Goal: Task Accomplishment & Management: Manage account settings

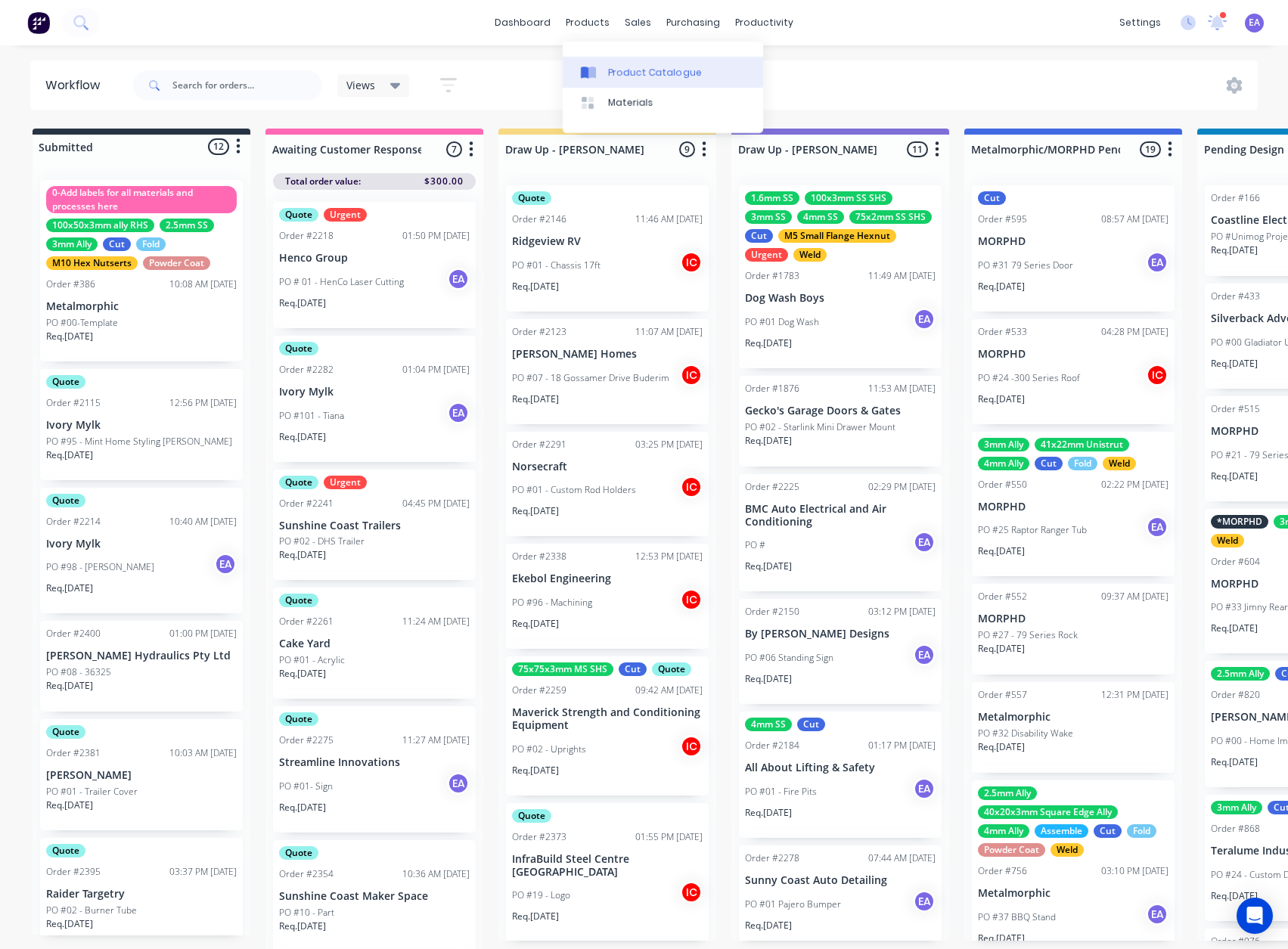
click at [606, 67] on link "Product Catalogue" at bounding box center [663, 71] width 201 height 30
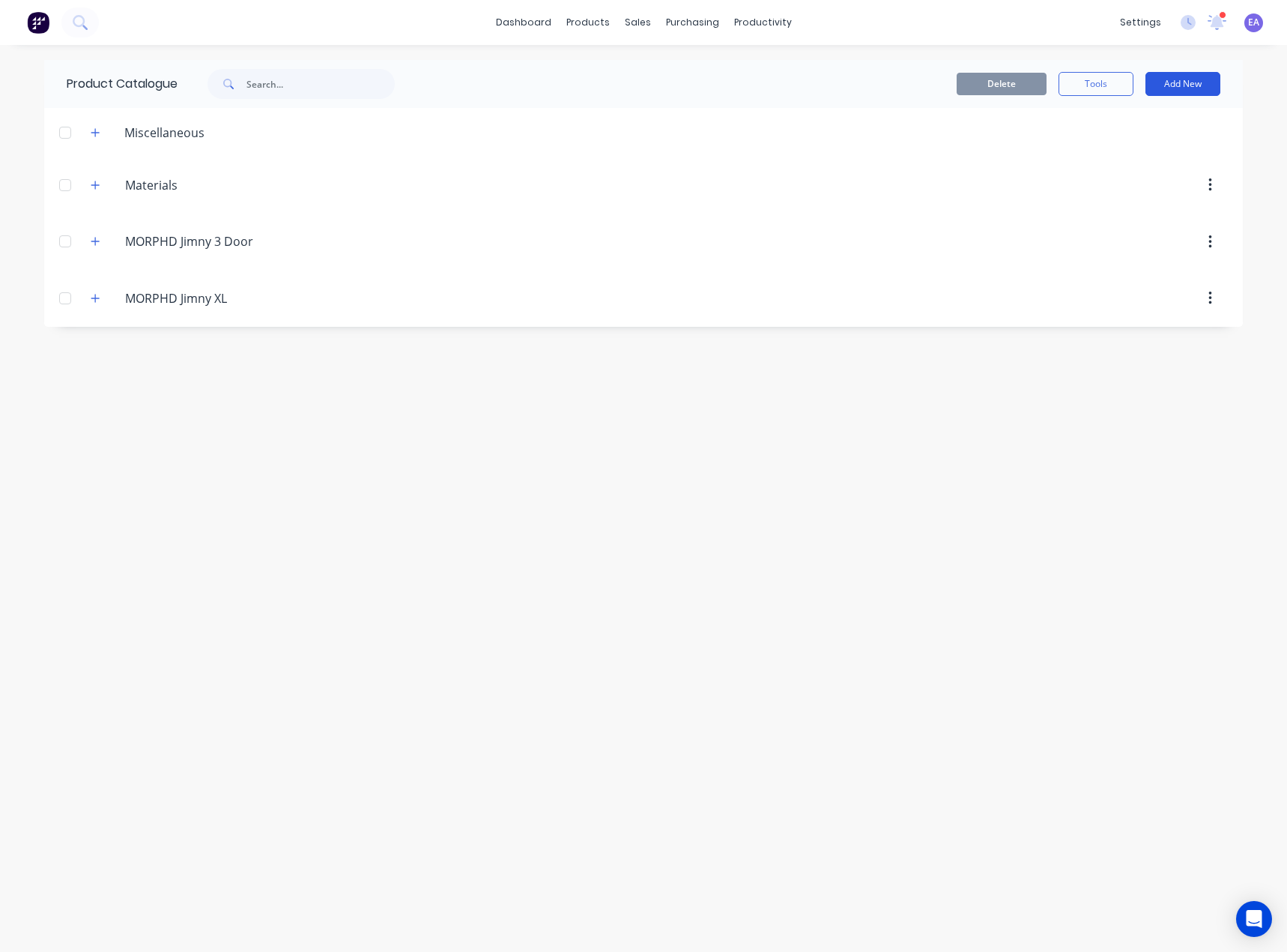
click at [1176, 87] on button "Add New" at bounding box center [1183, 83] width 75 height 24
click at [1140, 149] on div "Product" at bounding box center [1149, 152] width 116 height 22
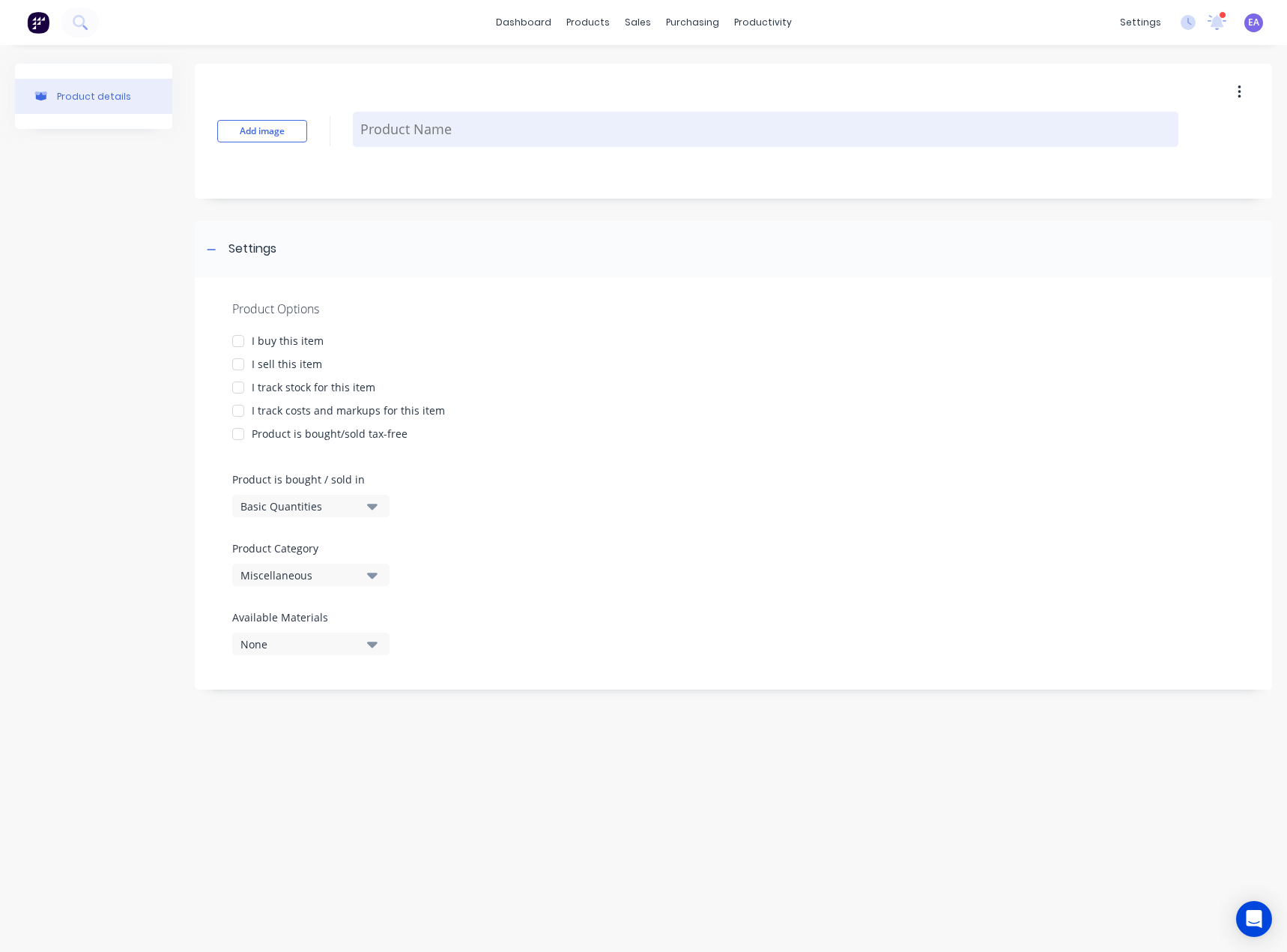
click at [435, 133] on textarea at bounding box center [765, 129] width 825 height 35
type textarea "x"
type textarea "C"
type textarea "x"
type textarea "CH"
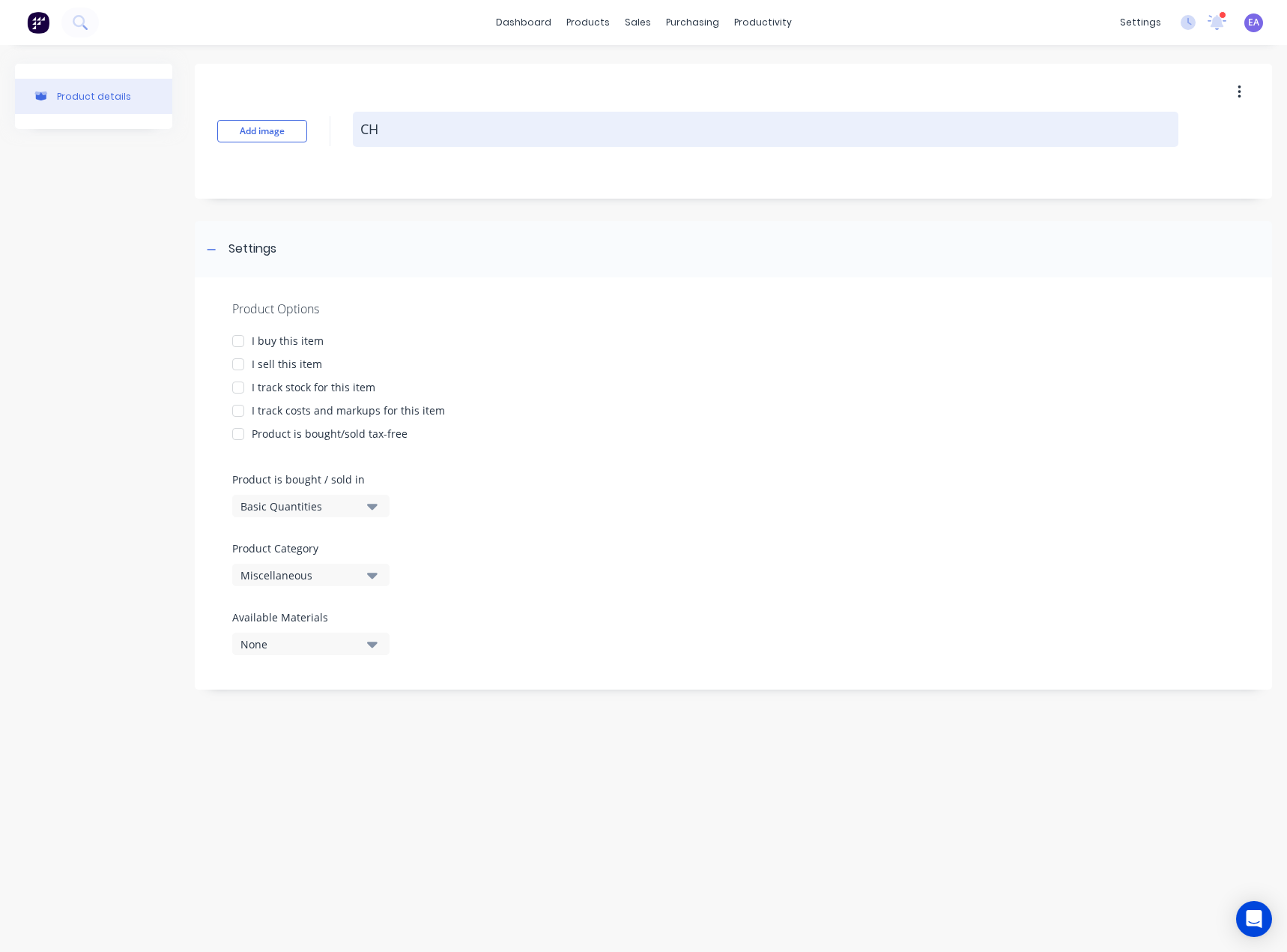
type textarea "x"
type textarea "CHE"
type textarea "x"
type textarea "CHEC"
type textarea "x"
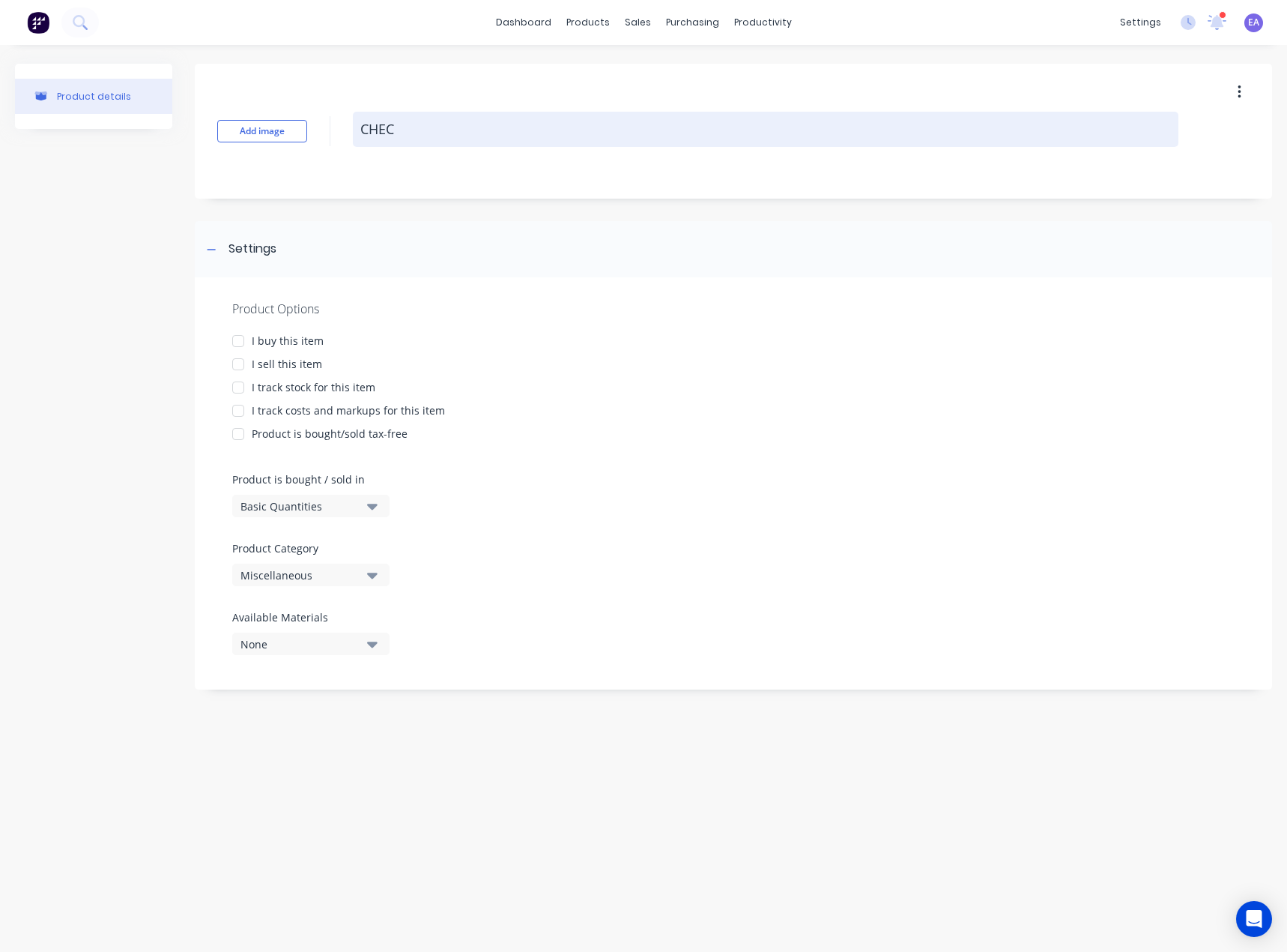
type textarea "CHECK"
type textarea "x"
type textarea "CHECKL"
type textarea "x"
type textarea "CHECKLI"
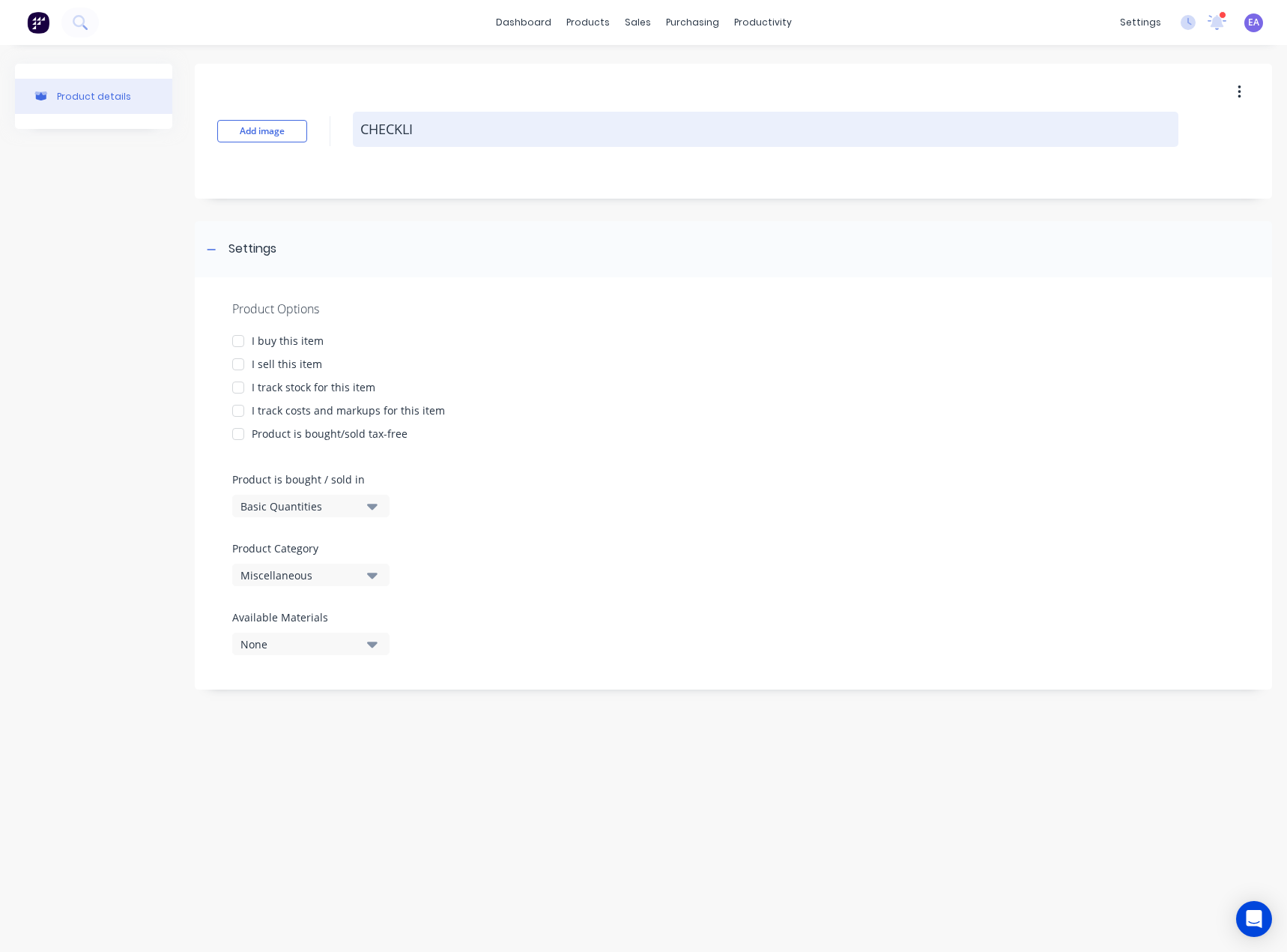
type textarea "x"
type textarea "CHECKLIS"
type textarea "x"
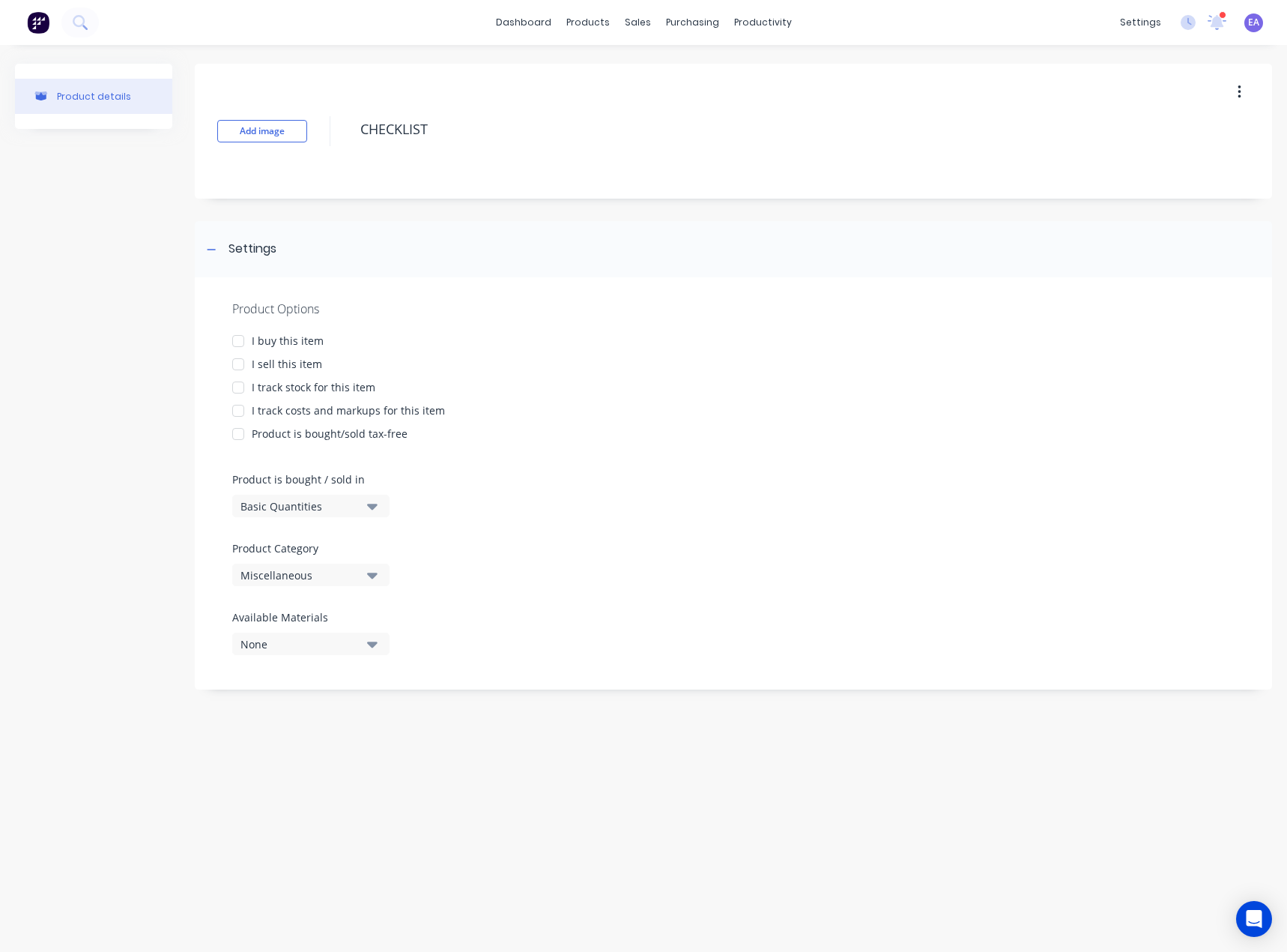
type textarea "CHECKLIST"
type textarea "x"
type textarea "CHECKLIST"
click at [281, 643] on div "None" at bounding box center [300, 645] width 120 height 16
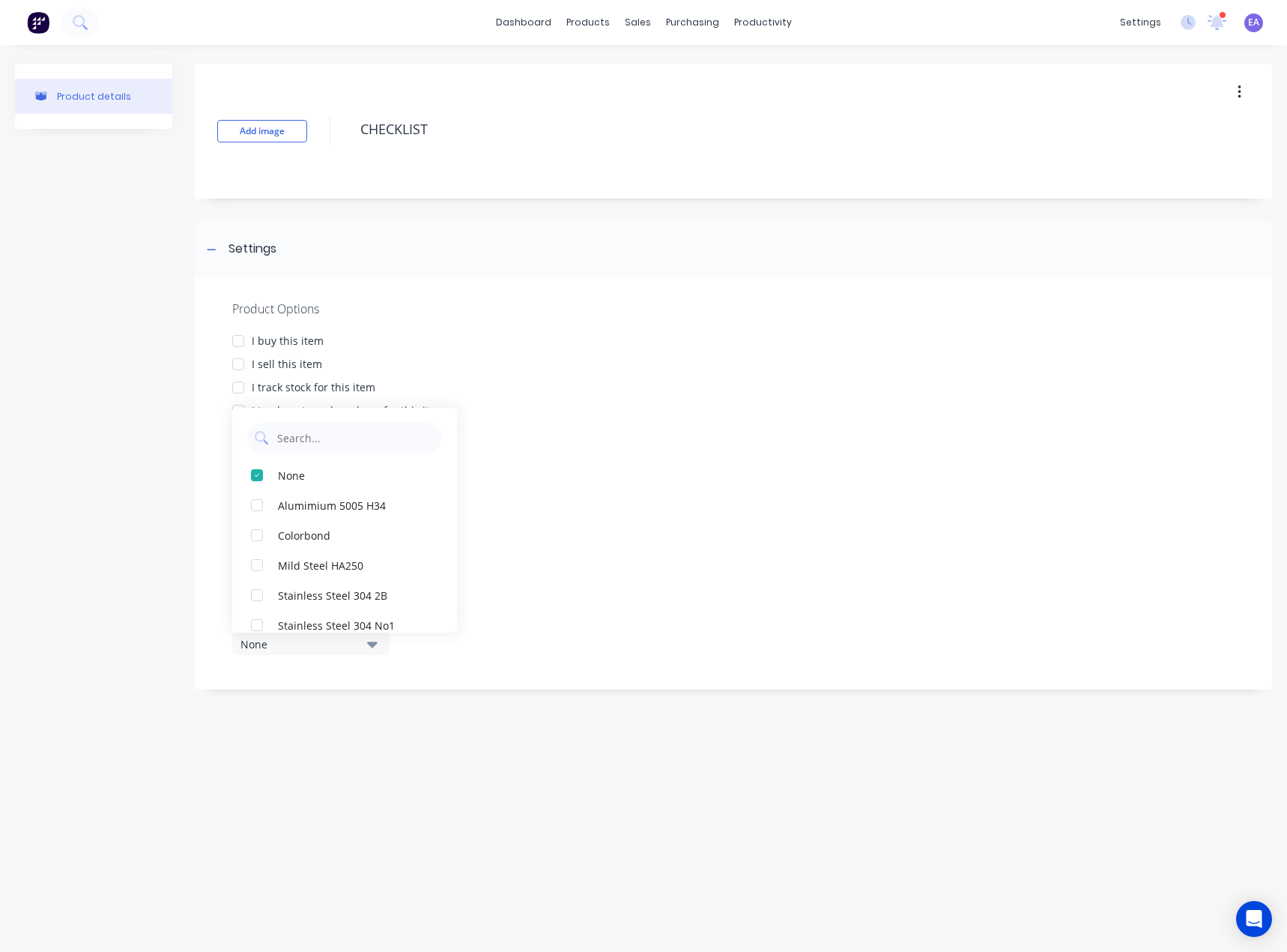
click at [145, 665] on div "Product details" at bounding box center [94, 384] width 158 height 641
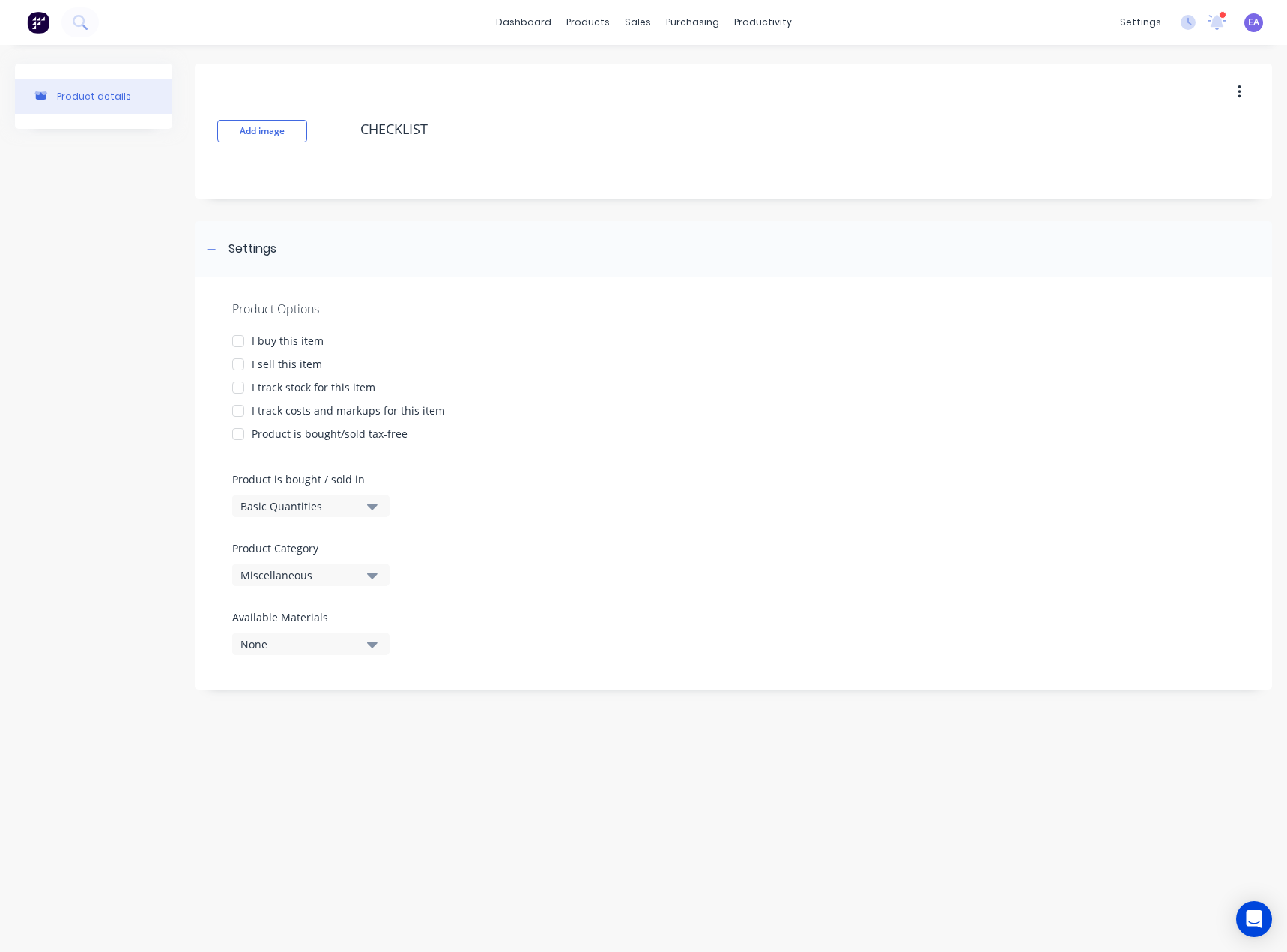
click at [241, 346] on div at bounding box center [238, 341] width 30 height 30
click at [236, 363] on div at bounding box center [238, 364] width 30 height 30
click at [237, 363] on div at bounding box center [238, 364] width 30 height 30
click at [239, 345] on div at bounding box center [238, 341] width 30 height 30
click at [261, 501] on div "Basic Quantities" at bounding box center [300, 506] width 120 height 16
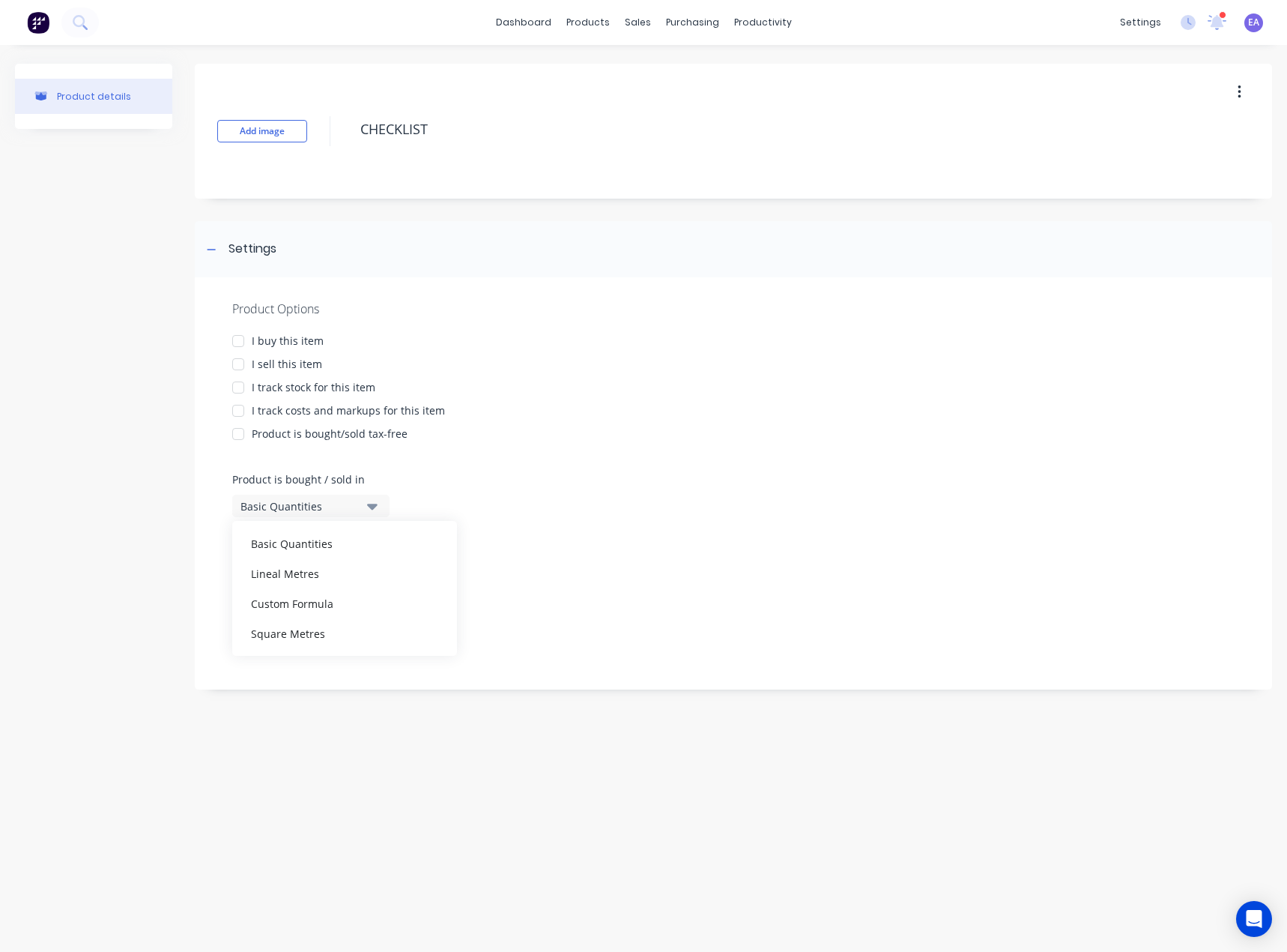
click at [689, 598] on div at bounding box center [733, 603] width 1002 height 12
click at [323, 564] on button "Miscellaneous" at bounding box center [311, 575] width 158 height 22
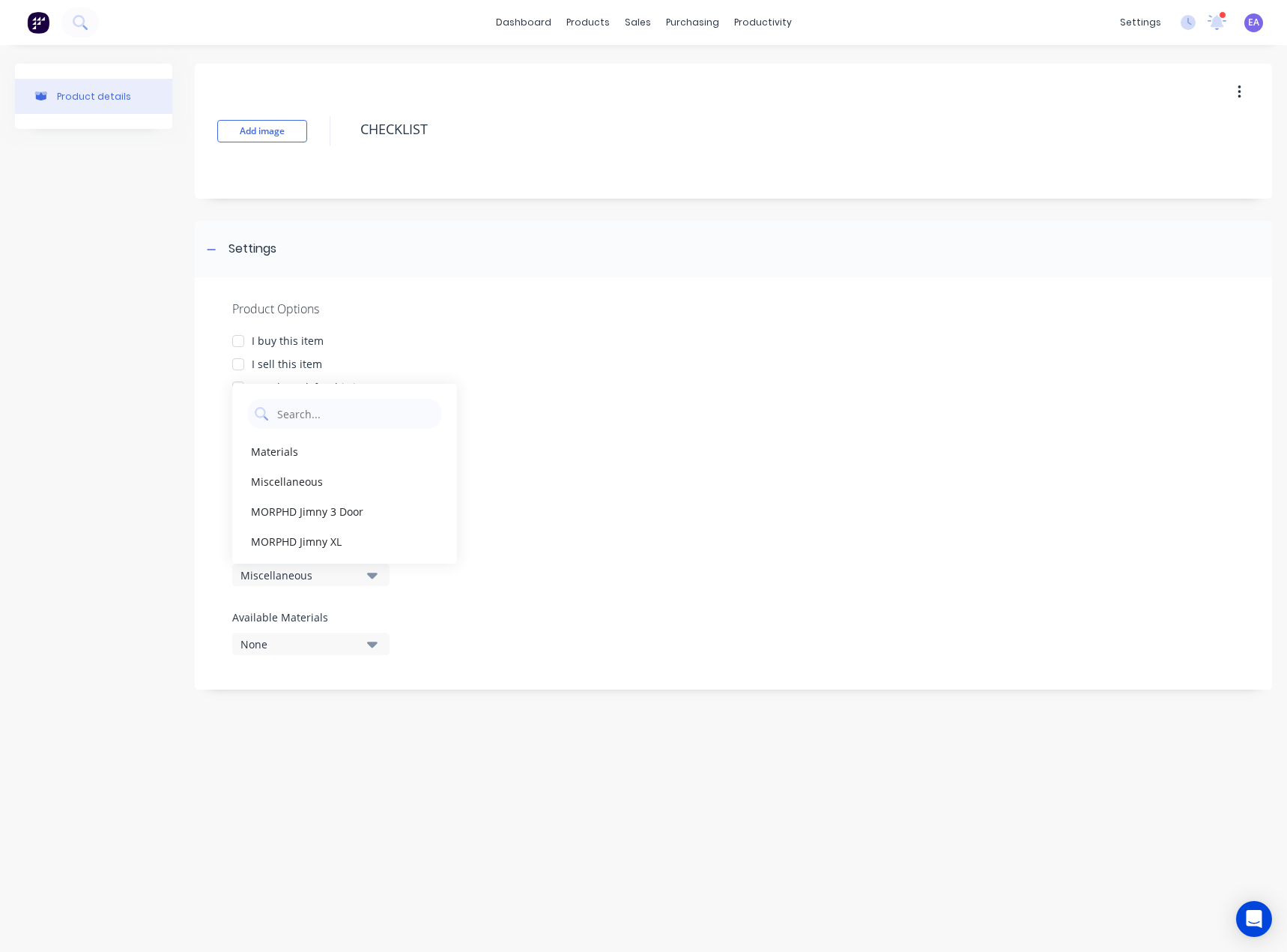
drag, startPoint x: 458, startPoint y: 593, endPoint x: 295, endPoint y: 625, distance: 166.1
click at [458, 595] on div "Product Options I buy this item I sell this item I track stock for this item I …" at bounding box center [733, 483] width 1077 height 412
click at [278, 639] on div "None" at bounding box center [300, 645] width 120 height 16
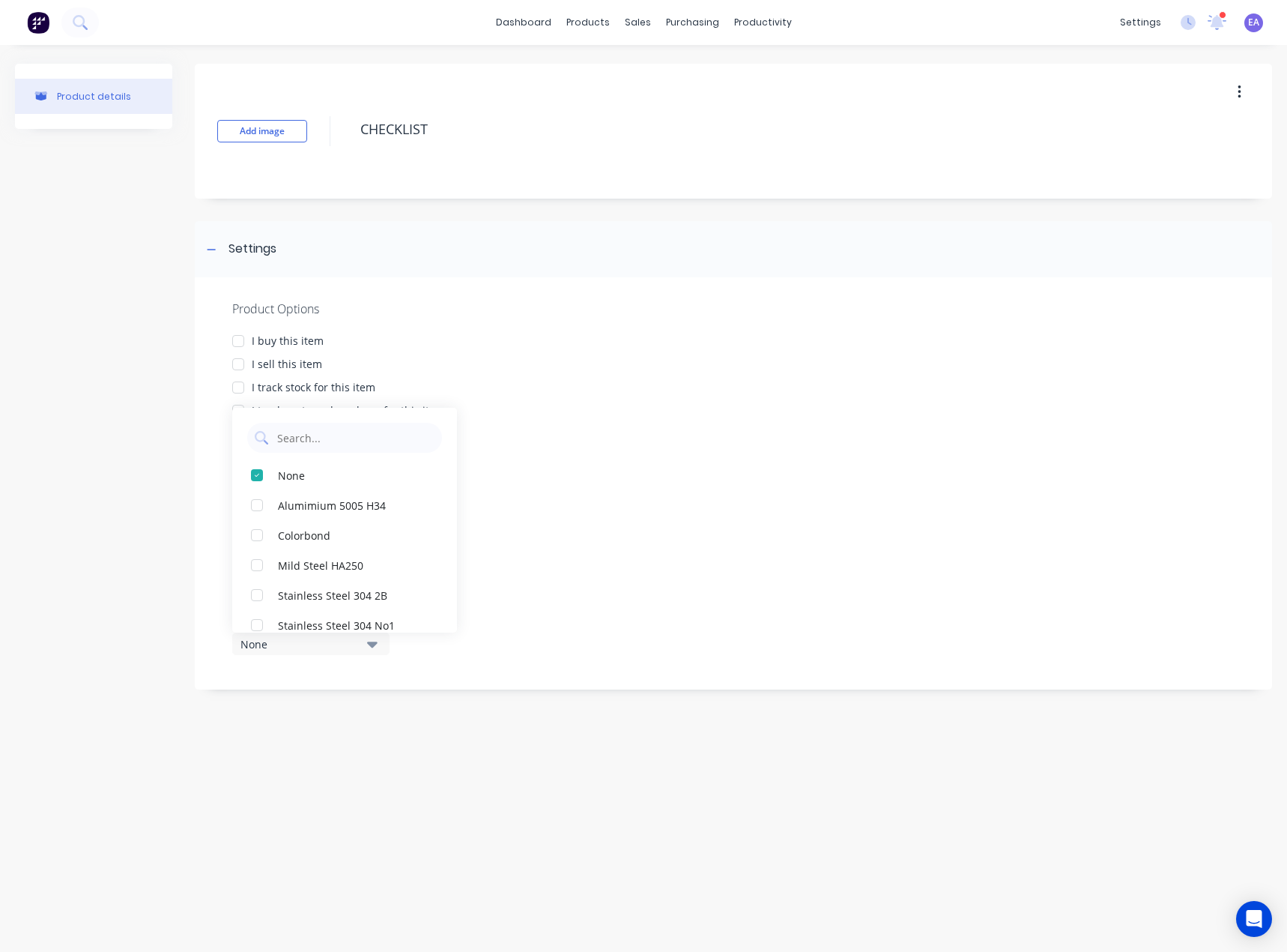
click at [656, 514] on div "Product Options I buy this item I sell this item I track stock for this item I …" at bounding box center [733, 483] width 1077 height 412
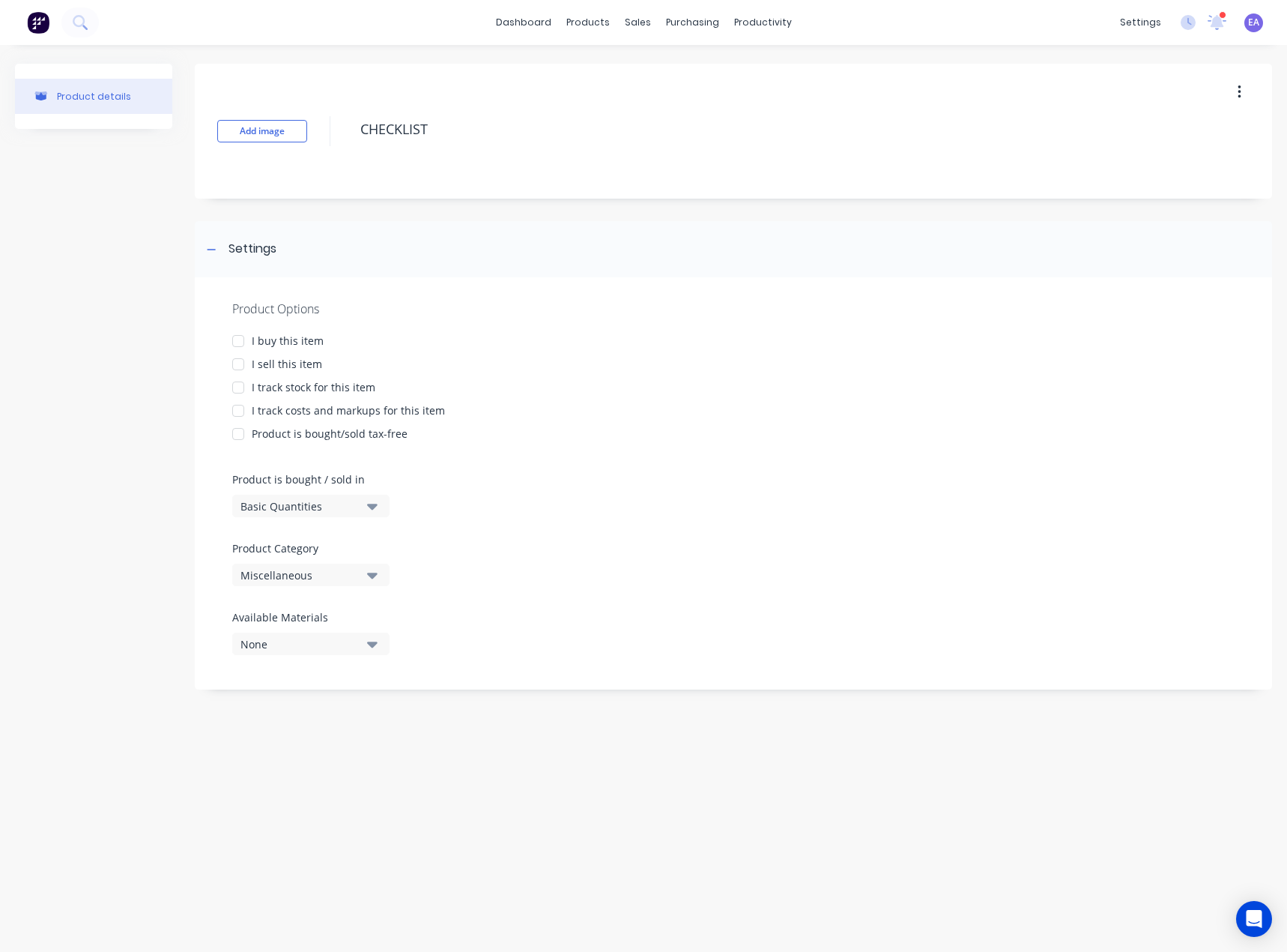
click at [238, 338] on div at bounding box center [238, 341] width 30 height 30
click at [234, 368] on div at bounding box center [238, 364] width 30 height 30
click at [233, 341] on div at bounding box center [238, 341] width 30 height 30
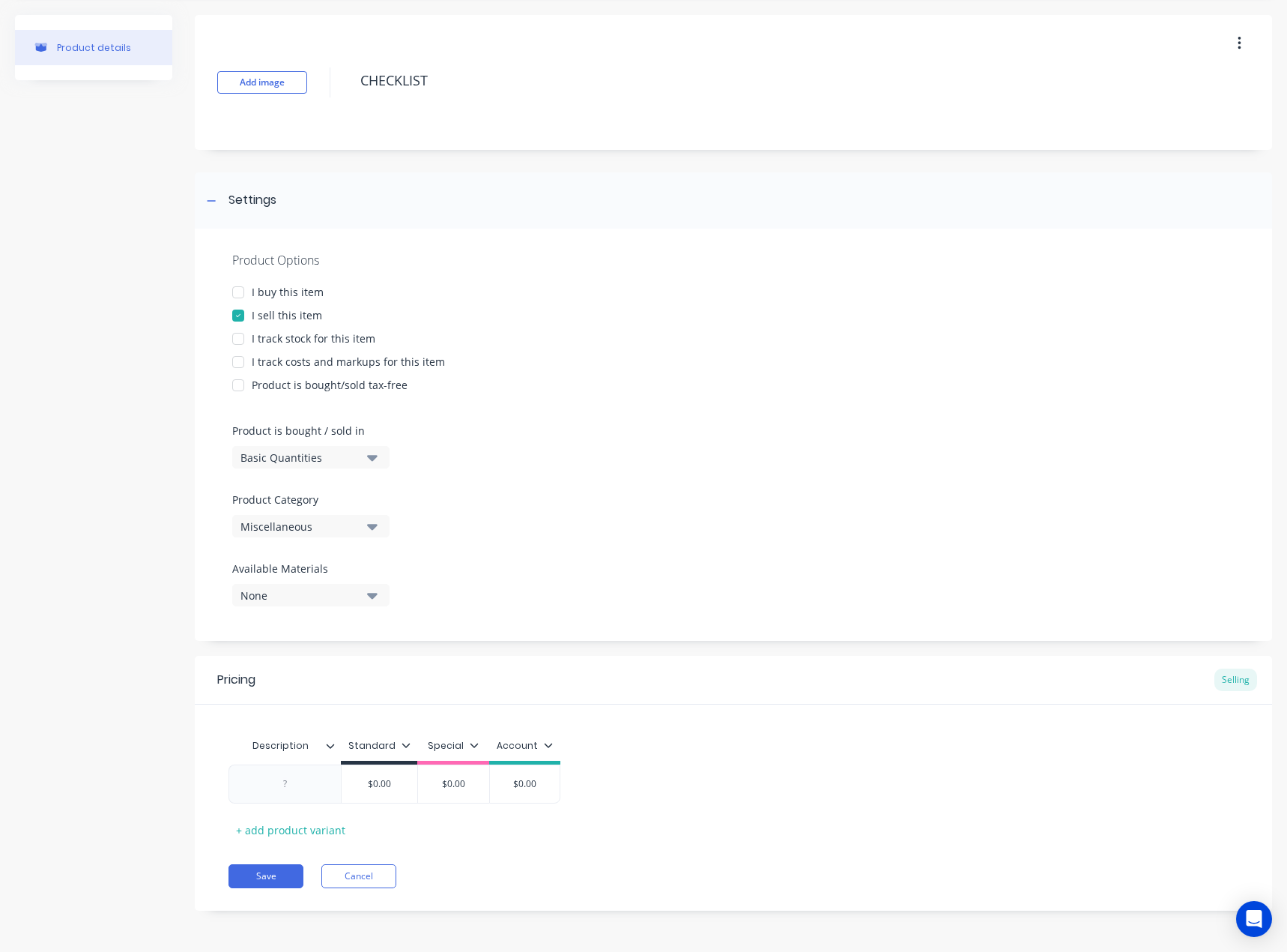
click at [236, 294] on div at bounding box center [238, 291] width 30 height 30
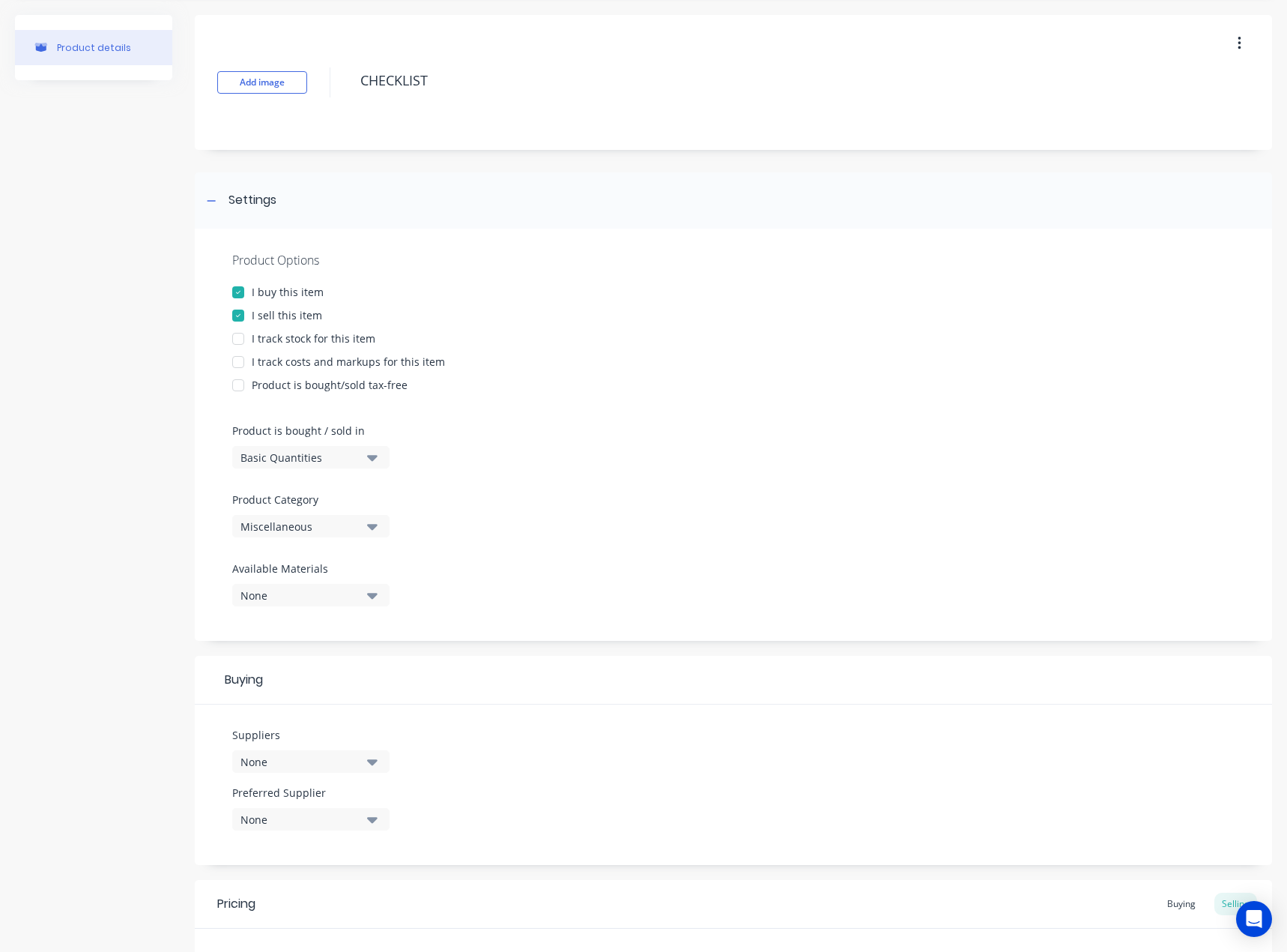
click at [238, 313] on div at bounding box center [238, 315] width 30 height 30
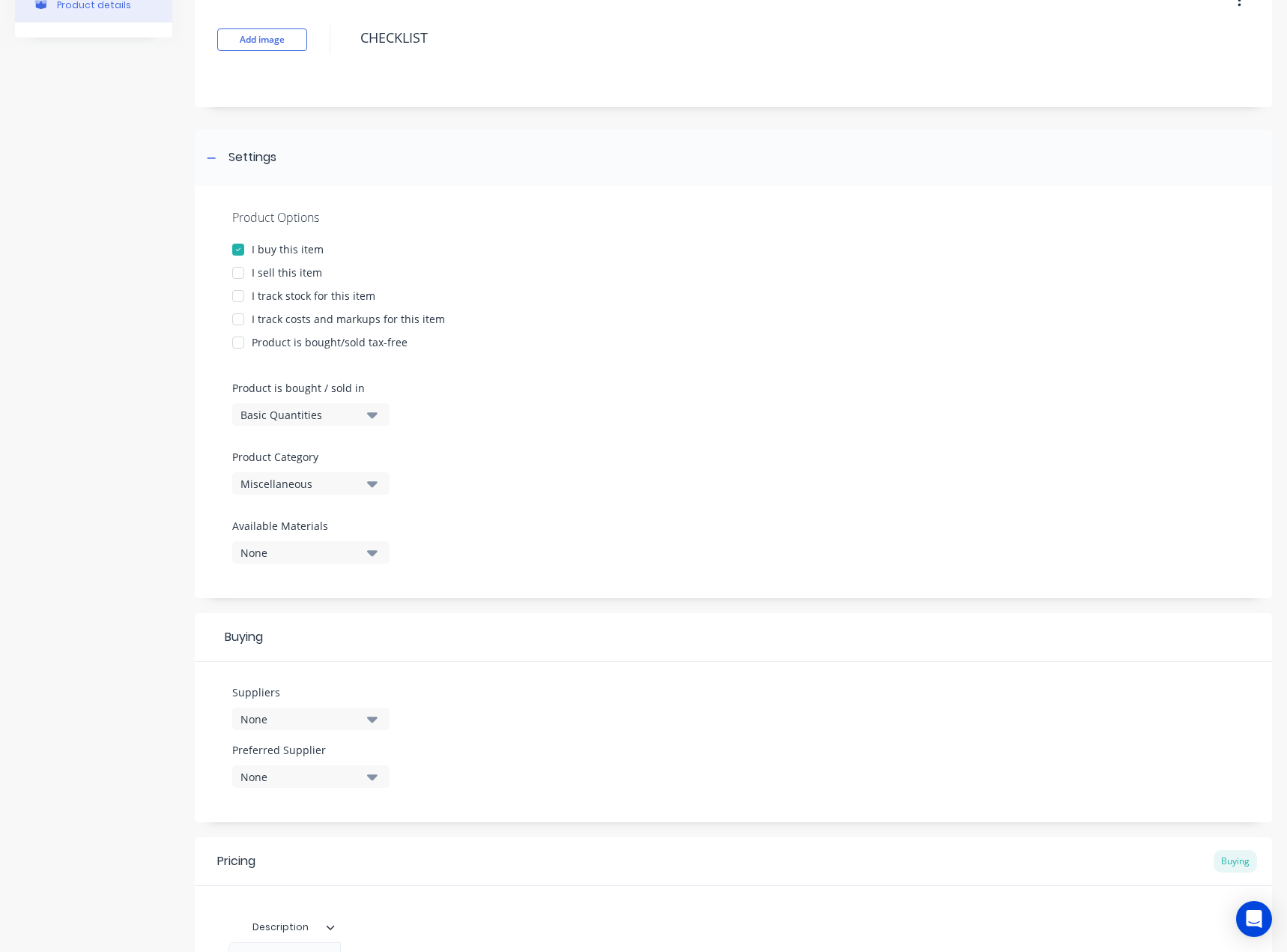
scroll to position [43, 0]
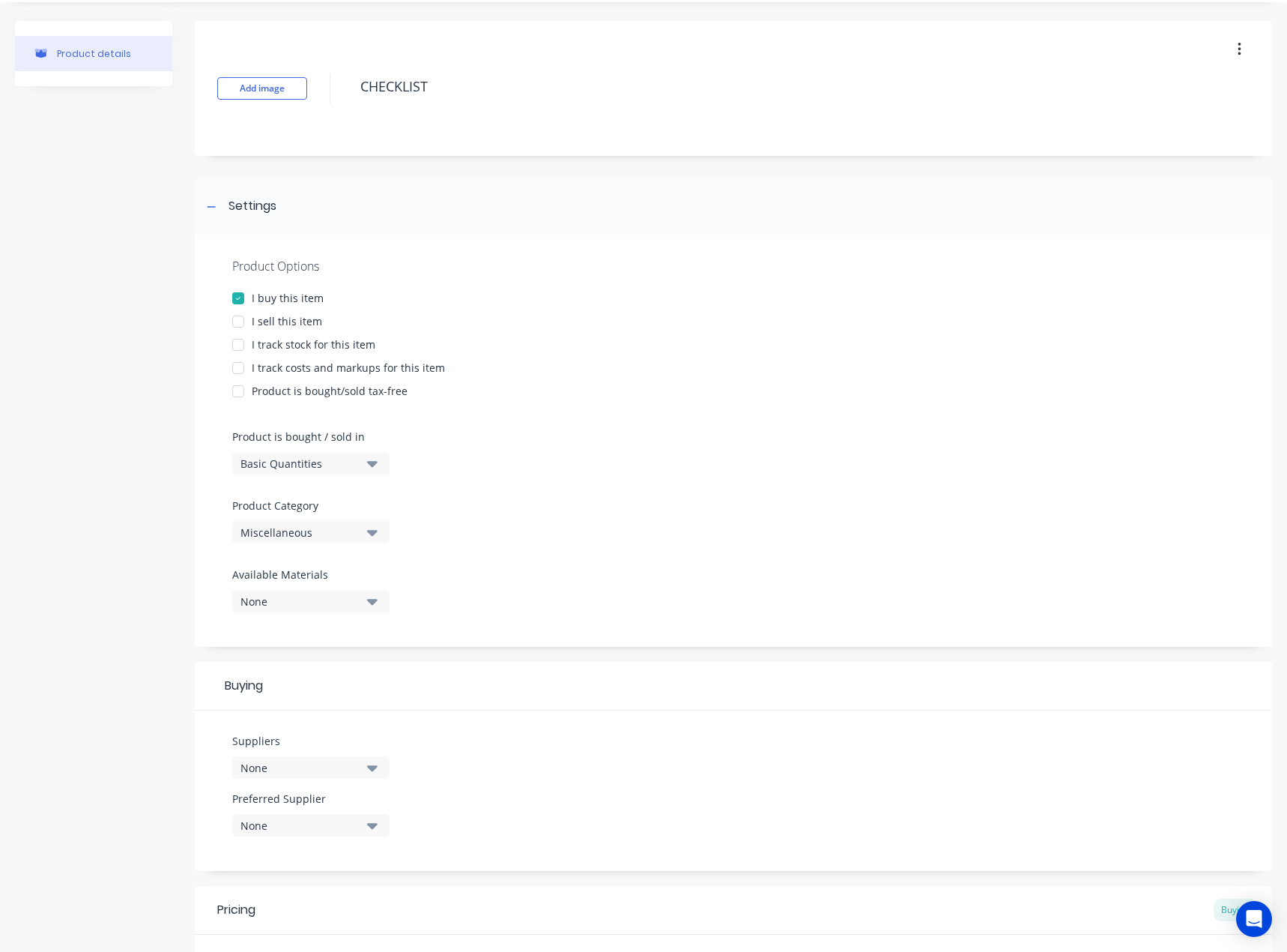
click at [239, 321] on div at bounding box center [238, 321] width 30 height 30
click at [237, 299] on div at bounding box center [238, 298] width 30 height 30
type textarea "x"
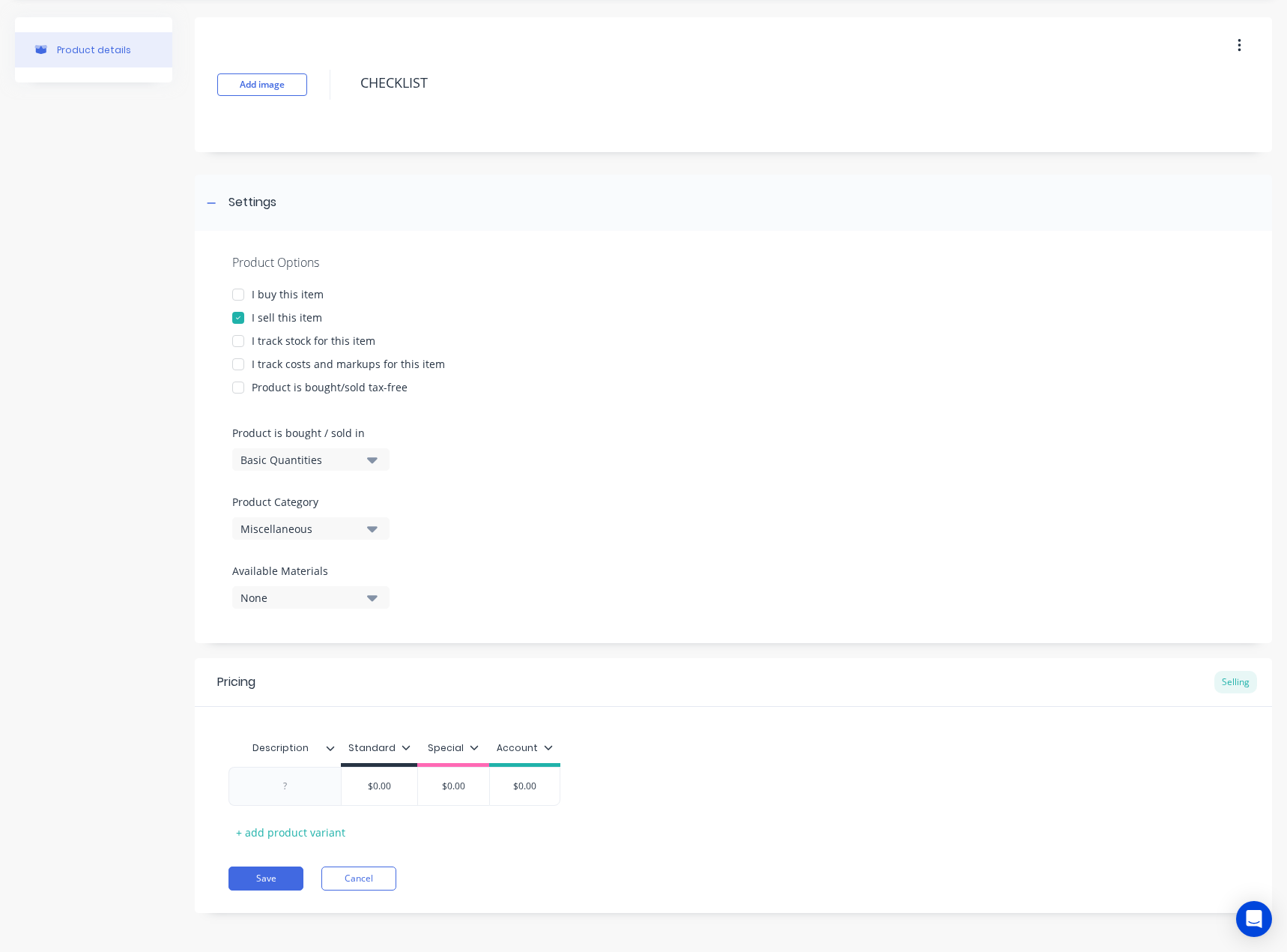
scroll to position [48, 0]
drag, startPoint x: 276, startPoint y: 789, endPoint x: 301, endPoint y: 798, distance: 26.6
click at [276, 789] on div at bounding box center [286, 784] width 75 height 20
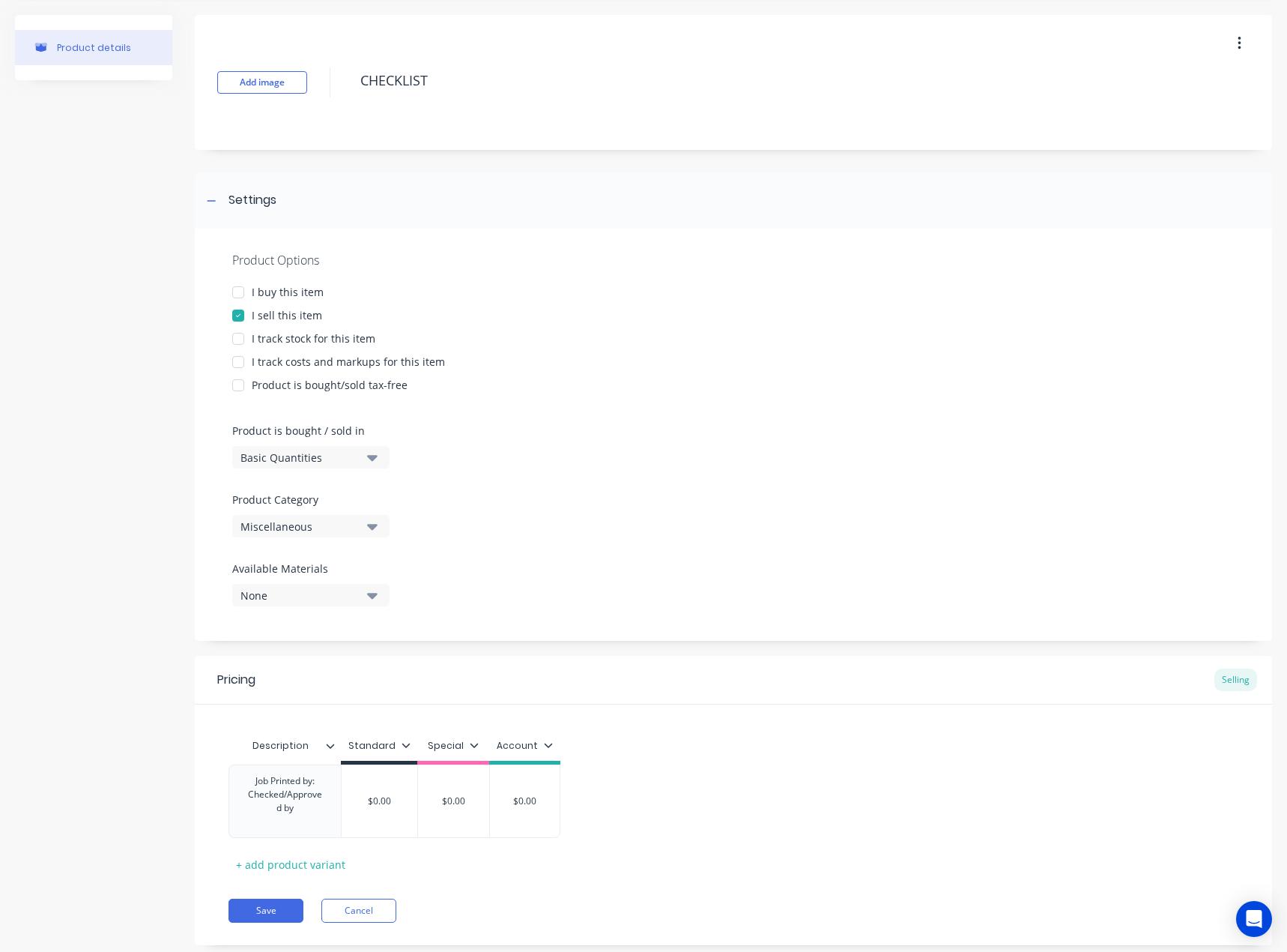
click at [327, 742] on icon at bounding box center [331, 746] width 9 height 9
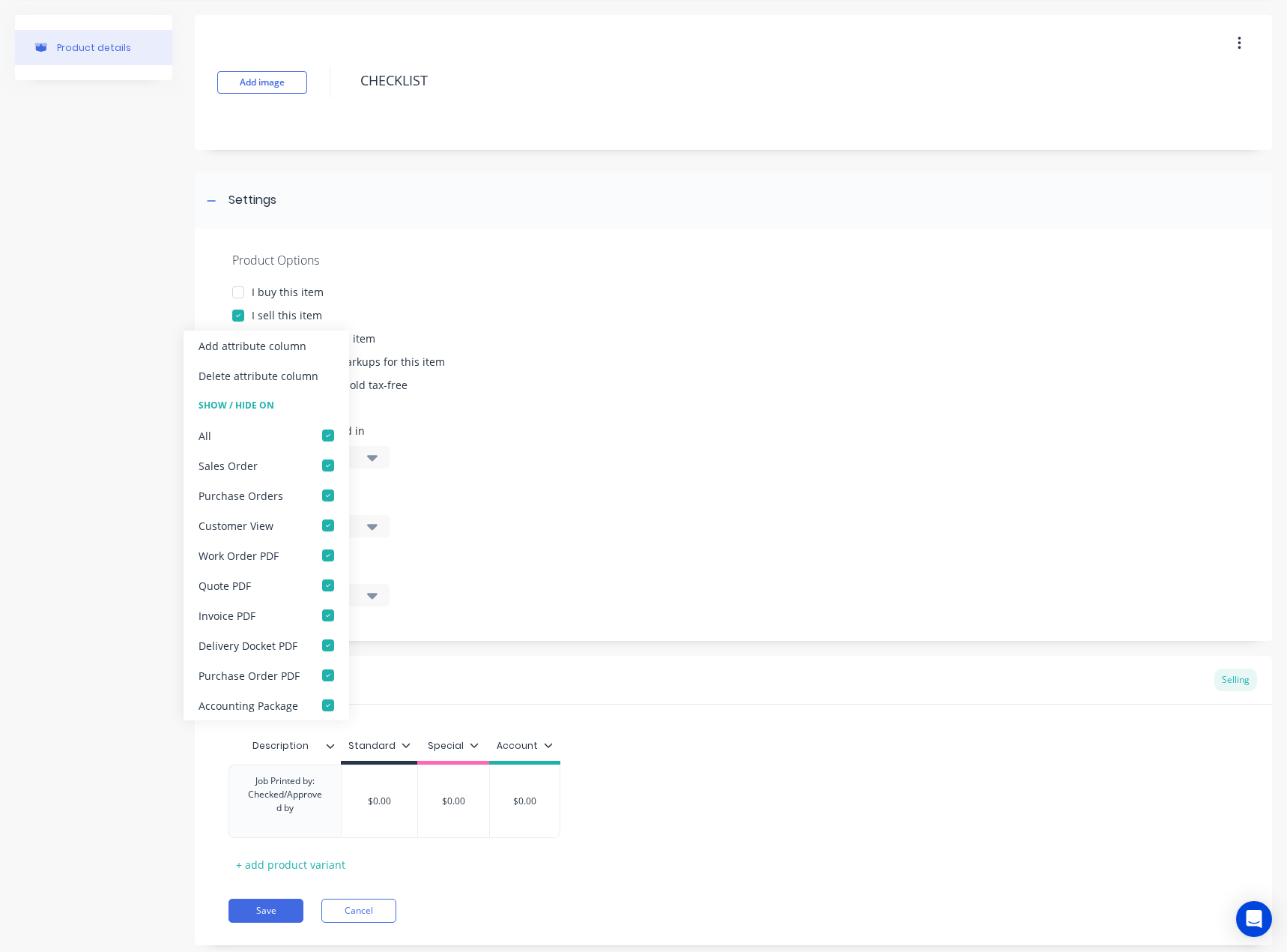
click at [329, 742] on icon at bounding box center [331, 746] width 9 height 9
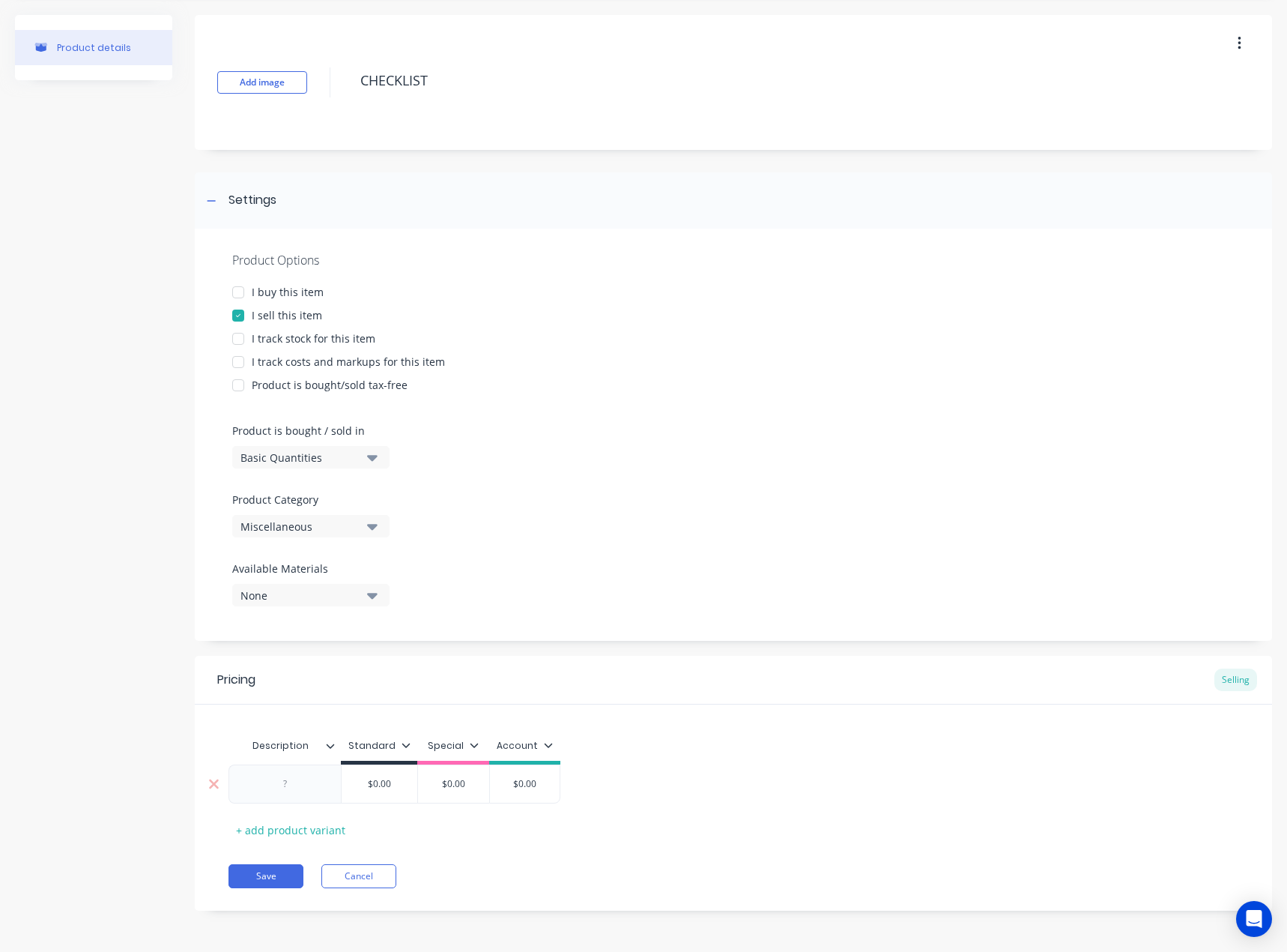
click at [308, 790] on div at bounding box center [286, 784] width 75 height 20
click at [330, 749] on icon at bounding box center [331, 746] width 9 height 9
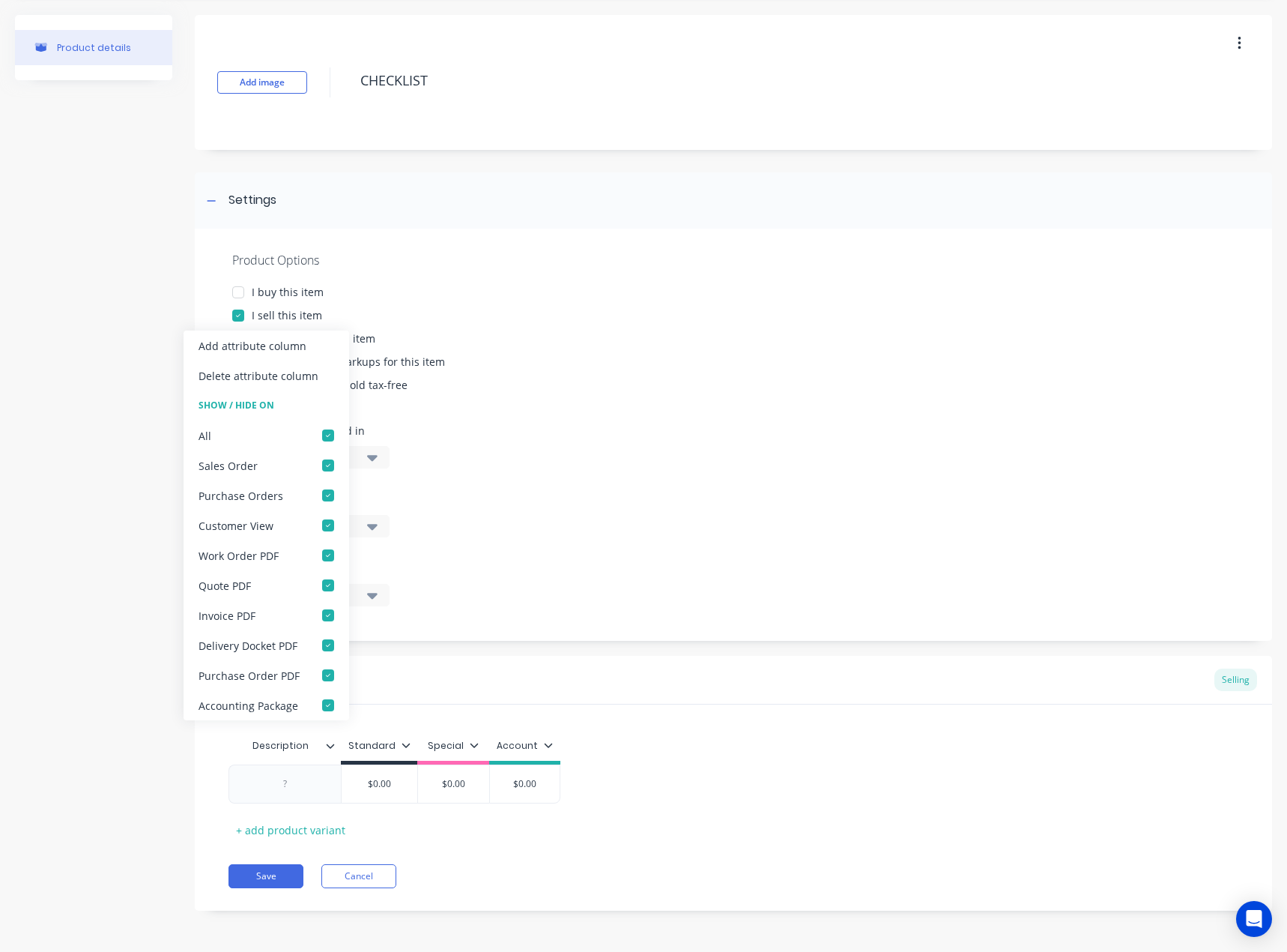
click at [639, 738] on div "Description Standard Special Account $0.00 $0.00 $0.00 + add product variant" at bounding box center [733, 786] width 1010 height 111
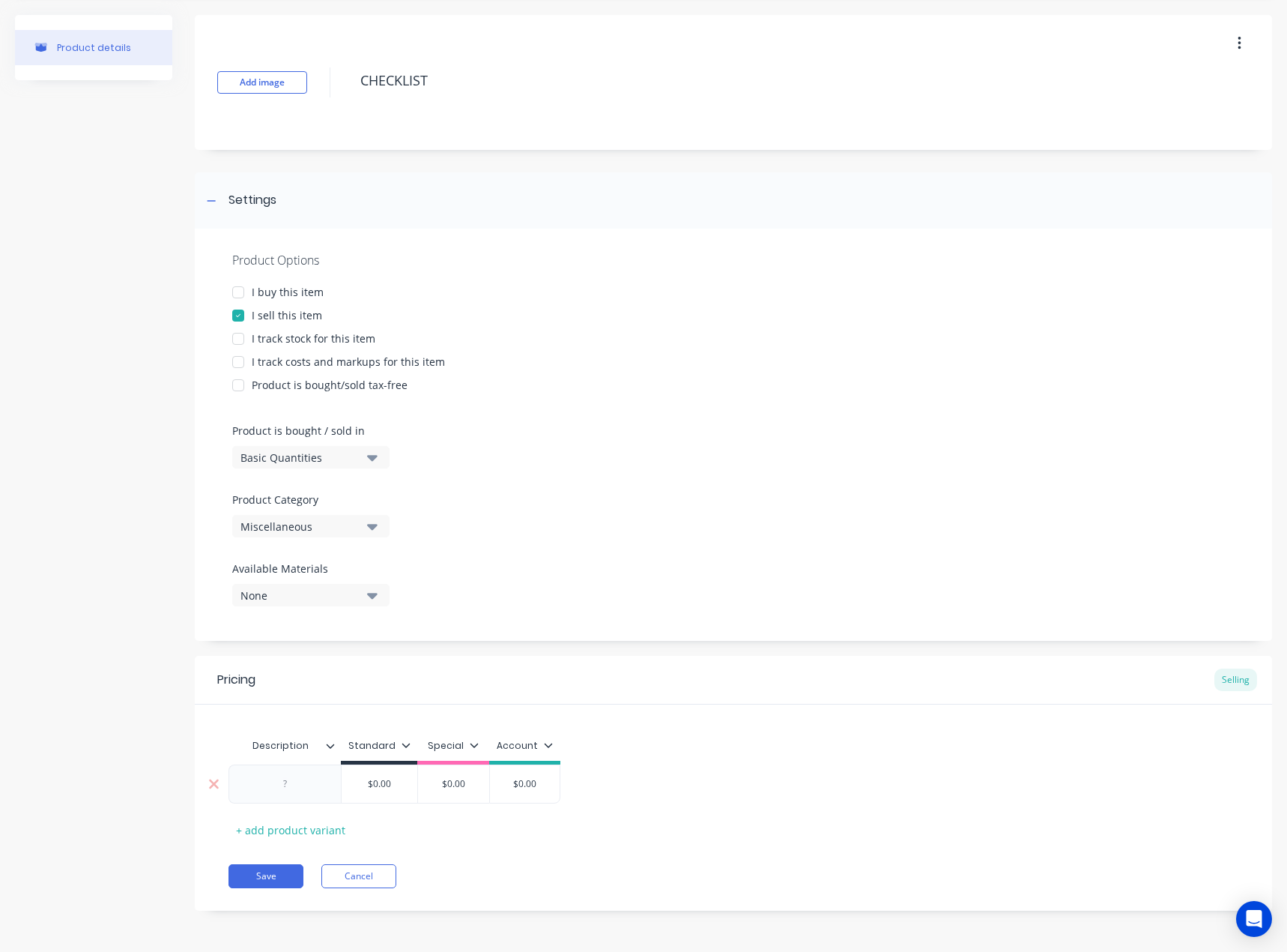
click at [284, 782] on div at bounding box center [286, 784] width 75 height 20
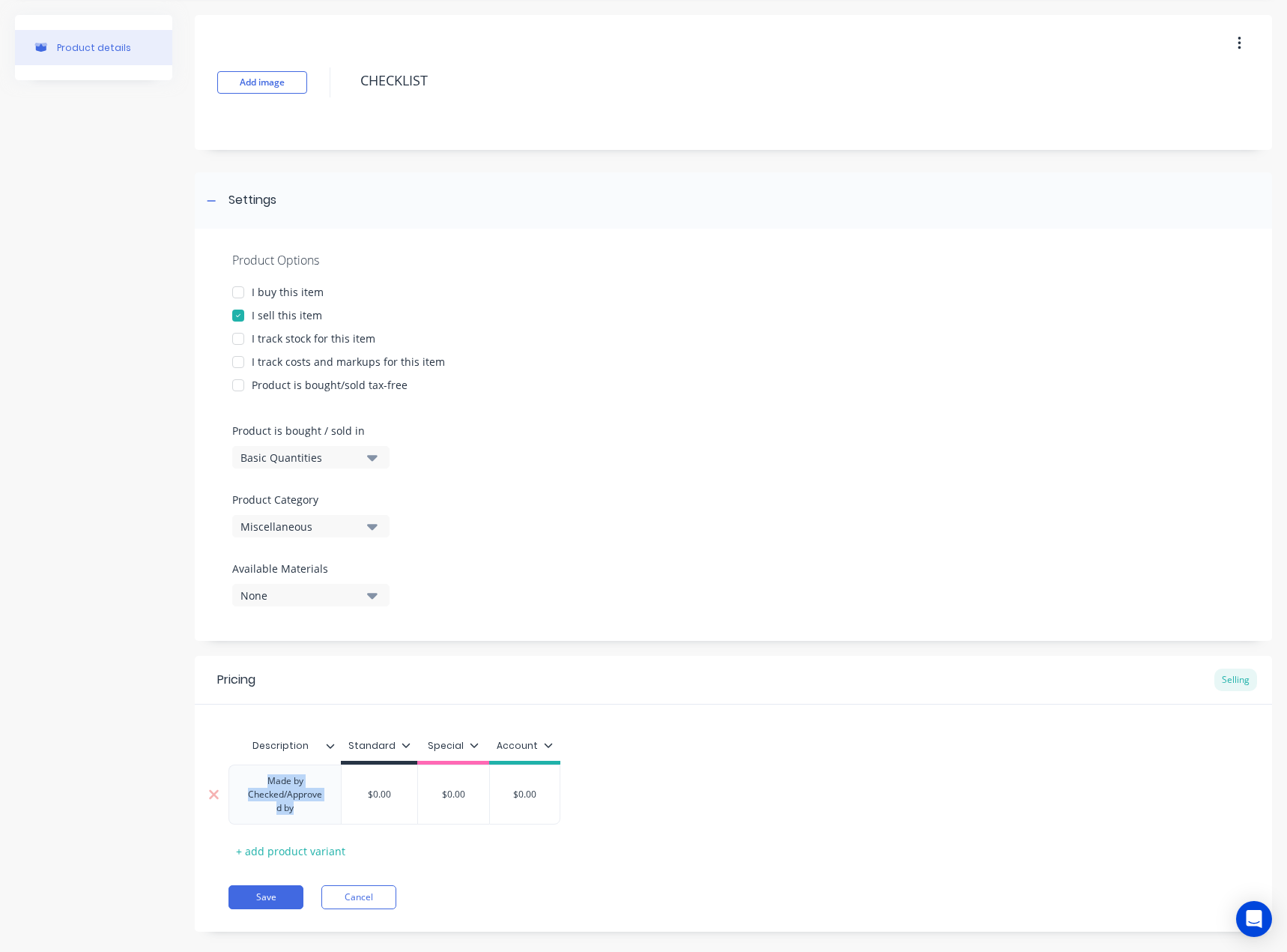
copy div "Made by Checked/Approved by"
click at [313, 815] on div "Made by Checked/Approved by" at bounding box center [284, 794] width 99 height 47
click at [312, 783] on div "Made by Checked/Approved by" at bounding box center [284, 801] width 99 height 60
click at [313, 811] on div "Made by: Checked/Approved by" at bounding box center [284, 801] width 99 height 60
click at [299, 781] on div "Made by: Checked/Approved by: Cut:" at bounding box center [284, 801] width 99 height 60
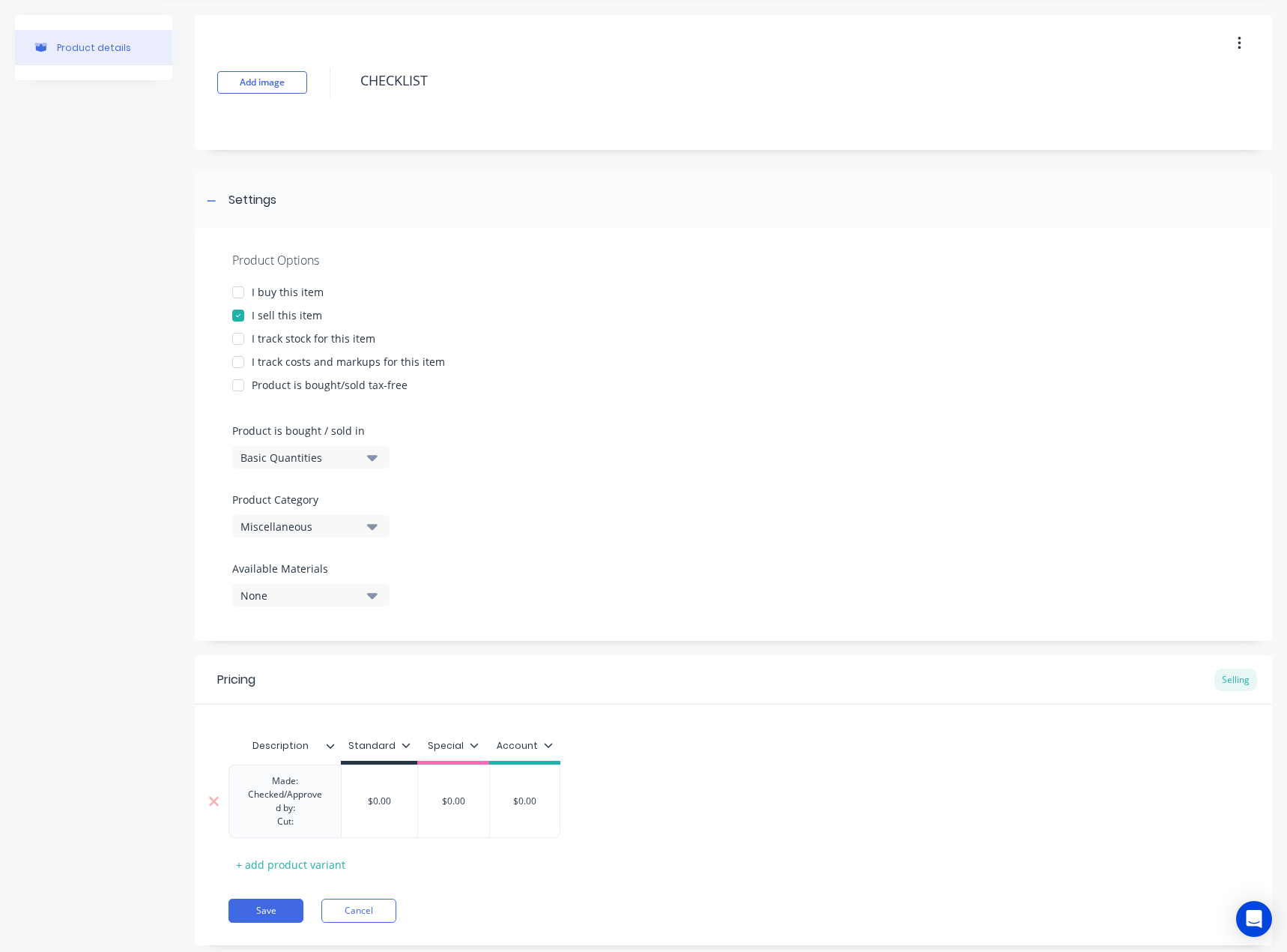
click at [289, 810] on div "Made: Checked/Approved by: Cut:" at bounding box center [284, 801] width 99 height 60
click at [304, 832] on div "Made: Checked/Approved: Cut:" at bounding box center [284, 801] width 112 height 74
click at [306, 820] on div "Made: Checked/Approved: Cut:" at bounding box center [284, 801] width 99 height 60
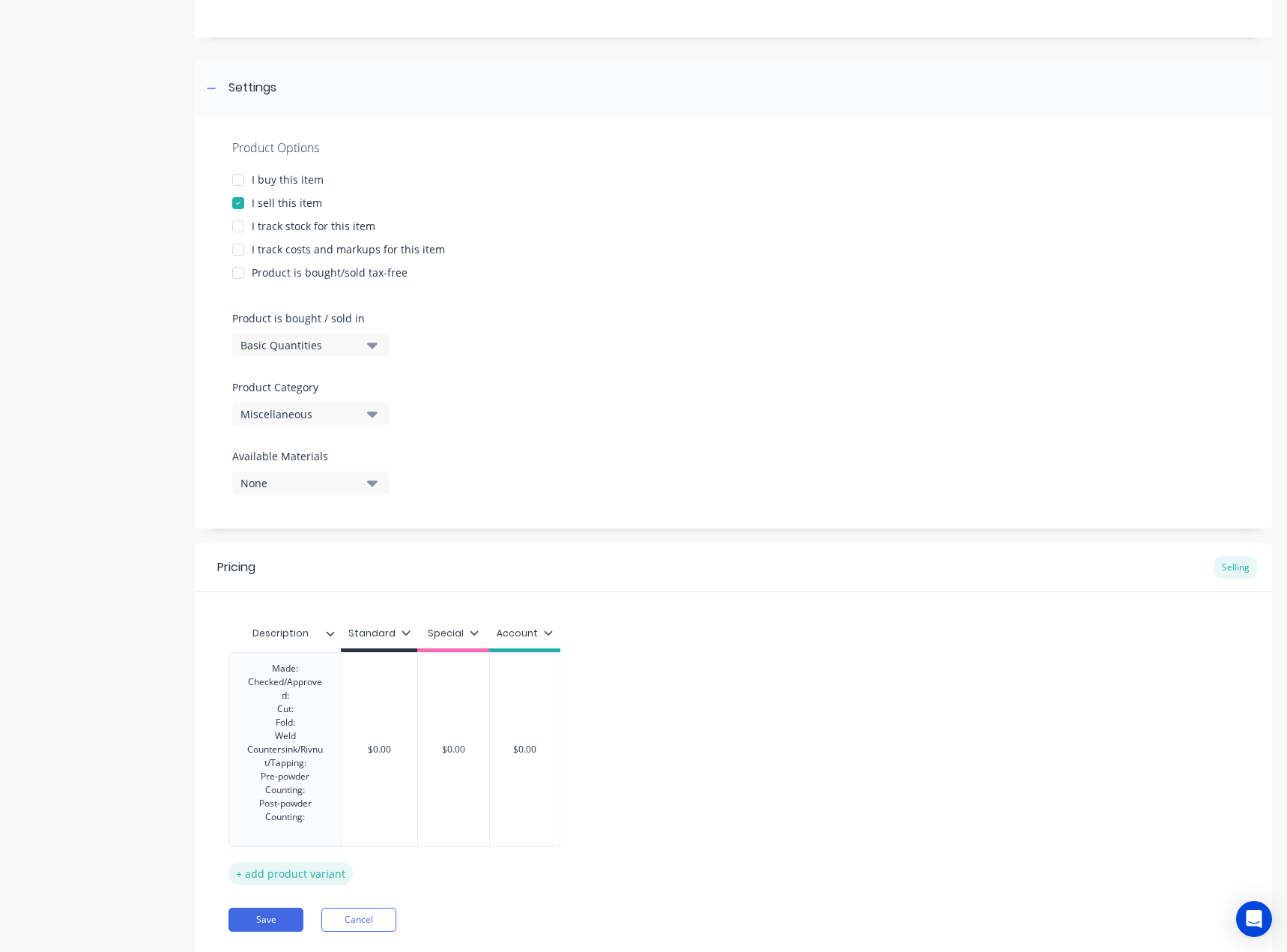
scroll to position [199, 0]
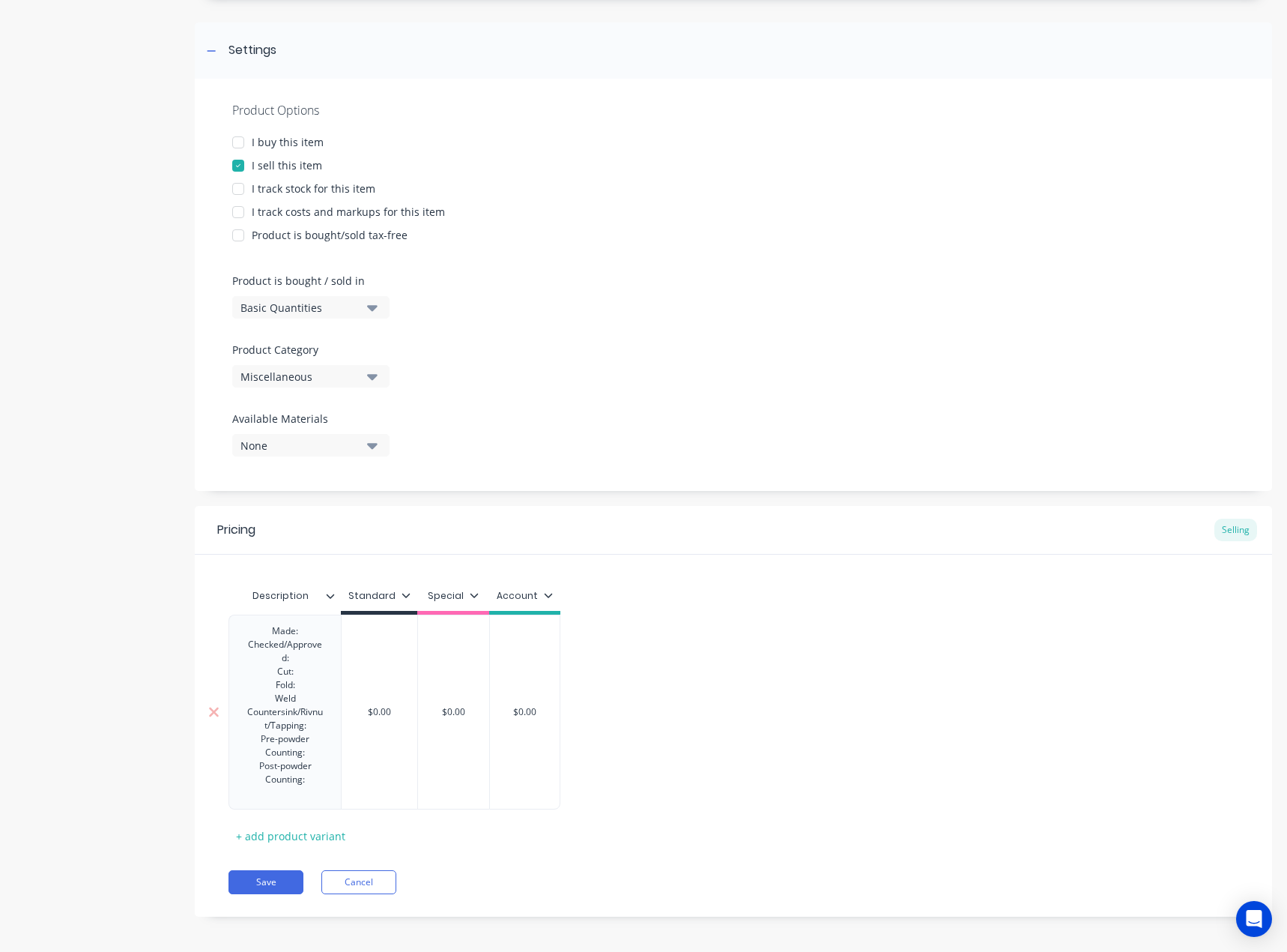
click at [274, 728] on div "Made: Checked/Approved: Cut: Fold: Weld Countersink/Rivnut/Tapping: Pre-powder …" at bounding box center [284, 712] width 99 height 181
click at [306, 727] on div "Made: Checked/Approved: Cut: Fold: Weld Countersink/Rivnut/Tapping: Pre-powder …" at bounding box center [284, 712] width 99 height 181
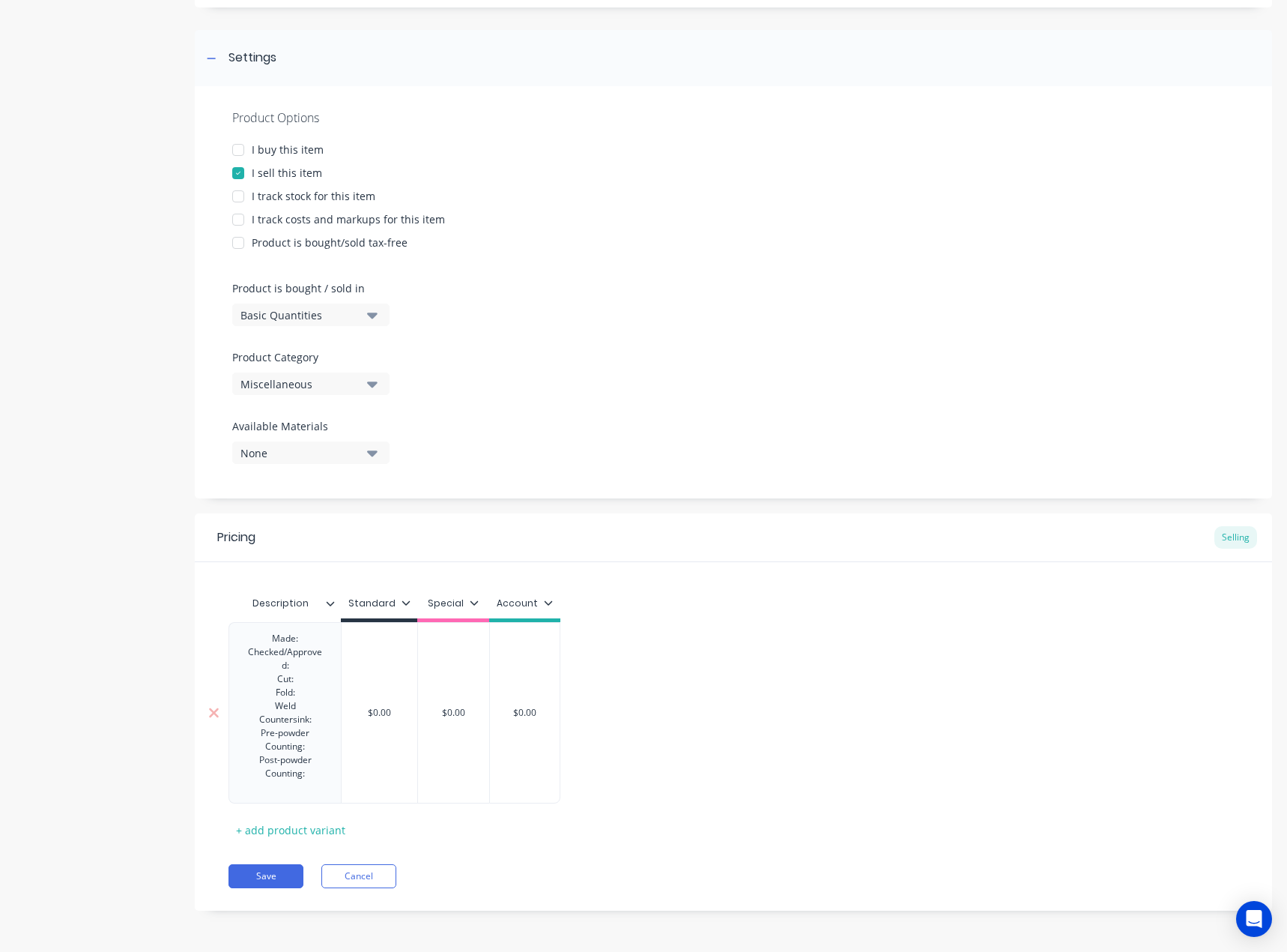
click at [295, 789] on div "Made: Checked/Approved: Cut: Fold: Weld Countersink: Pre-powder Counting: Post-…" at bounding box center [284, 712] width 99 height 168
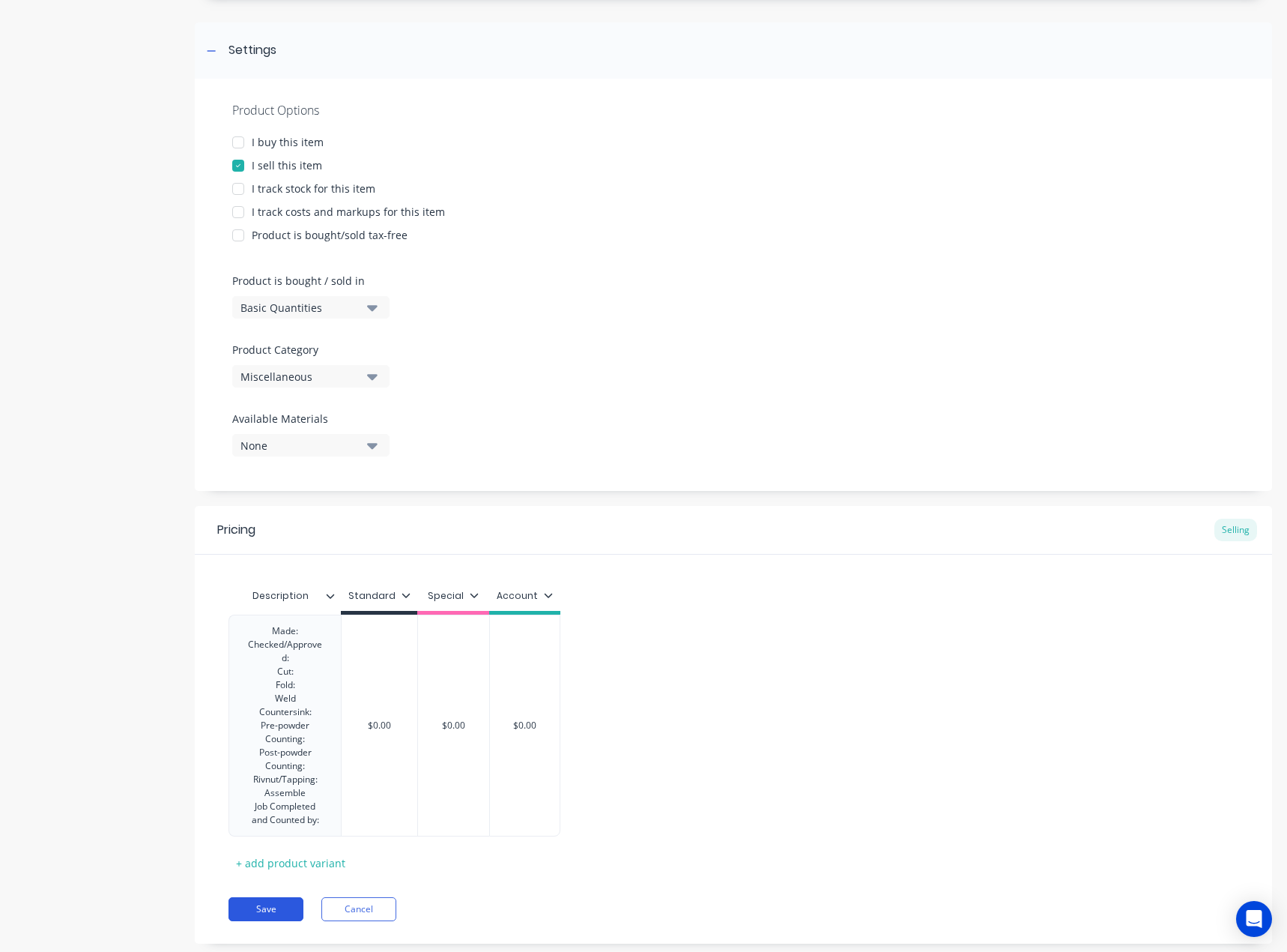
click at [286, 904] on div "Pricing Selling Description Standard Special Account Made: Checked/Approved: Cu…" at bounding box center [733, 724] width 1077 height 437
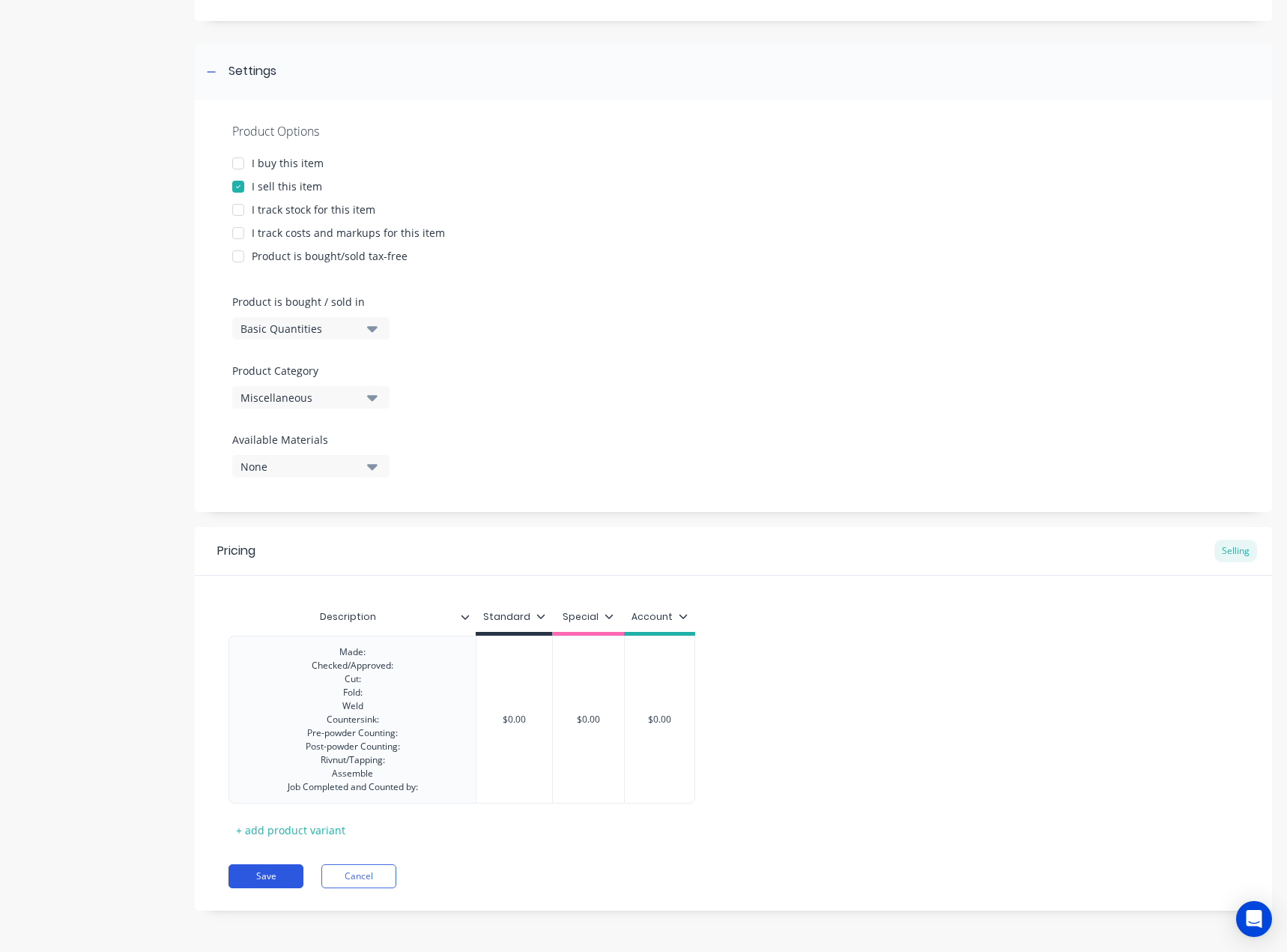
click at [282, 878] on button "Save" at bounding box center [266, 876] width 75 height 24
type textarea "x"
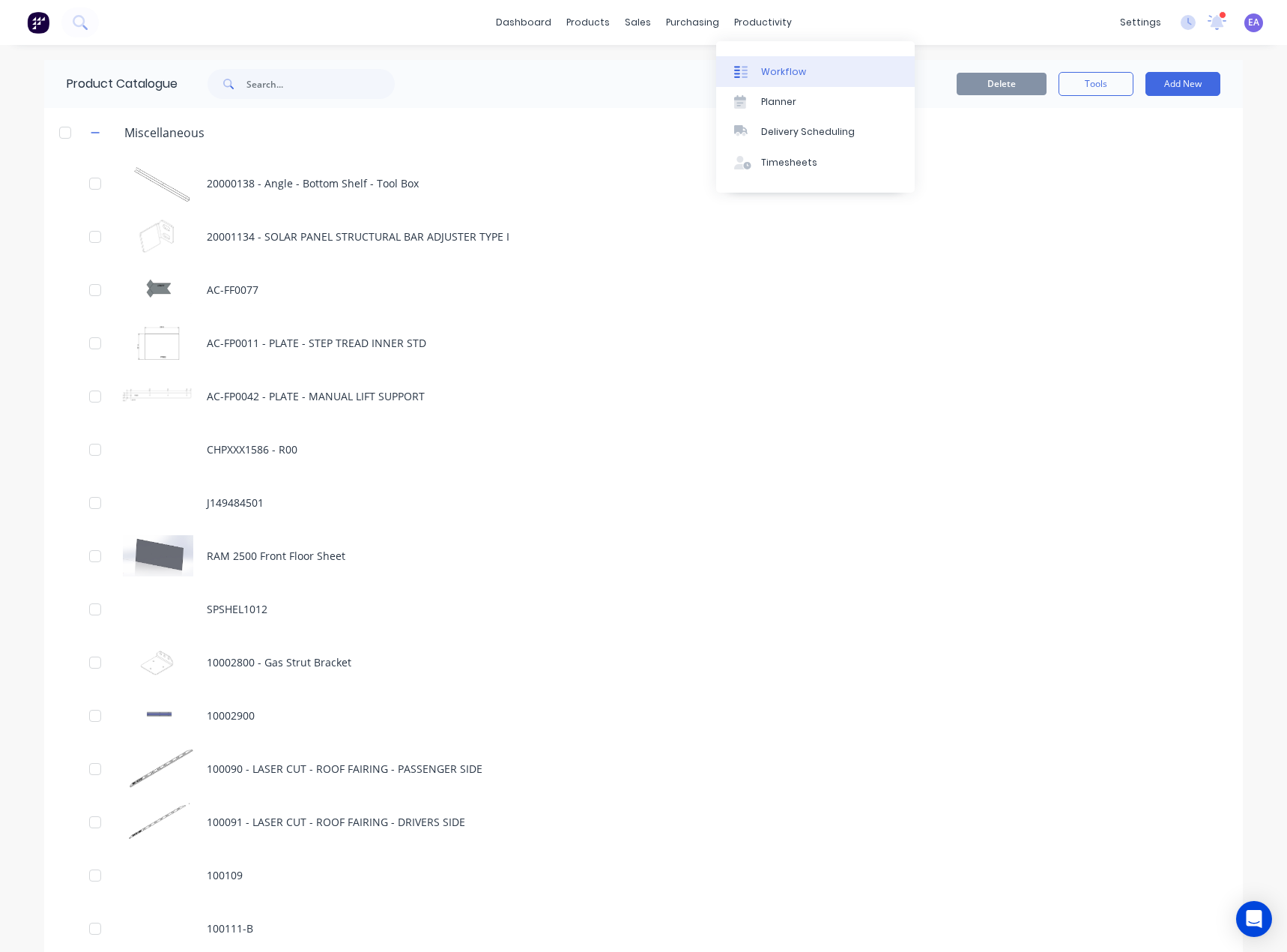
drag, startPoint x: 762, startPoint y: 55, endPoint x: 769, endPoint y: 64, distance: 11.4
click at [763, 57] on div "Workflow Planner Delivery Scheduling Timesheets" at bounding box center [816, 117] width 199 height 151
click at [769, 64] on link "Workflow" at bounding box center [816, 71] width 199 height 30
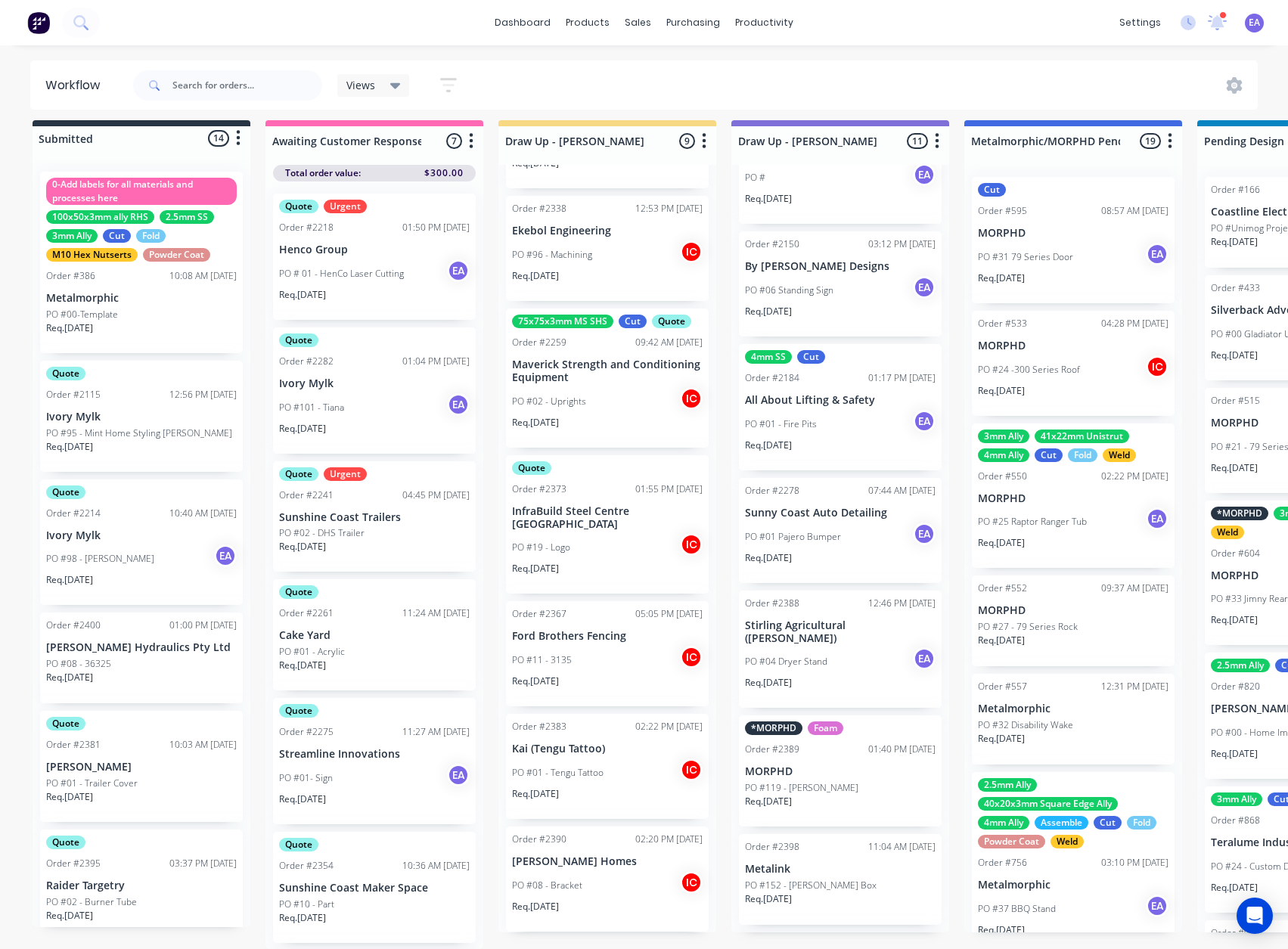
scroll to position [454, 0]
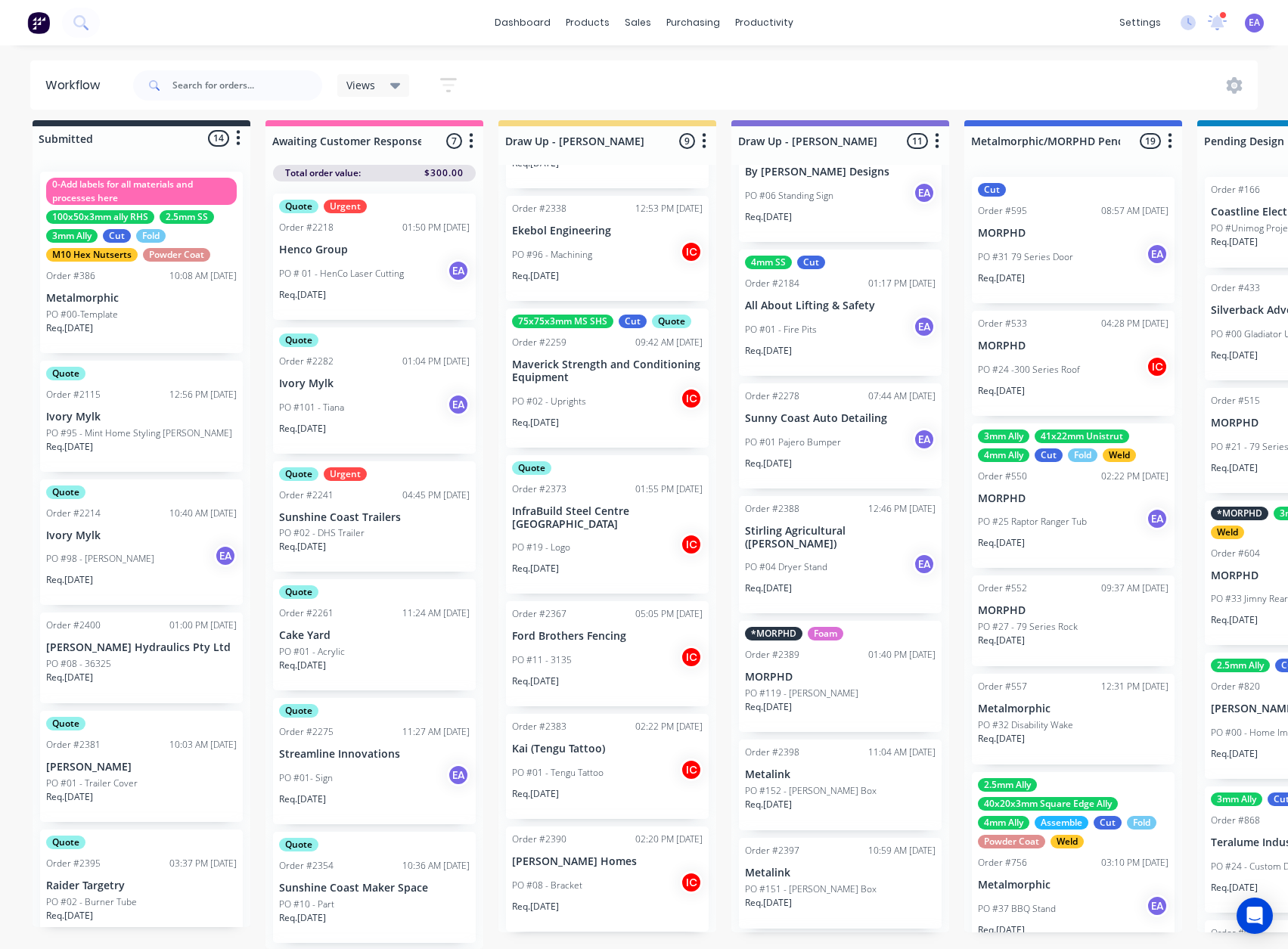
click at [826, 554] on div "PO #04 Dryer Stand EA" at bounding box center [839, 567] width 191 height 29
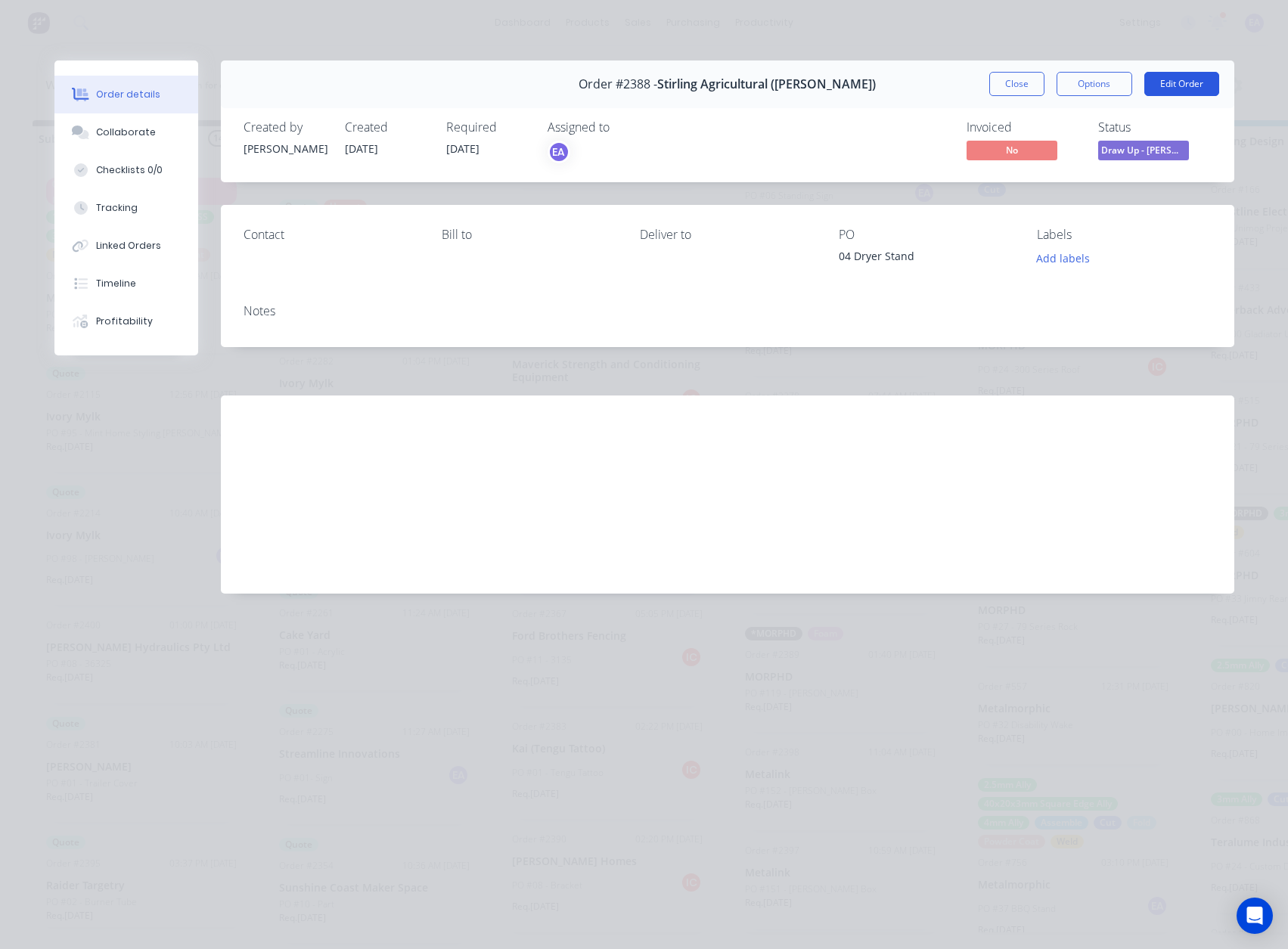
click at [1169, 84] on button "Edit Order" at bounding box center [1181, 83] width 75 height 24
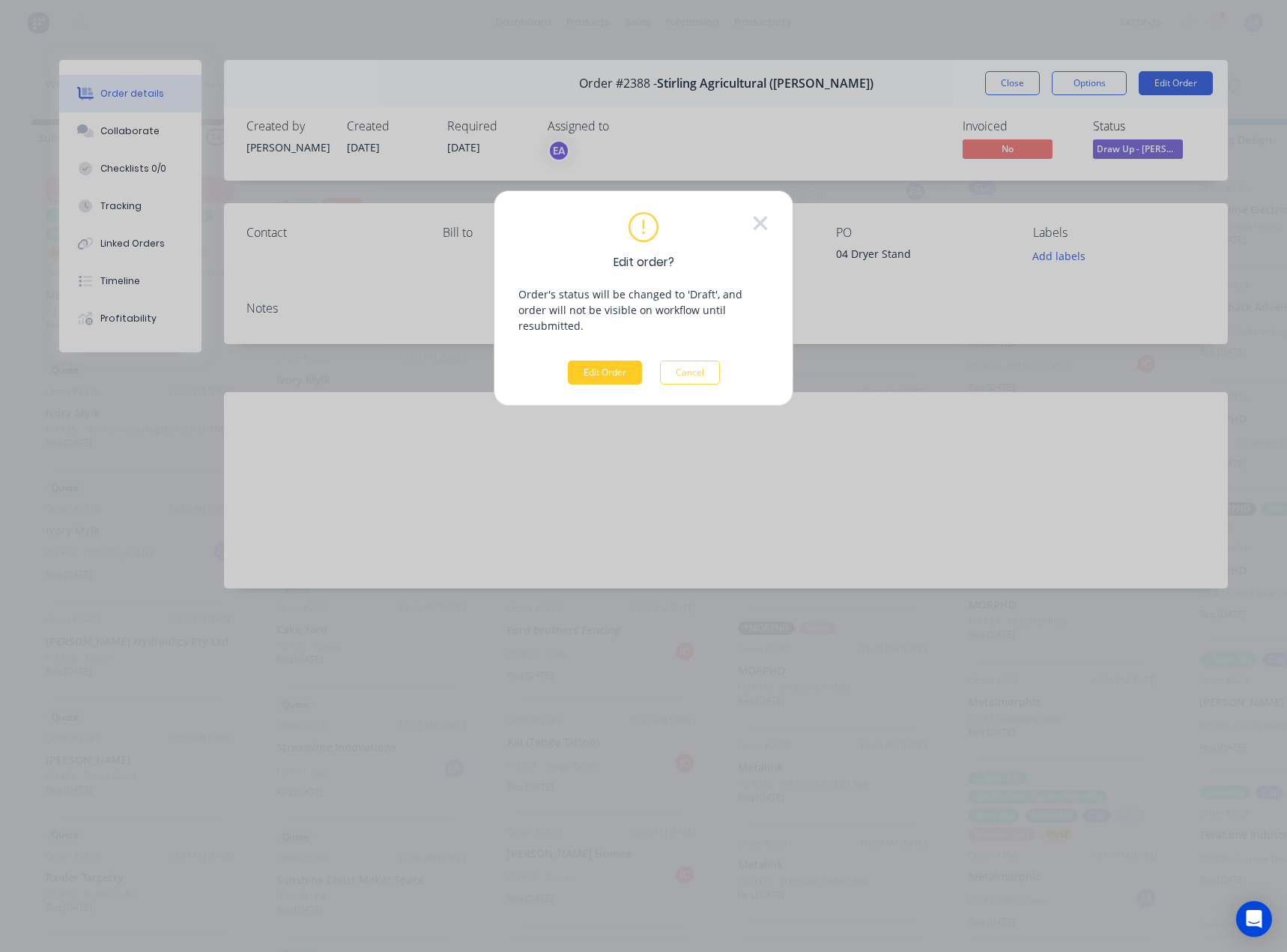
click at [591, 360] on button "Edit Order" at bounding box center [605, 372] width 74 height 24
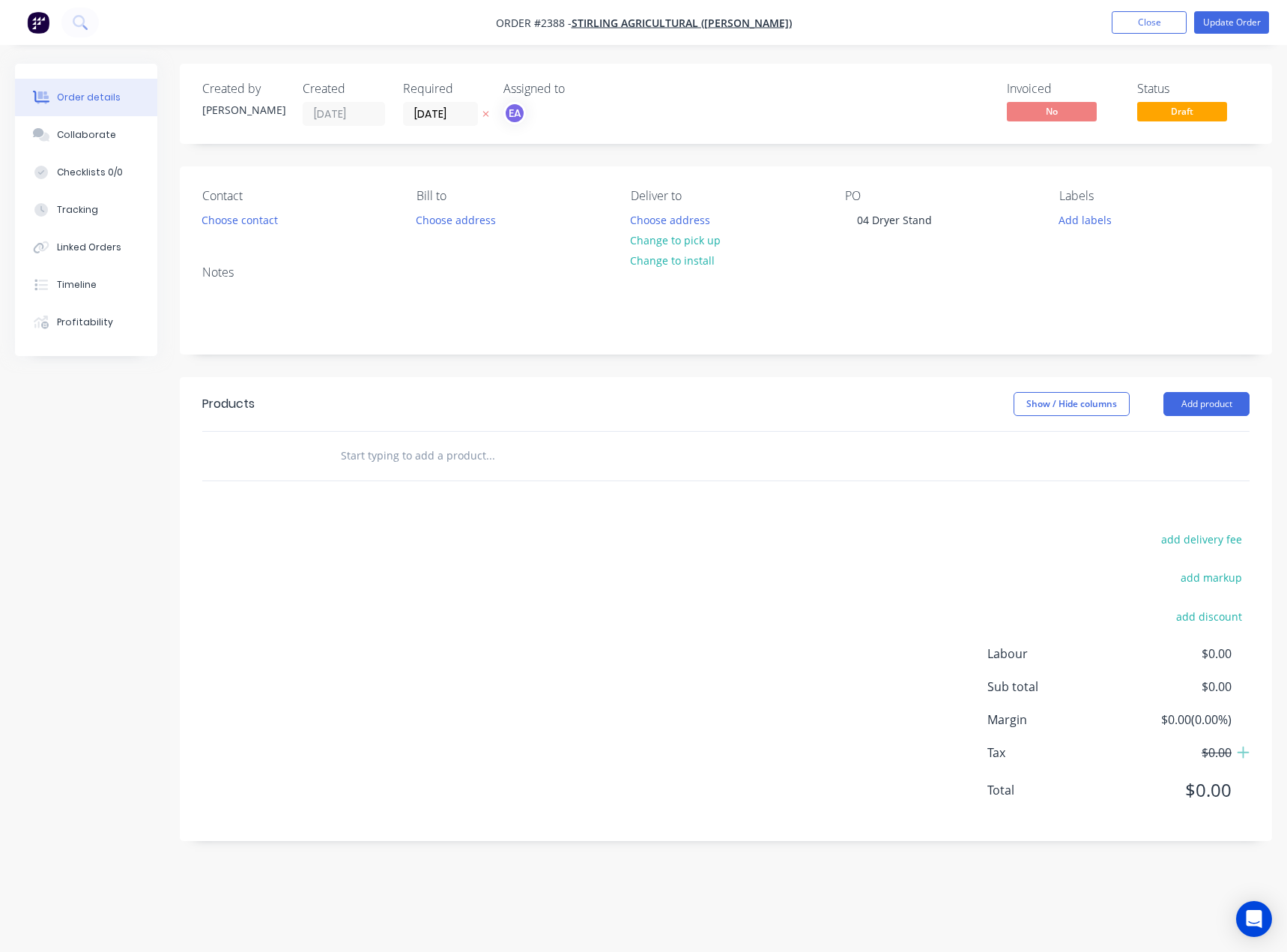
click at [444, 463] on input "text" at bounding box center [490, 455] width 299 height 30
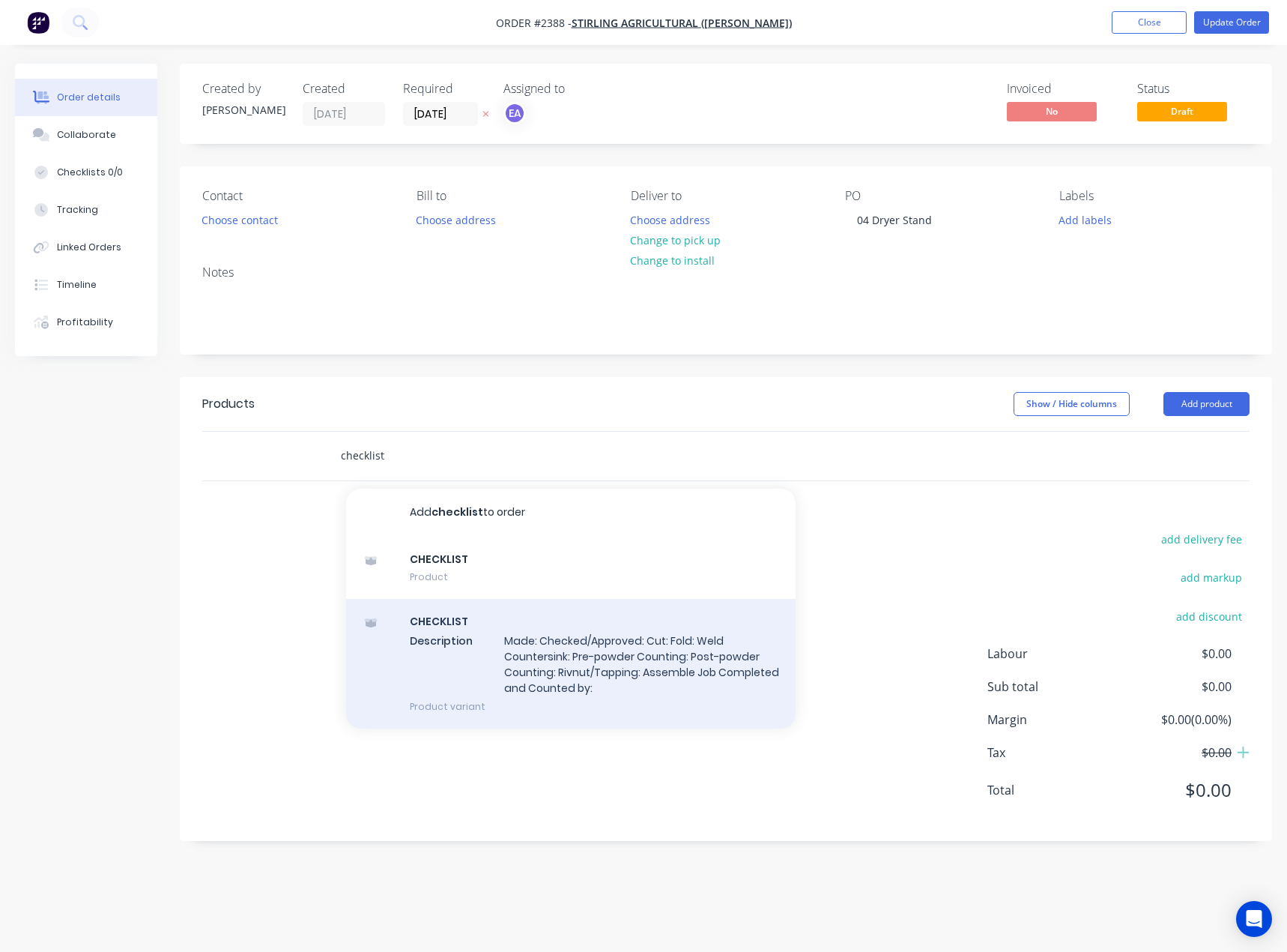
type input "checklist"
click at [488, 641] on div "CHECKLIST Description Made: Checked/Approved: Cut: Fold: Weld Countersink: Pre-…" at bounding box center [571, 663] width 450 height 130
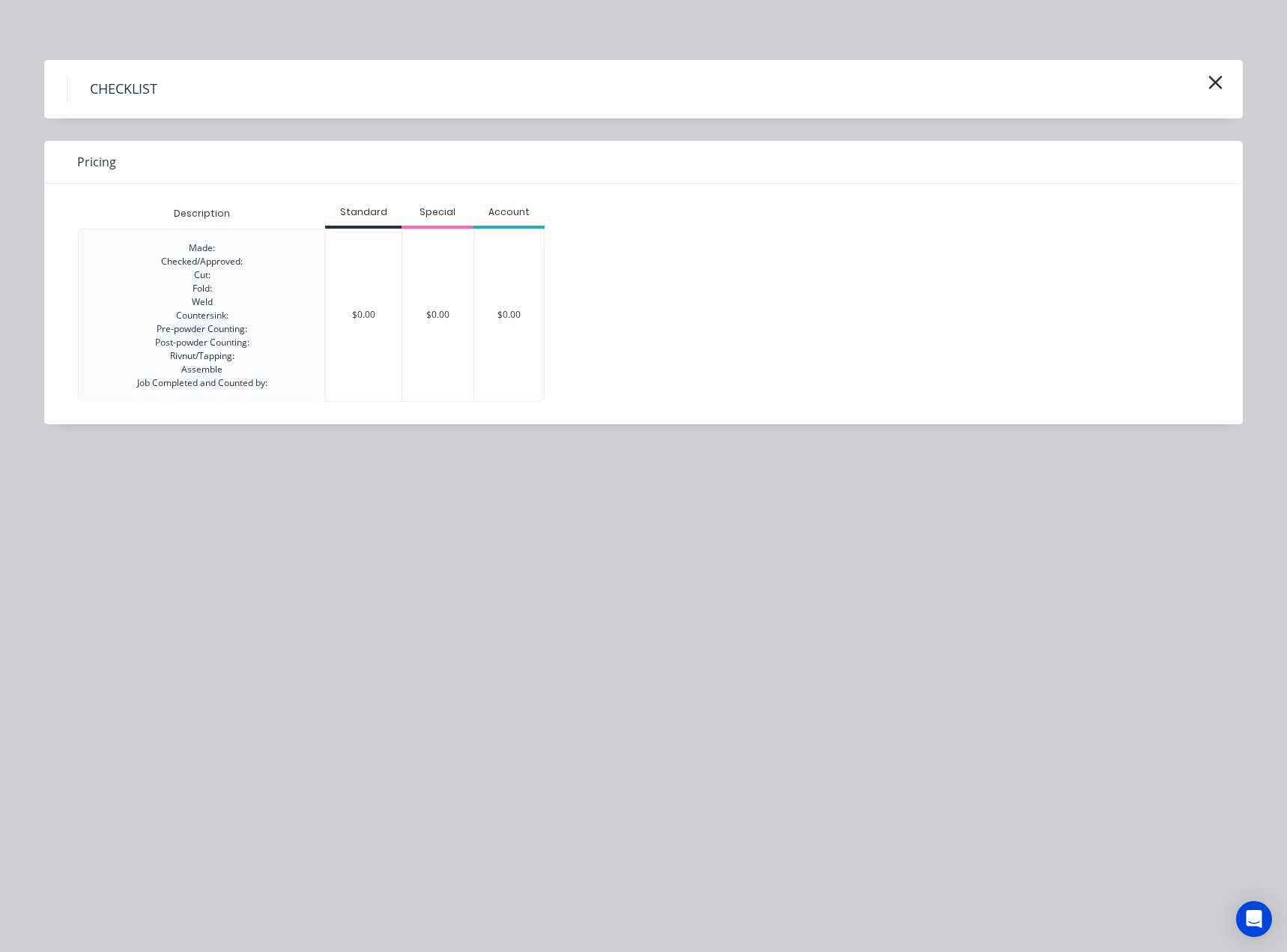
click at [157, 311] on div "Made: Checked/Approved: Cut: Fold: Weld Countersink: Pre-powder Counting: Post-…" at bounding box center [202, 316] width 130 height 149
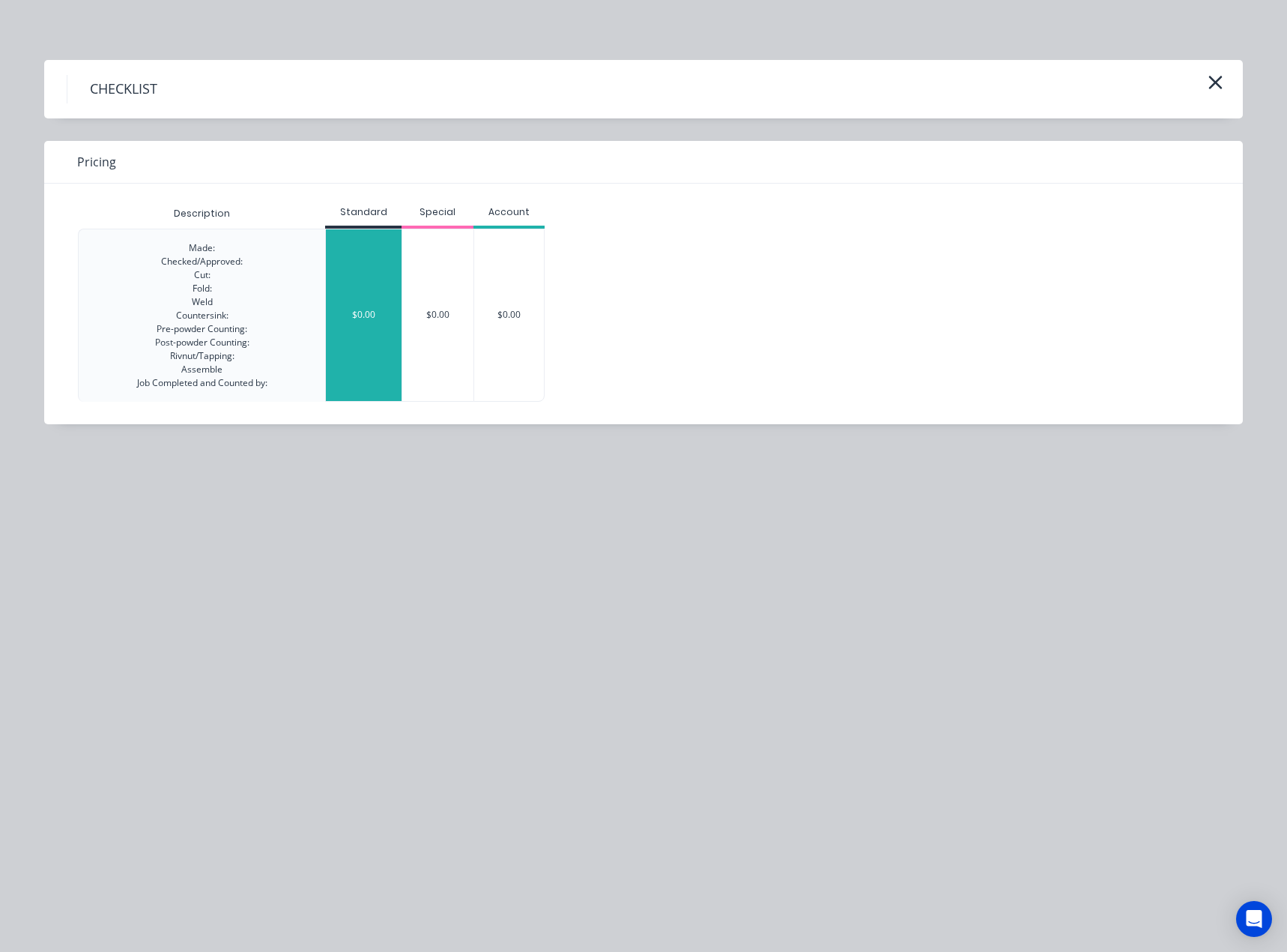
click at [366, 295] on div "$0.00" at bounding box center [364, 315] width 75 height 171
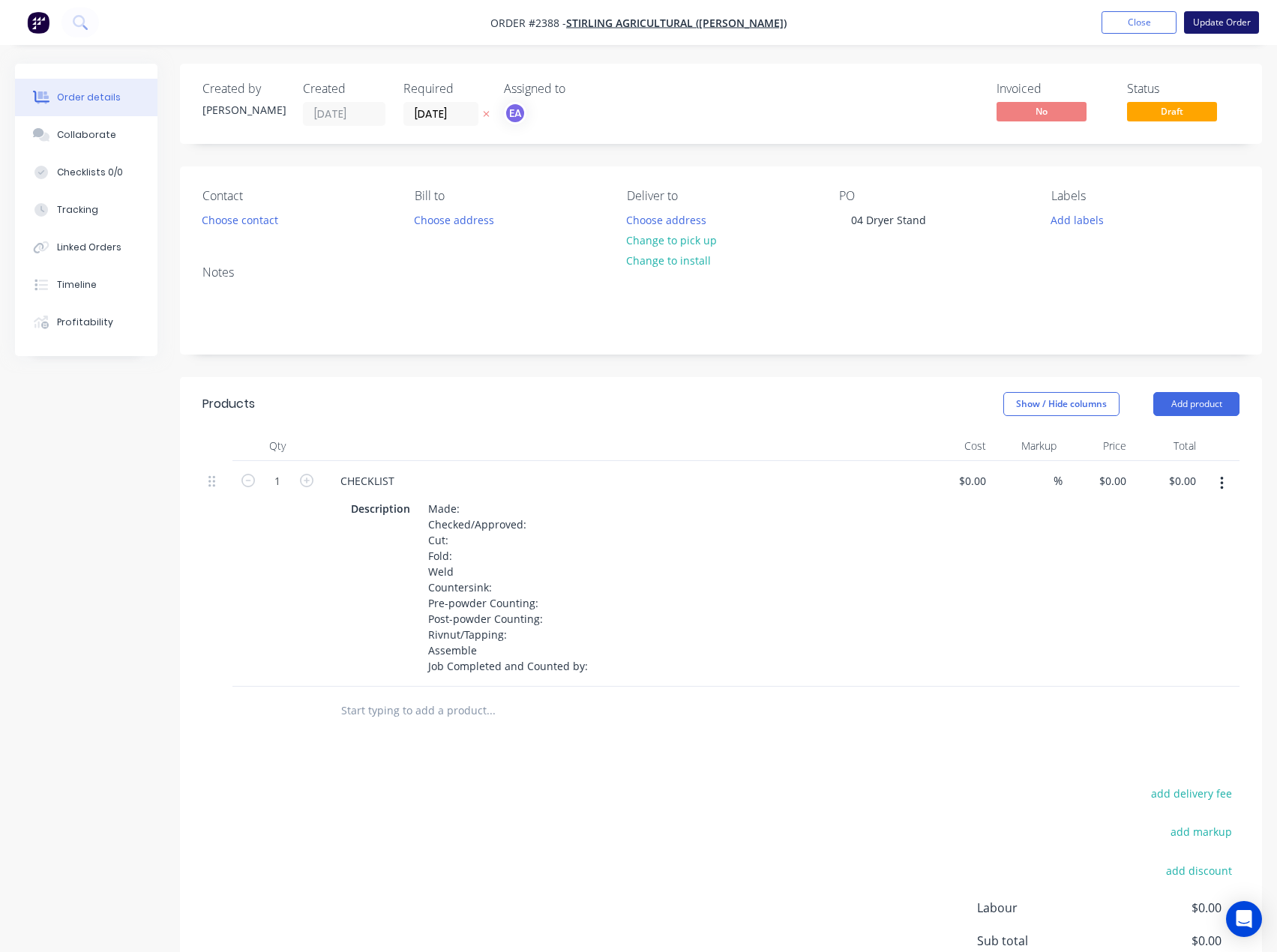
click at [1206, 19] on button "Update Order" at bounding box center [1221, 22] width 75 height 22
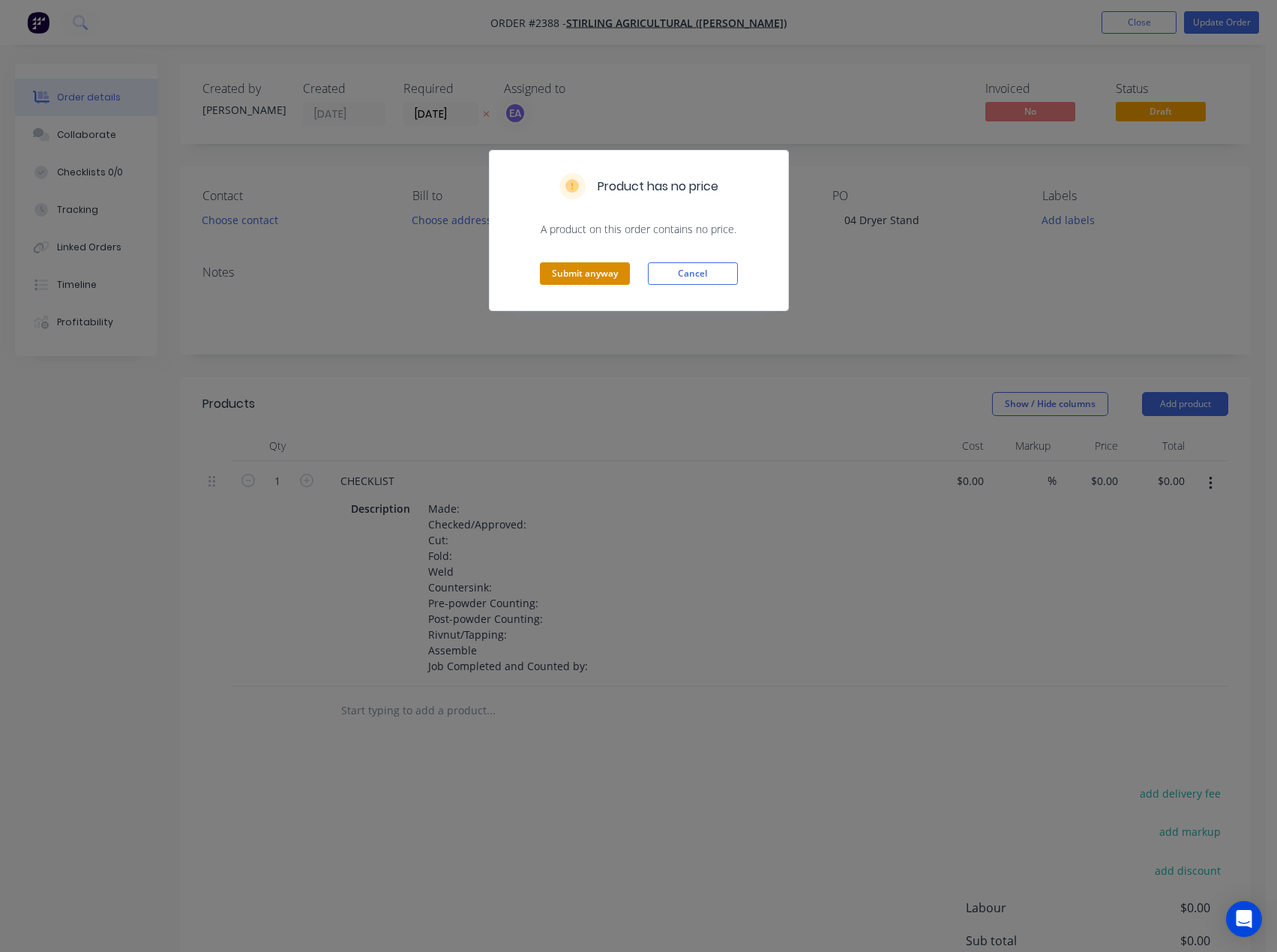
click at [596, 277] on button "Submit anyway" at bounding box center [585, 273] width 90 height 22
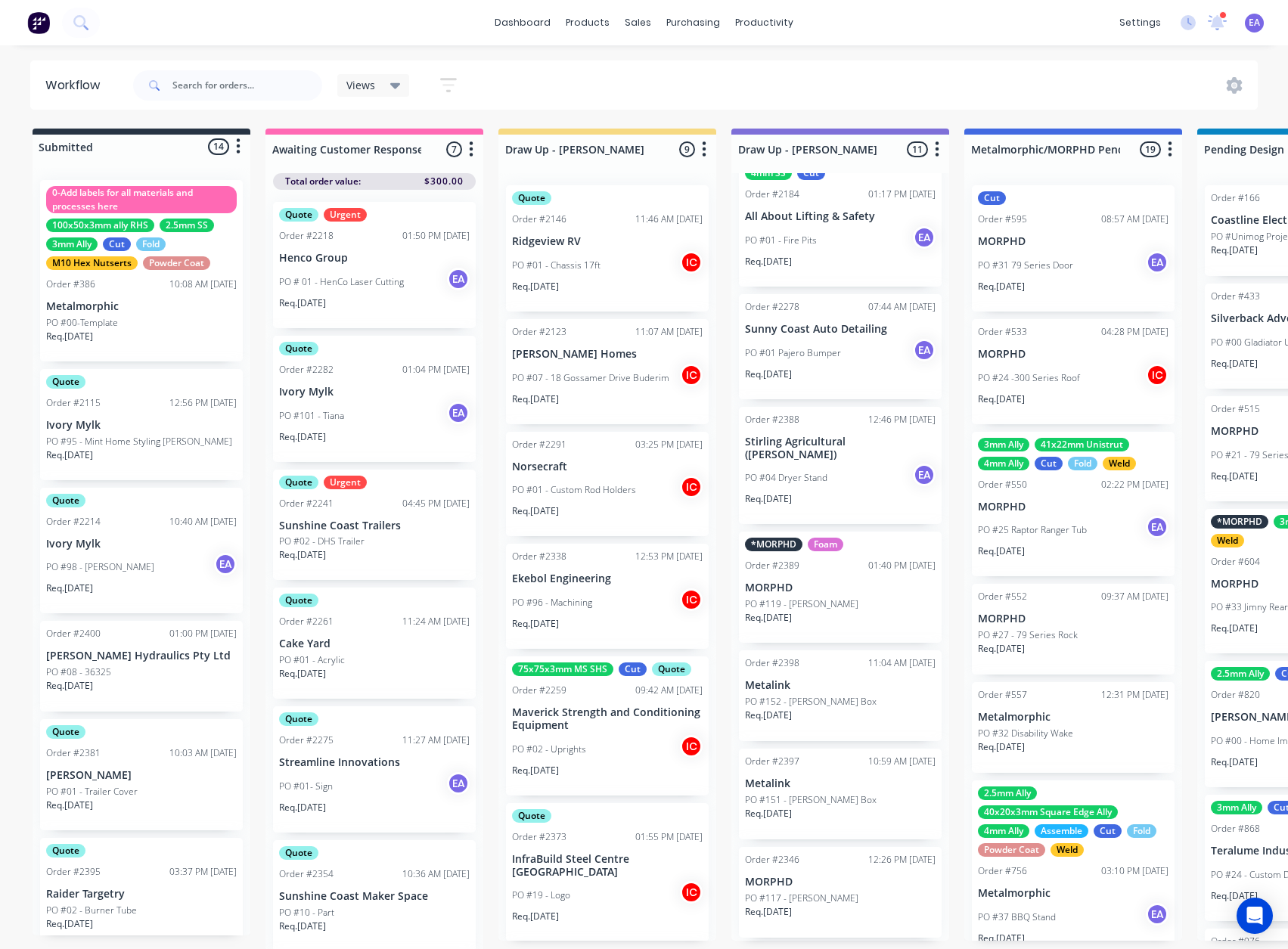
scroll to position [555, 0]
click at [858, 507] on div "Req. [DATE]" at bounding box center [839, 501] width 191 height 25
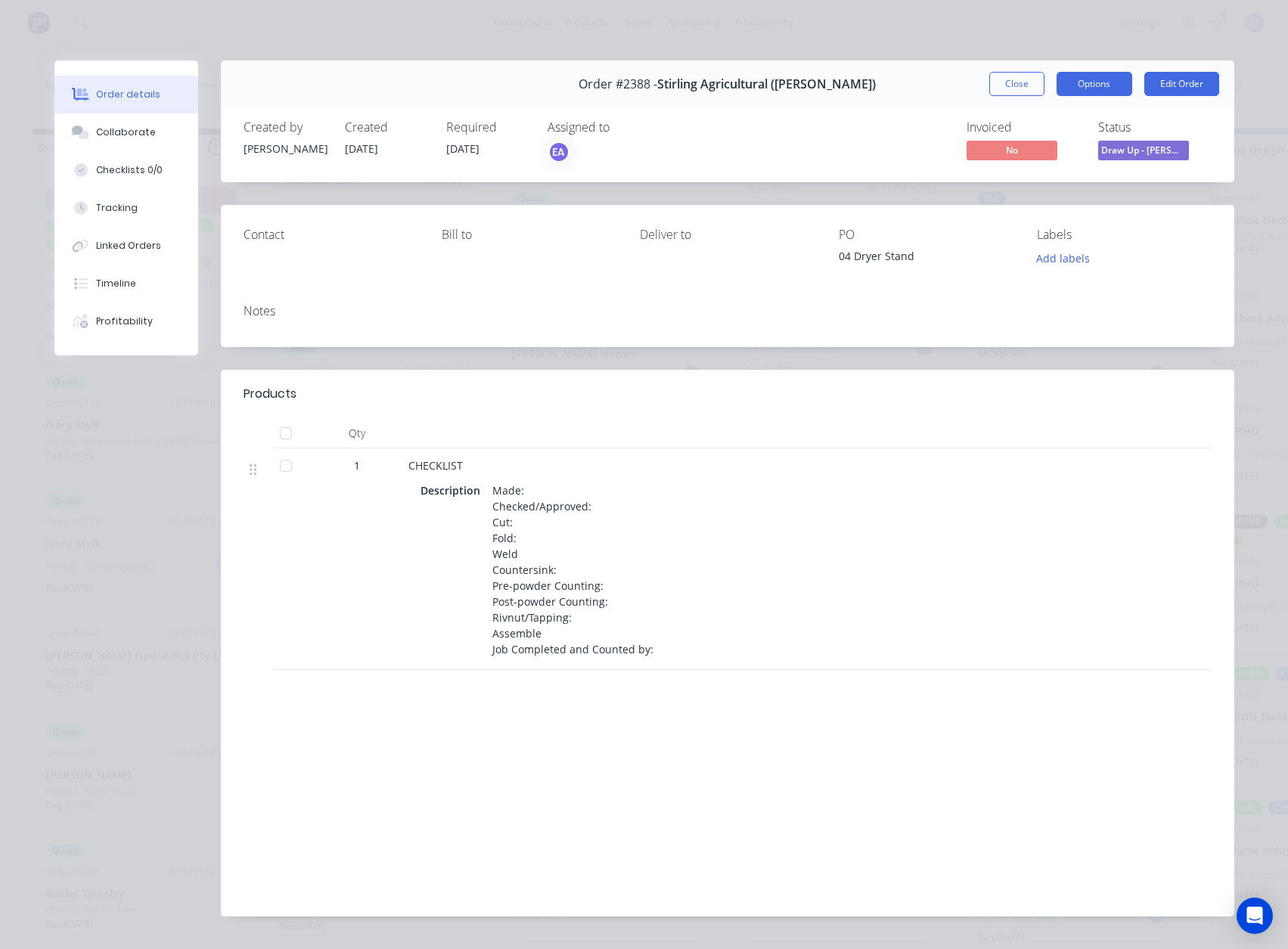
click at [1114, 84] on button "Options" at bounding box center [1094, 83] width 76 height 24
click at [1075, 146] on div "Work Order" at bounding box center [1052, 153] width 131 height 22
click at [1037, 186] on div "Standard" at bounding box center [1052, 184] width 131 height 22
drag, startPoint x: 1005, startPoint y: 90, endPoint x: 706, endPoint y: 39, distance: 303.3
click at [1005, 90] on button "Close" at bounding box center [1016, 83] width 55 height 24
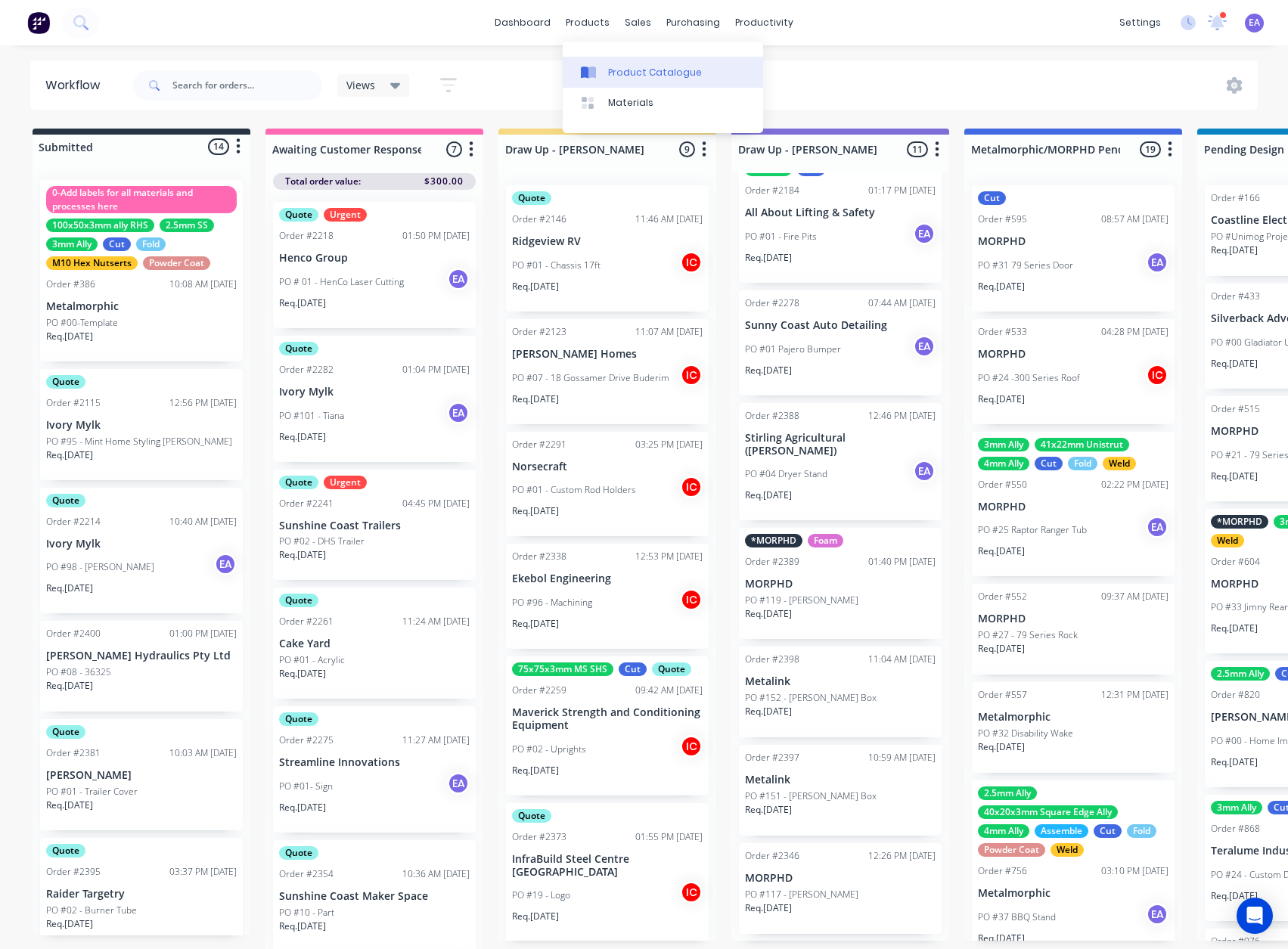
click at [633, 69] on div "Product Catalogue" at bounding box center [655, 72] width 94 height 14
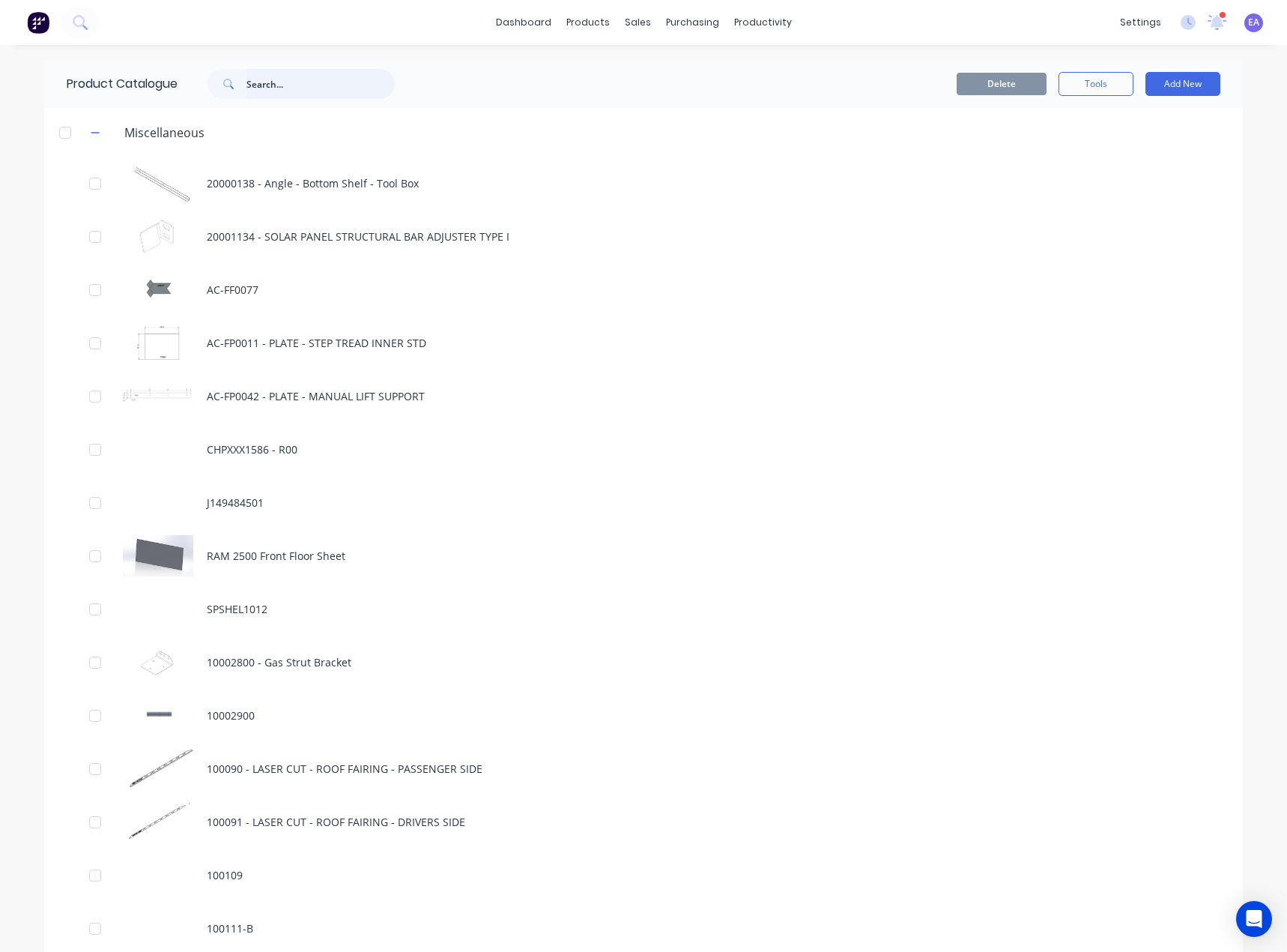
click at [280, 79] on input "text" at bounding box center [321, 83] width 149 height 30
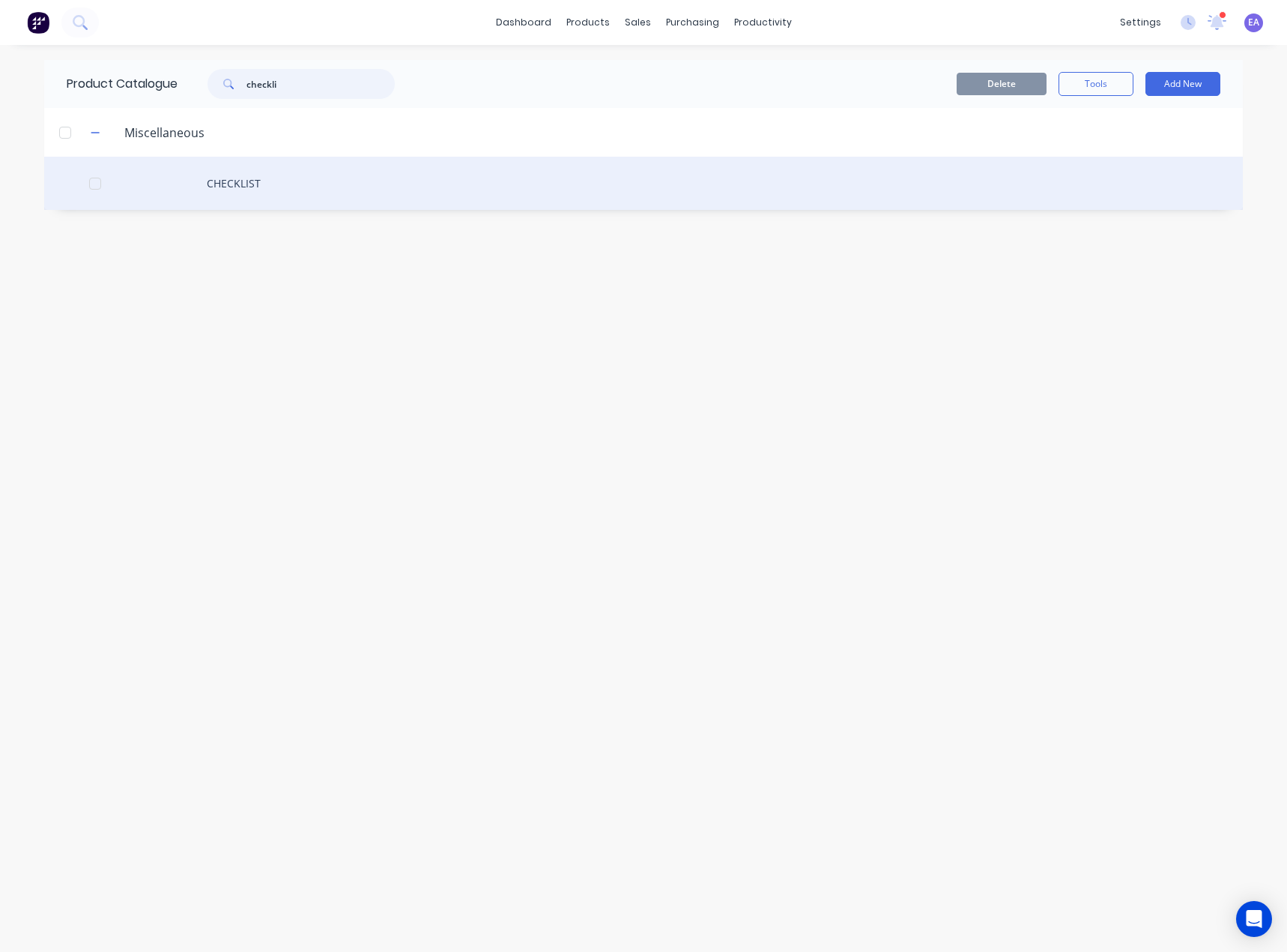
type input "checkli"
click at [216, 180] on div "CHECKLIST" at bounding box center [643, 183] width 1198 height 53
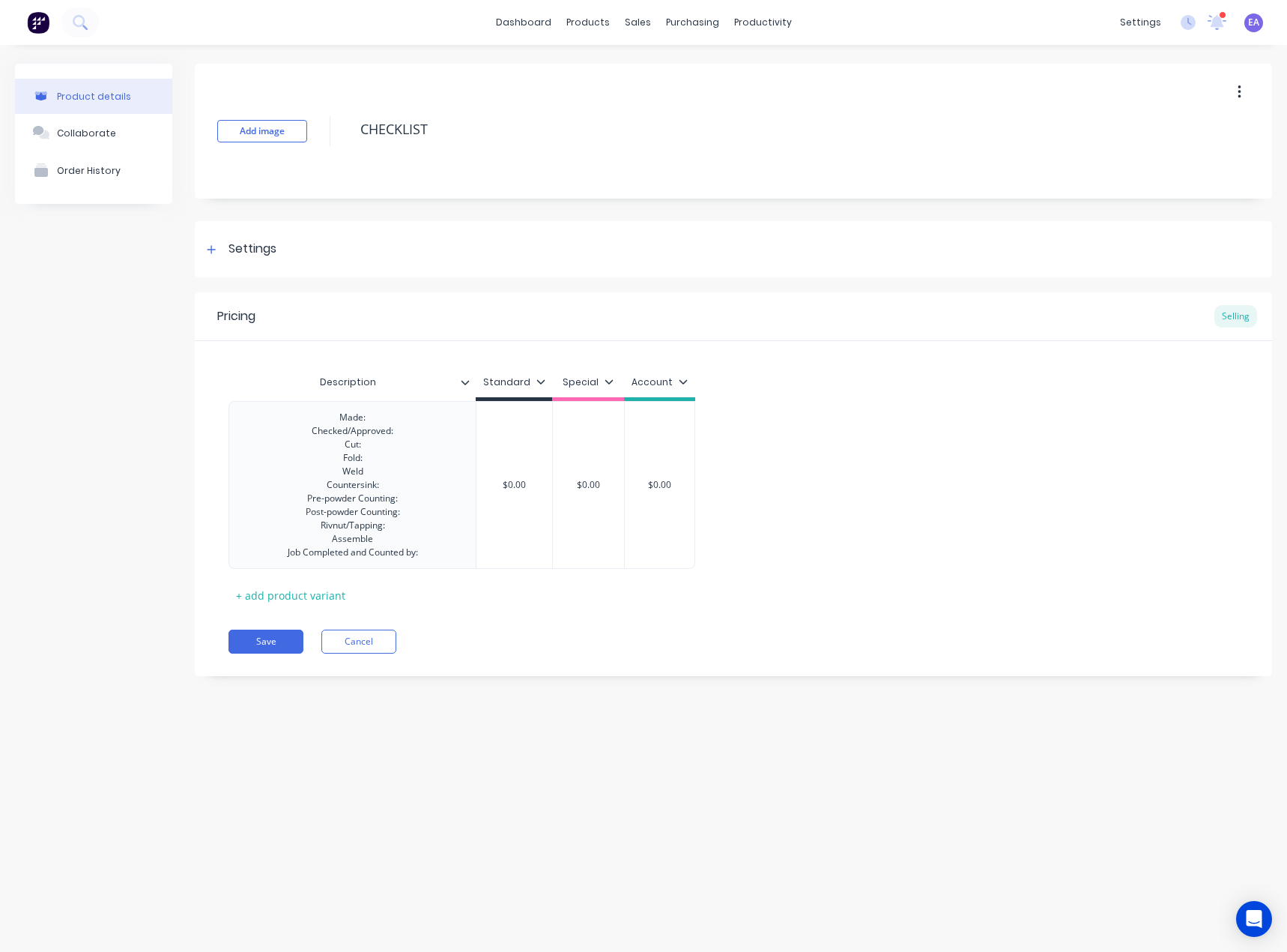
click at [1240, 87] on icon "button" at bounding box center [1239, 91] width 3 height 13
type textarea "x"
click at [555, 683] on div "Add image CHECKLIST Duplicate Delete Settings Product Options I buy this item I…" at bounding box center [733, 381] width 1077 height 635
click at [362, 414] on div "Made: Checked/Approved: Cut: Fold: Weld Countersink: Pre-powder Counting: Post-…" at bounding box center [353, 485] width 154 height 154
click at [376, 477] on div "Made: Checked/Approved: Cut: Fold: Weld Countersink: Pre-powder Counting: Post-…" at bounding box center [353, 485] width 154 height 154
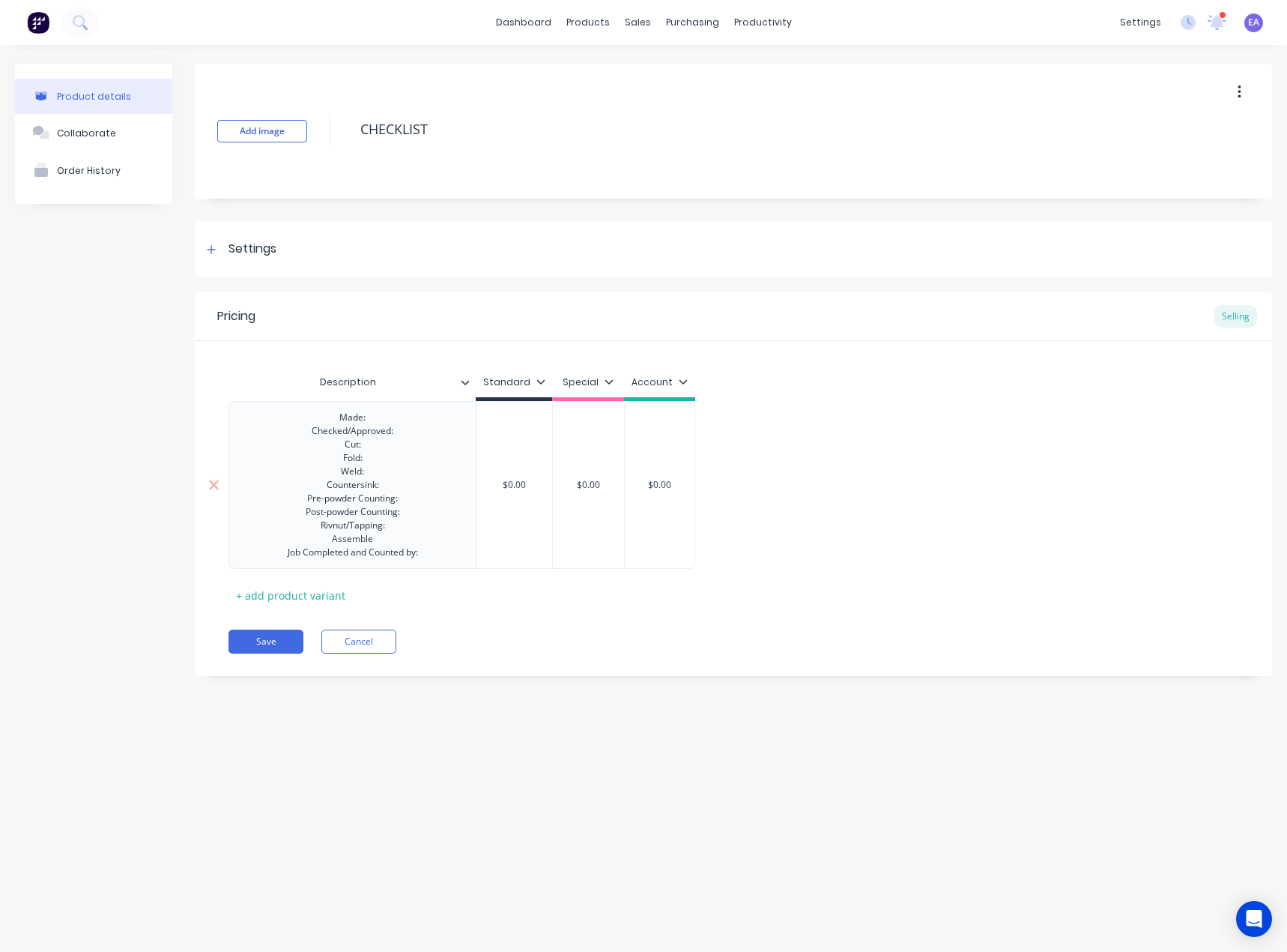
click at [395, 500] on div "Made: Checked/Approved: Cut: Fold: Weld: Countersink: Pre-powder Counting: Post…" at bounding box center [353, 485] width 154 height 154
click at [394, 514] on div "Made: Checked/Approved: Cut: Fold: Weld: Countersink: Pre-powder Count: Post-po…" at bounding box center [353, 485] width 154 height 154
click at [384, 541] on div "Made: Checked/Approved: Cut: Fold: Weld: Countersink: Pre-powder Count: Post-po…" at bounding box center [353, 485] width 154 height 154
drag, startPoint x: 381, startPoint y: 527, endPoint x: 398, endPoint y: 527, distance: 17.0
click at [381, 527] on div "Made: Checked/Approved: Cut: Fold: Weld: Countersink: Pre-powder Count: Post-po…" at bounding box center [353, 485] width 154 height 154
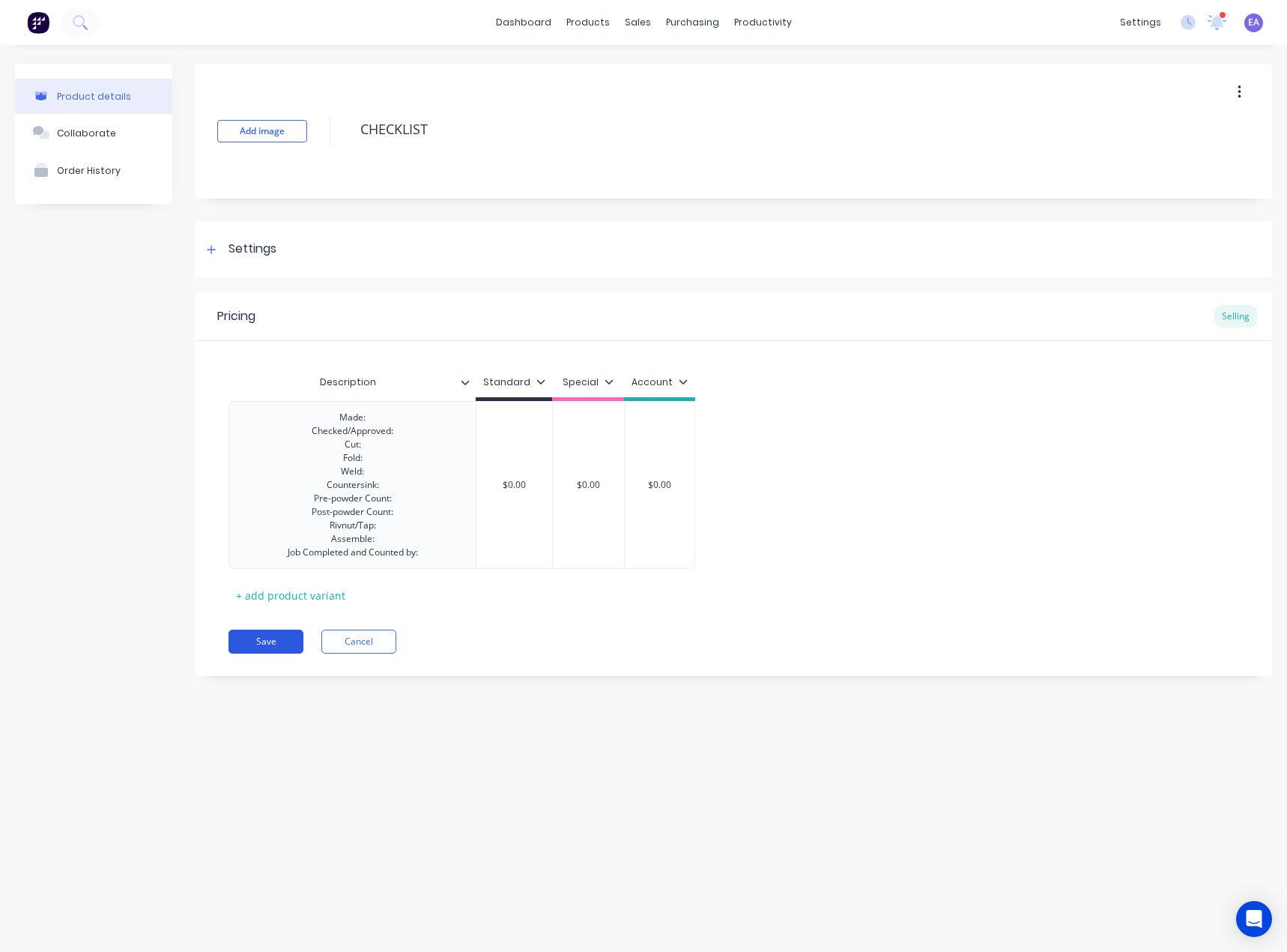
click at [257, 642] on button "Save" at bounding box center [266, 641] width 75 height 24
type textarea "x"
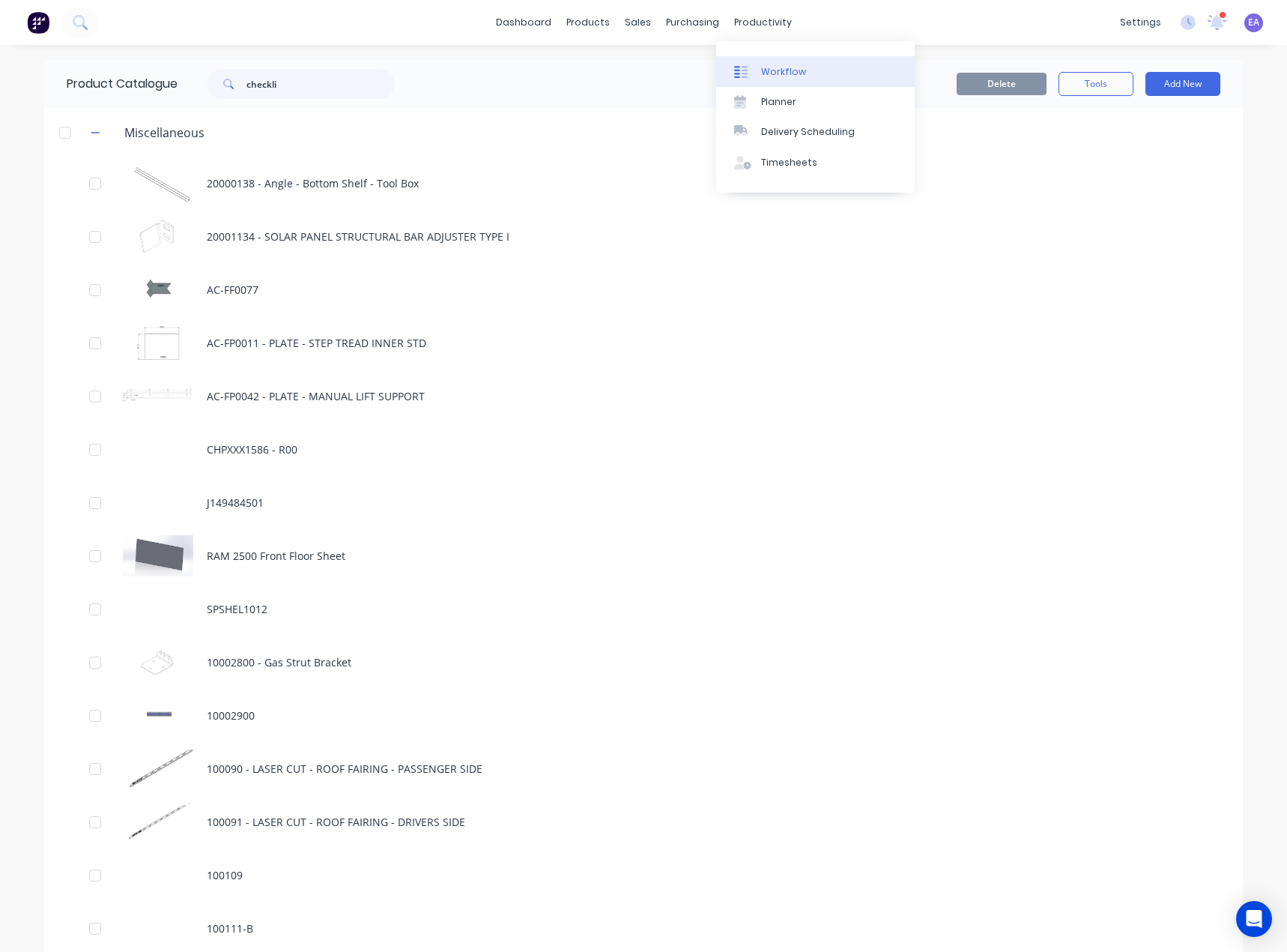
click at [779, 66] on div "Workflow" at bounding box center [783, 72] width 45 height 13
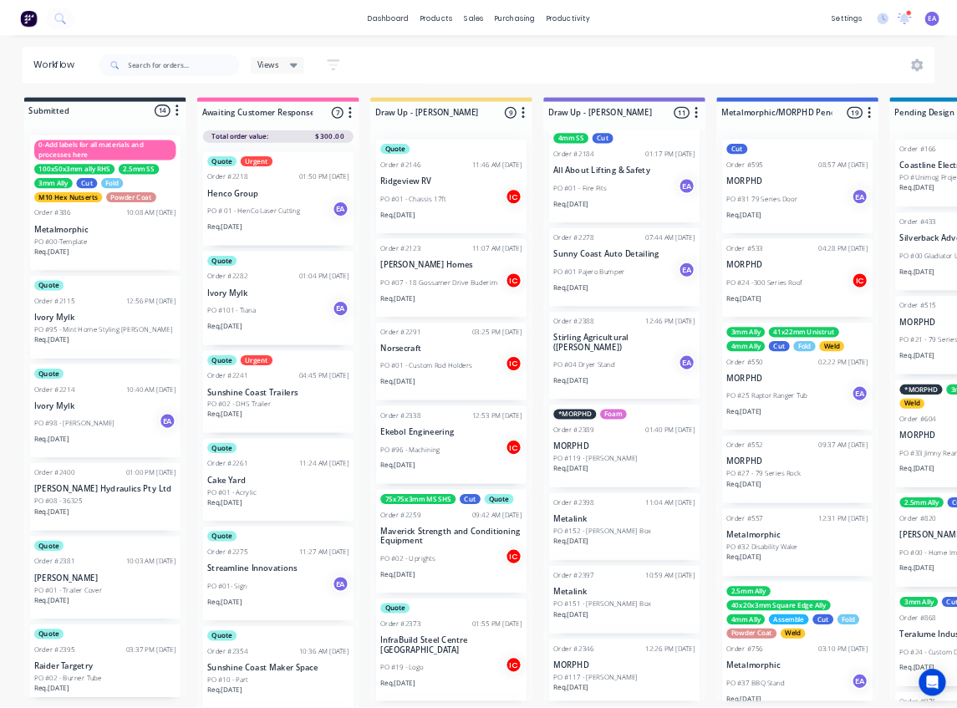
scroll to position [614, 0]
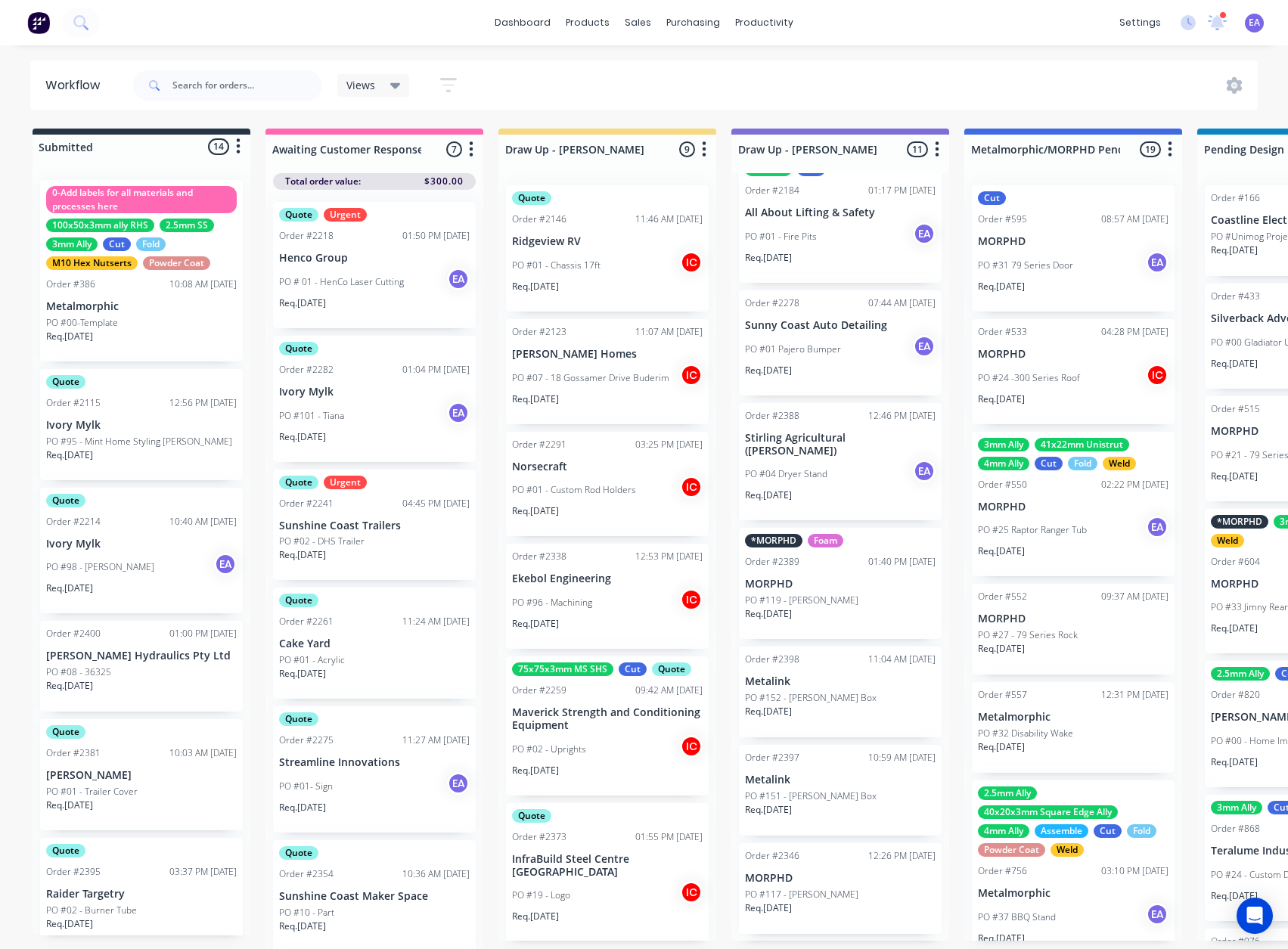
click at [833, 489] on div "PO #04 Dryer Stand EA" at bounding box center [839, 474] width 191 height 29
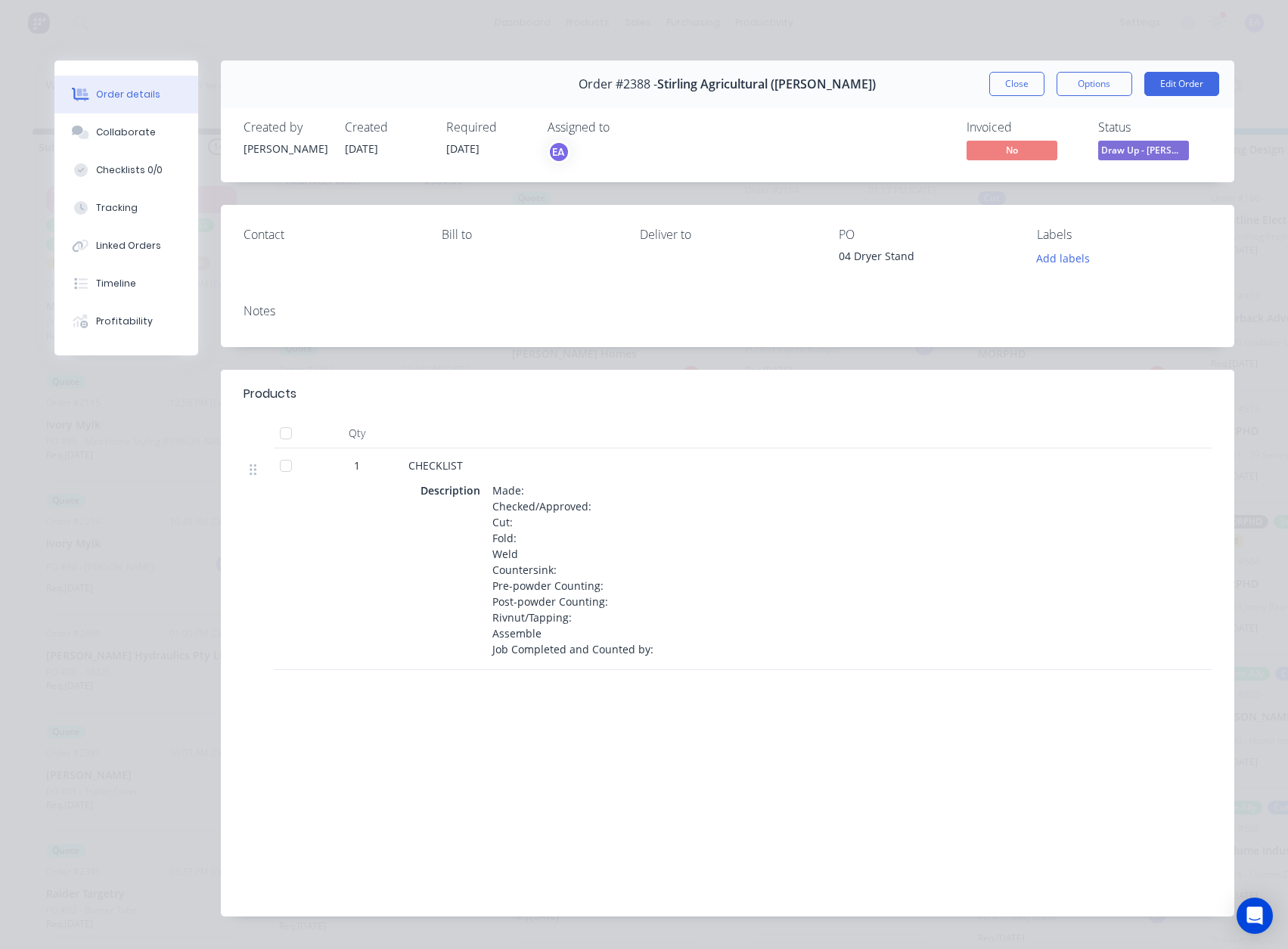
drag, startPoint x: 994, startPoint y: 81, endPoint x: 563, endPoint y: 313, distance: 489.5
click at [994, 81] on button "Close" at bounding box center [1016, 83] width 55 height 24
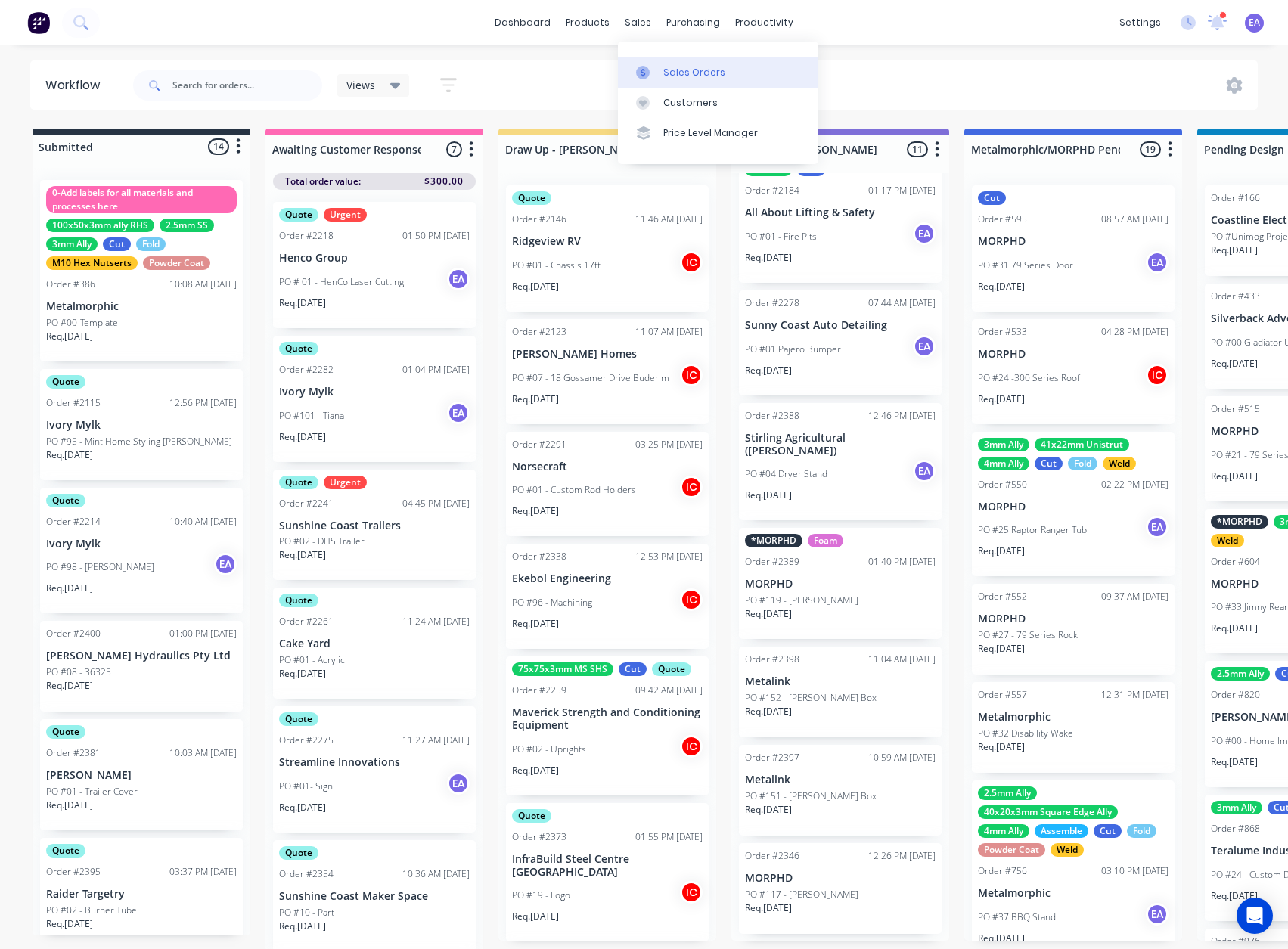
click at [679, 71] on div "Sales Orders" at bounding box center [694, 72] width 62 height 14
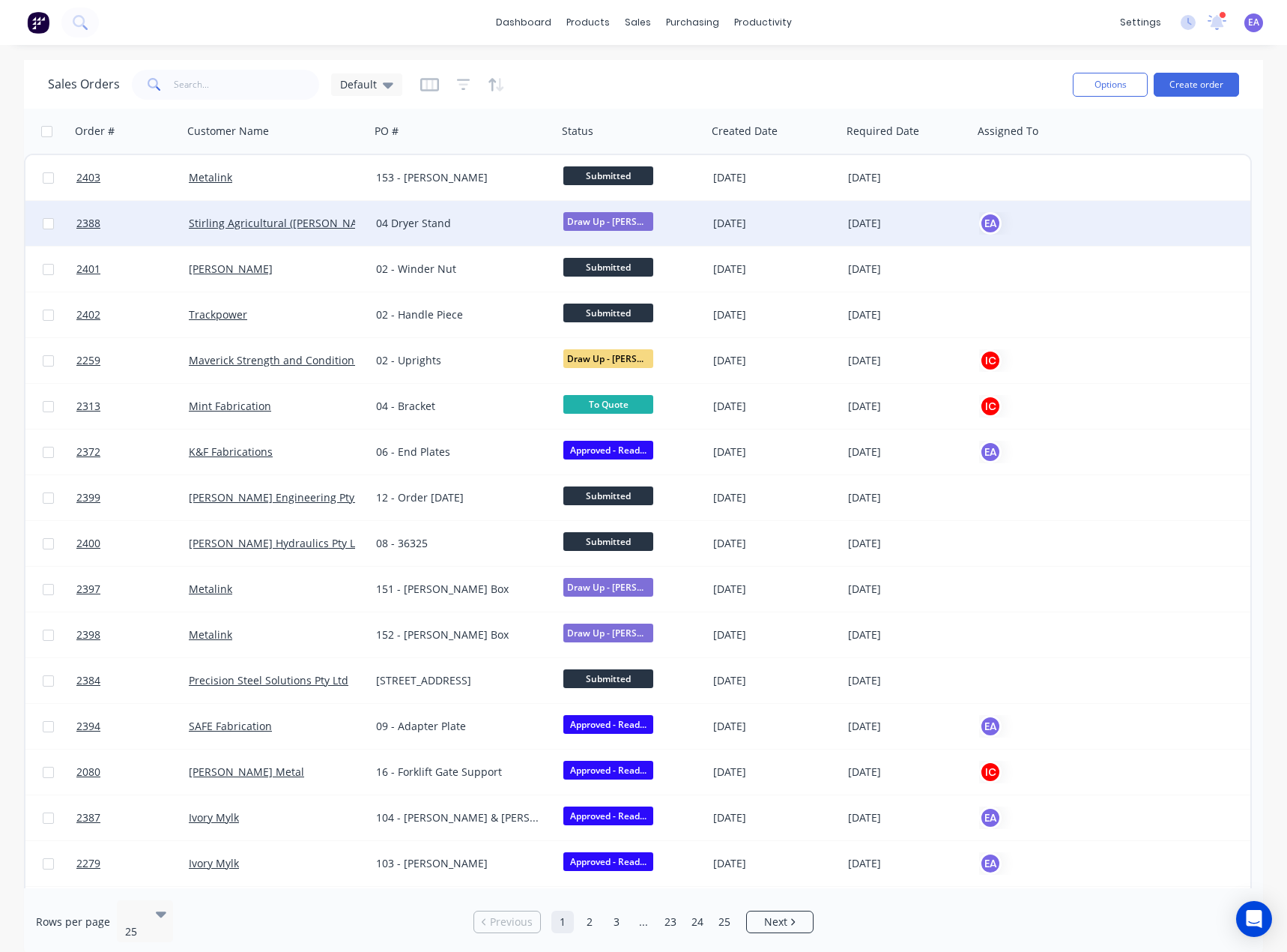
click at [487, 215] on div "04 Dryer Stand" at bounding box center [463, 223] width 187 height 45
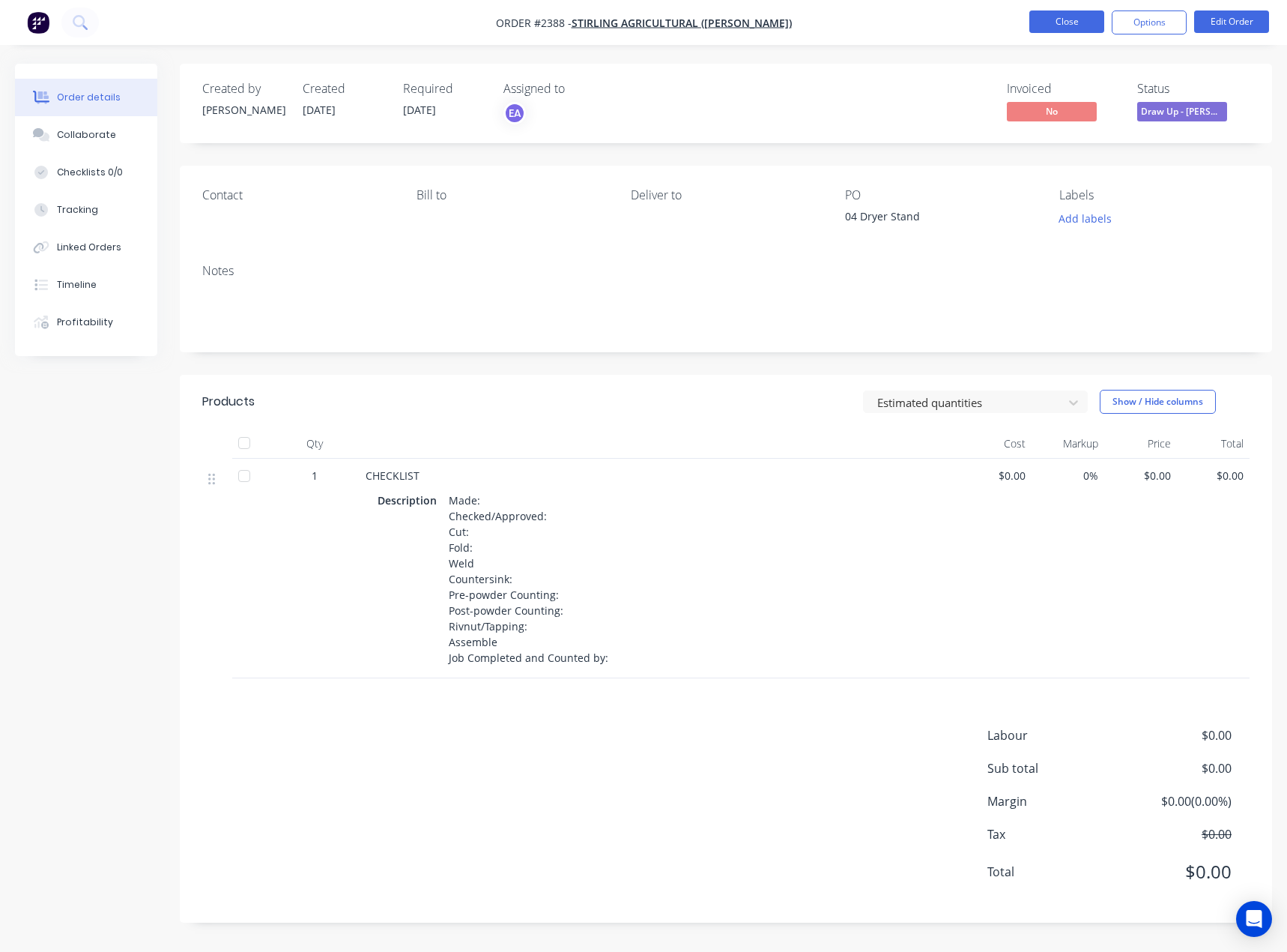
click at [1083, 19] on button "Close" at bounding box center [1067, 22] width 75 height 22
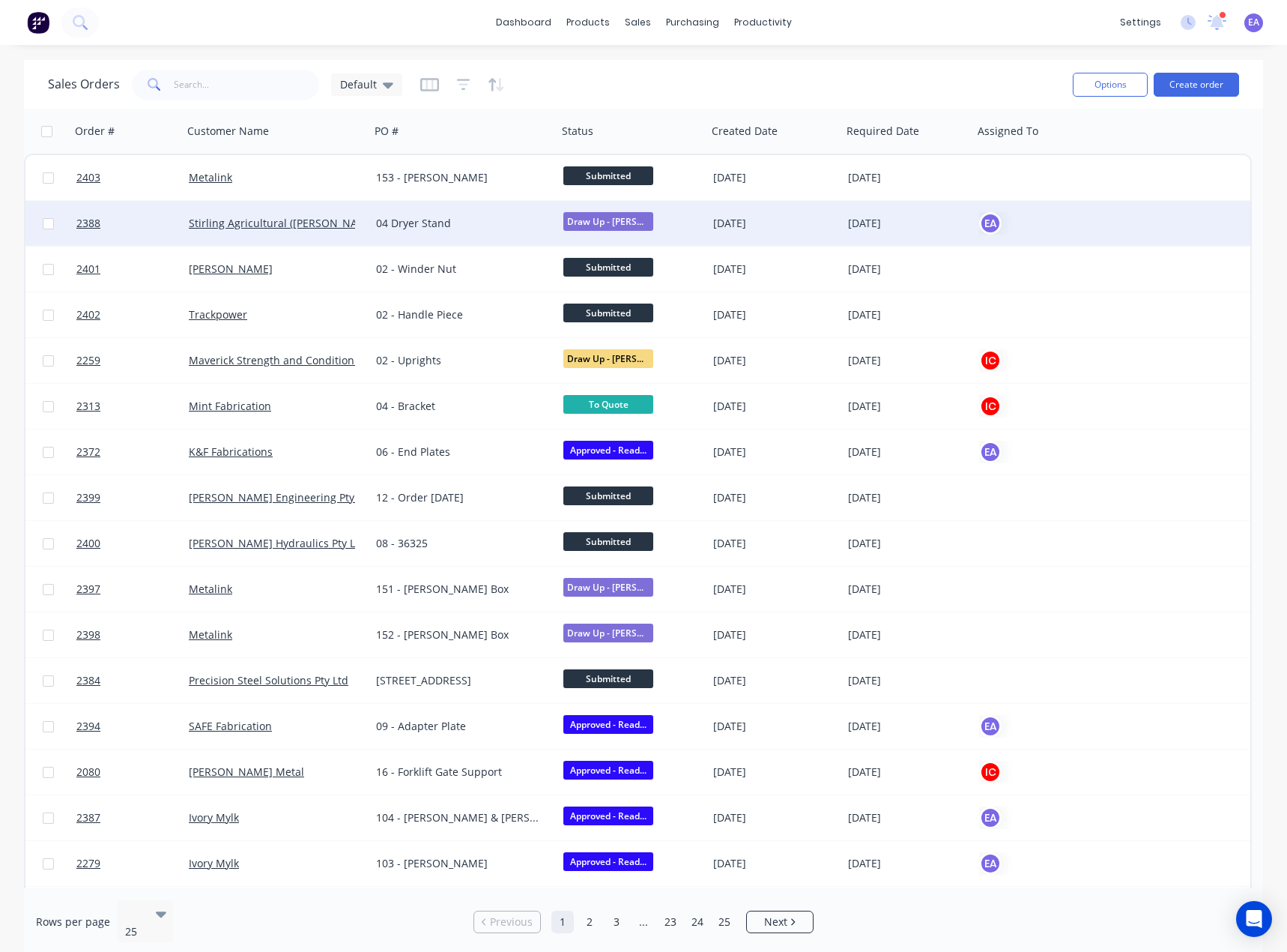
click at [501, 203] on div "04 Dryer Stand" at bounding box center [463, 223] width 187 height 45
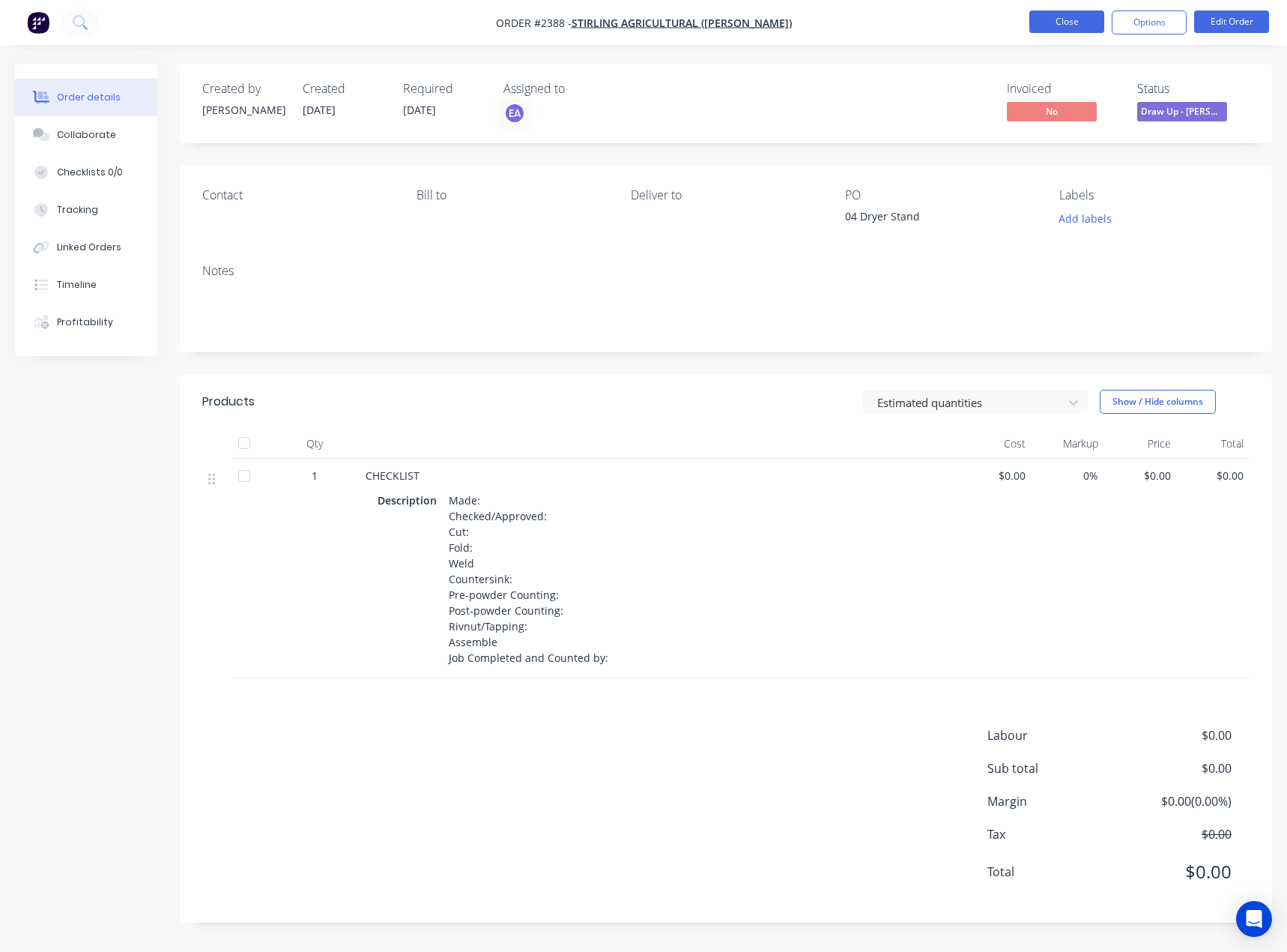
click at [1065, 28] on button "Close" at bounding box center [1067, 22] width 75 height 22
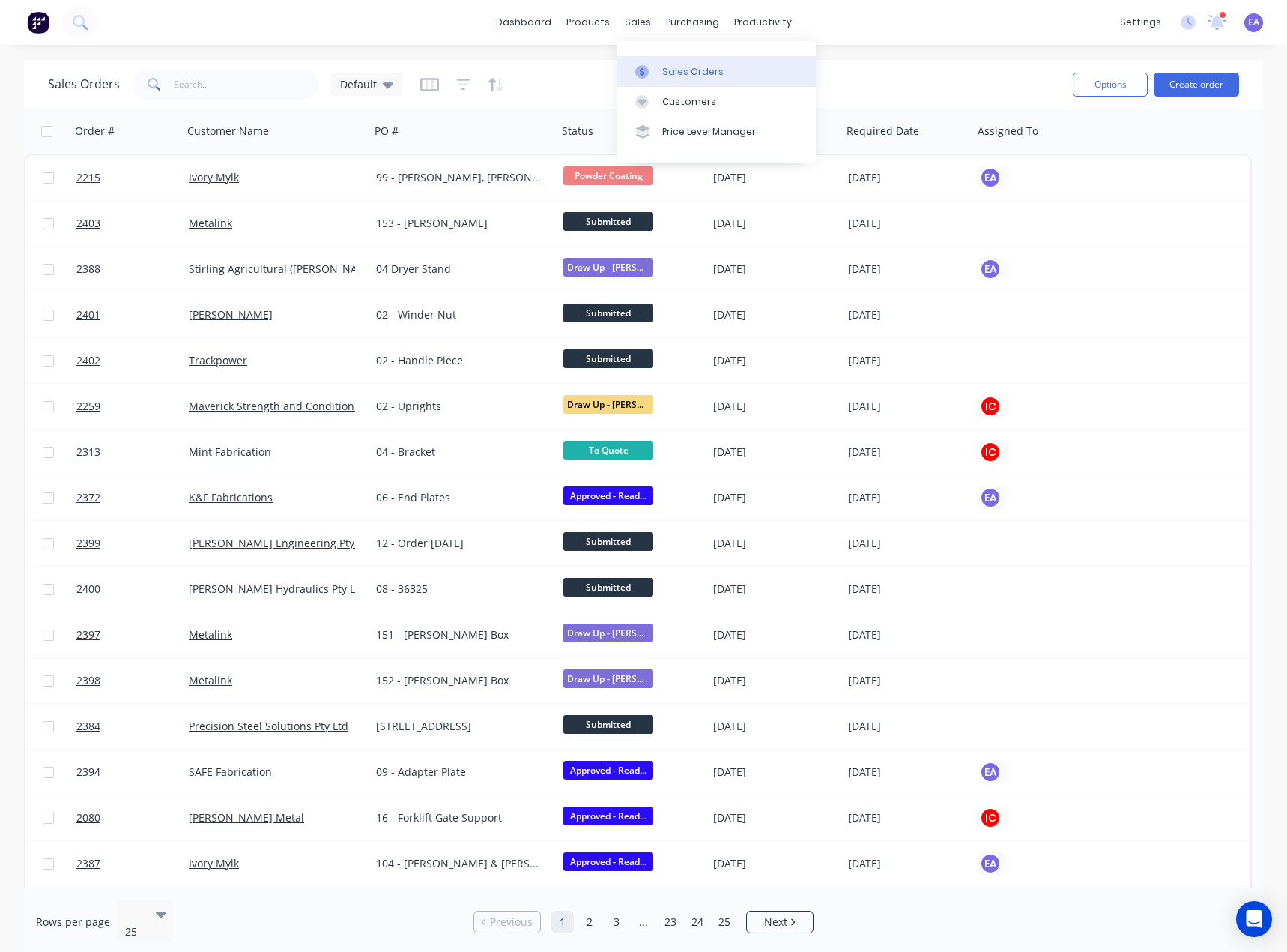
click at [660, 70] on link "Sales Orders" at bounding box center [717, 71] width 199 height 30
click at [618, 73] on div "Product Catalogue" at bounding box center [654, 72] width 93 height 13
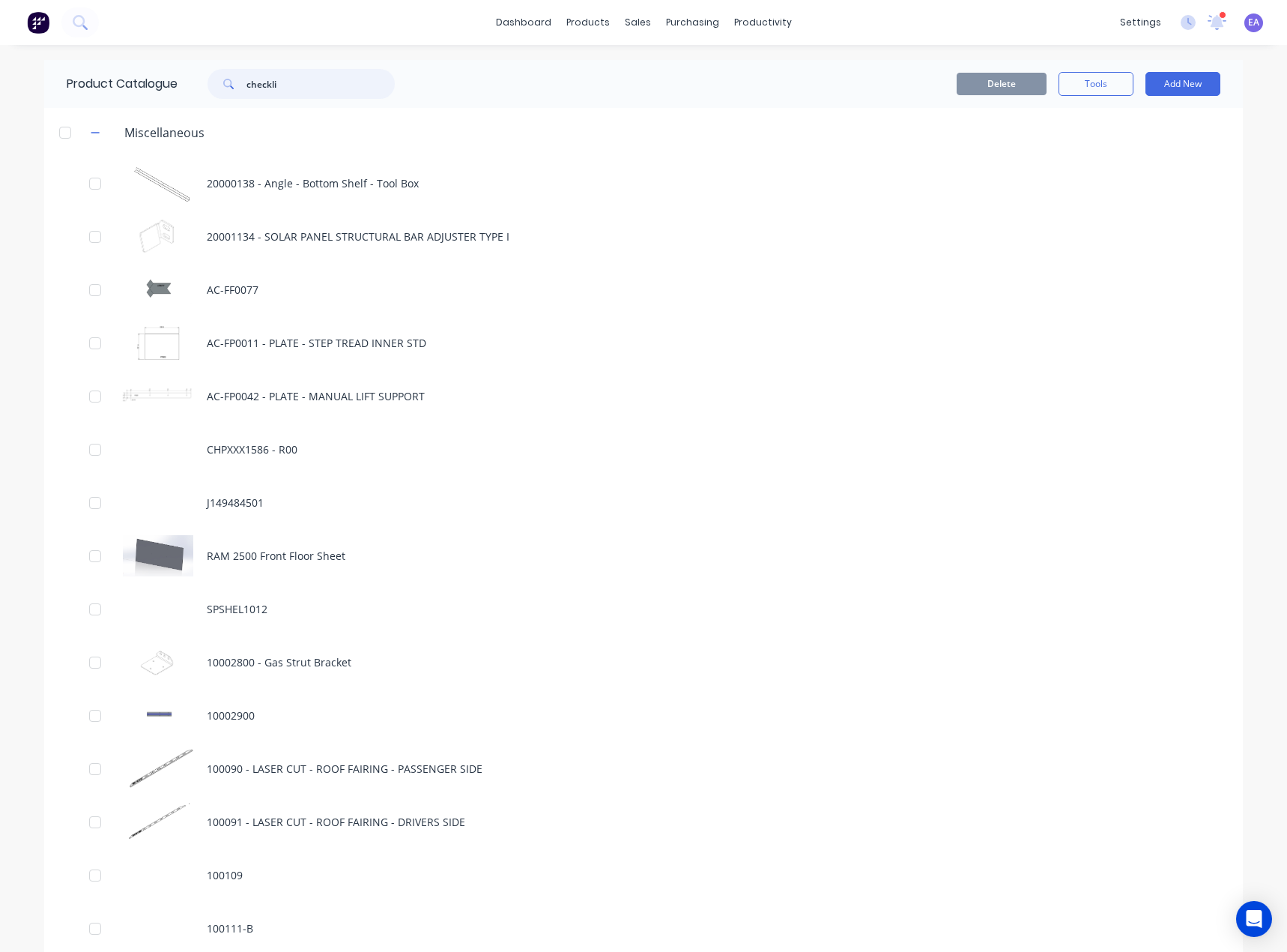
click at [319, 75] on input "checkli" at bounding box center [321, 83] width 149 height 30
type input "checklist"
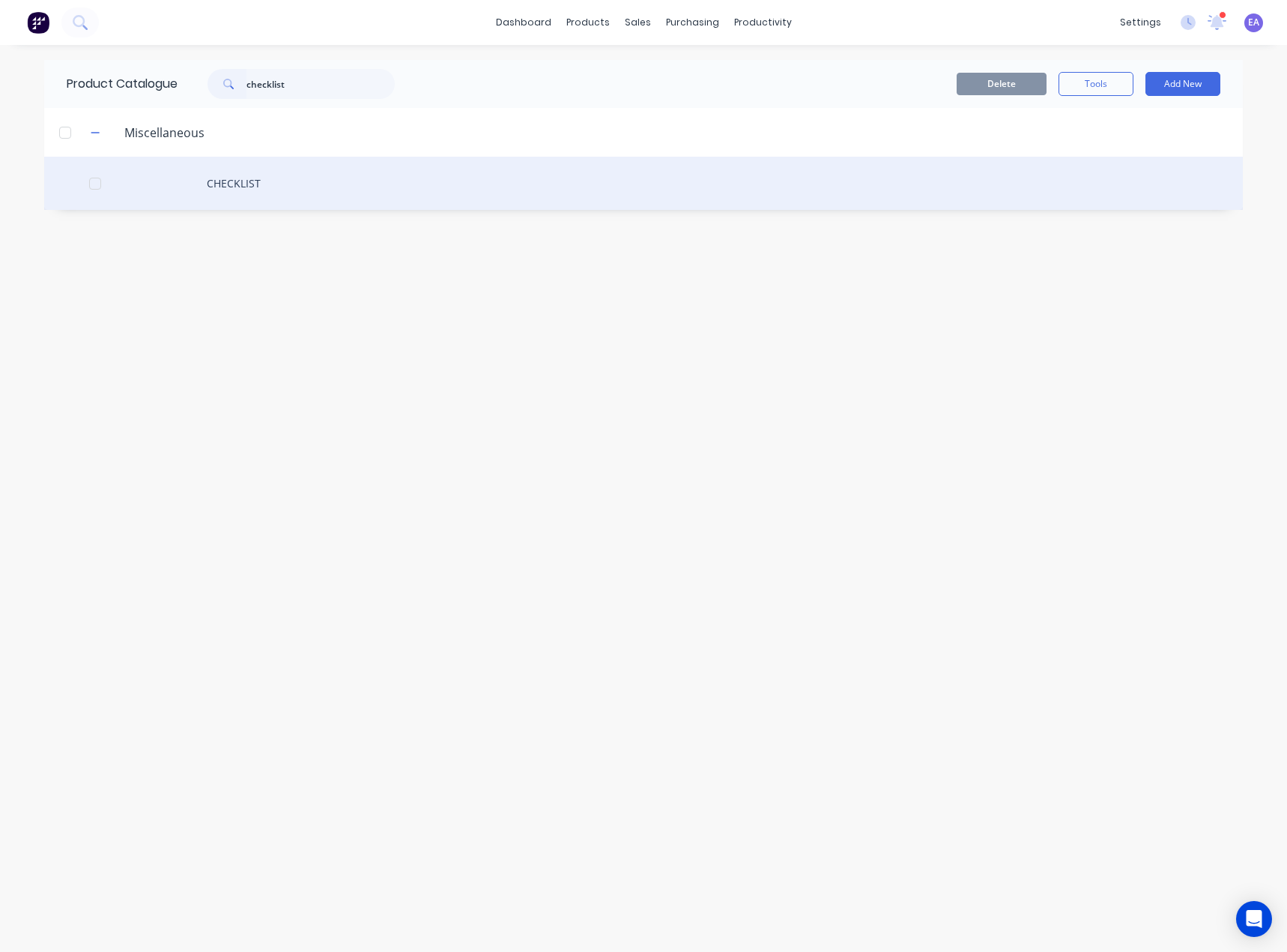
click at [241, 192] on div "CHECKLIST" at bounding box center [643, 183] width 1198 height 53
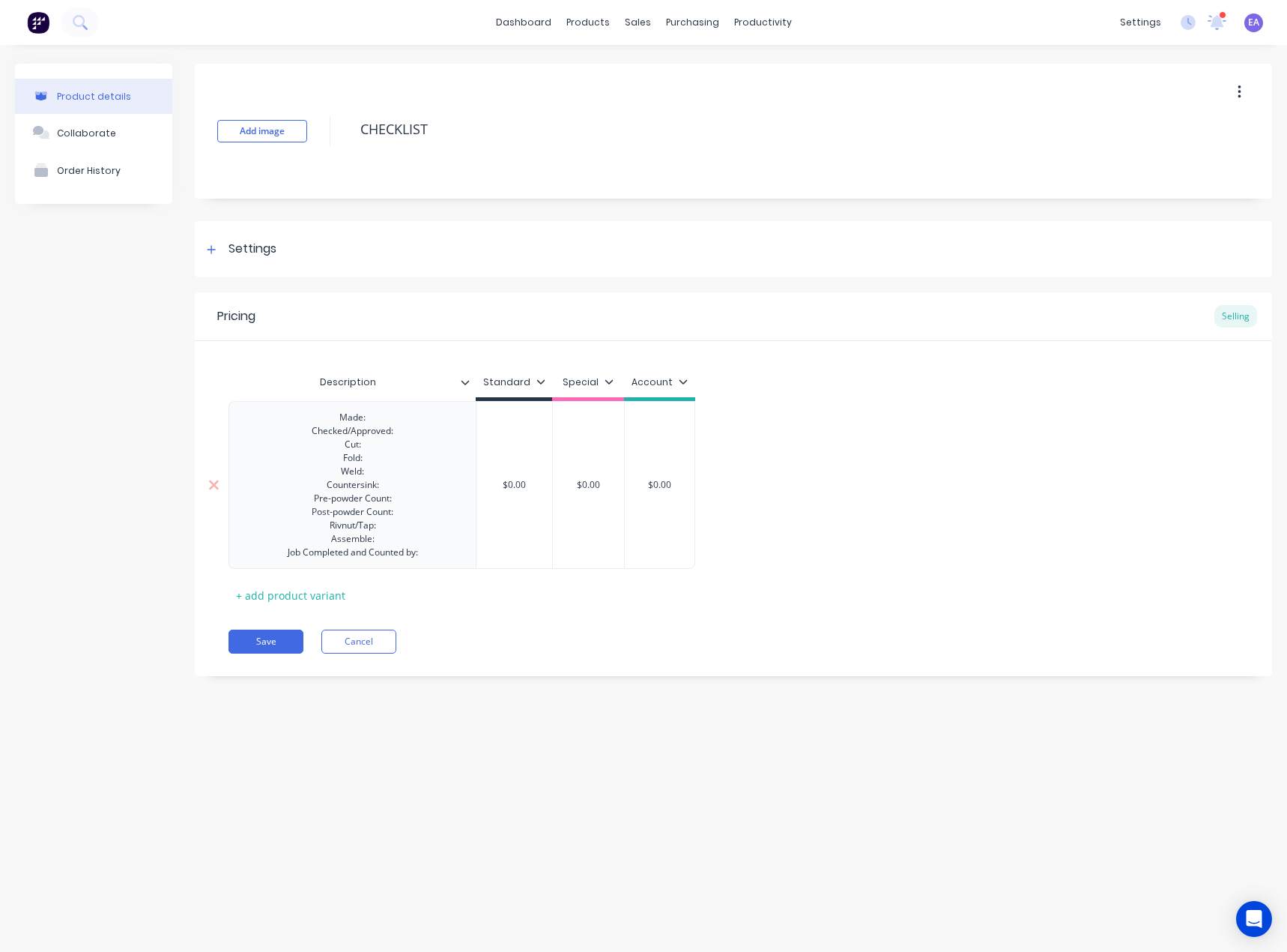
click at [335, 419] on div "Made: Checked/Approved: Cut: Fold: Weld: Countersink: Pre-powder Count: Post-po…" at bounding box center [353, 485] width 154 height 154
type textarea "x"
type input "$0.00"
click at [333, 412] on div "Made: Checked/Approved: Cut: Fold: Weld: Countersink: Pre-powder Count: Post-po…" at bounding box center [353, 485] width 154 height 154
click at [329, 415] on div "Made: Checked/Approved: Cut: Fold: Weld: Countersink: Pre-powder Count: Post-po…" at bounding box center [353, 485] width 154 height 154
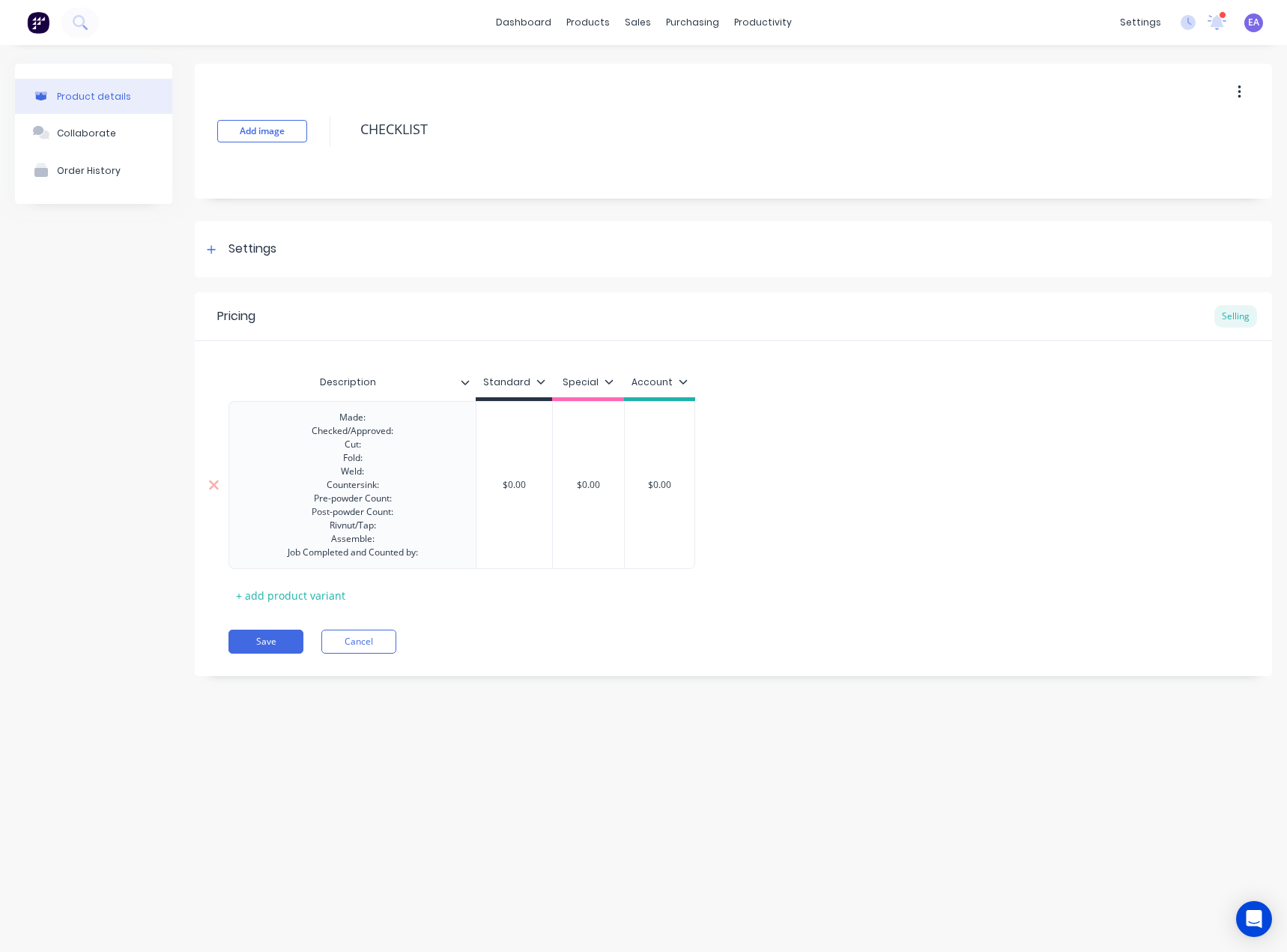
type textarea "x"
click at [330, 416] on div "Made: Checked/Approved: Cut: Fold: Weld: Countersink: Pre-powder Count: Post-po…" at bounding box center [353, 485] width 154 height 154
click at [334, 444] on div "Made: Checked/Approved: Cut: Fold: Weld: Countersink: Pre-powder Count: Post-po…" at bounding box center [353, 485] width 154 height 154
click at [356, 418] on div "Made: Checked/Approved: Cut: Fold: Weld: Countersink: Pre-powder Count: Post-po…" at bounding box center [353, 485] width 154 height 154
click at [311, 430] on div "Made: Checked/Approved: Cut: Fold: Weld: Countersink: Pre-powder Count: Post-po…" at bounding box center [353, 485] width 154 height 154
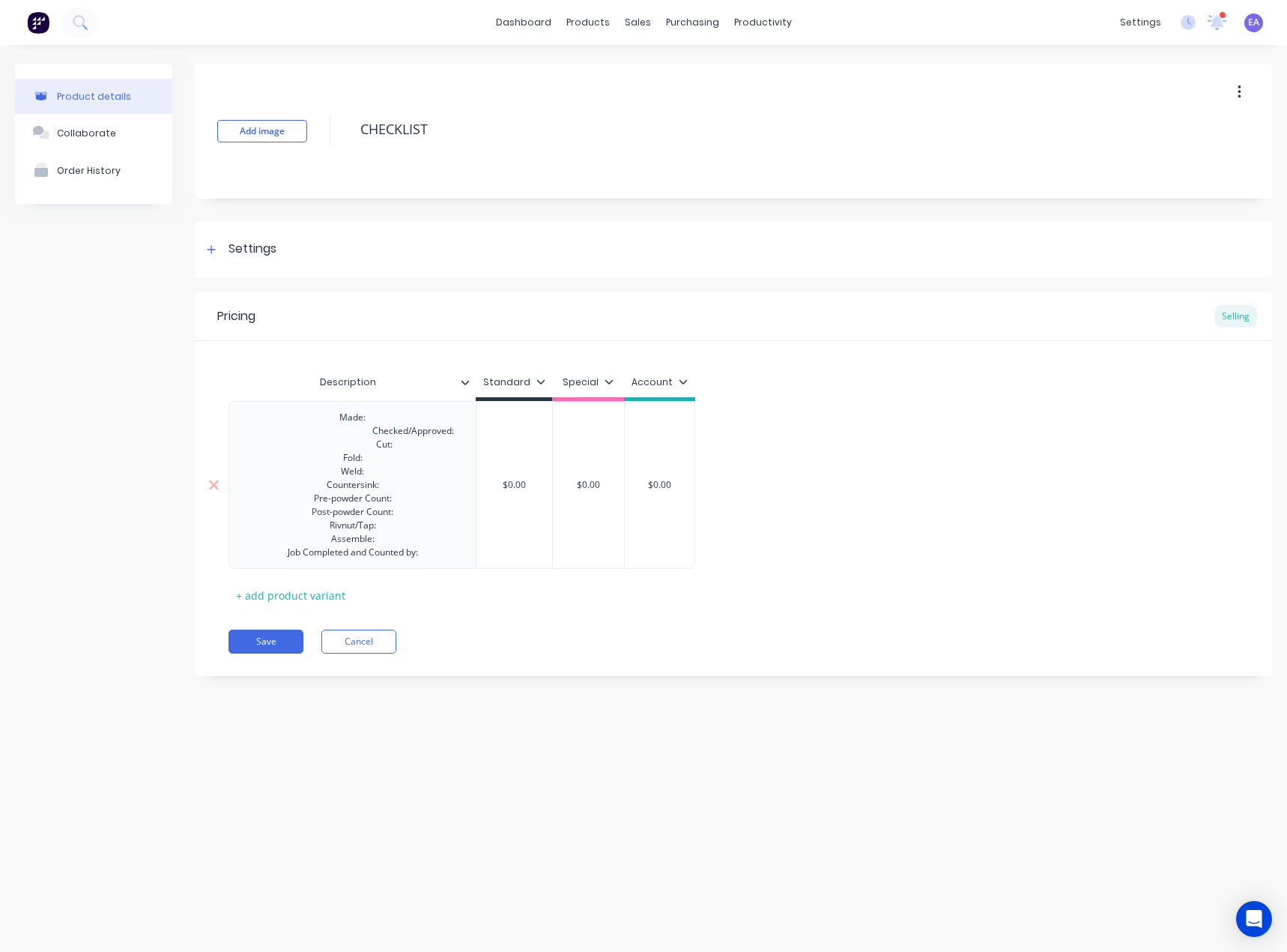
click at [375, 448] on div "Made: Checked/Approved: Cut: Fold: Weld: Countersink: Pre-powder Count: Post-po…" at bounding box center [352, 485] width 227 height 154
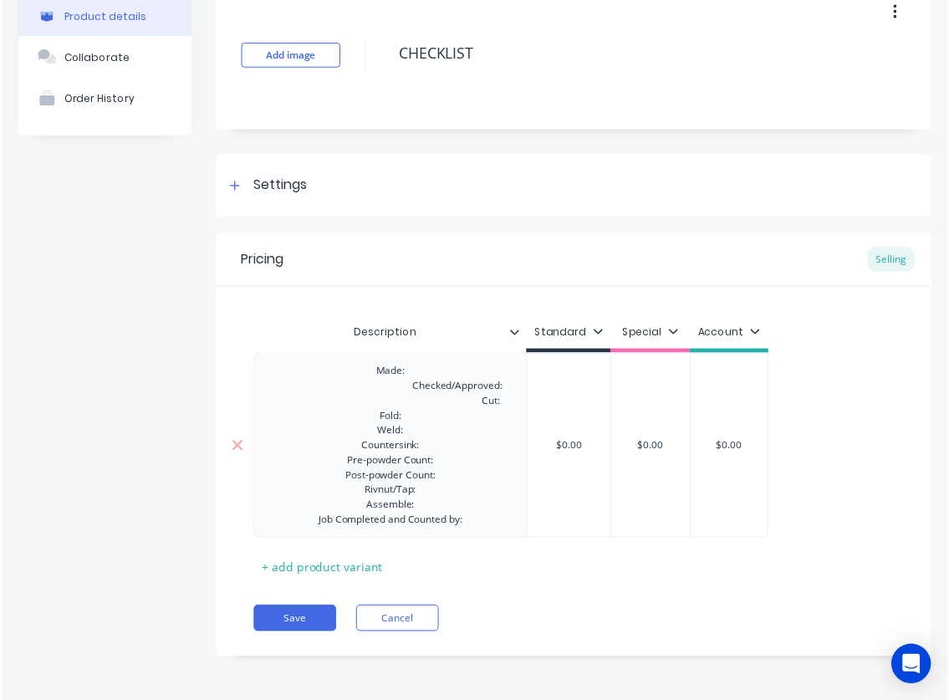
scroll to position [91, 0]
click at [371, 415] on div "Made: Checked/Approved: Cut: Fold: Weld: Countersink: Pre-powder Count: Post-po…" at bounding box center [393, 450] width 253 height 172
click at [375, 436] on div "Made: Checked/Approved: Cut: Fold: Weld: Countersink: Pre-powder Count: Post-po…" at bounding box center [393, 450] width 253 height 172
click at [366, 450] on div "Made: Checked/Approved: Cut: Fold: Weld: Countersink: Pre-powder Count: Post-po…" at bounding box center [393, 450] width 253 height 172
click at [458, 437] on div "Made: Checked/Approved: Cut: Fold: Weld: Countersink: Pre-powder Count: Post-po…" at bounding box center [393, 450] width 253 height 172
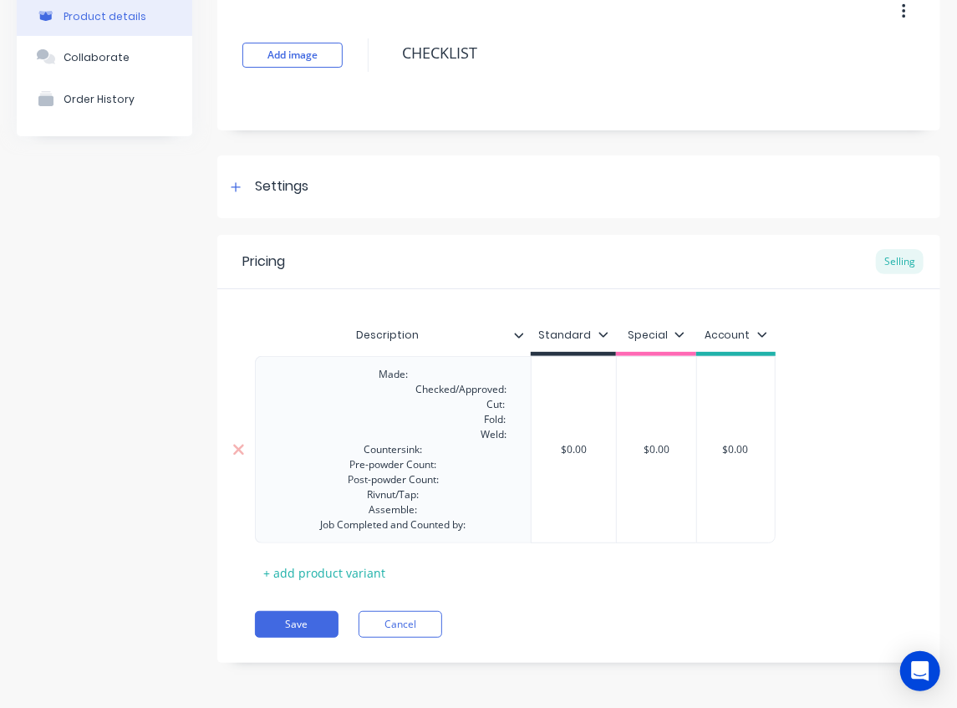
click at [364, 453] on div "Made: Checked/Approved: Cut: Fold: Weld: Countersink: Pre-powder Count: Post-po…" at bounding box center [393, 450] width 253 height 172
click at [349, 466] on div "Made: Checked/Approved: Cut: Fold: Weld: Countersink: Pre-powder Count: Post-po…" at bounding box center [393, 450] width 253 height 172
click at [347, 482] on div "Made: Checked/Approved: Cut: Fold: Weld: Countersink: Pre-powder Count: Post-po…" at bounding box center [394, 450] width 254 height 172
click at [363, 501] on div "Made: Checked/Approved: Cut: Fold: Weld: Countersink: Pre-powder Count: Post-po…" at bounding box center [394, 450] width 254 height 172
click at [359, 513] on div "Made: Checked/Approved: Cut: Fold: Weld: Countersink: Pre-powder Count: Post-po…" at bounding box center [394, 450] width 254 height 172
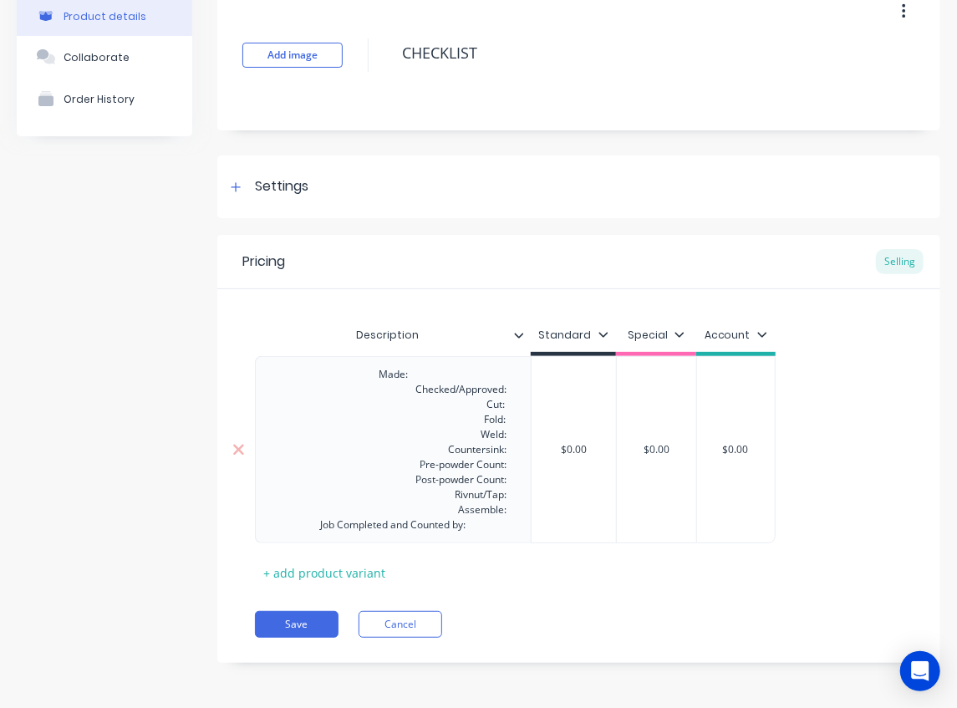
click at [448, 495] on div "Made: Checked/Approved: Cut: Fold: Weld: Countersink: Pre-powder Count: Post-po…" at bounding box center [394, 450] width 254 height 172
click at [406, 479] on div "Made: Checked/Approved: Cut: Fold: Weld: Countersink: Pre-powder Count: Post-po…" at bounding box center [394, 450] width 254 height 172
click at [414, 466] on div "Made: Checked/Approved: Cut: Fold: Weld: Countersink: Pre-powder Count: Post-po…" at bounding box center [394, 450] width 254 height 172
click at [445, 448] on div "Made: Checked/Approved: Cut: Fold: Weld: Countersink: Pre-powder Count: Post-po…" at bounding box center [393, 450] width 253 height 172
click at [466, 437] on div "Made: Checked/Approved: Cut: Fold: Weld: Countersink: Pre-powder Count: Post-po…" at bounding box center [393, 450] width 253 height 172
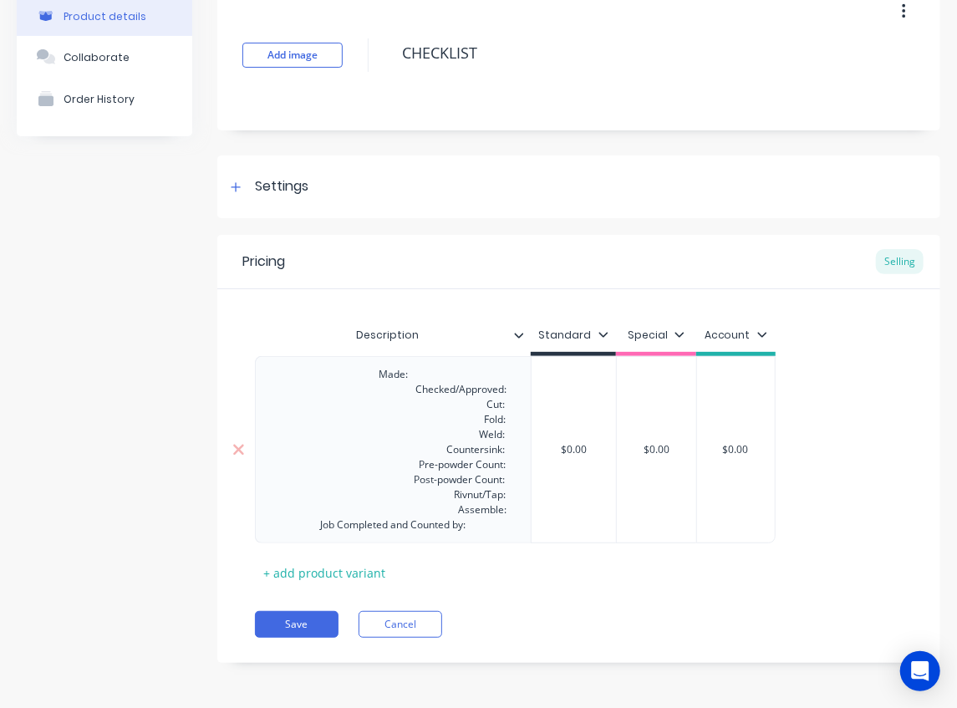
click at [463, 420] on div "Made: Checked/Approved: Cut: Fold: Weld: Countersink: Pre-powder Count: Post-po…" at bounding box center [393, 450] width 253 height 172
click at [467, 410] on div "Made: Checked/Approved: Cut: Fold: Weld: Countersink: Pre-powder Count: Post-po…" at bounding box center [393, 450] width 253 height 172
click at [400, 391] on div "Made: Checked/Approved: Cut: Fold: Weld: Countersink: Pre-powder Count: Post-po…" at bounding box center [393, 450] width 253 height 172
click at [459, 376] on div "Made: Checked/Approved: Cut: Fold: Weld: Countersink: Pre-powder Count: Post-po…" at bounding box center [393, 450] width 253 height 172
click at [314, 527] on div "Made: Checked/Approved: Cut: Fold: Weld: Countersink: Pre-powder Count: Post-po…" at bounding box center [393, 450] width 253 height 172
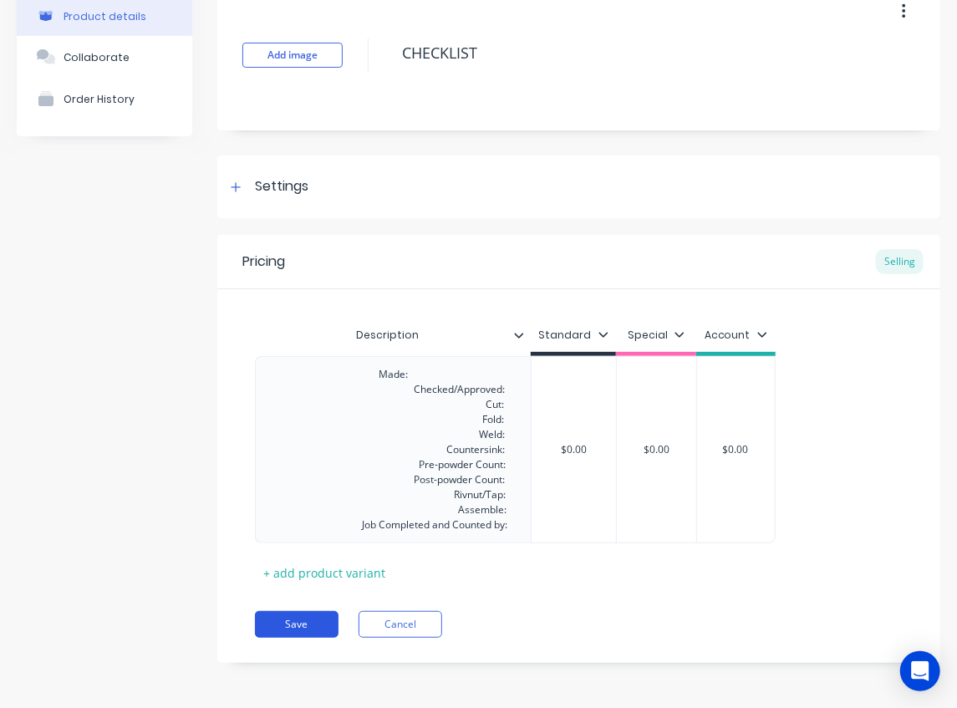
click at [300, 625] on button "Save" at bounding box center [297, 624] width 84 height 27
type textarea "x"
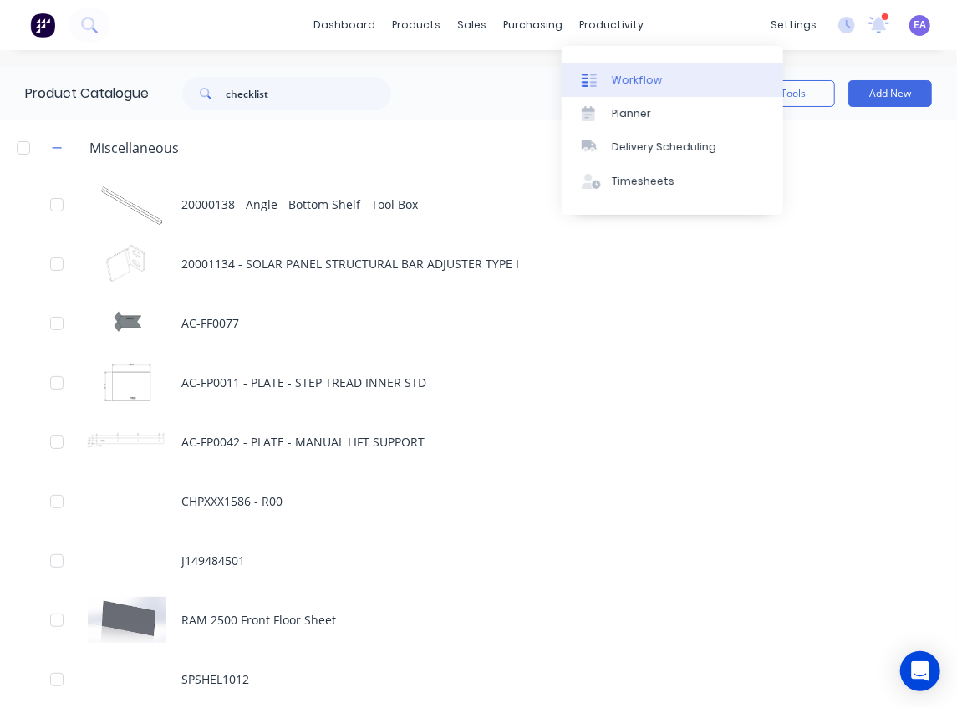
click at [607, 71] on link "Workflow" at bounding box center [673, 79] width 222 height 33
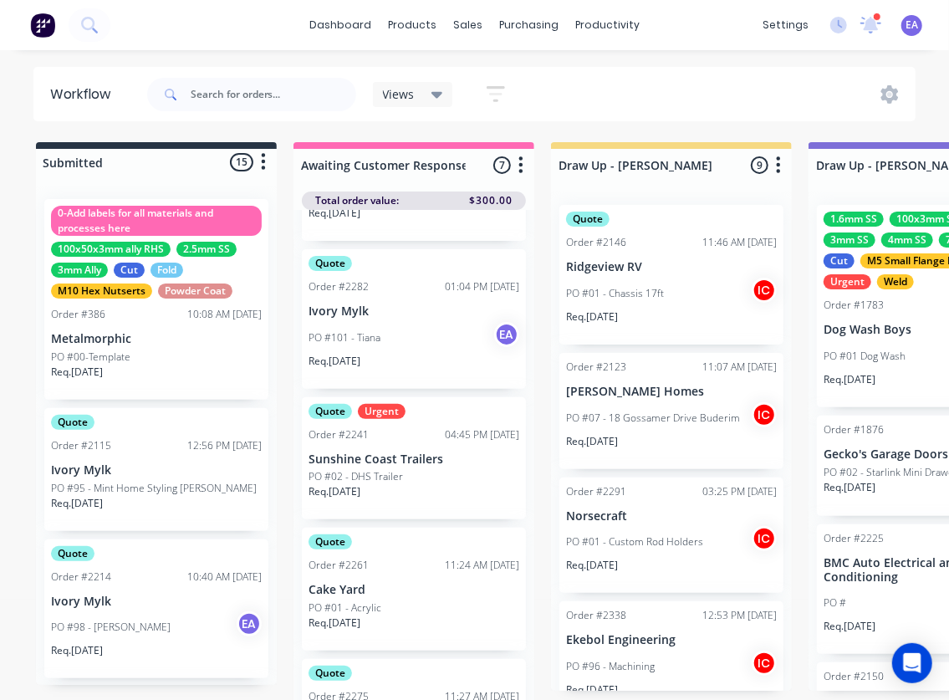
scroll to position [167, 0]
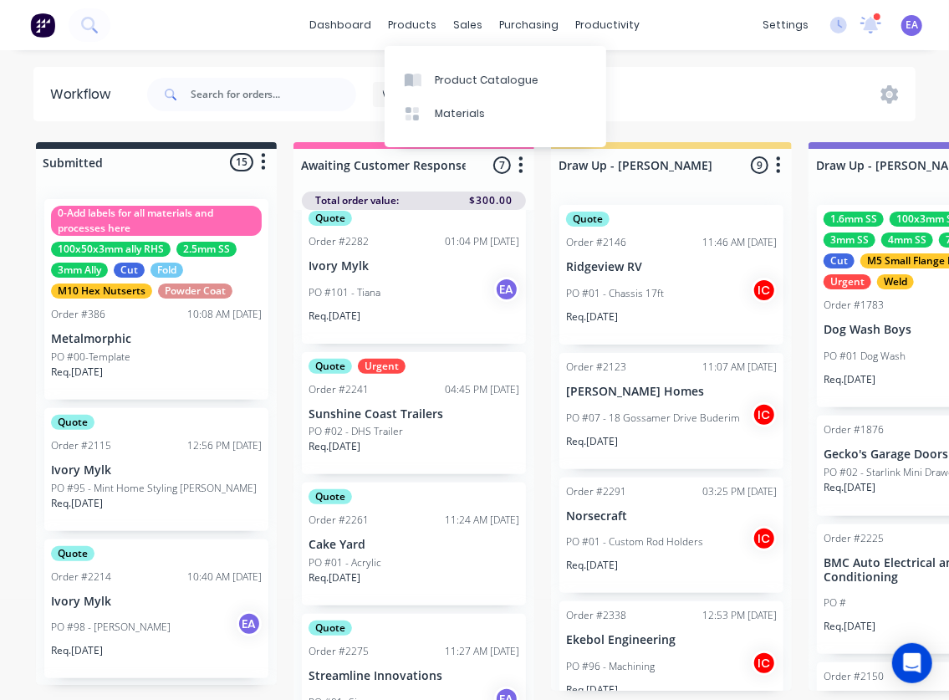
click at [680, 90] on div "Views Save new view None (Default) edit [PERSON_NAME] edit [PERSON_NAME] edit S…" at bounding box center [530, 94] width 772 height 50
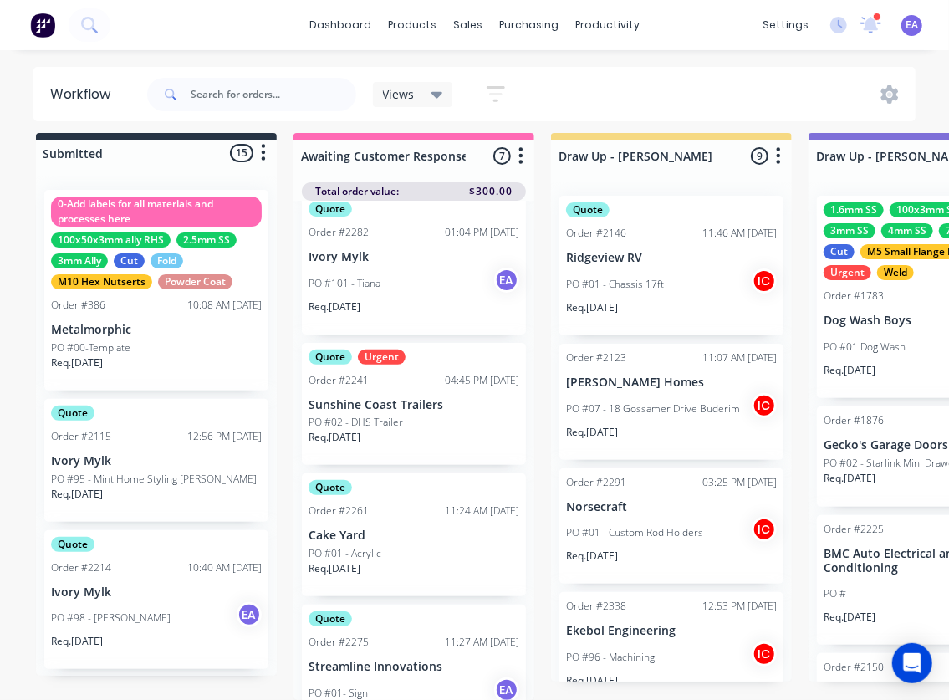
click at [587, 100] on div "Views Save new view None (Default) edit [PERSON_NAME] edit [PERSON_NAME] edit S…" at bounding box center [530, 94] width 772 height 50
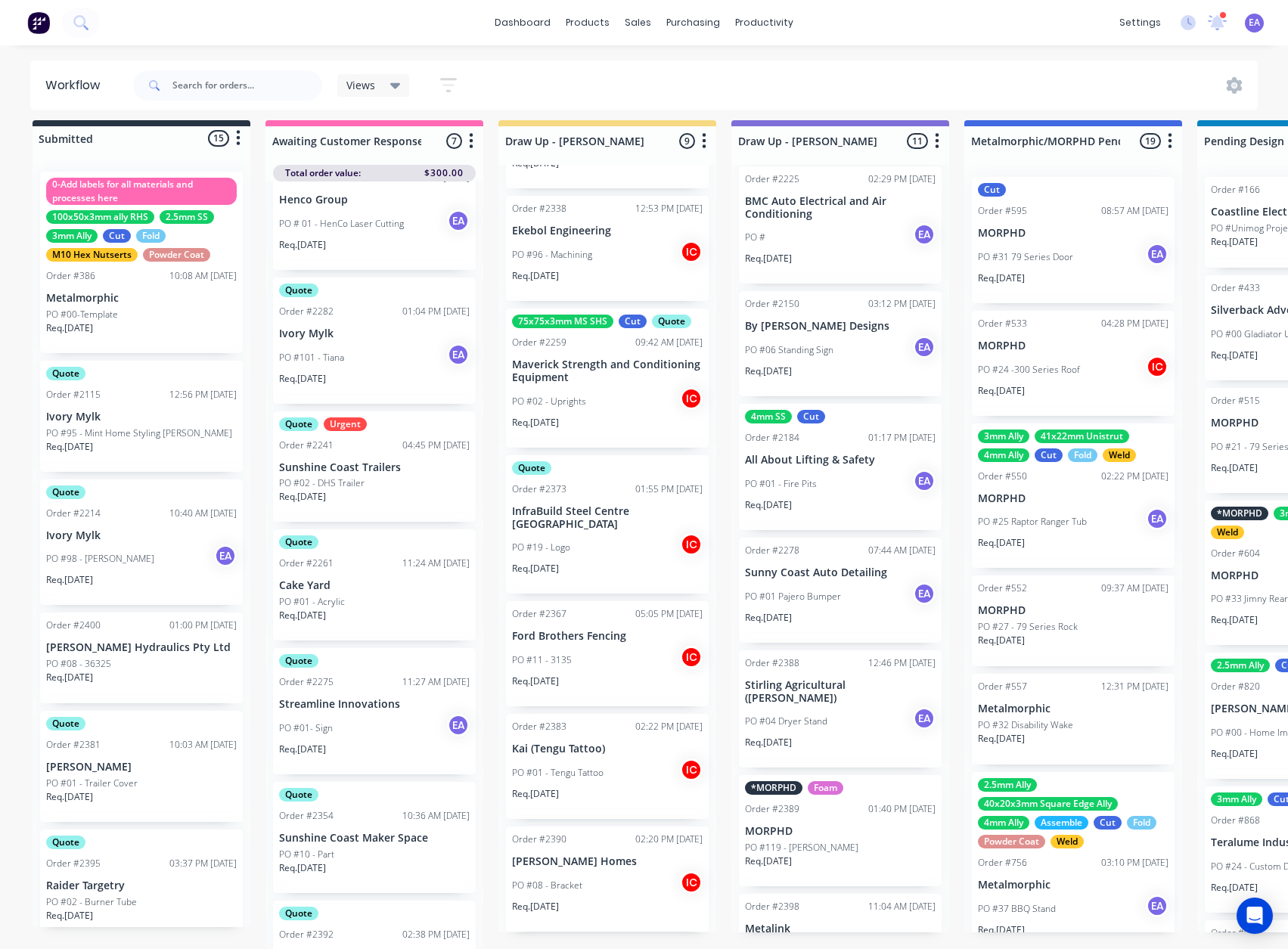
scroll to position [302, 0]
click at [829, 716] on div "PO #04 Dryer Stand EA" at bounding box center [839, 718] width 191 height 29
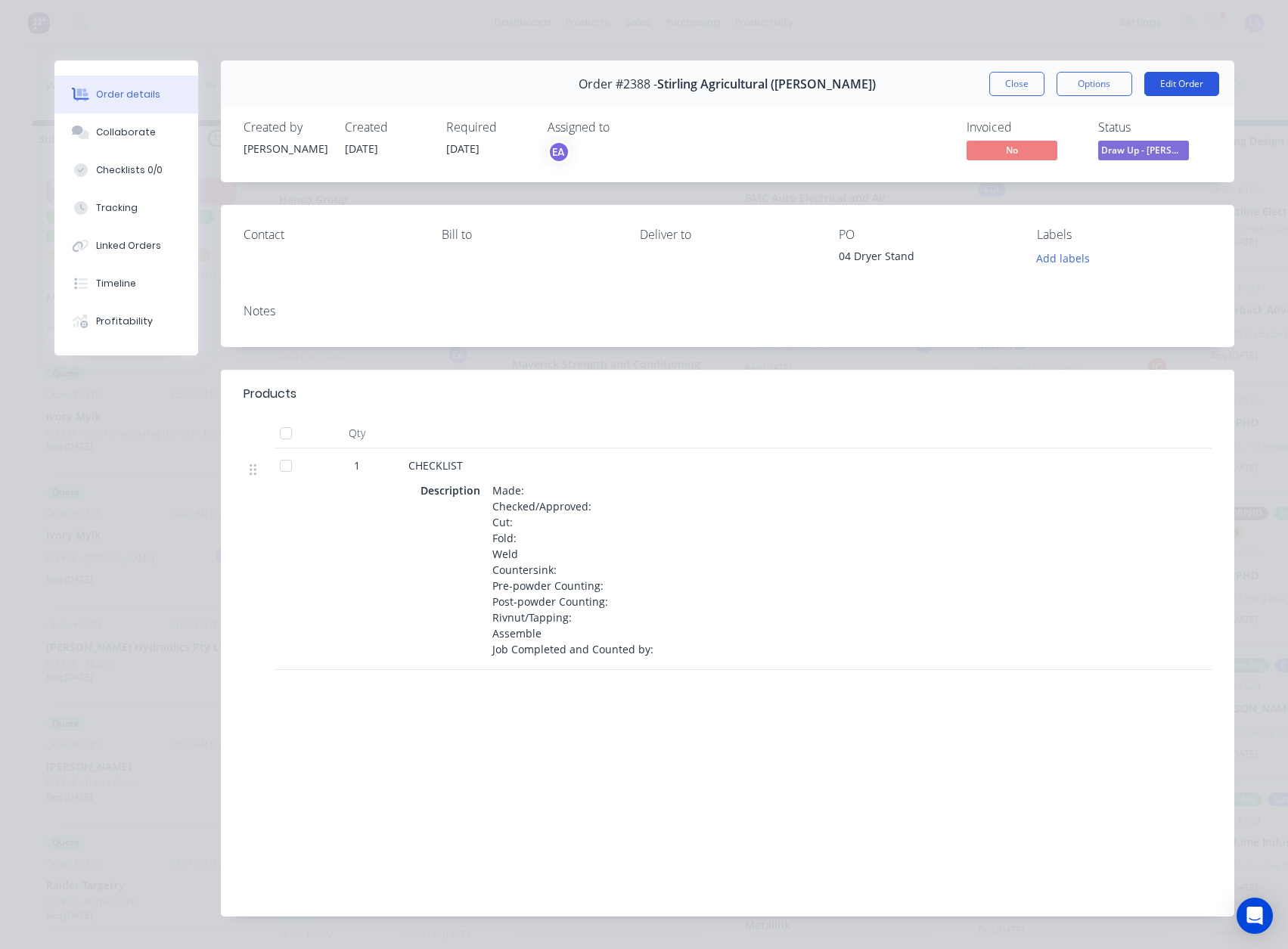
click at [1180, 77] on button "Edit Order" at bounding box center [1181, 83] width 75 height 24
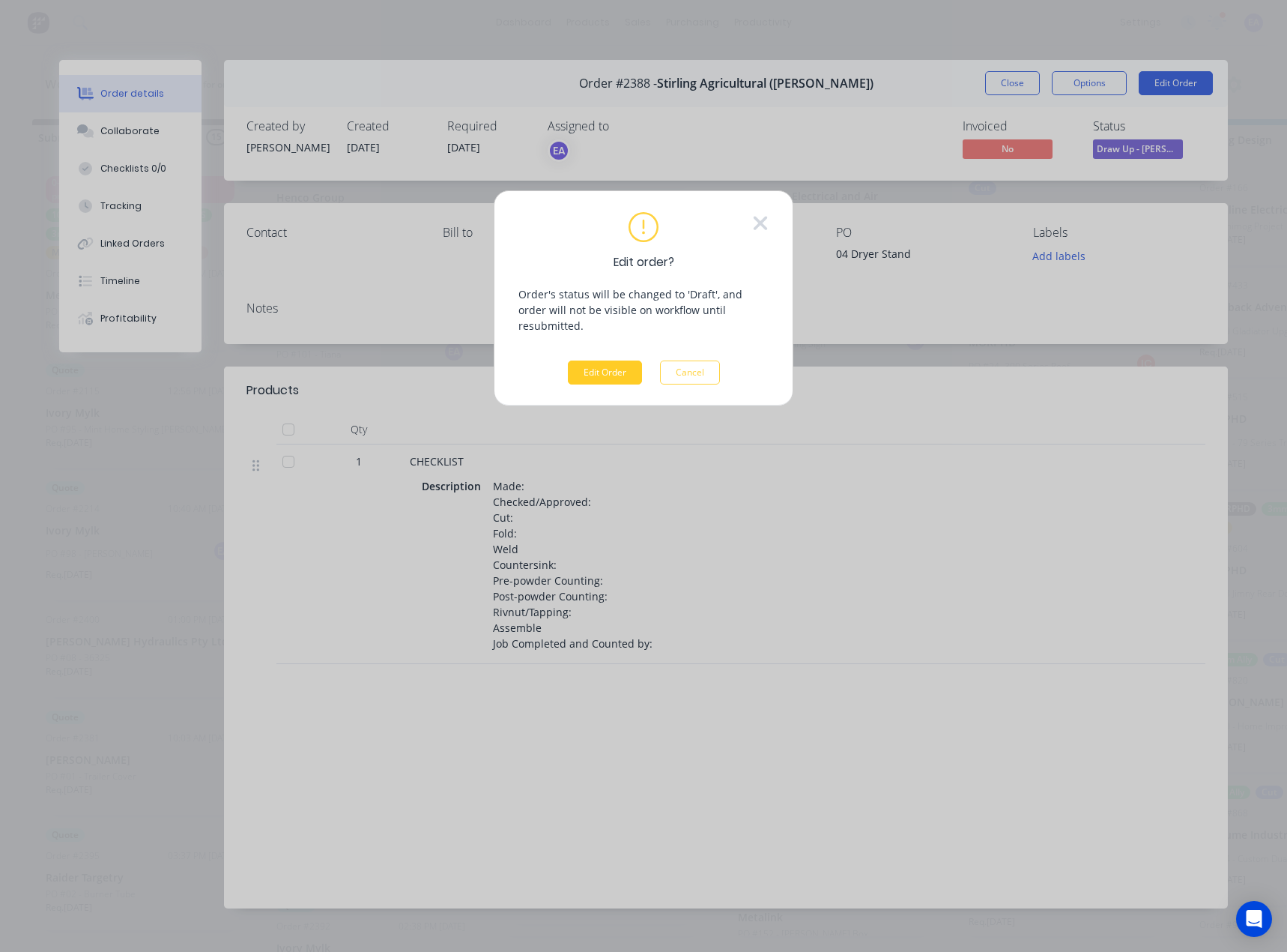
click at [627, 360] on button "Edit Order" at bounding box center [605, 372] width 74 height 24
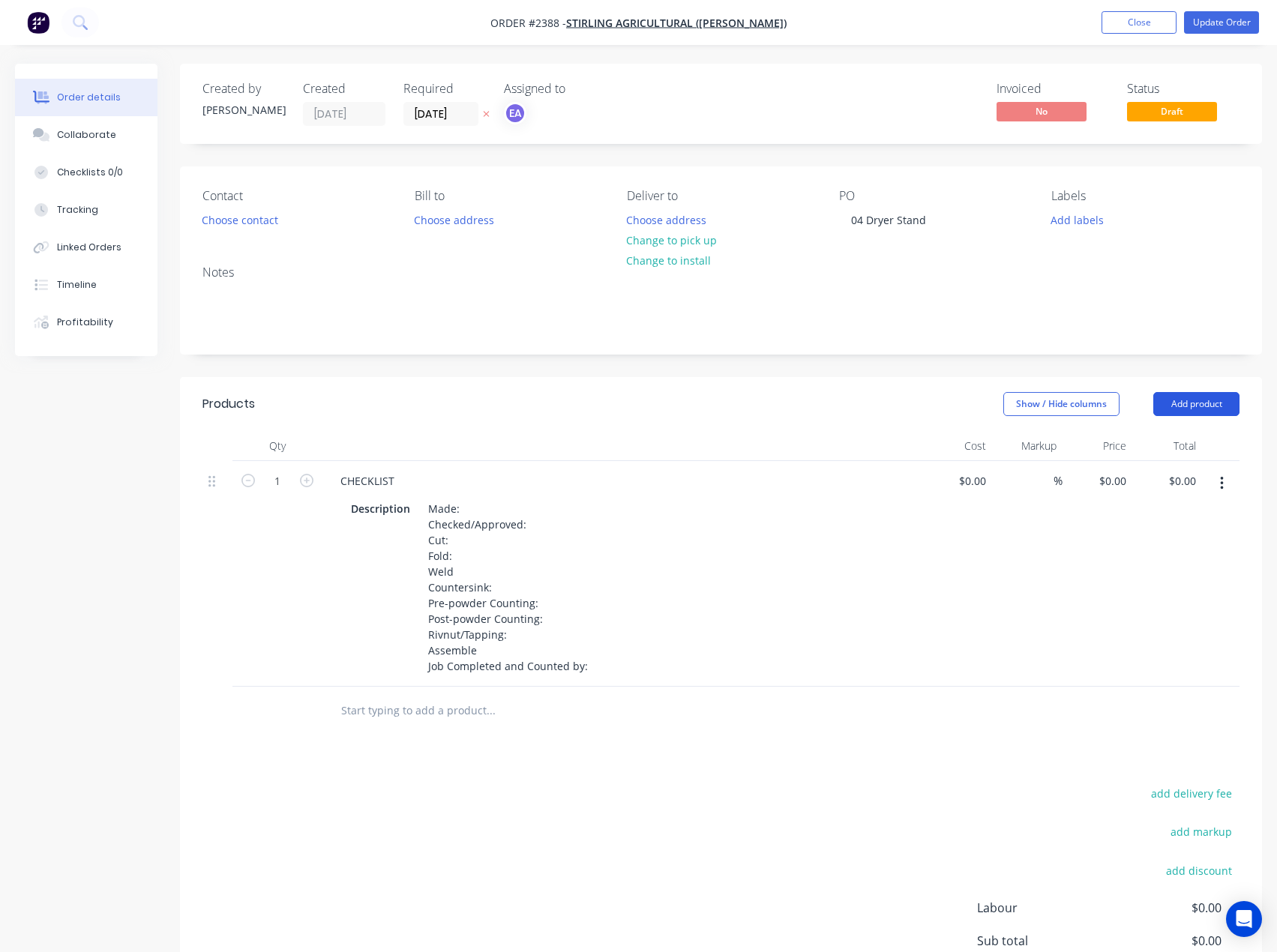
click at [1193, 405] on button "Add product" at bounding box center [1196, 403] width 86 height 24
click at [415, 711] on input "text" at bounding box center [491, 710] width 300 height 30
type input "checklist"
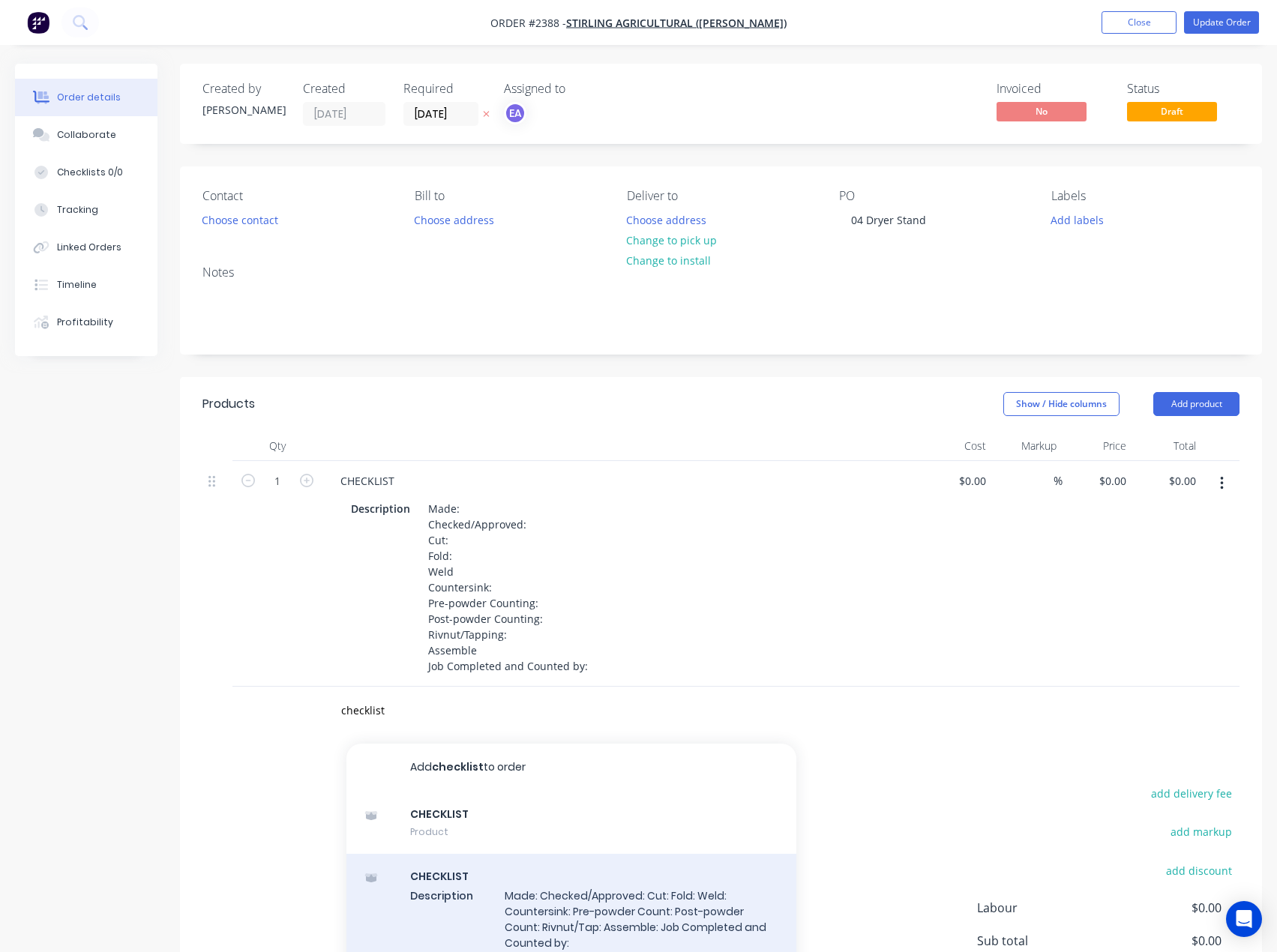
click at [507, 899] on div "CHECKLIST Description Made: Checked/Approved: Cut: Fold: Weld: Countersink: Pre…" at bounding box center [571, 918] width 450 height 130
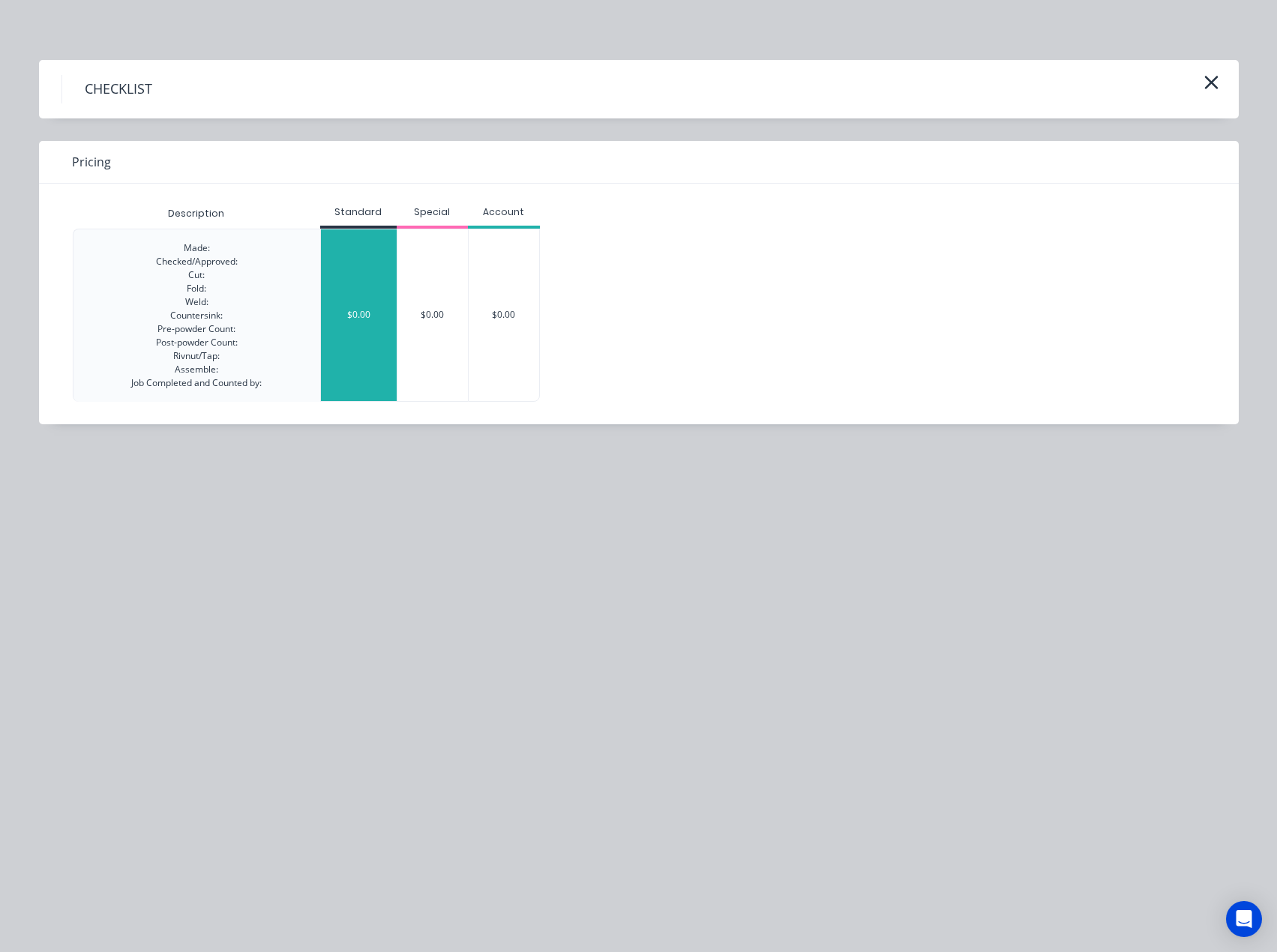
click at [342, 314] on div "$0.00" at bounding box center [359, 315] width 75 height 171
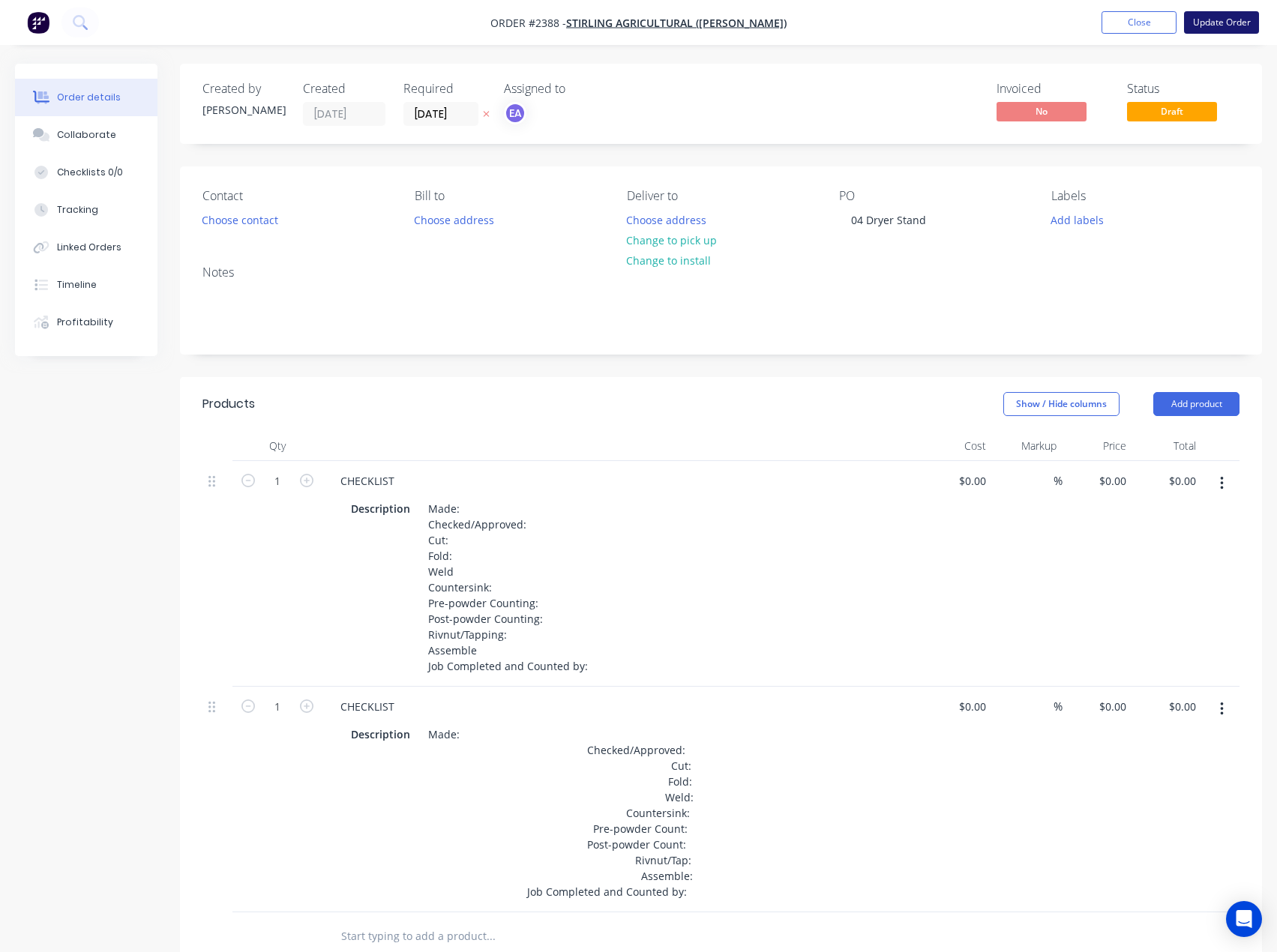
click at [1231, 29] on button "Update Order" at bounding box center [1221, 22] width 75 height 22
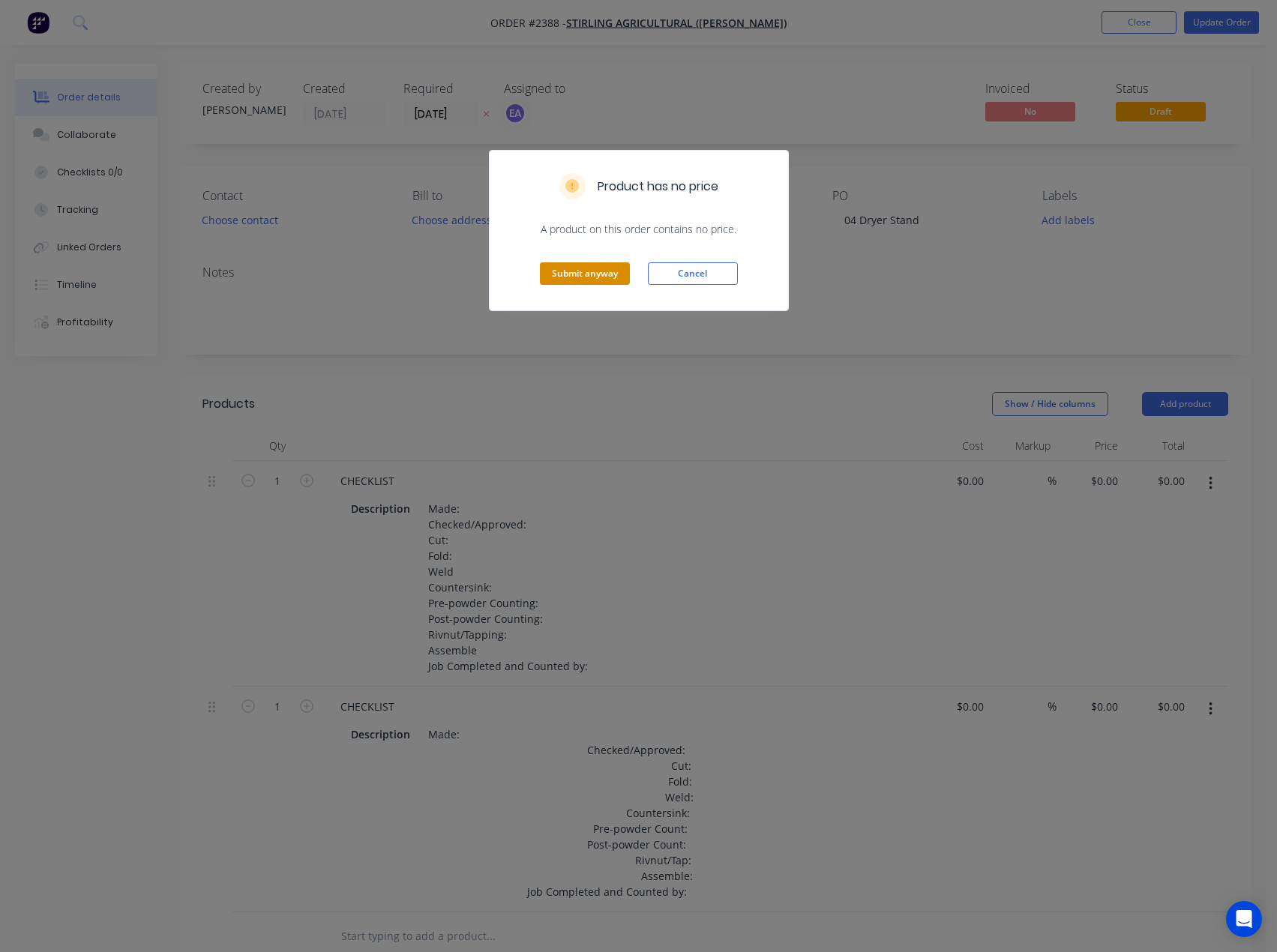
click at [592, 279] on button "Submit anyway" at bounding box center [585, 273] width 90 height 22
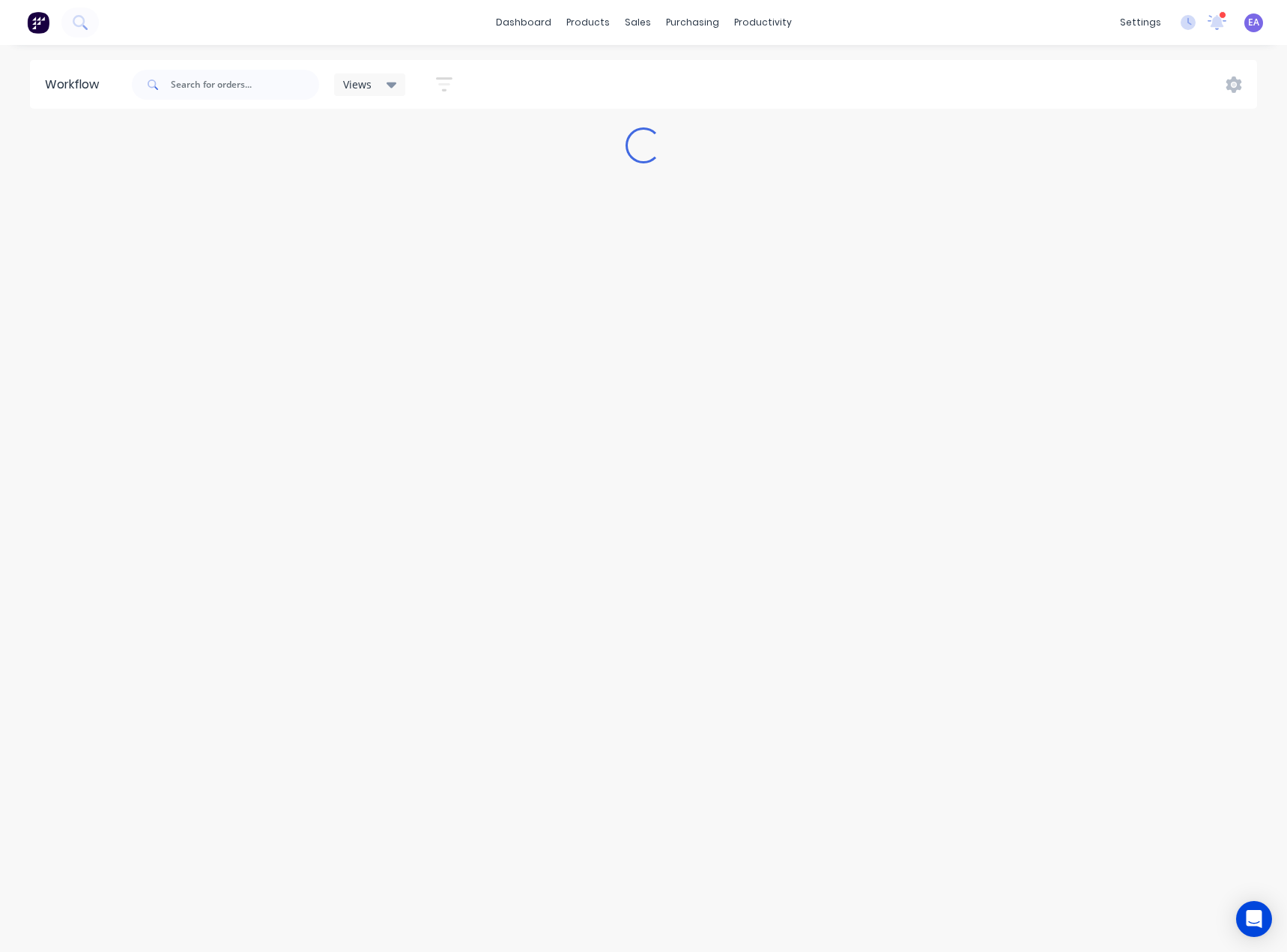
click at [235, 828] on div "Workflow Views Save new view None (Default) edit [PERSON_NAME] edit [PERSON_NAM…" at bounding box center [644, 490] width 1287 height 861
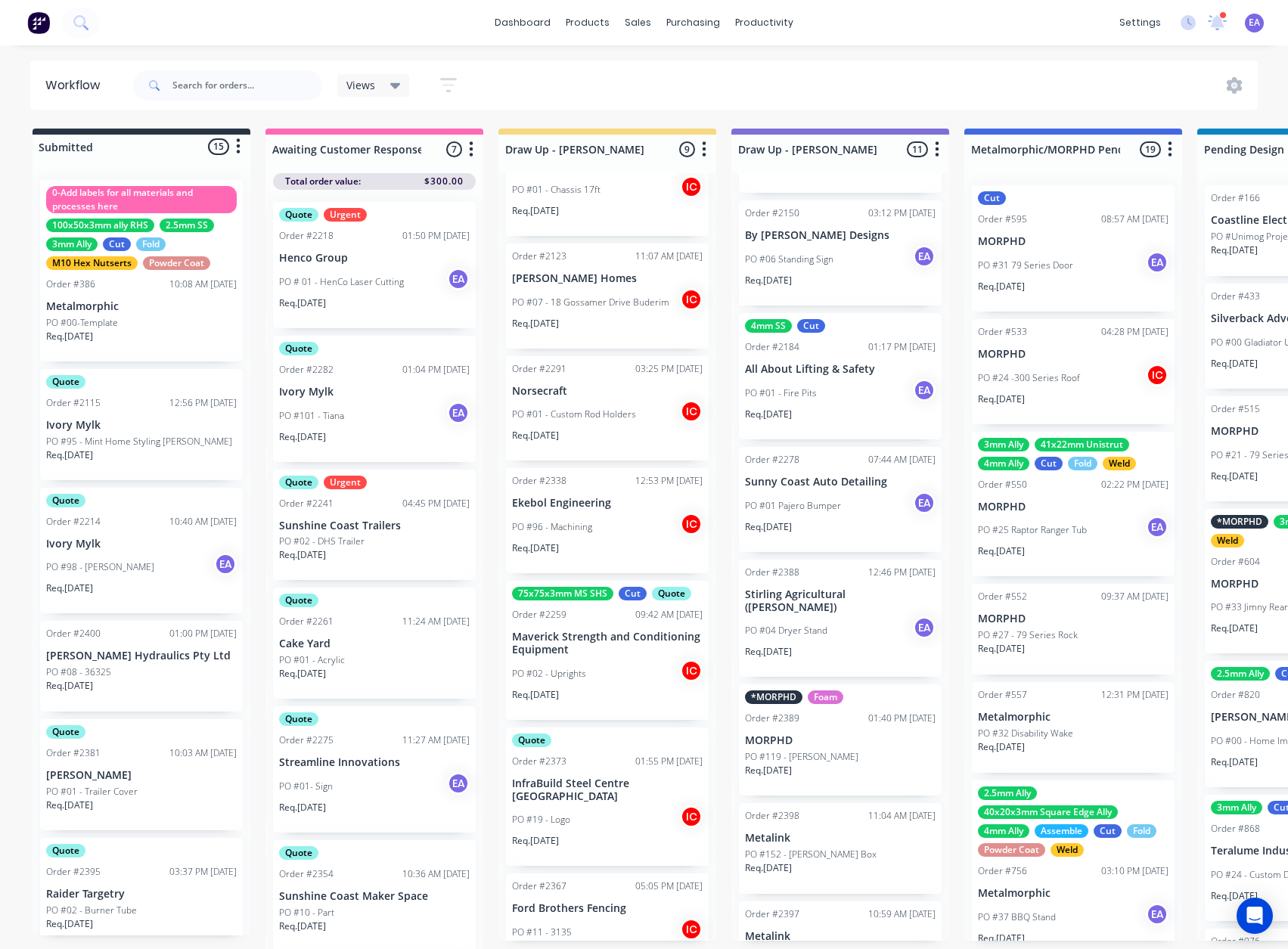
scroll to position [454, 0]
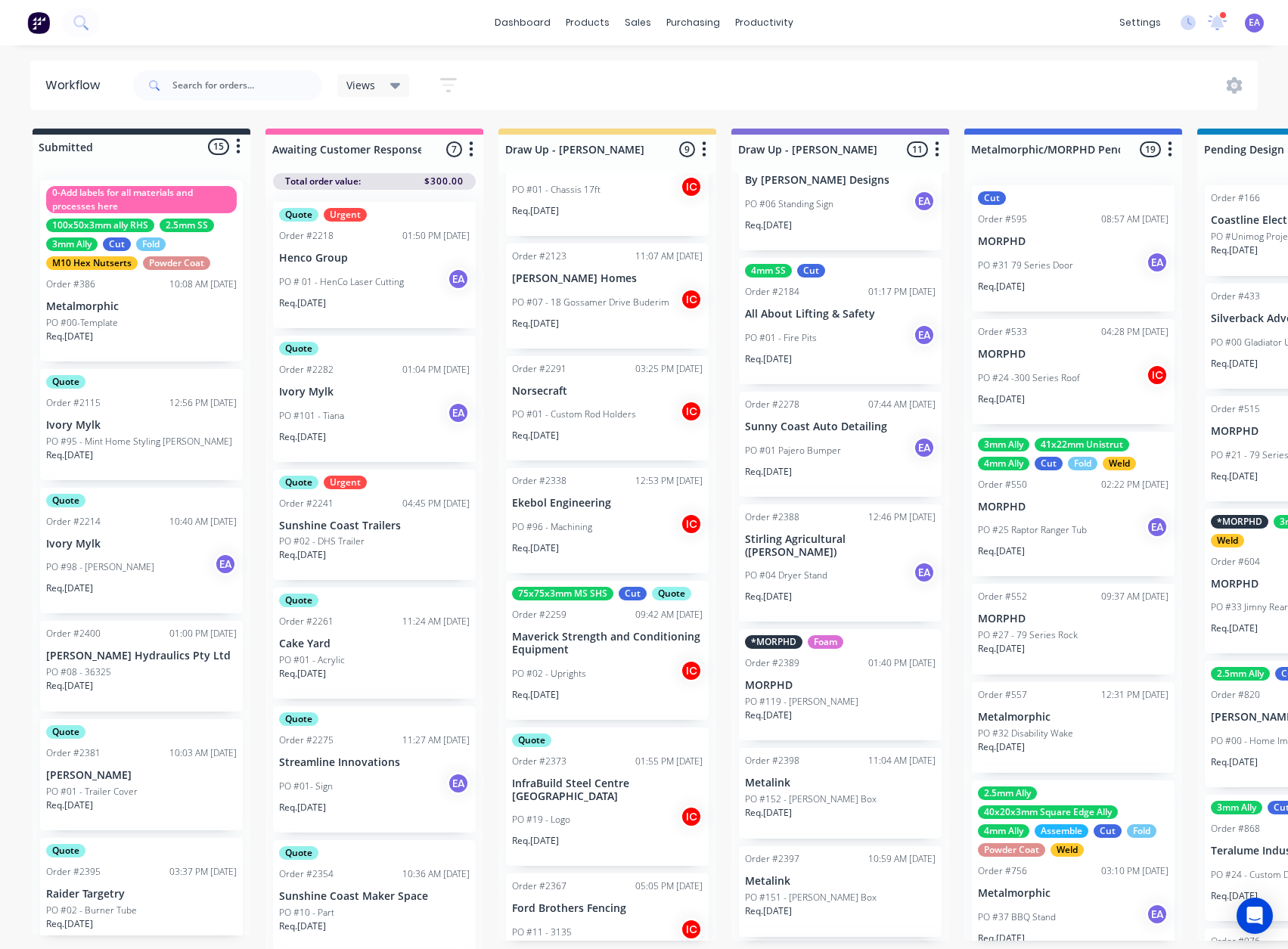
click at [841, 583] on div "PO #04 Dryer Stand EA" at bounding box center [839, 575] width 191 height 29
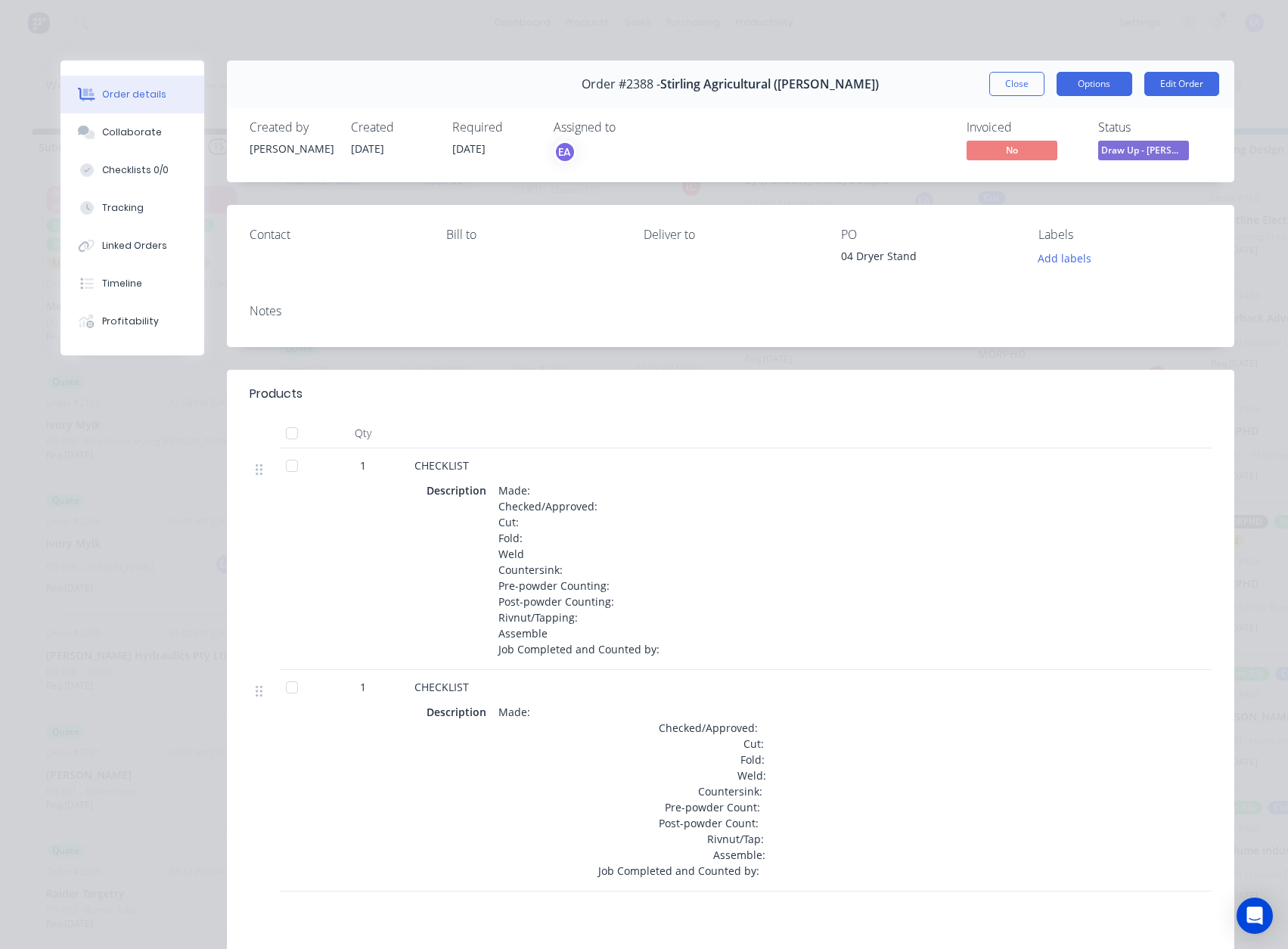
click at [1103, 88] on button "Options" at bounding box center [1094, 83] width 76 height 24
click at [1067, 161] on div "Work Order" at bounding box center [1052, 153] width 131 height 22
click at [1028, 193] on div "Standard" at bounding box center [1052, 184] width 131 height 22
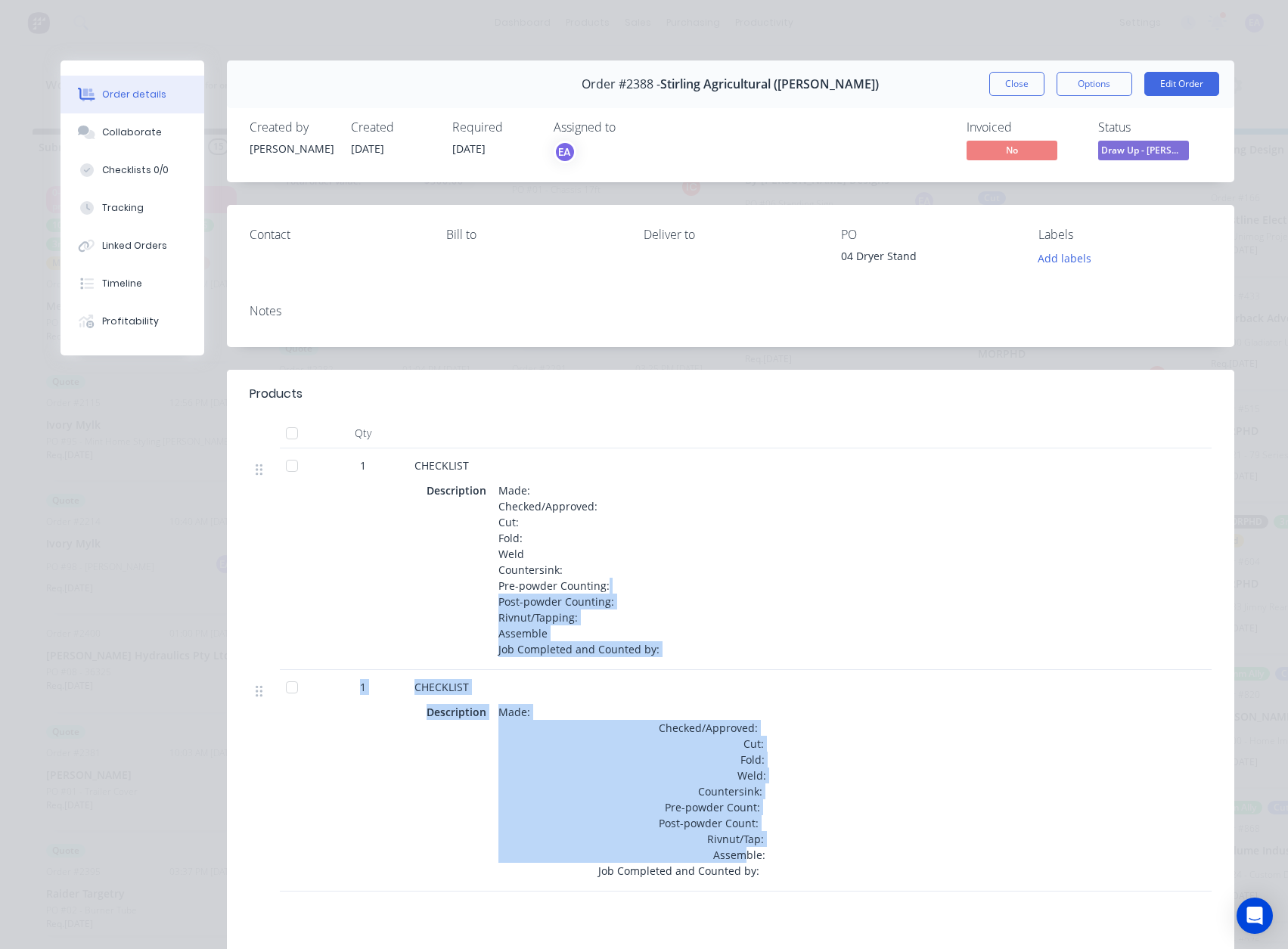
click at [426, 839] on div "Description Made: Checked/Approved: Cut: Fold: Weld: Countersink: Pre-powder Co…" at bounding box center [710, 792] width 569 height 181
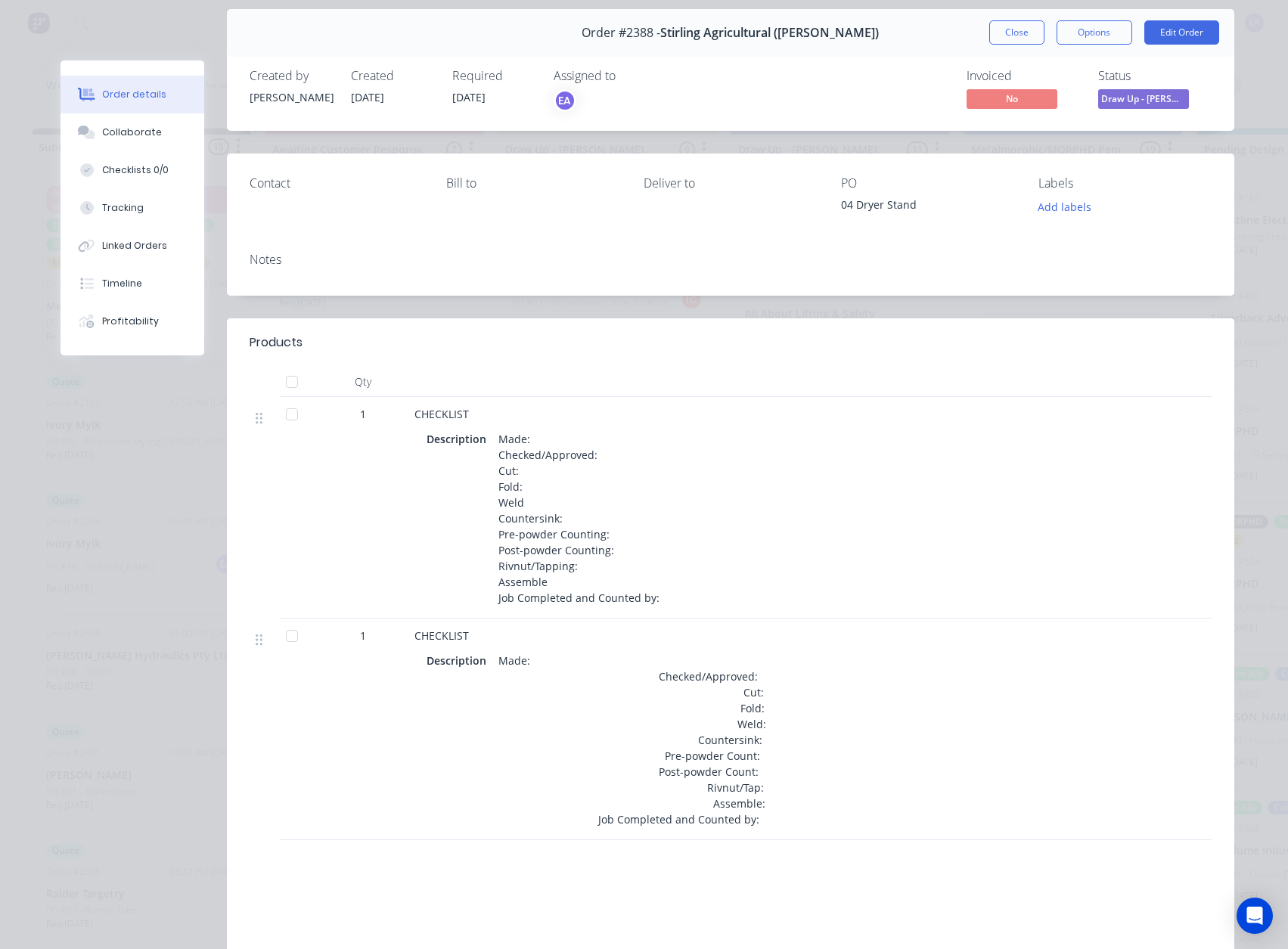
scroll to position [151, 0]
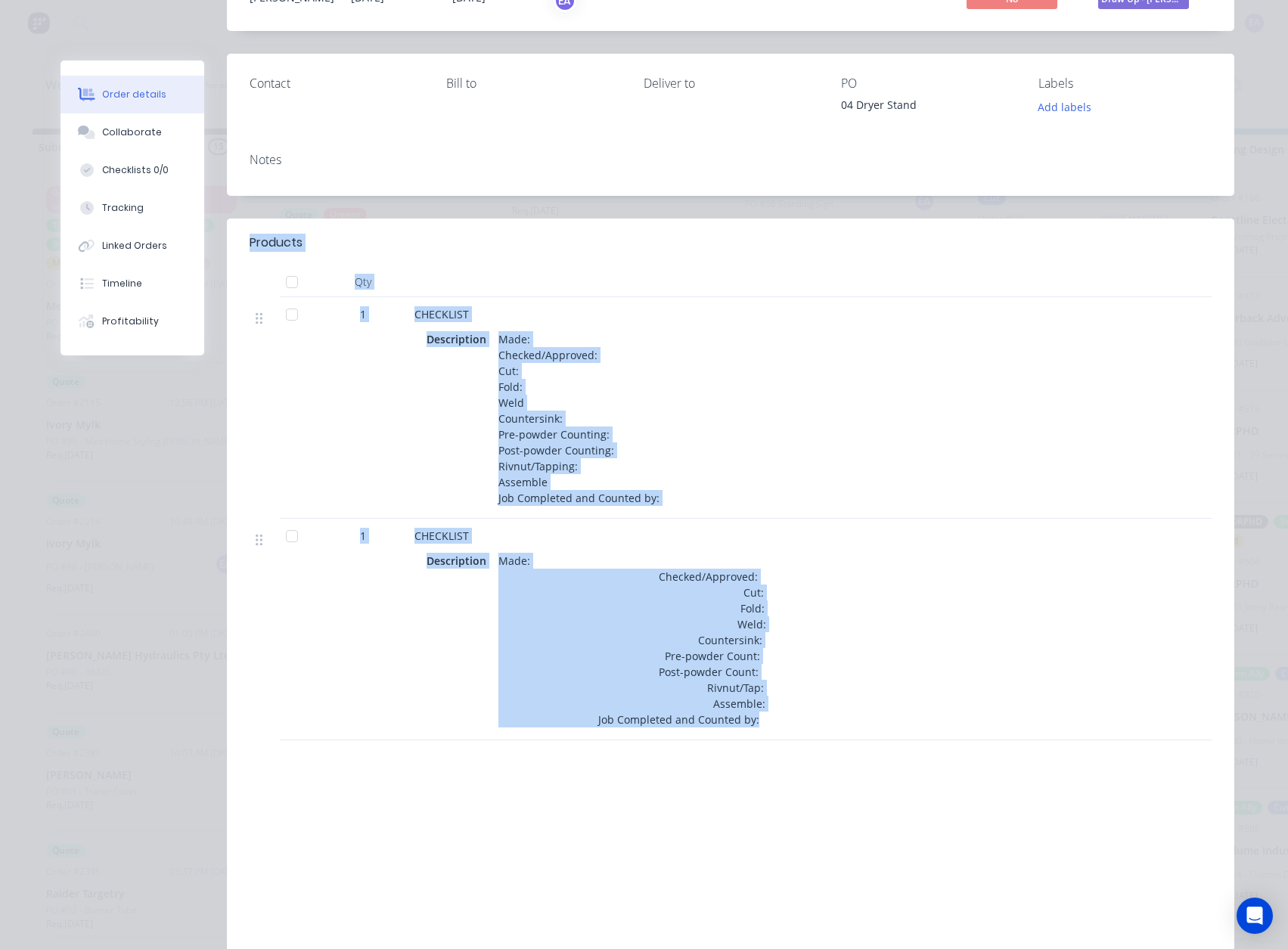
drag, startPoint x: 283, startPoint y: 274, endPoint x: 934, endPoint y: 762, distance: 813.6
click at [934, 762] on div "Products Qty 1 CHECKLIST Description Made: Checked/Approved: Cut: Fold: Weld Co…" at bounding box center [730, 603] width 1007 height 768
click at [636, 853] on div "Labour $0.00 Sub total $0.00 Margin $0.00 ( 0.00 %) Tax $0.00 Total $0.00" at bounding box center [730, 877] width 961 height 176
drag, startPoint x: 830, startPoint y: 423, endPoint x: 791, endPoint y: 431, distance: 39.8
click at [832, 423] on div "Description Made: Checked/Approved: Cut: Fold: Weld Countersink: Pre-powder Cou…" at bounding box center [710, 419] width 569 height 181
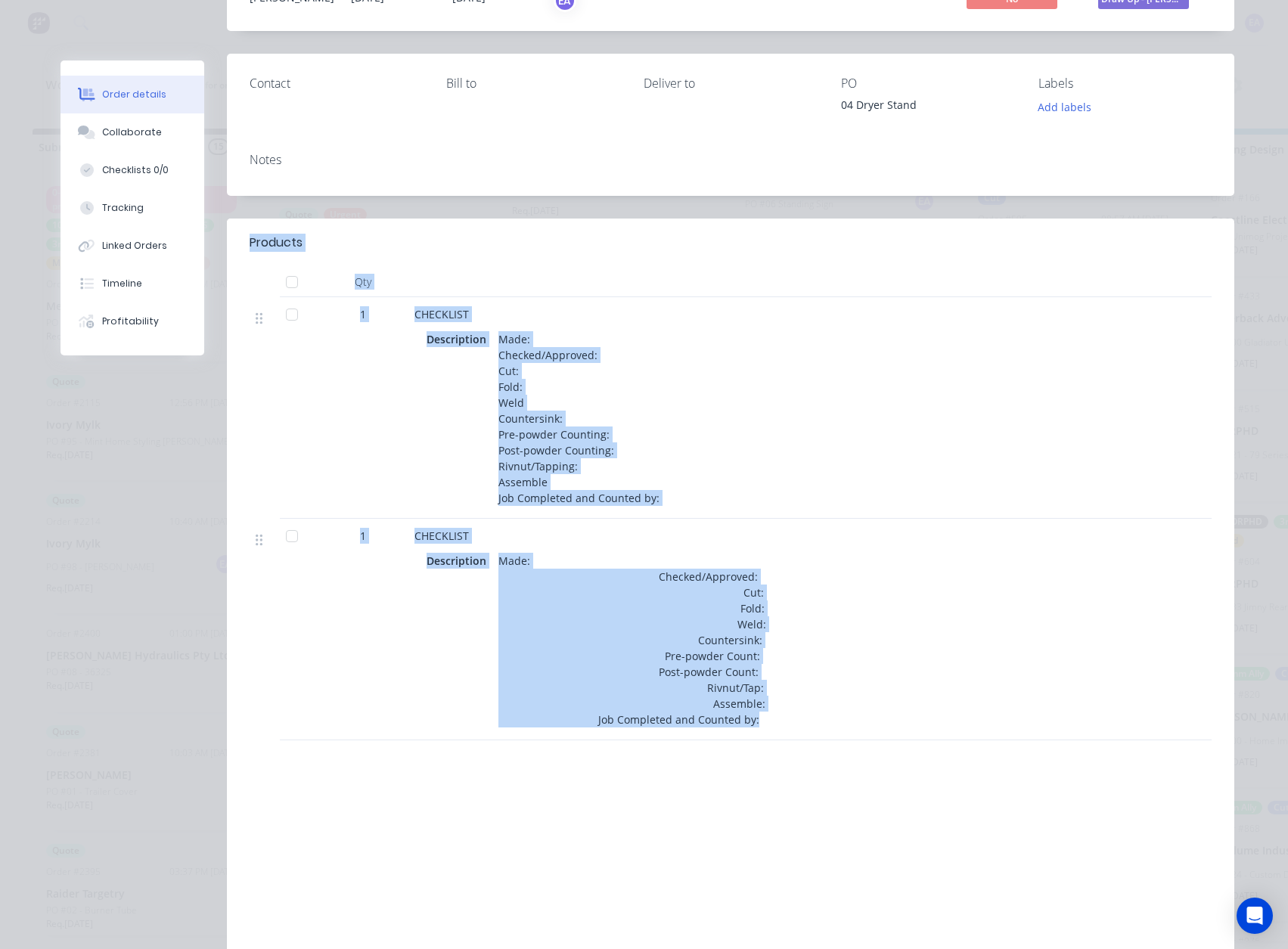
click at [611, 436] on div "Made: Checked/Approved: Cut: Fold: Weld Countersink: Pre-powder Counting: Post-…" at bounding box center [578, 419] width 173 height 181
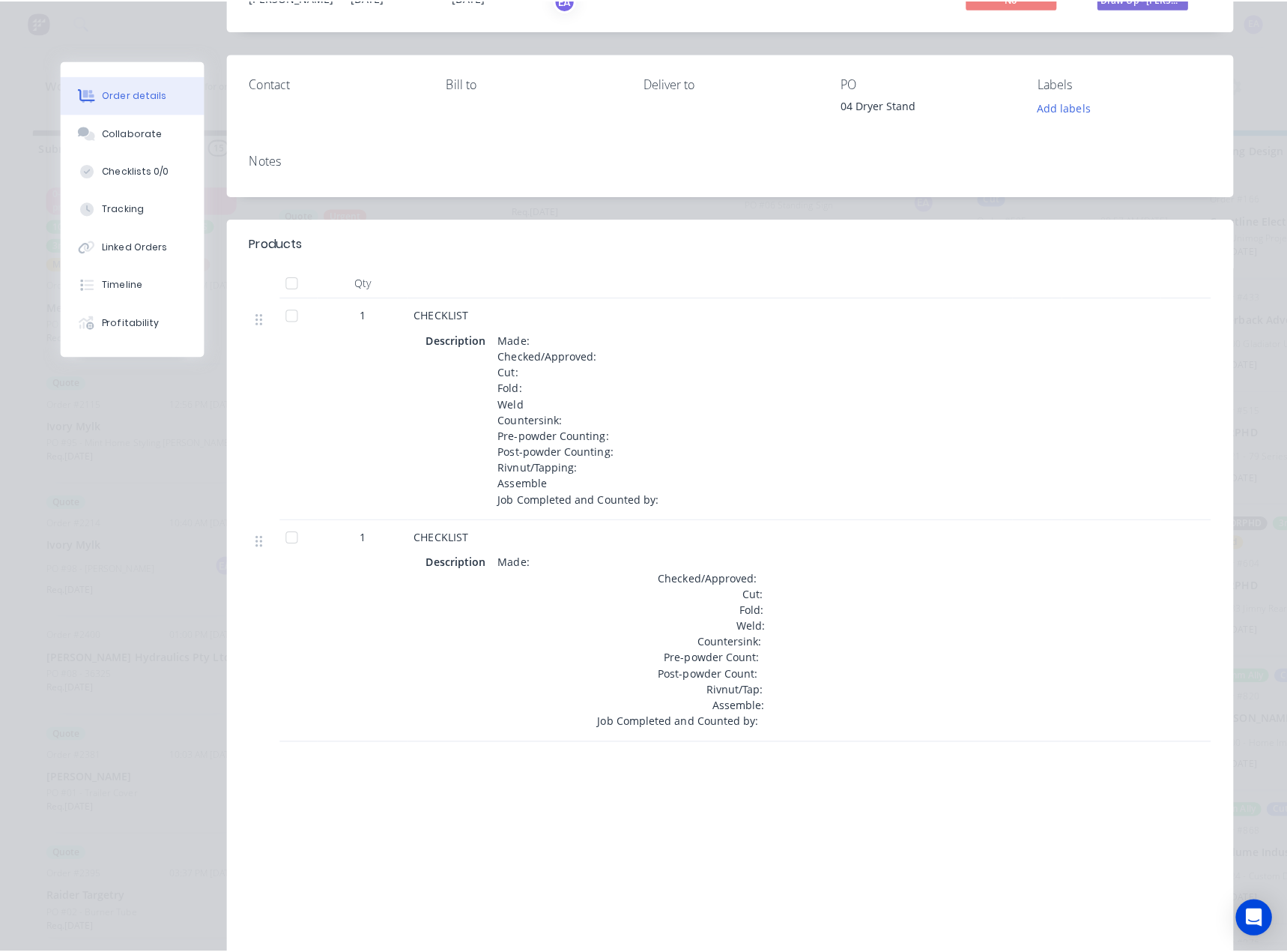
scroll to position [0, 0]
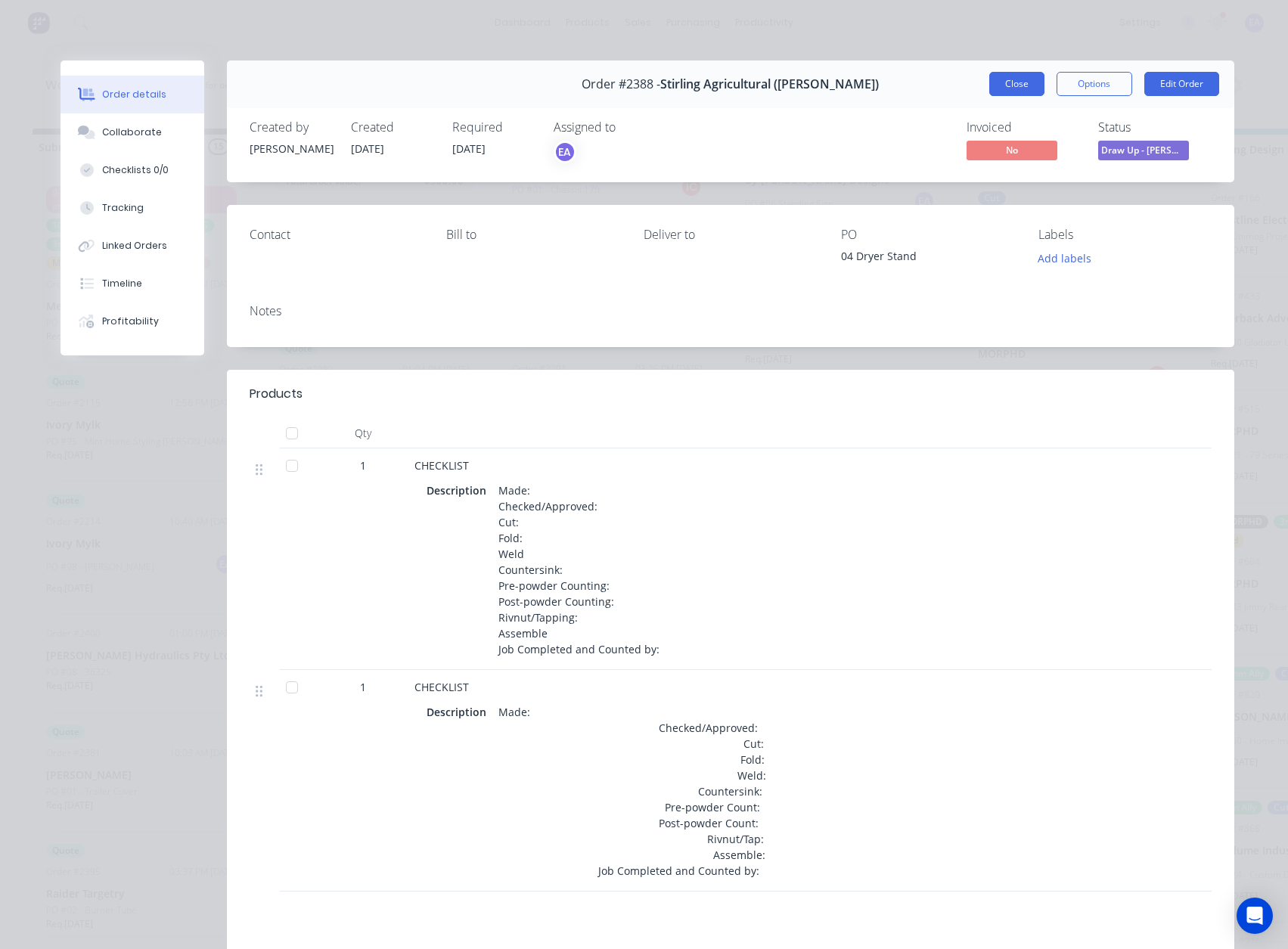
click at [1002, 85] on button "Close" at bounding box center [1016, 83] width 55 height 24
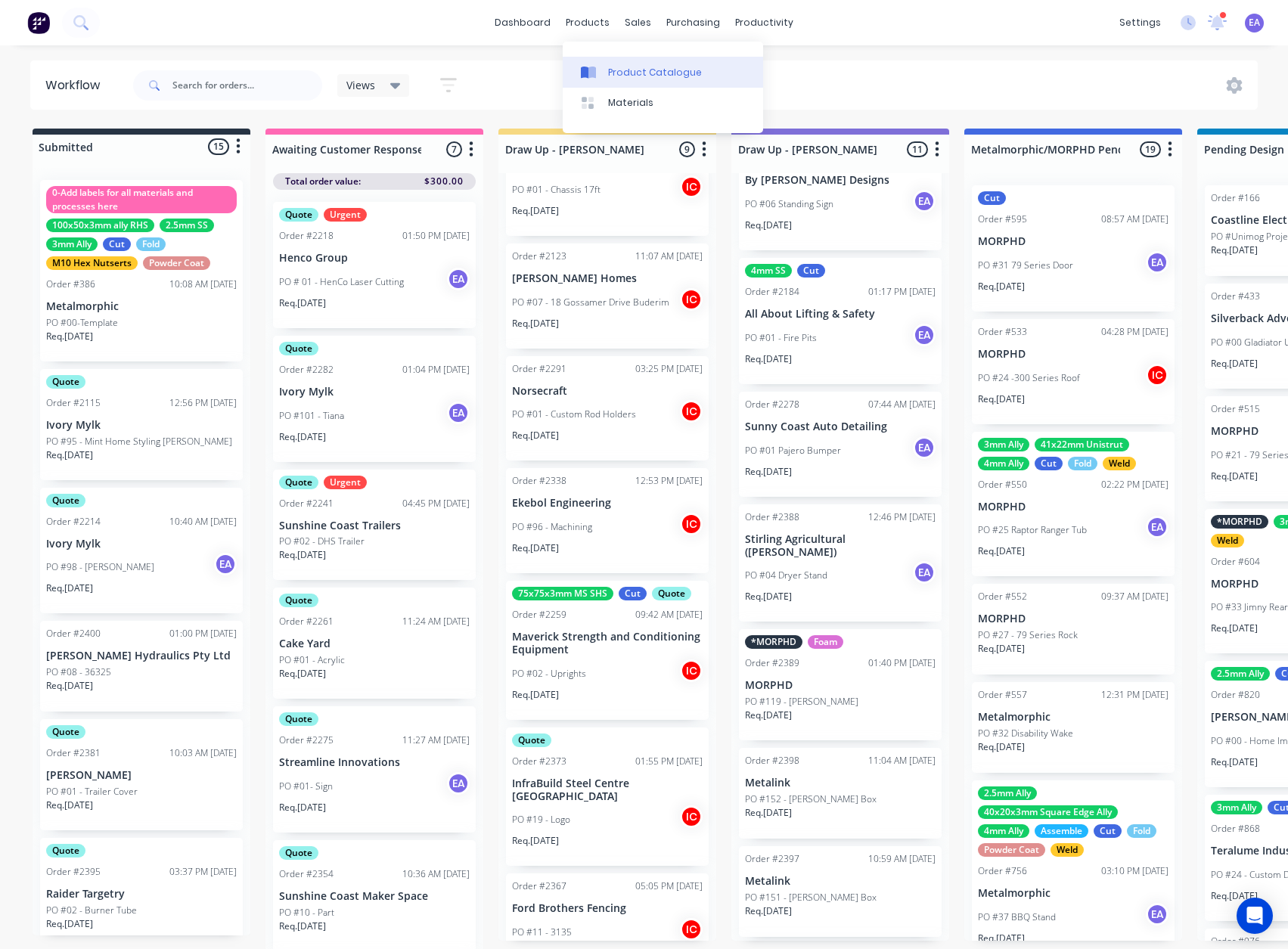
click at [606, 71] on link "Product Catalogue" at bounding box center [663, 71] width 201 height 30
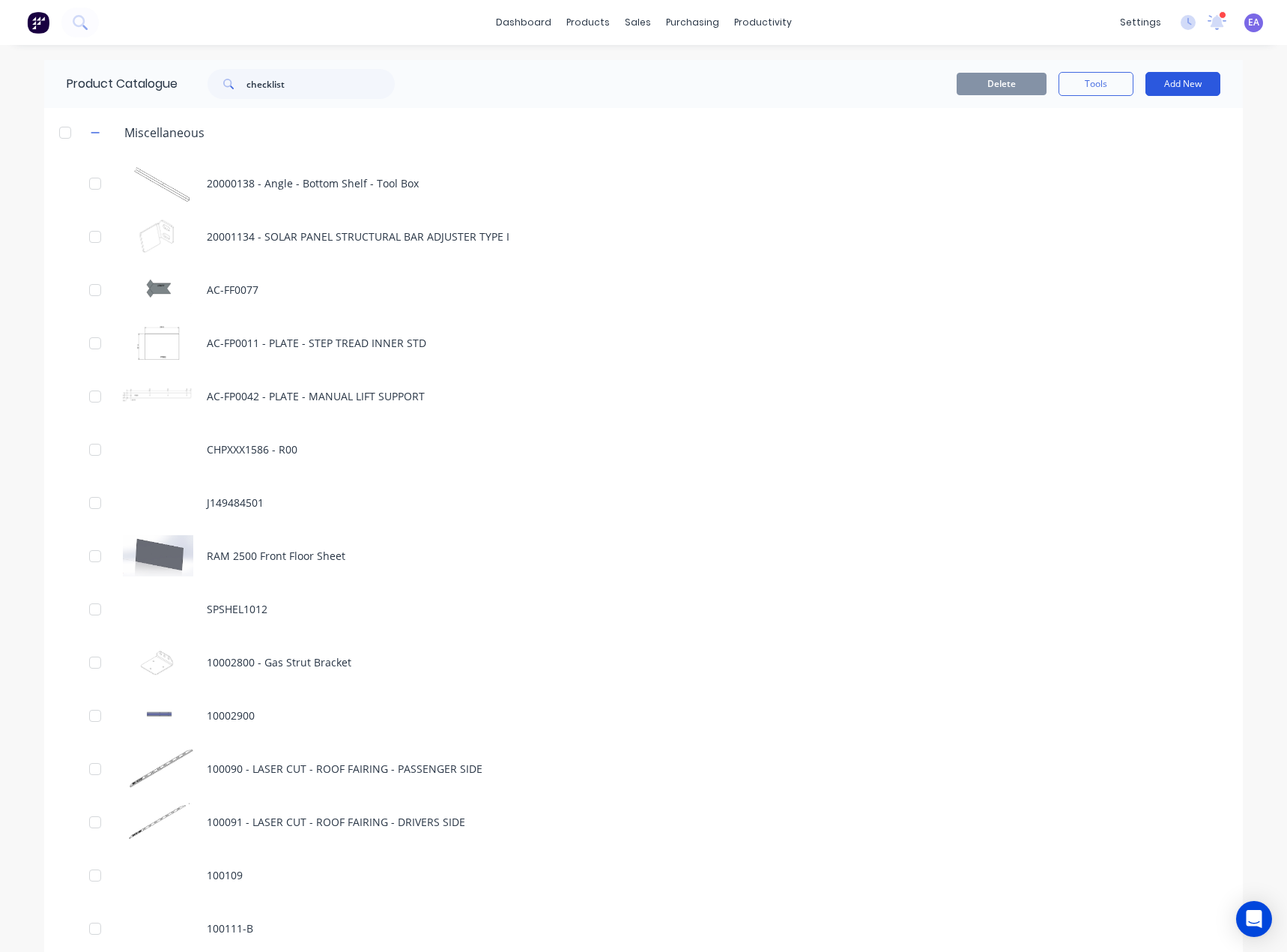
click at [1173, 77] on button "Add New" at bounding box center [1183, 83] width 75 height 24
drag, startPoint x: 472, startPoint y: 80, endPoint x: 423, endPoint y: 85, distance: 49.3
click at [472, 81] on div "Delete Tools Add New Category Product Product Kit" at bounding box center [825, 83] width 788 height 24
drag, startPoint x: 313, startPoint y: 91, endPoint x: 171, endPoint y: 104, distance: 142.6
click at [186, 103] on div "Product Catalogue checklist" at bounding box center [238, 83] width 388 height 48
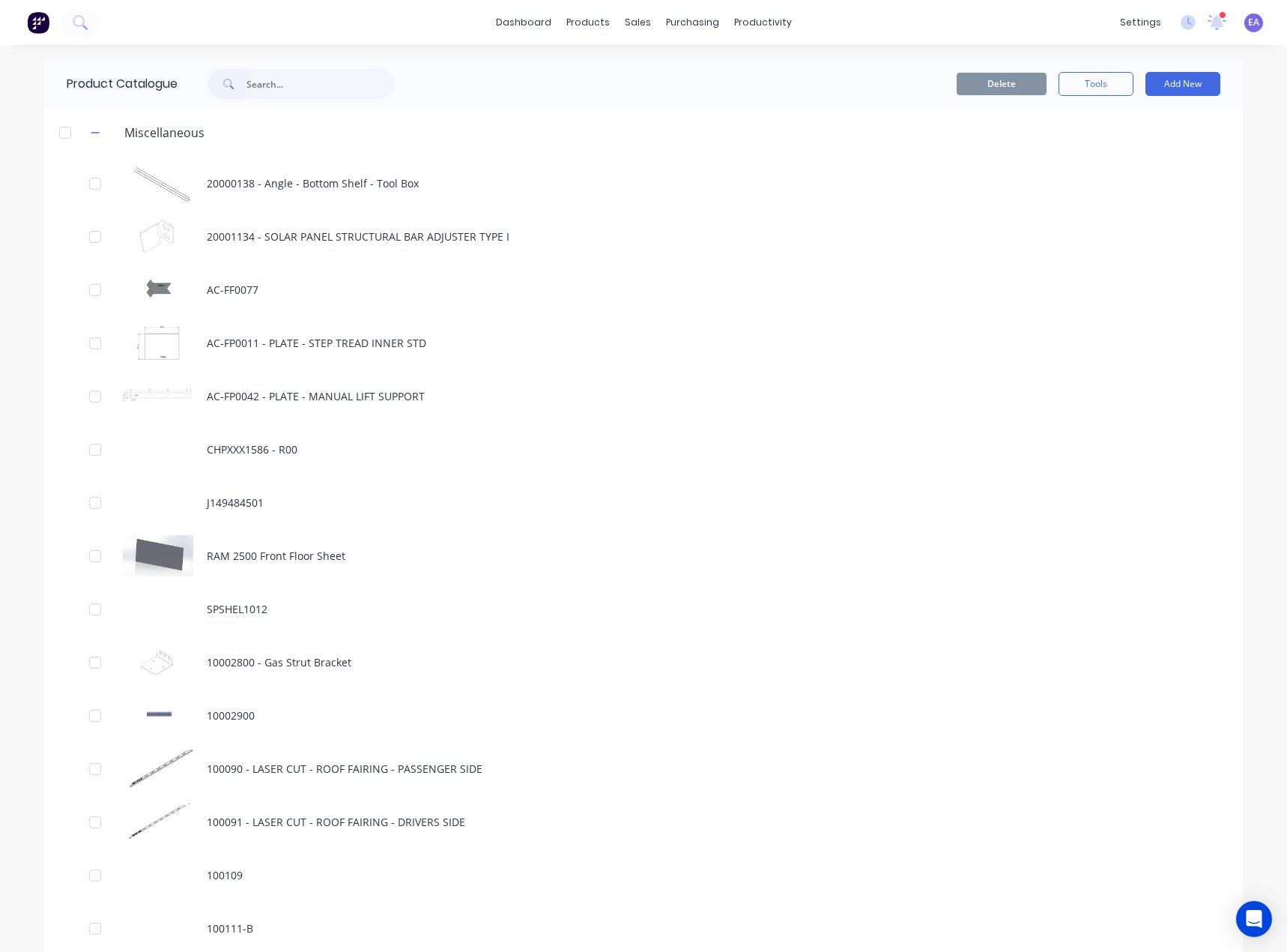
click at [583, 83] on div "Delete Tools Add New" at bounding box center [825, 83] width 788 height 24
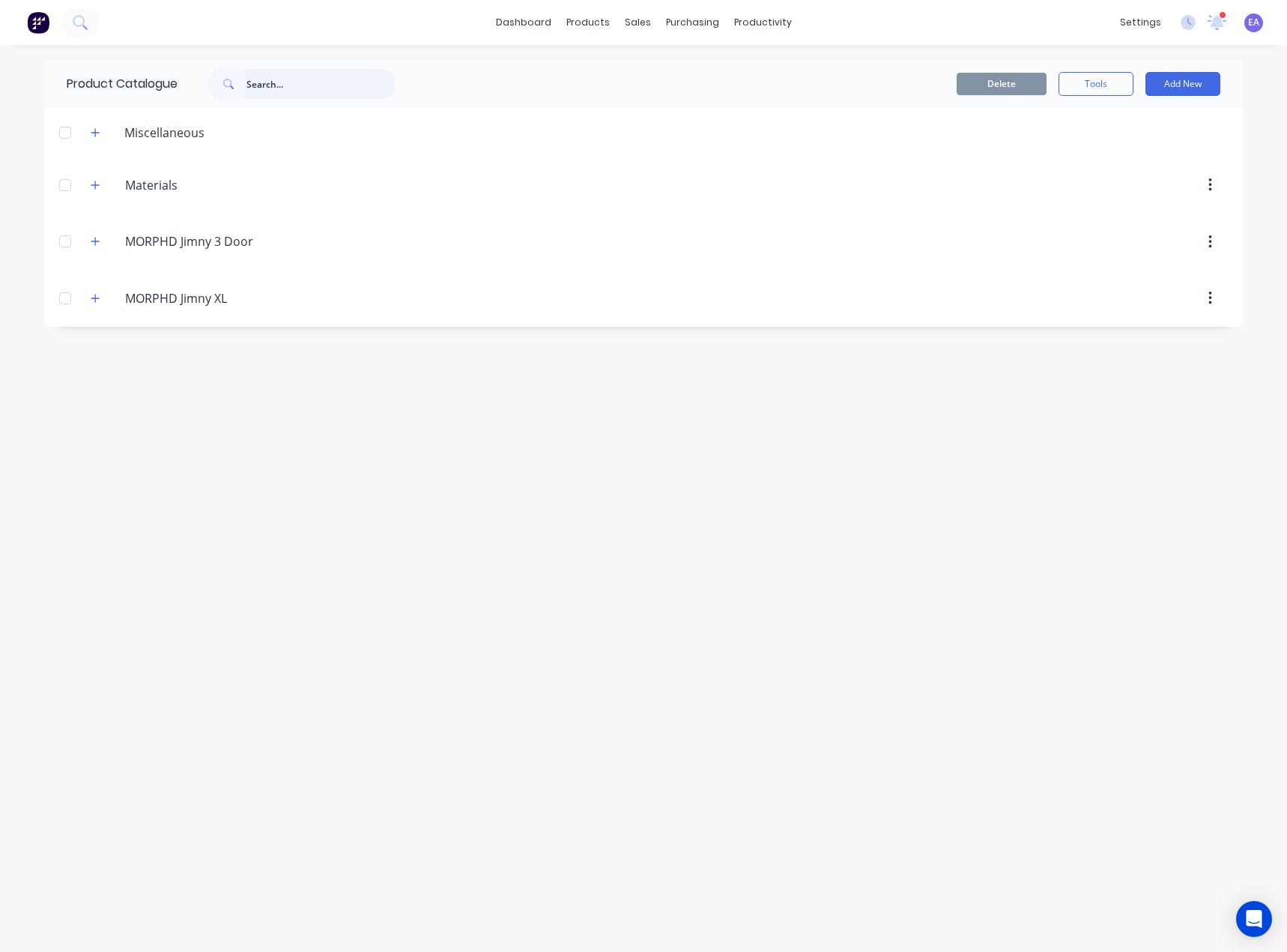
click at [289, 87] on input "text" at bounding box center [321, 83] width 149 height 30
type input "checklist"
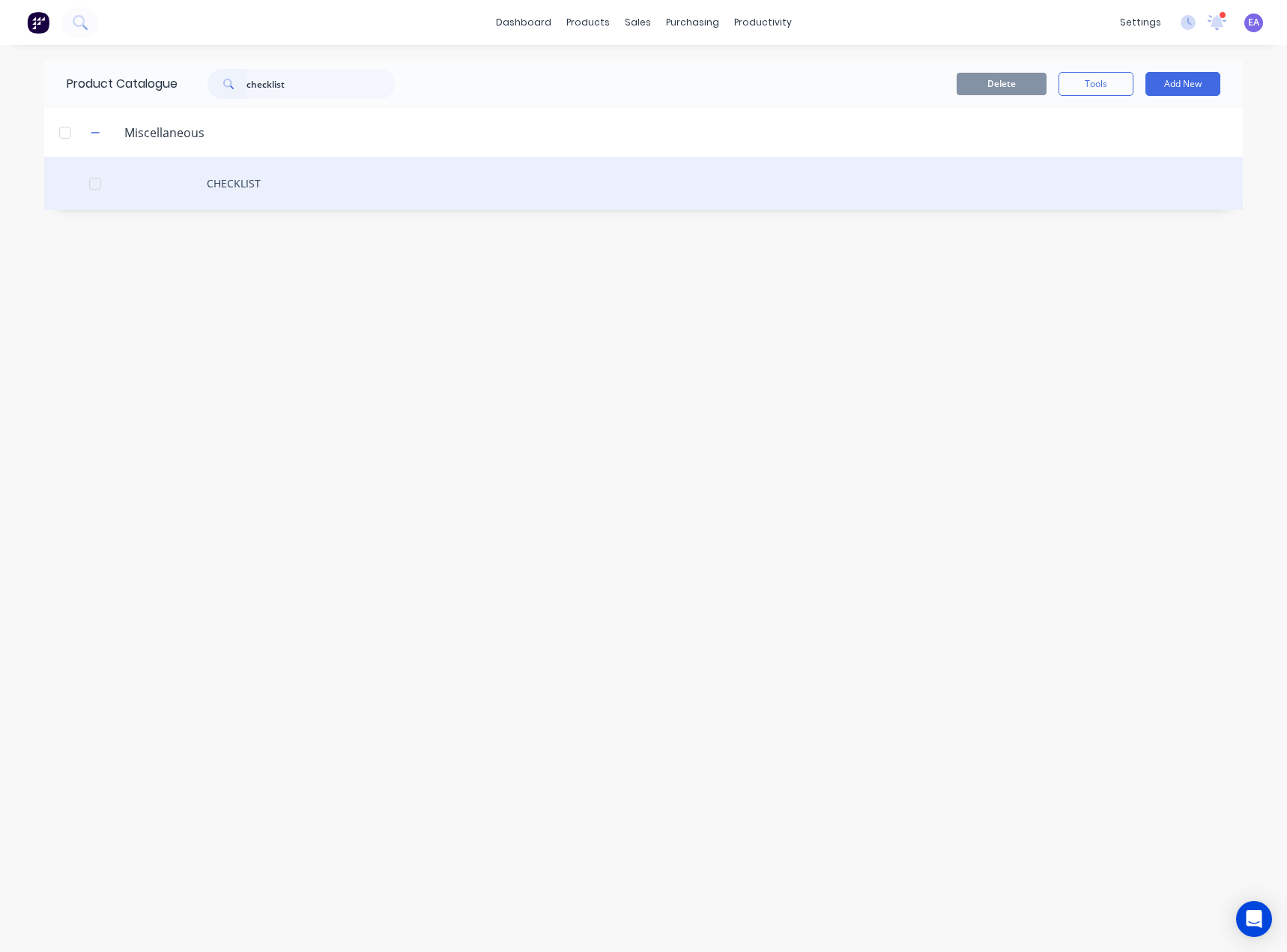
click at [239, 177] on div "CHECKLIST" at bounding box center [643, 183] width 1198 height 53
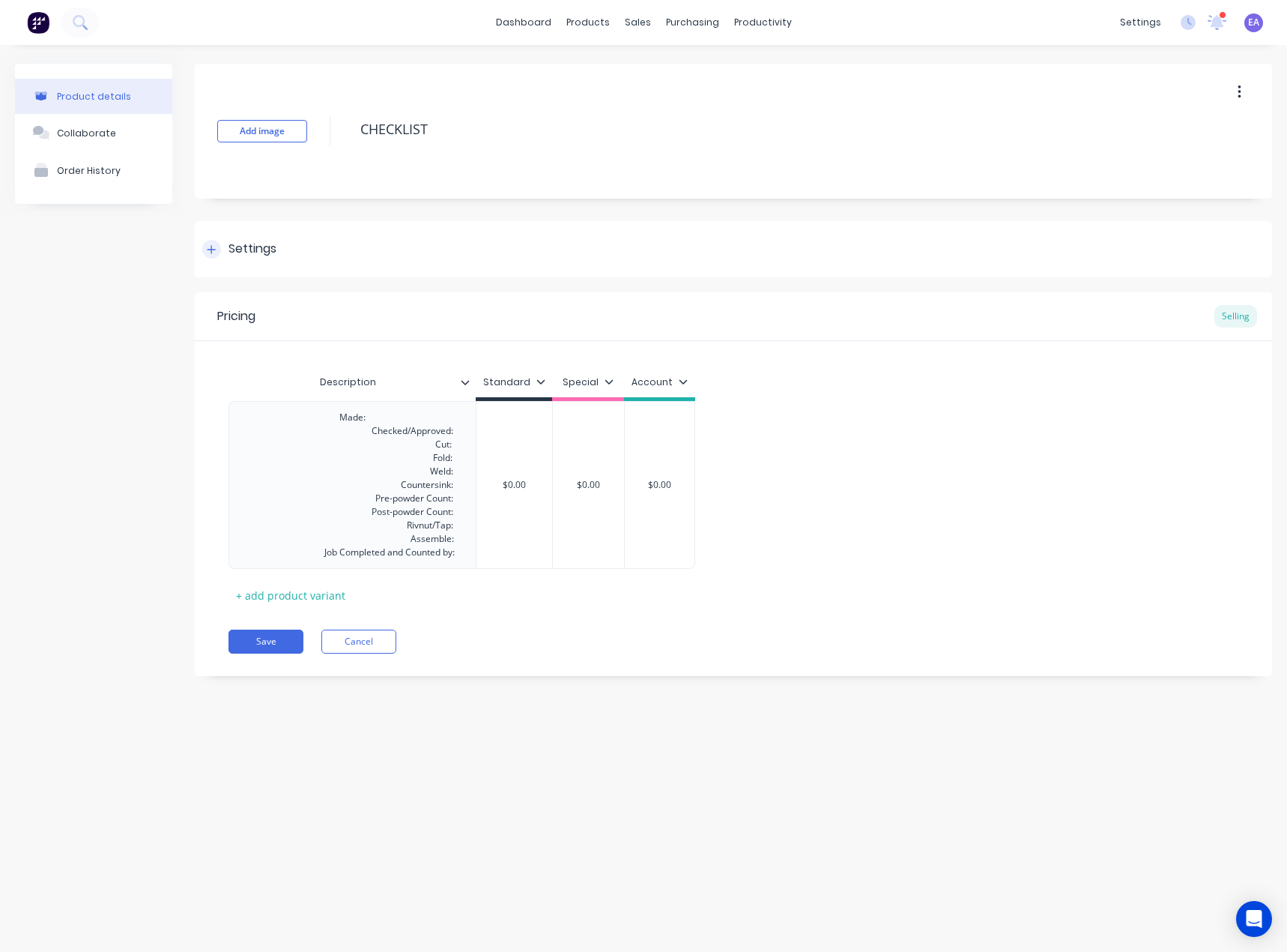
click at [270, 256] on div "Settings" at bounding box center [252, 248] width 48 height 19
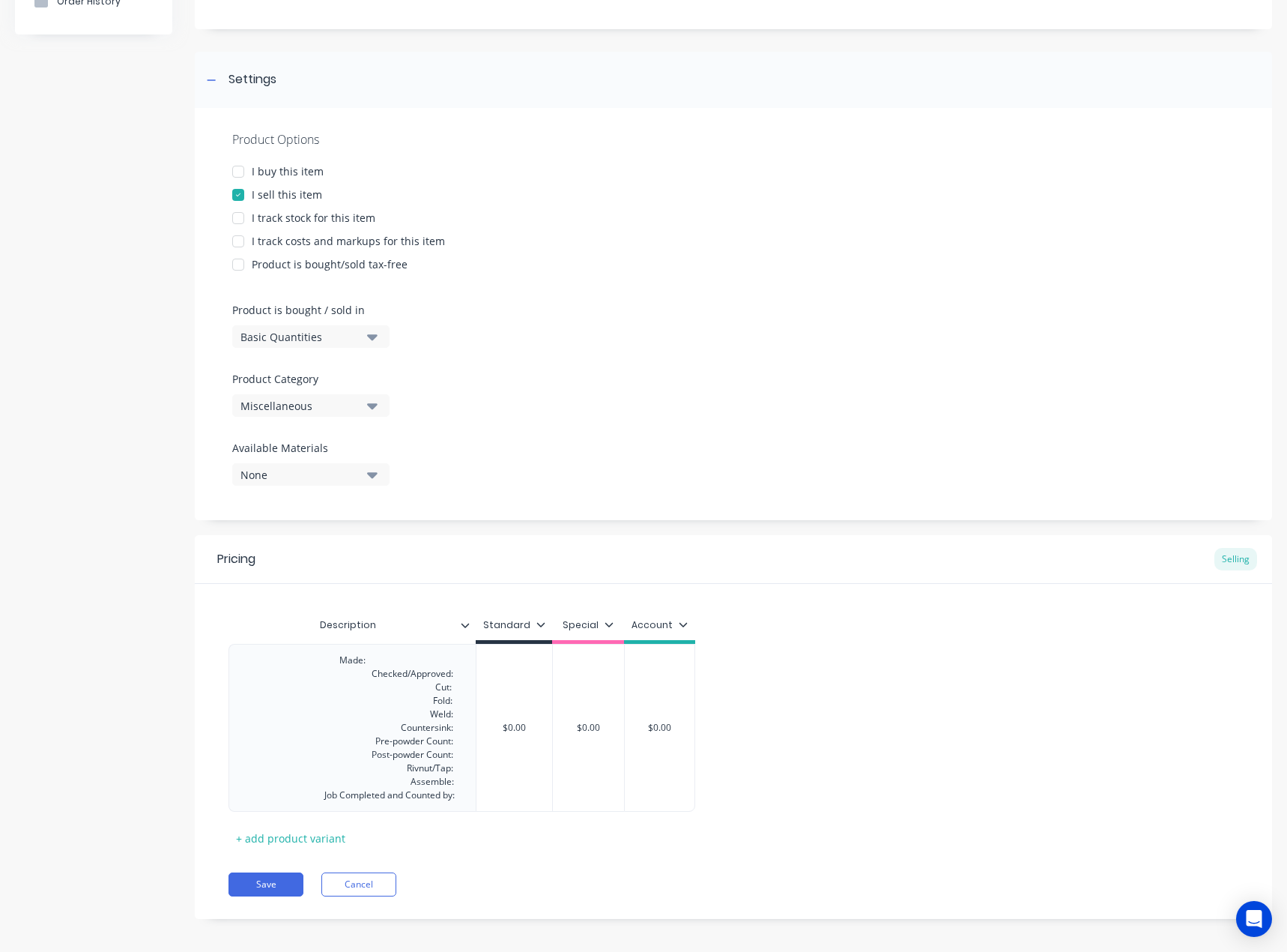
scroll to position [177, 0]
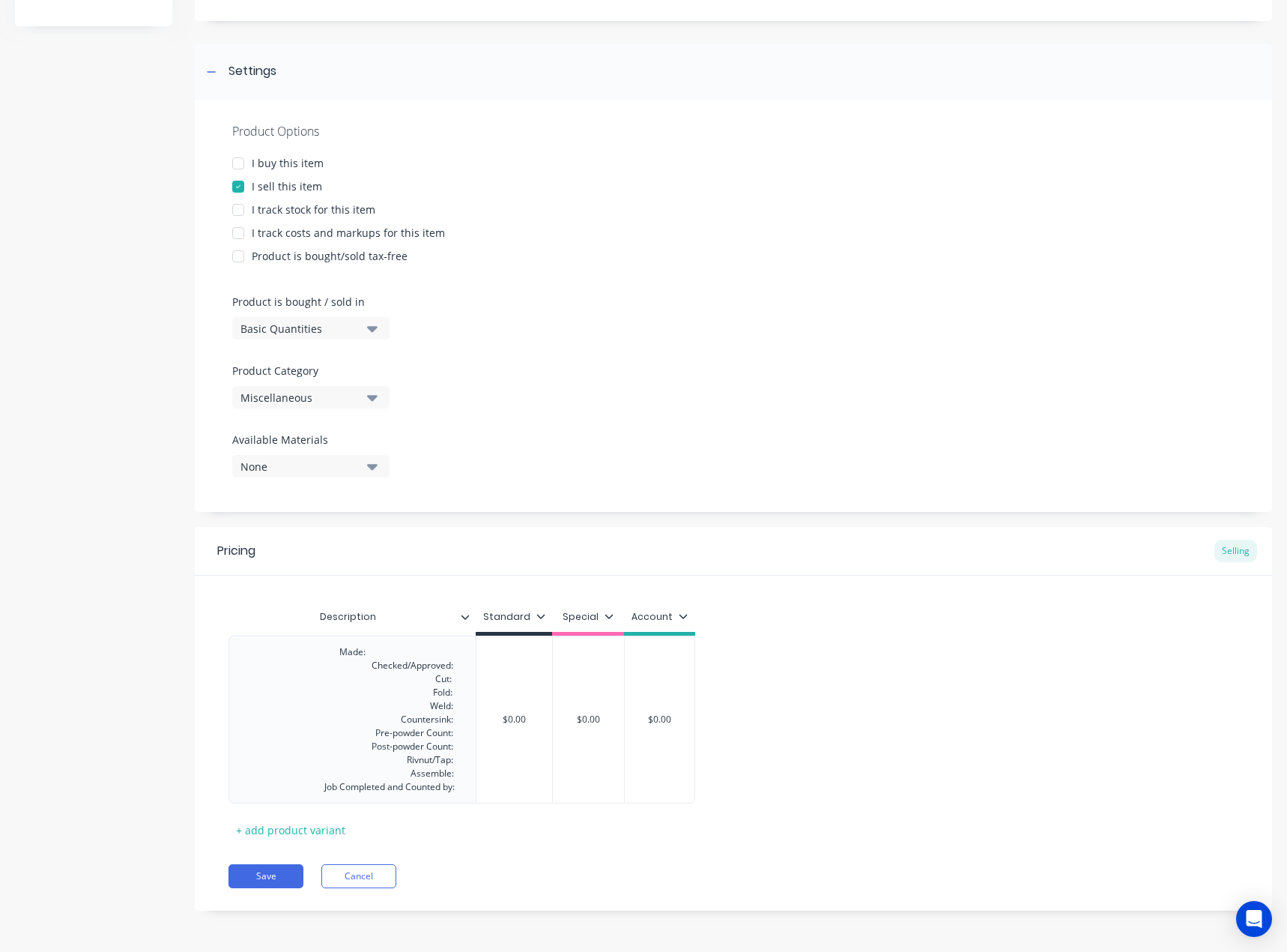
drag, startPoint x: 416, startPoint y: 645, endPoint x: 462, endPoint y: 815, distance: 176.1
click at [462, 815] on div "Description Standard Special Account Made: Checked/Approved: Cut: Fold: Weld: C…" at bounding box center [733, 721] width 1010 height 239
copy div "Made: Checked/Approved: Cut: Fold: Weld: Countersink: Pre-powder Count: Post-po…"
click at [281, 252] on div "Product is bought/sold tax-free" at bounding box center [330, 256] width 156 height 16
click at [262, 263] on div "Product is bought/sold tax-free" at bounding box center [330, 256] width 156 height 16
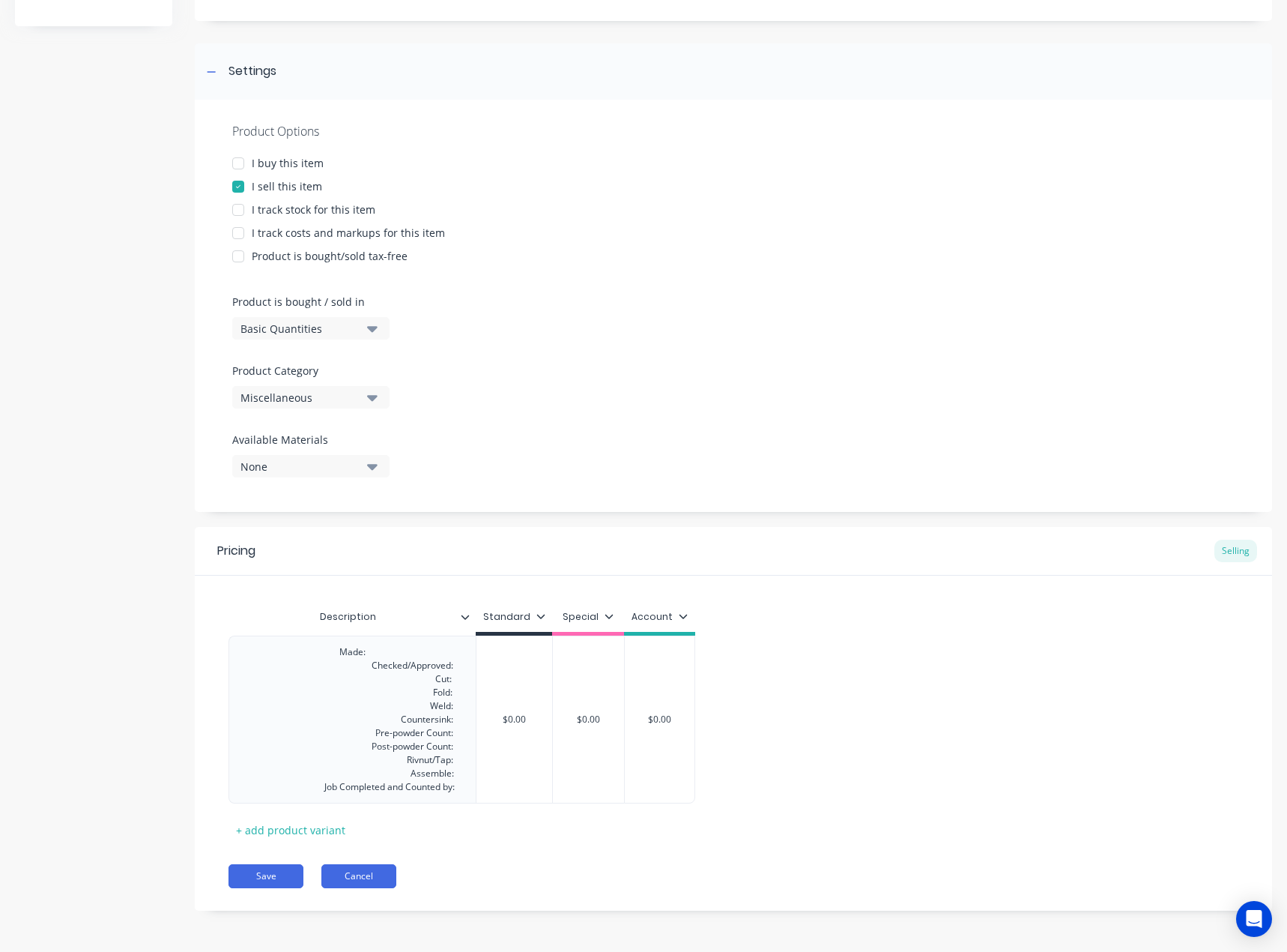
click at [367, 870] on button "Cancel" at bounding box center [359, 876] width 75 height 24
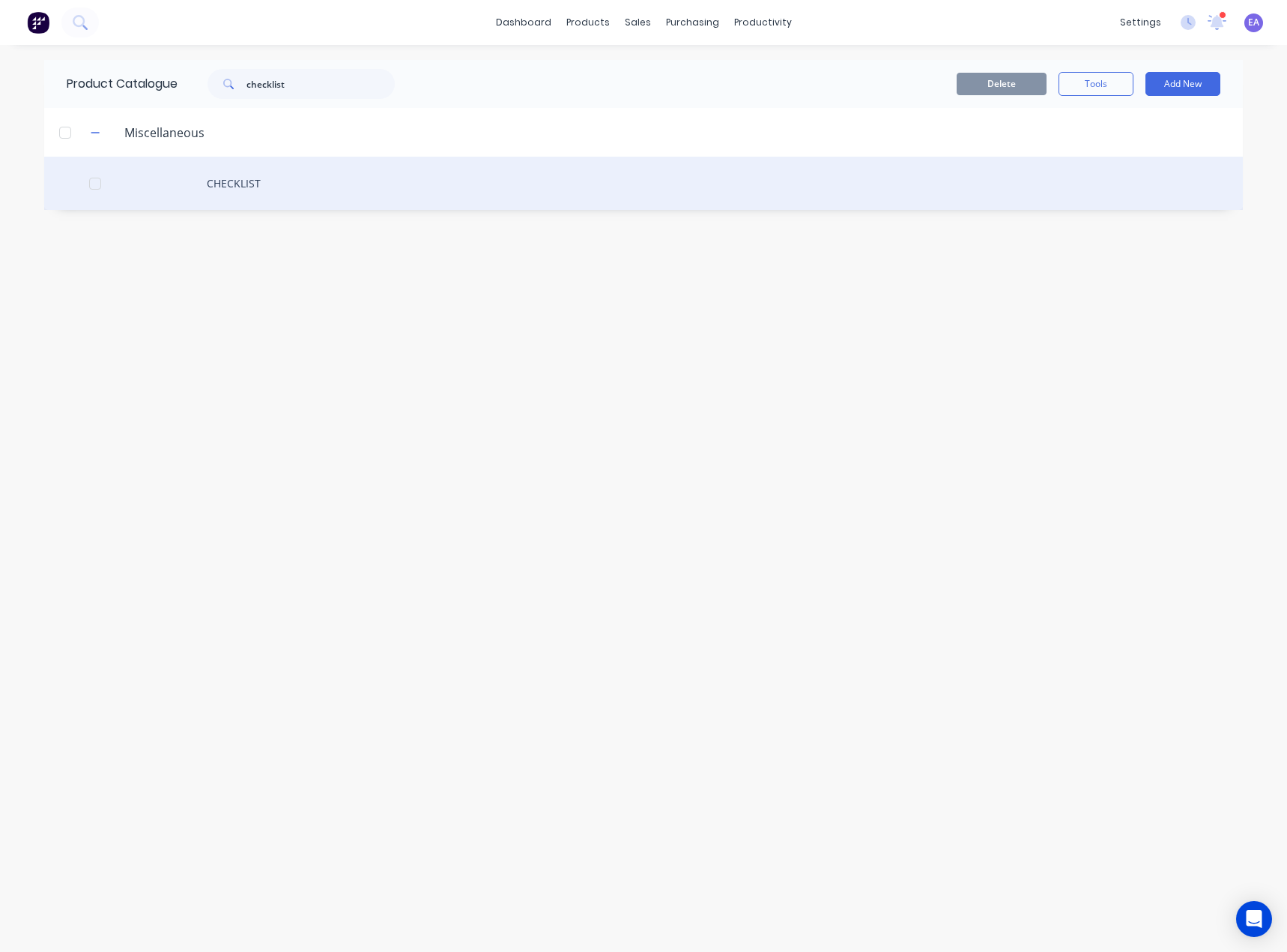
click at [262, 175] on div "CHECKLIST" at bounding box center [643, 183] width 1198 height 53
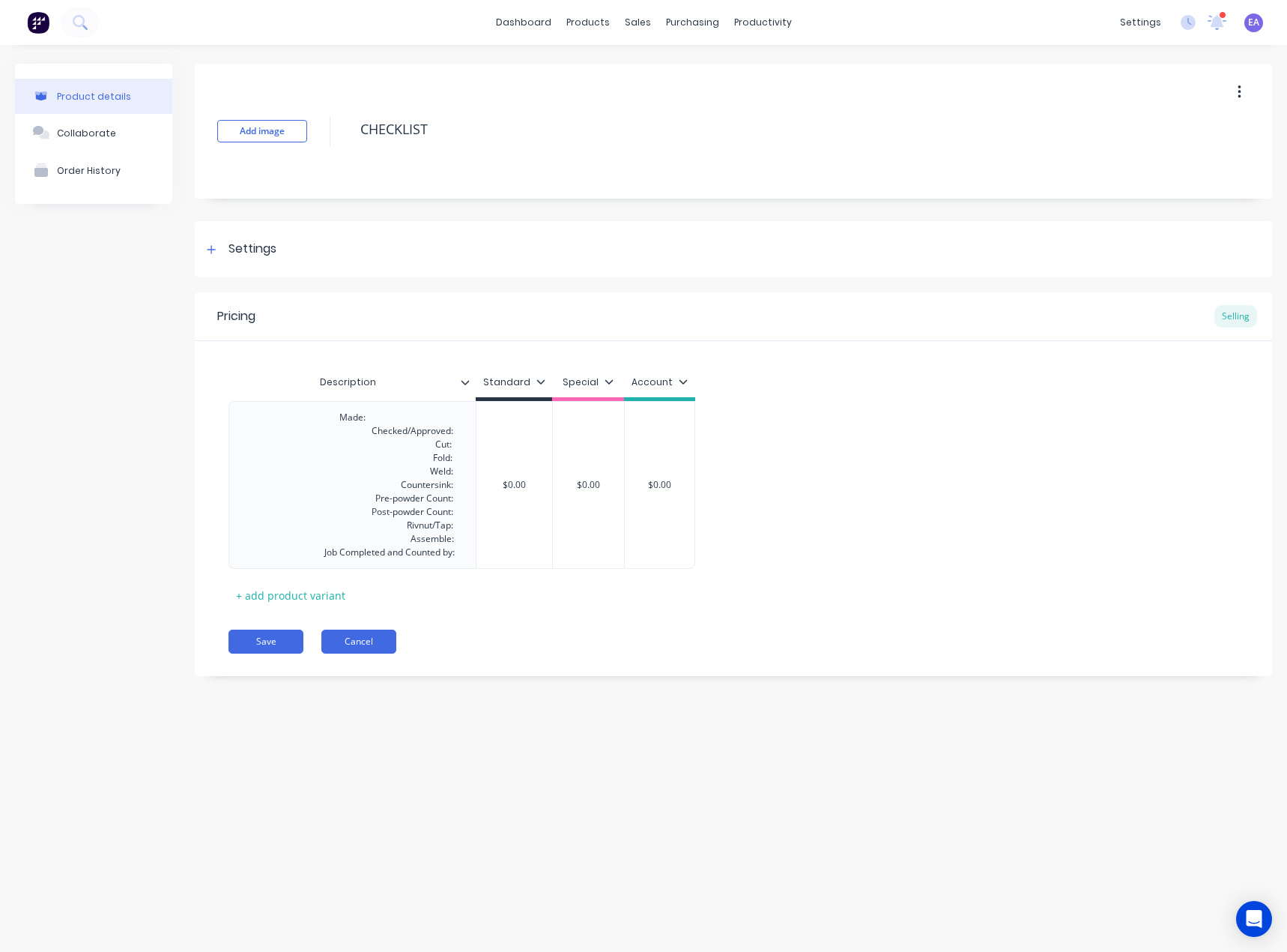
click at [390, 638] on button "Cancel" at bounding box center [359, 641] width 75 height 24
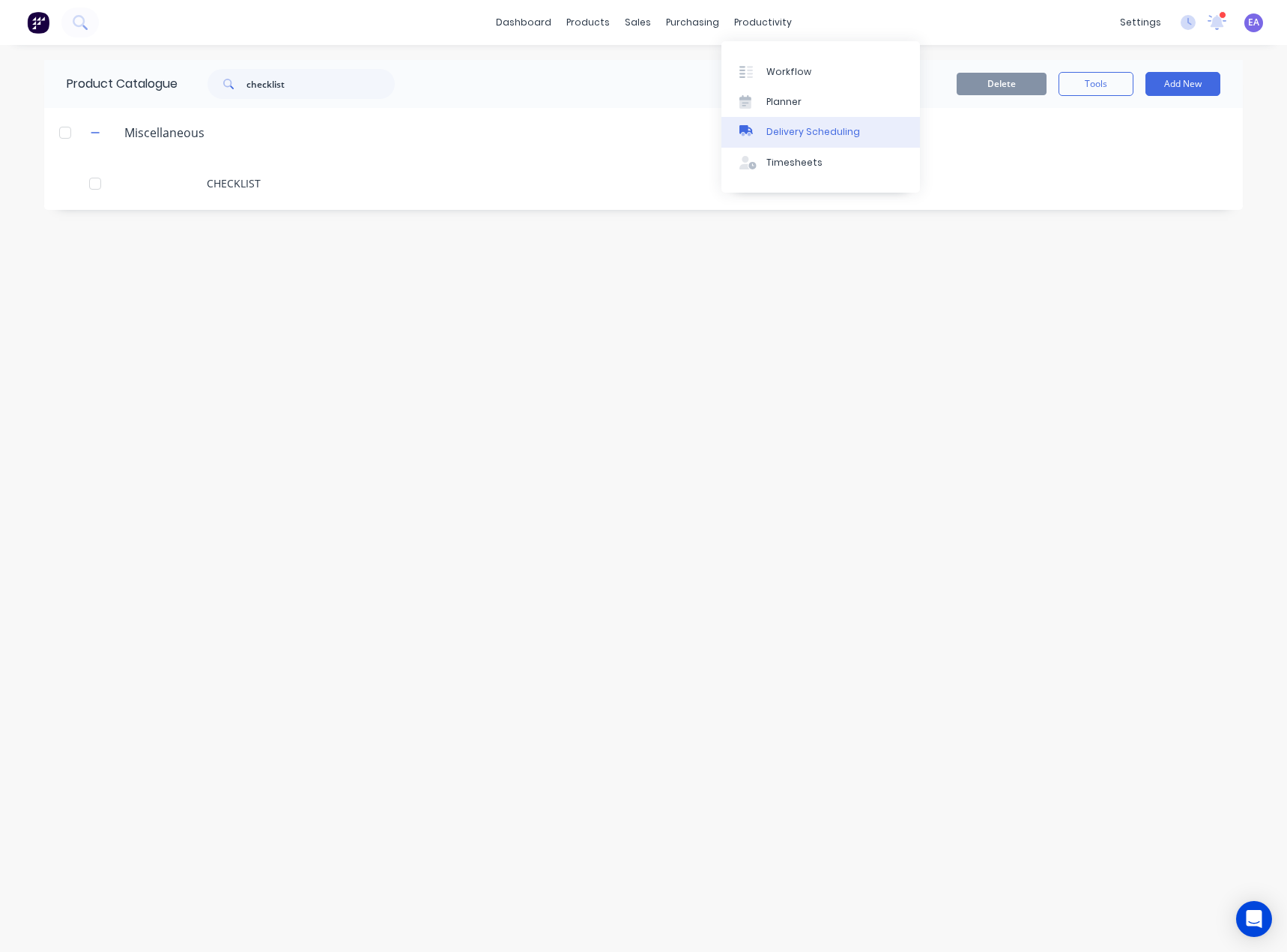
click at [796, 125] on div "Delivery Scheduling" at bounding box center [813, 132] width 93 height 13
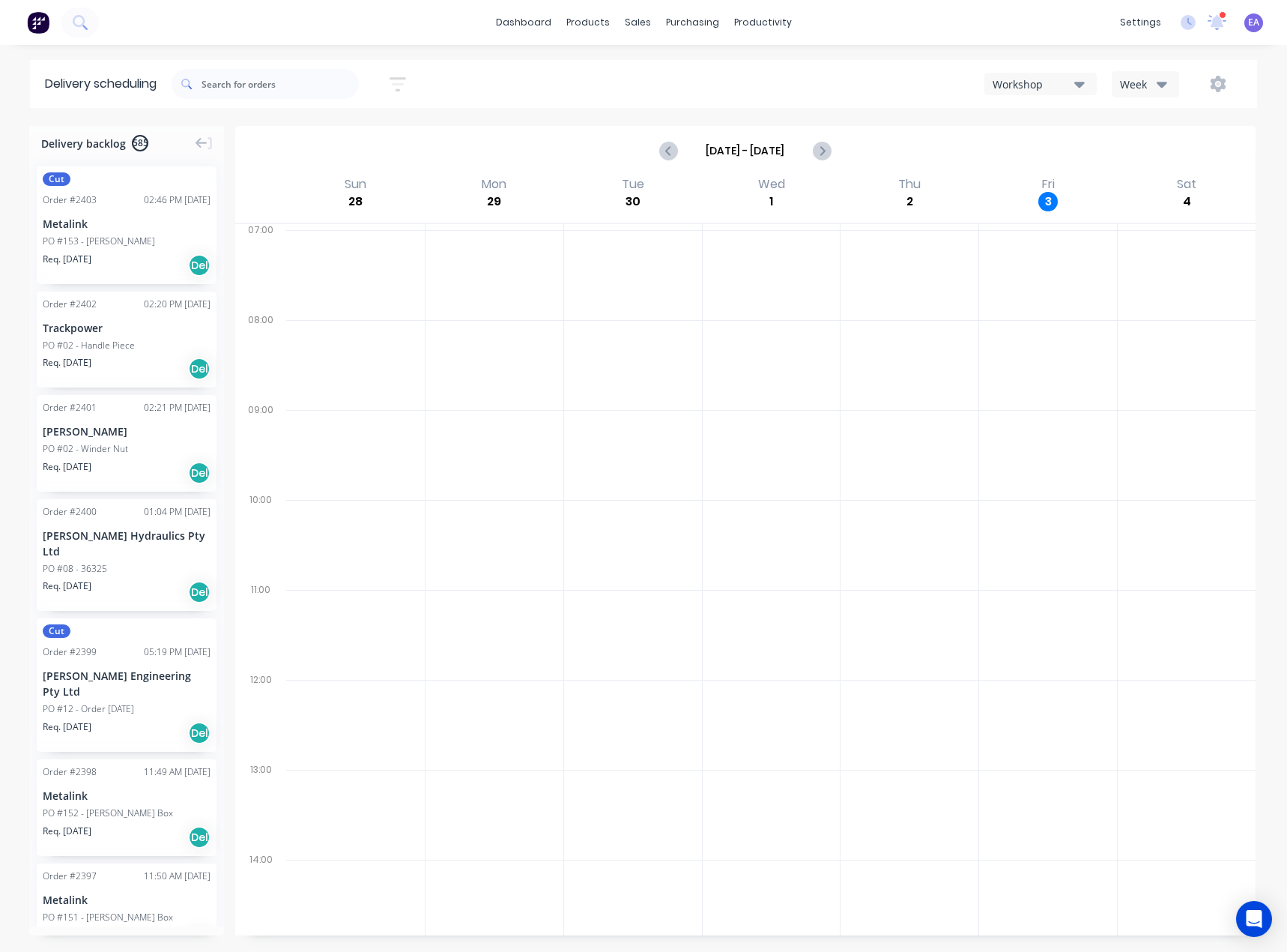
click at [1067, 84] on div "Workshop" at bounding box center [1033, 84] width 82 height 16
click at [743, 99] on div "Sort by Most recent Created date Required date Order number Customer name Most …" at bounding box center [713, 83] width 1085 height 42
click at [790, 63] on link "Workflow" at bounding box center [821, 71] width 199 height 30
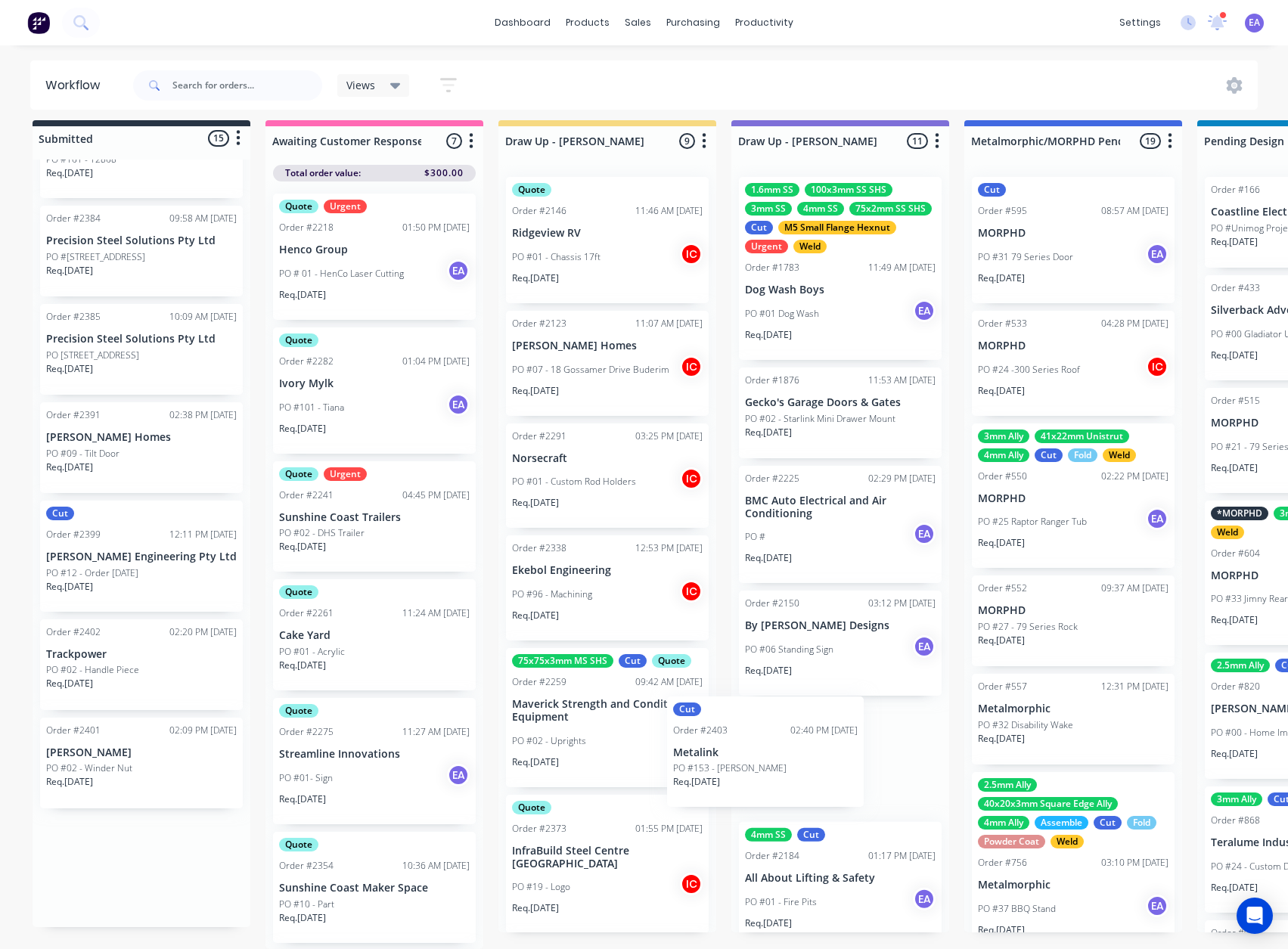
scroll to position [20, 0]
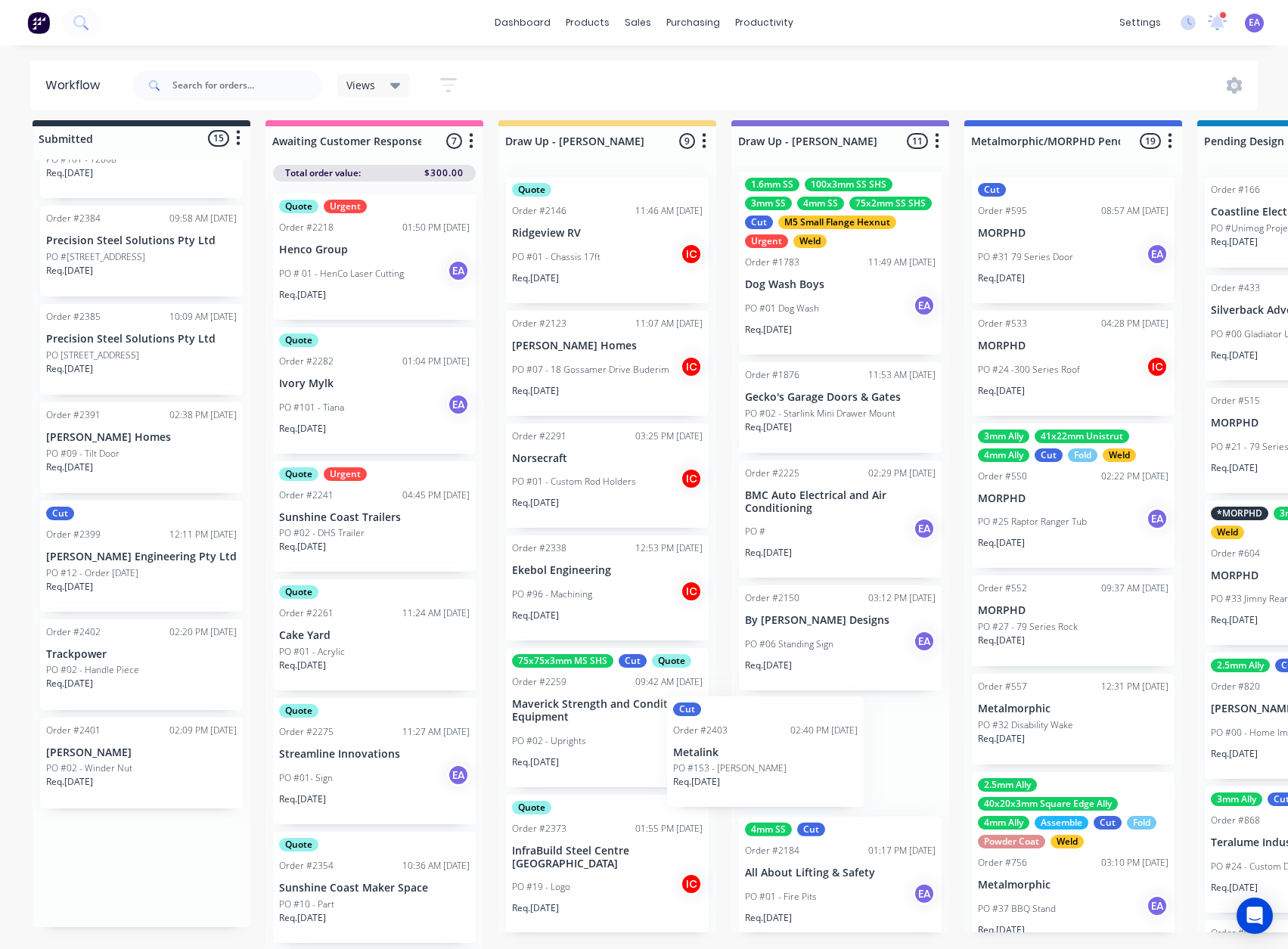
drag, startPoint x: 140, startPoint y: 692, endPoint x: 857, endPoint y: 747, distance: 719.1
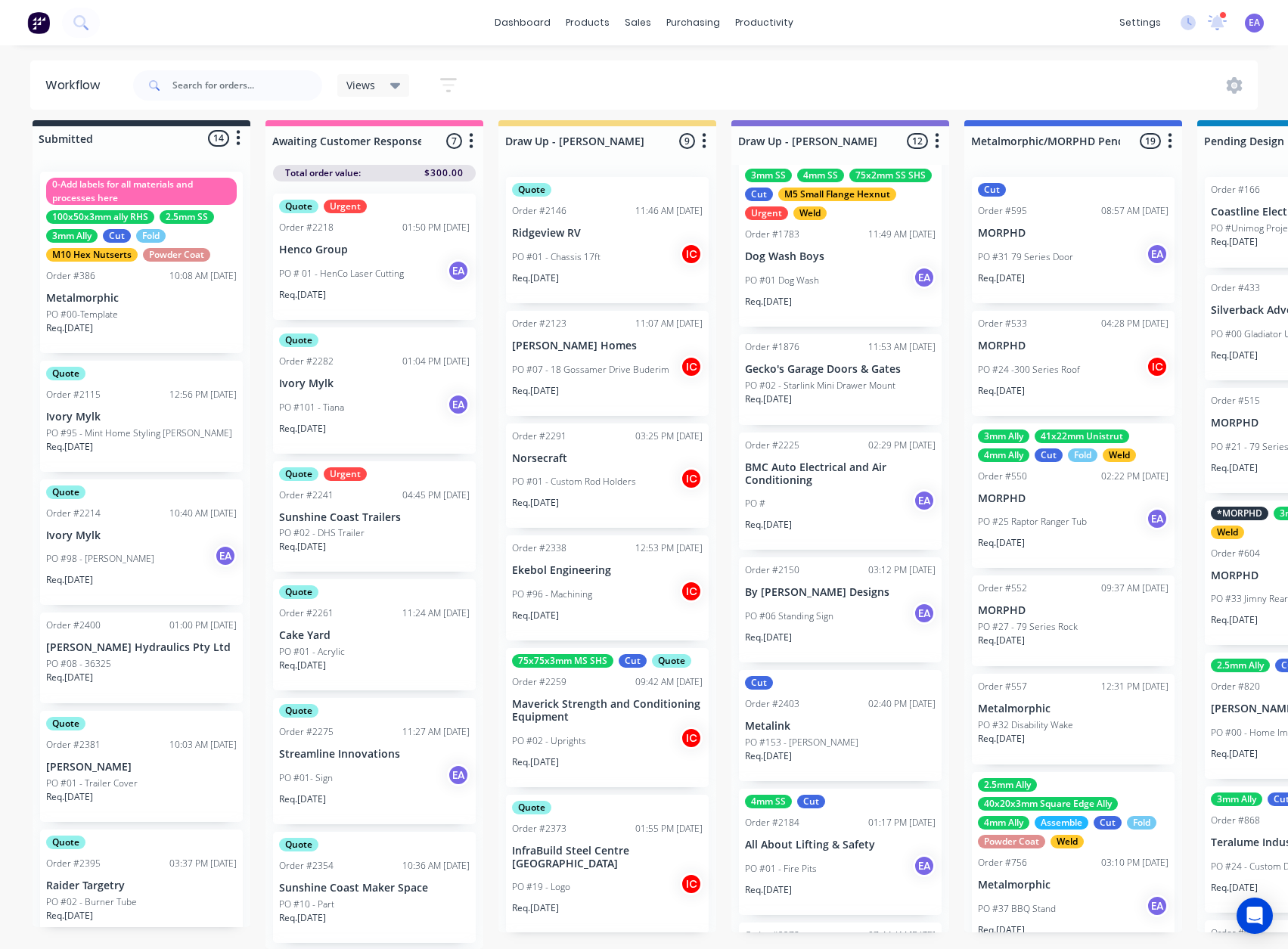
scroll to position [0, 0]
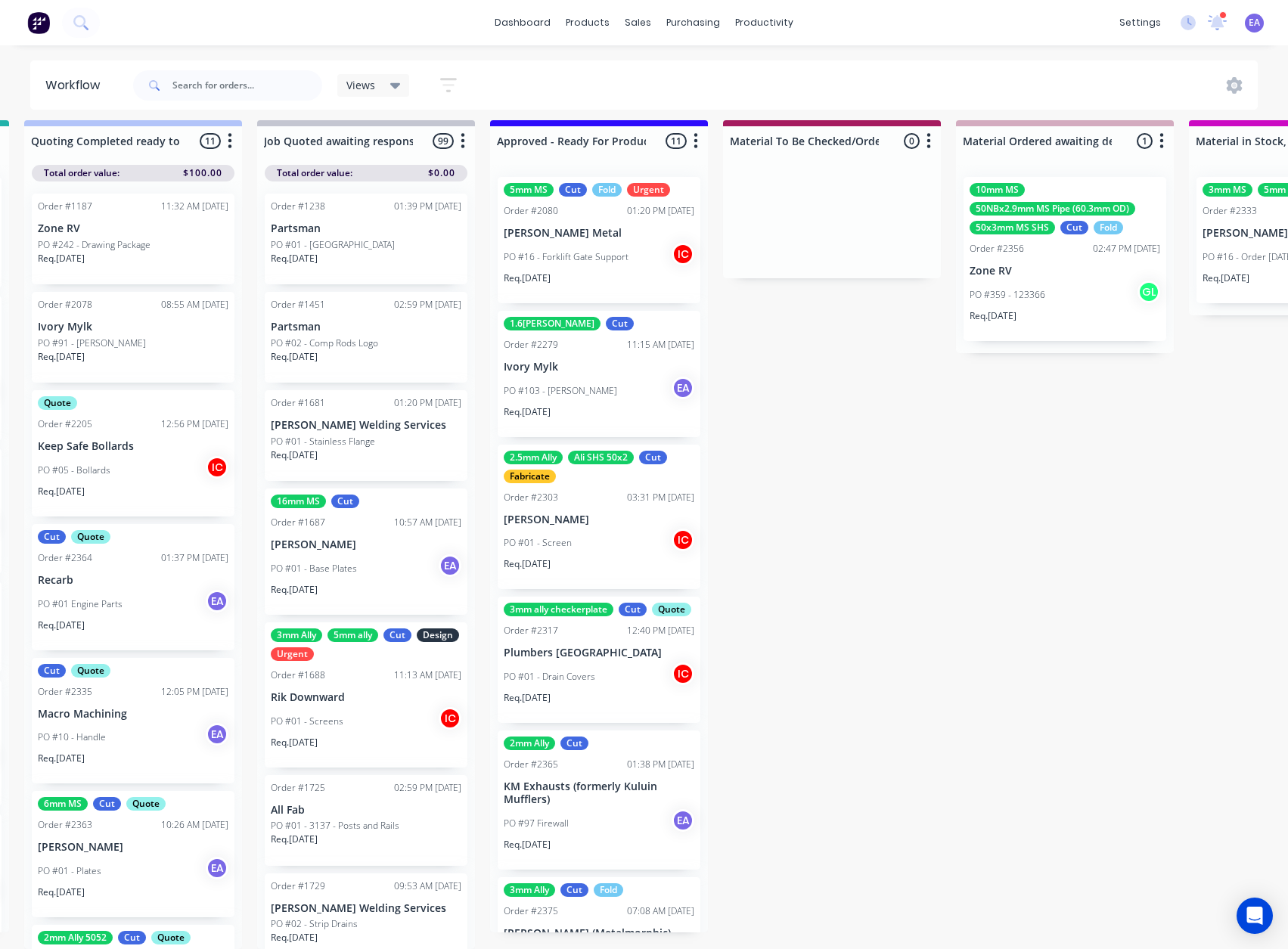
drag, startPoint x: 858, startPoint y: 770, endPoint x: 948, endPoint y: 775, distance: 90.1
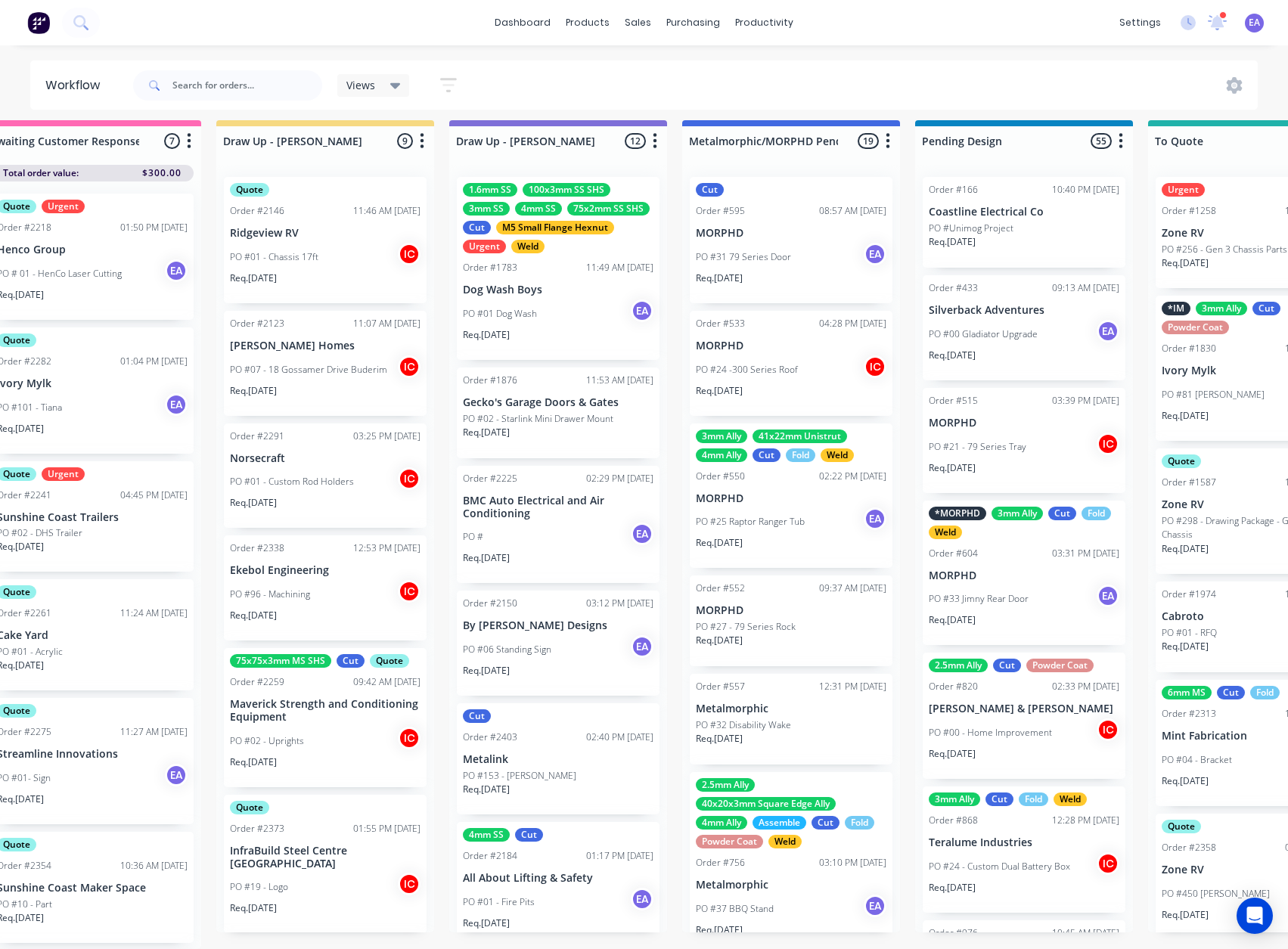
scroll to position [20, 0]
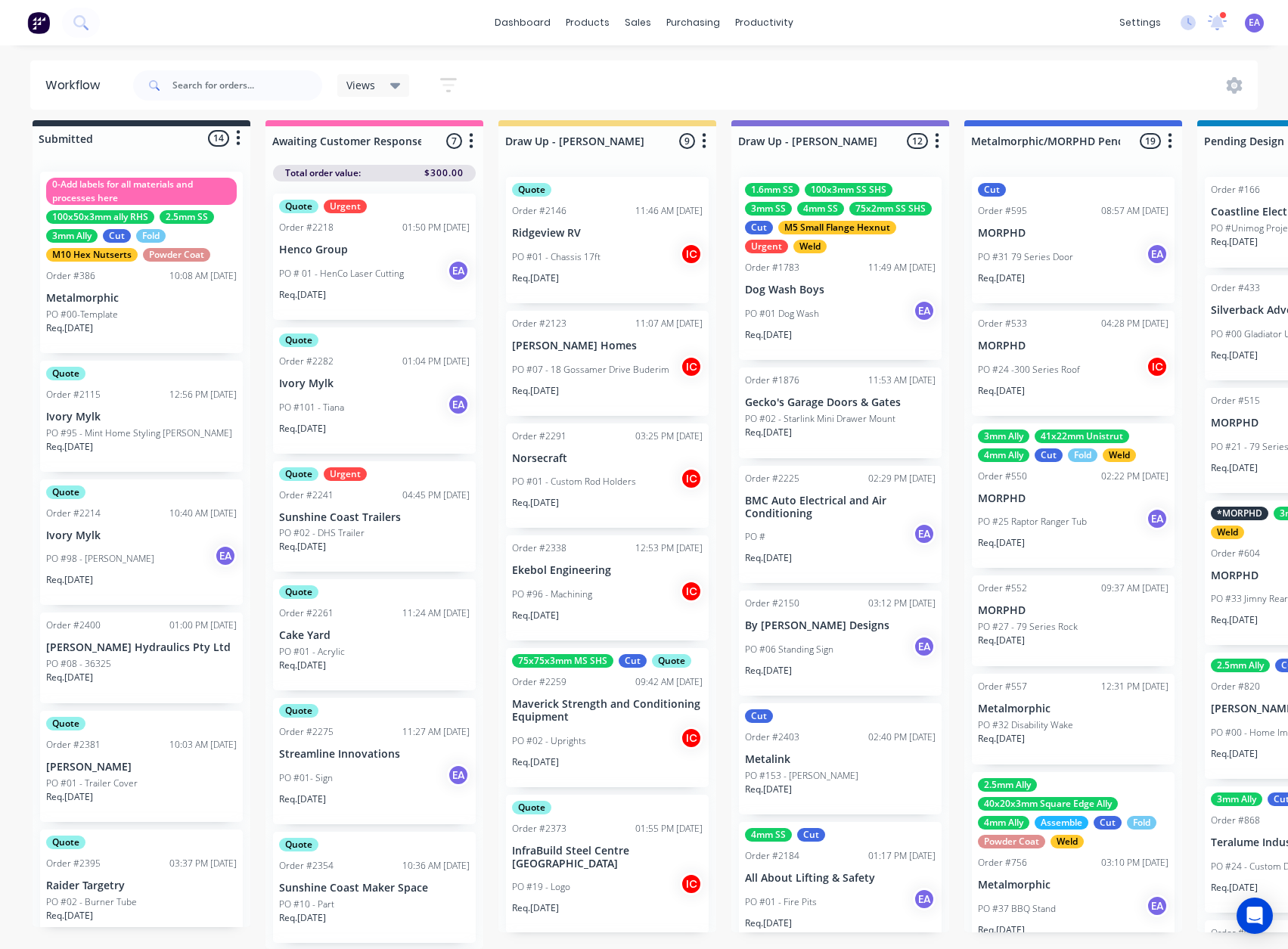
drag, startPoint x: 877, startPoint y: 756, endPoint x: 718, endPoint y: 776, distance: 160.3
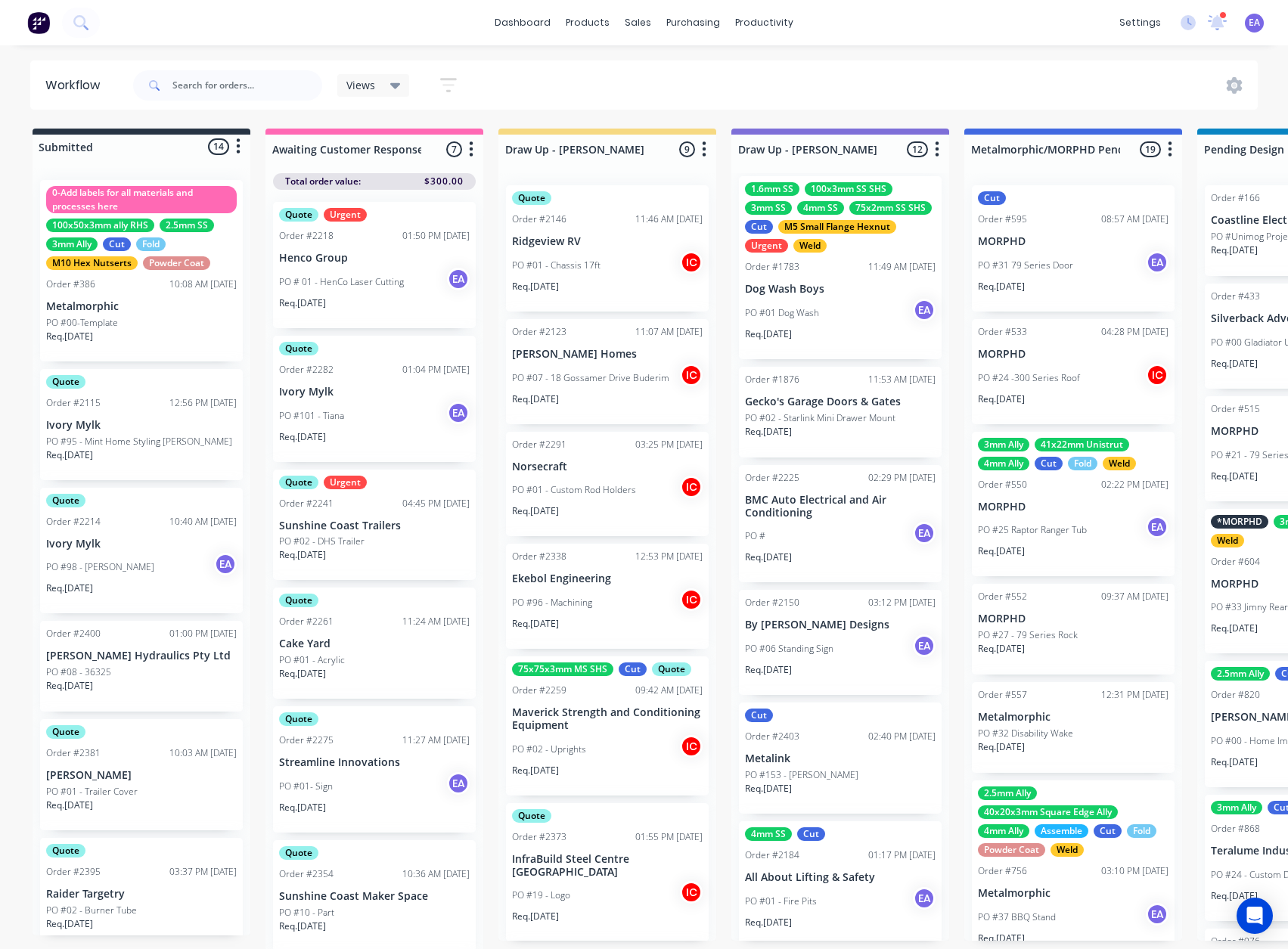
scroll to position [0, 0]
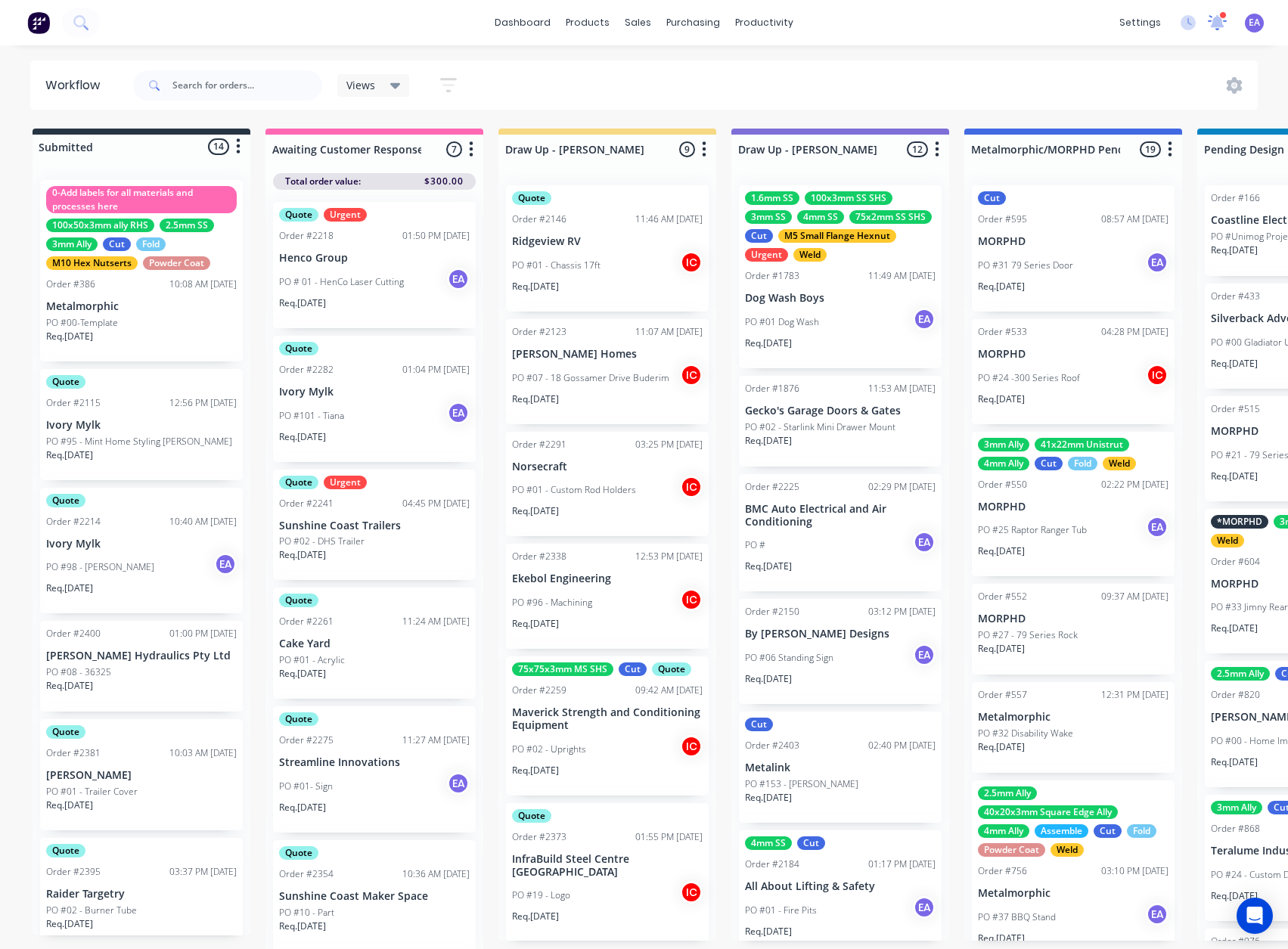
click at [1219, 31] on div at bounding box center [1217, 23] width 19 height 23
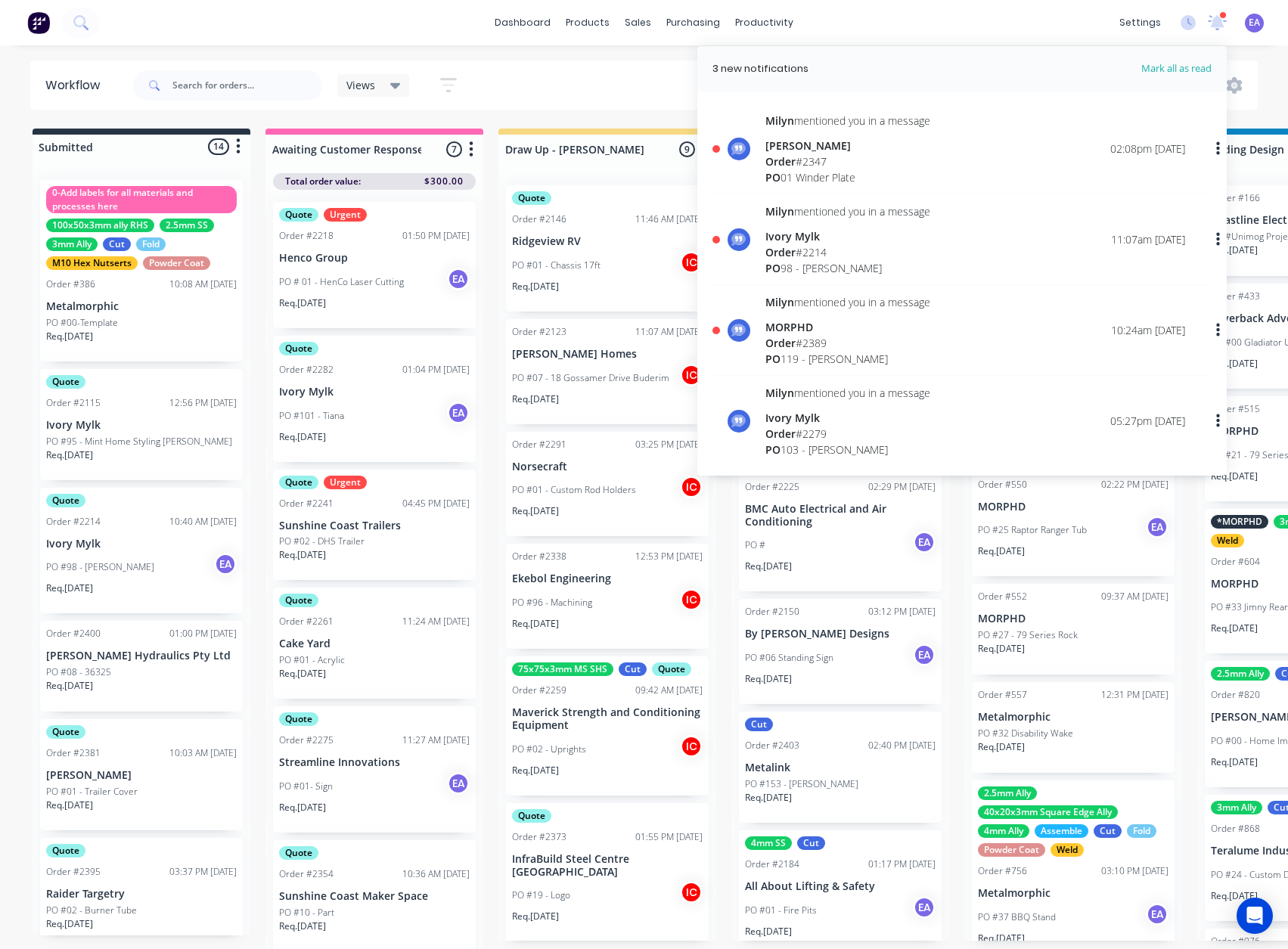
click at [848, 340] on div "Order # 2389" at bounding box center [848, 343] width 165 height 16
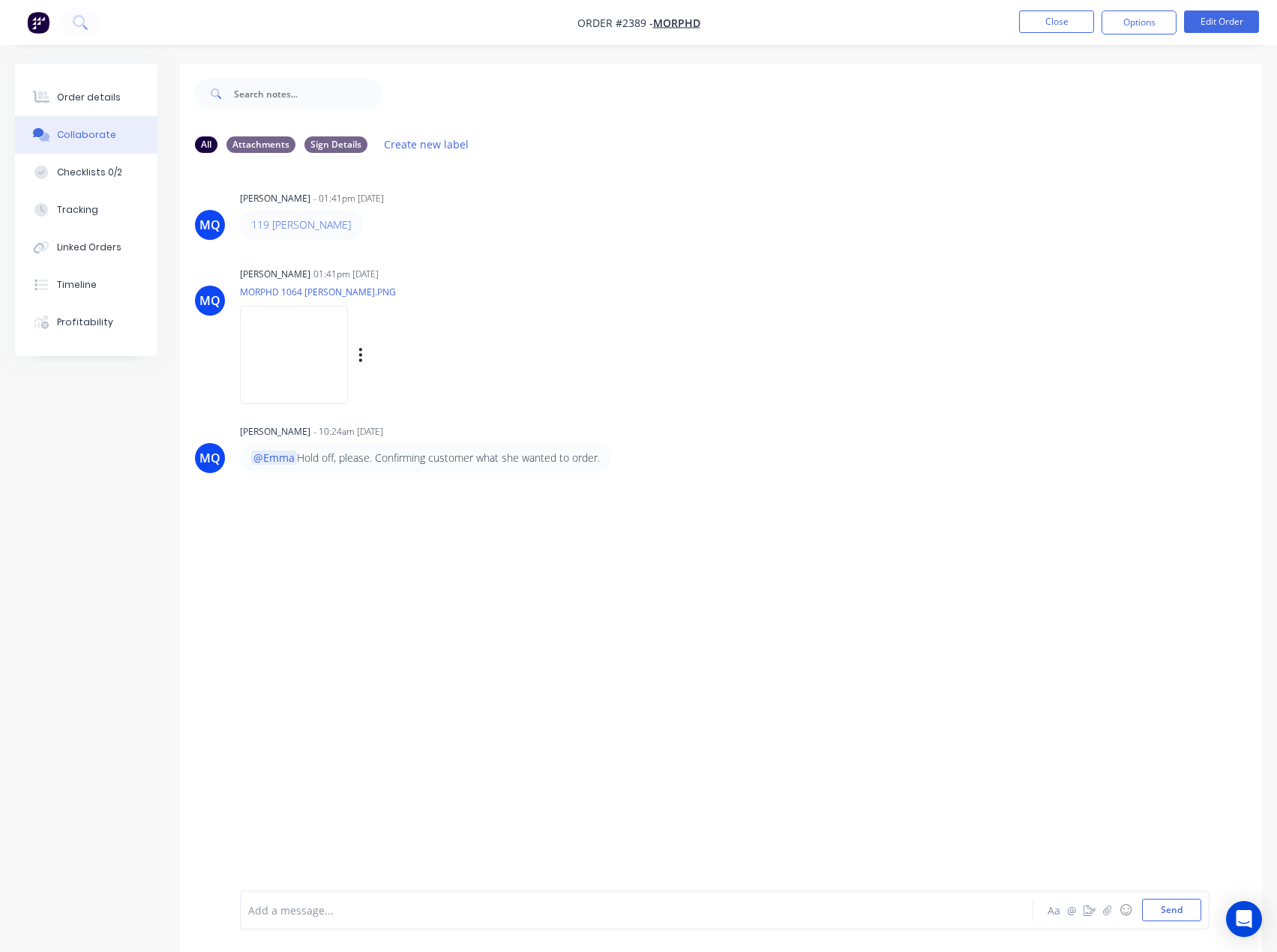
click at [348, 375] on img at bounding box center [293, 355] width 108 height 99
click at [1045, 25] on button "Close" at bounding box center [1056, 22] width 75 height 22
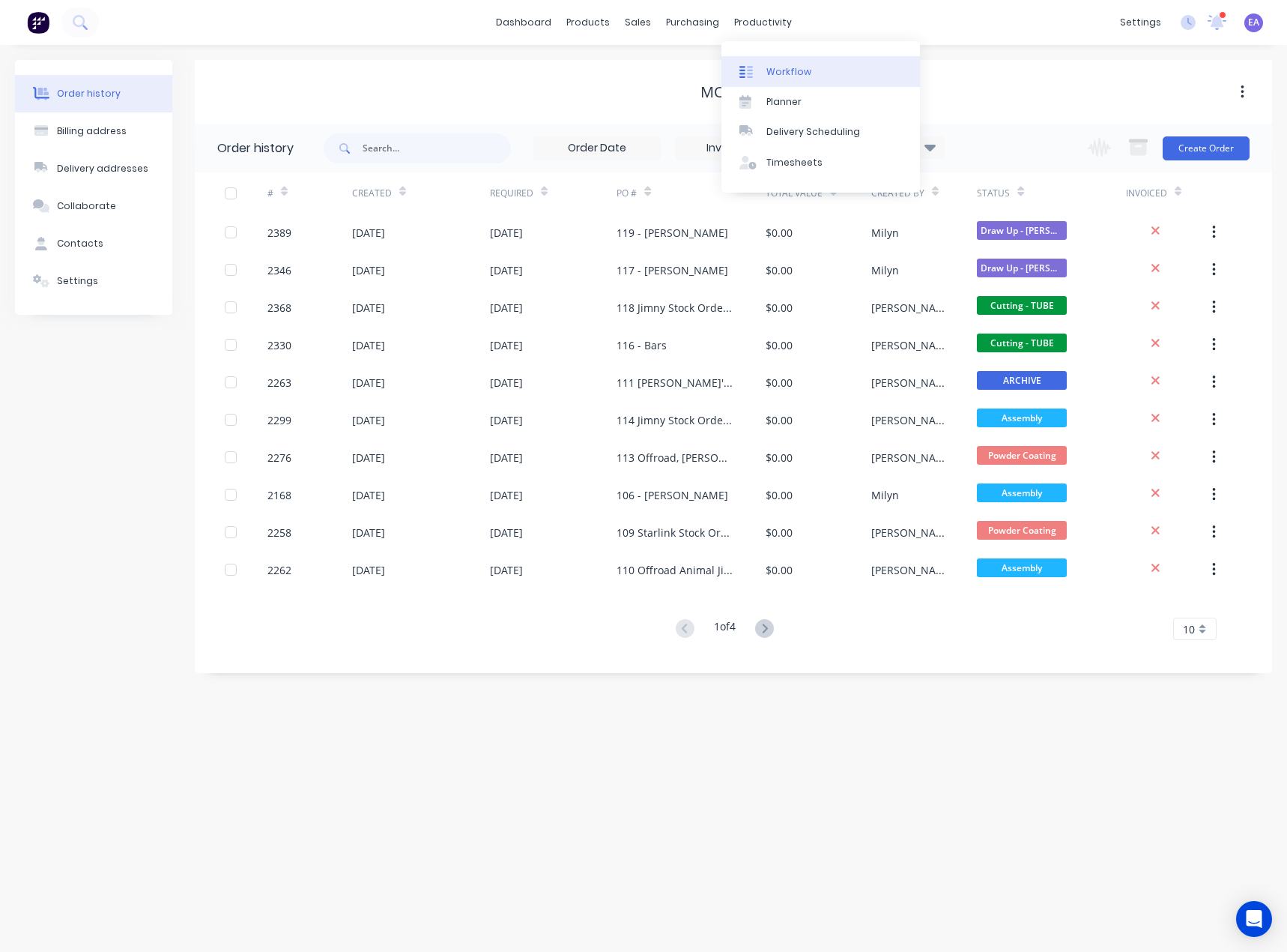
click at [774, 69] on div "Workflow" at bounding box center [789, 72] width 45 height 13
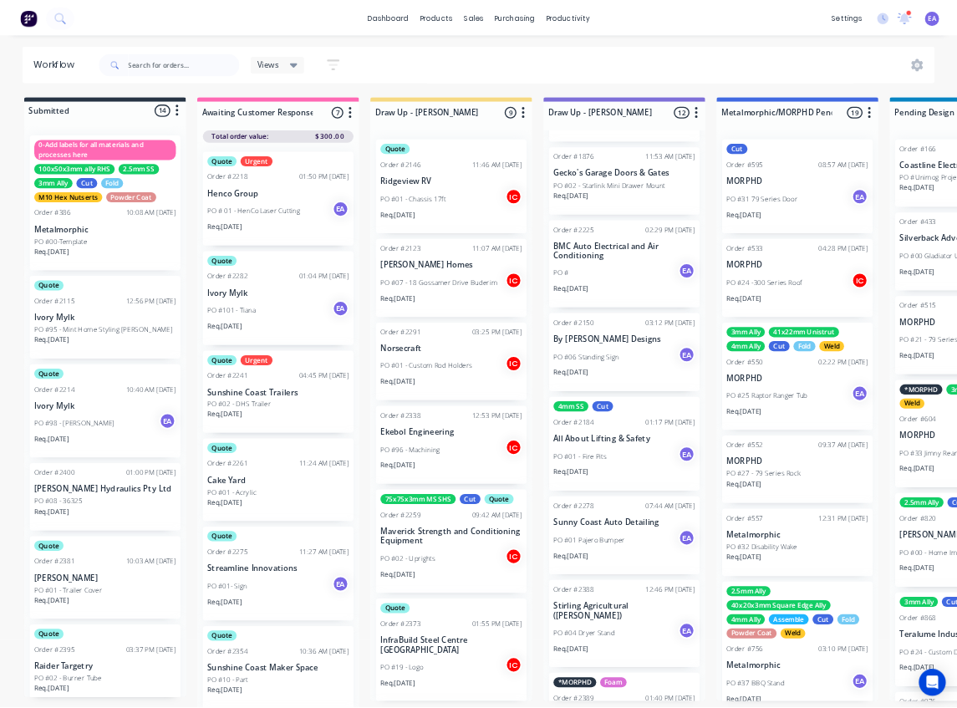
scroll to position [502, 0]
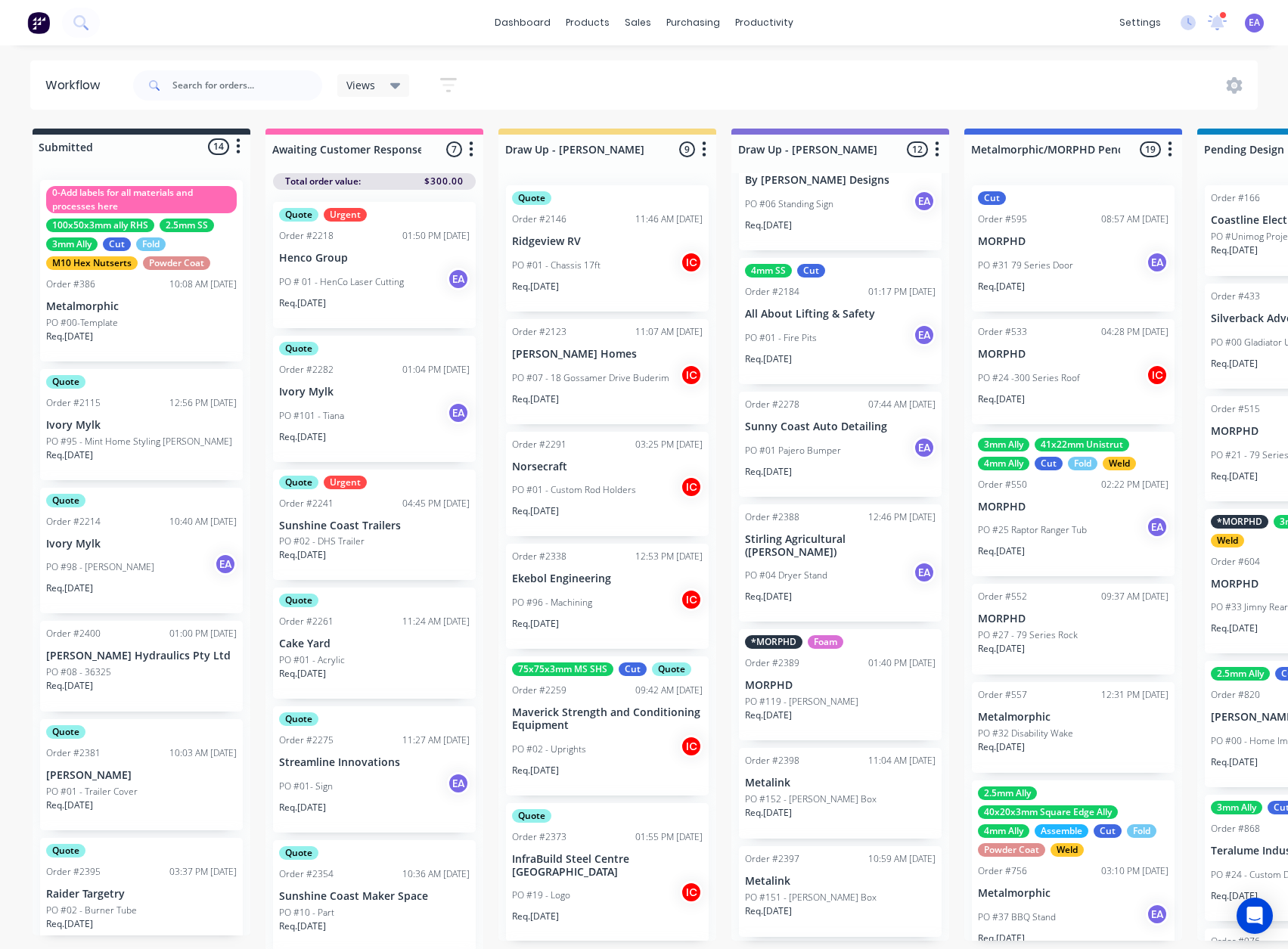
click at [823, 595] on div "Order #2388 12:46 PM 01/10/25 Stirling Agricultural (Bob Graham) PO #04 Dryer S…" at bounding box center [840, 564] width 203 height 118
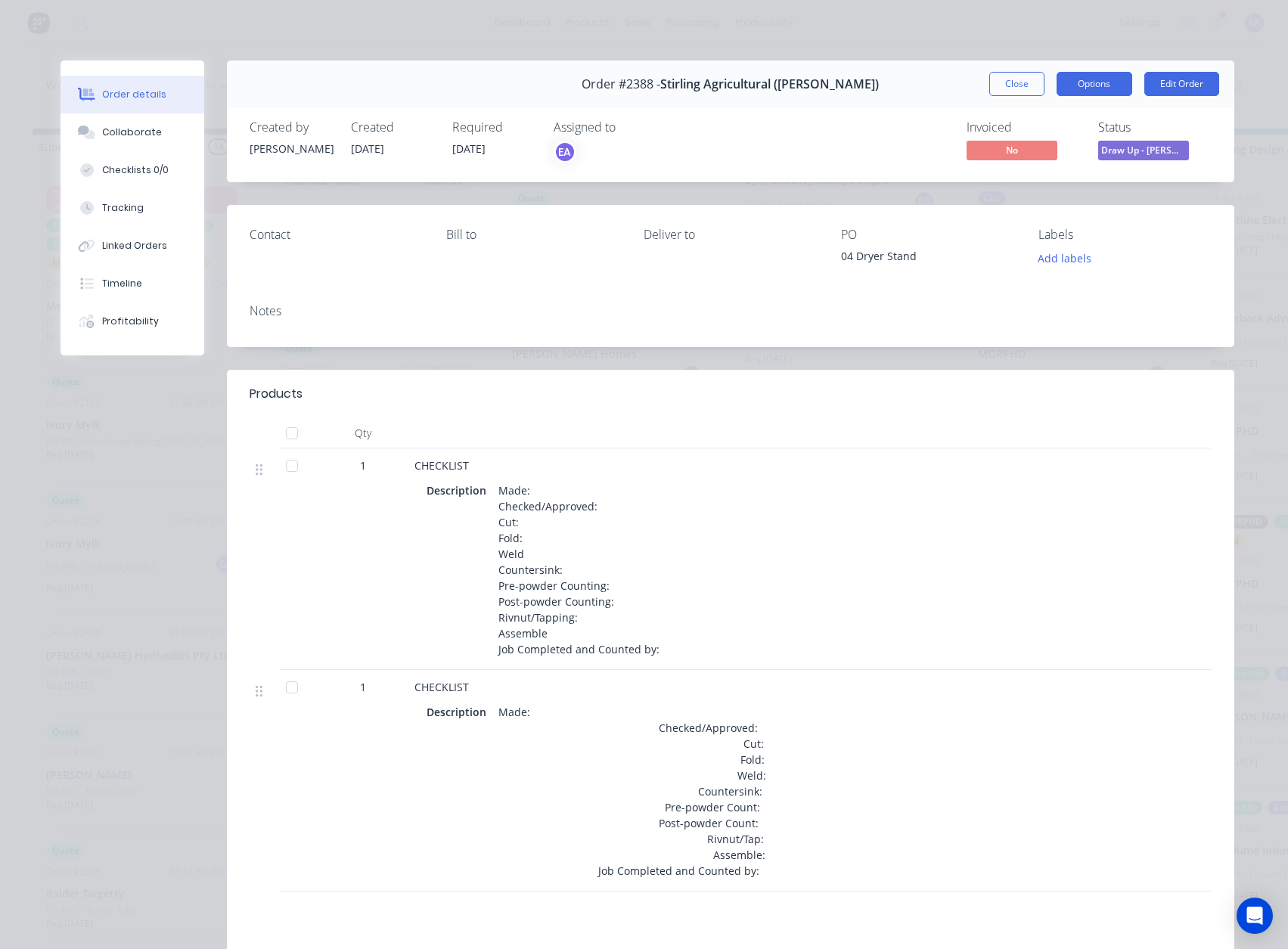
click at [1099, 90] on button "Options" at bounding box center [1094, 83] width 76 height 24
click at [1055, 157] on div "Work Order" at bounding box center [1052, 153] width 131 height 22
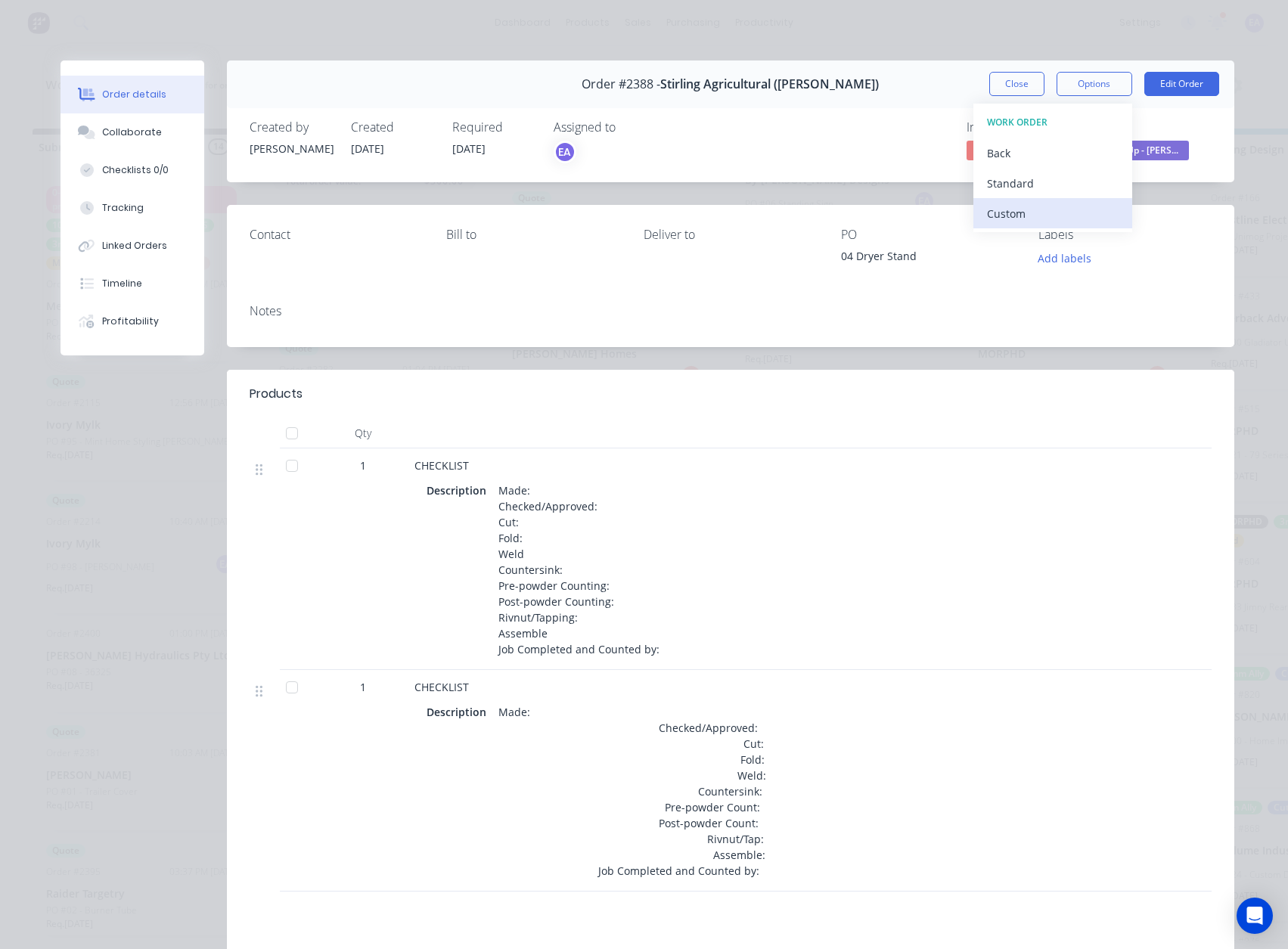
click at [1034, 217] on div "Custom" at bounding box center [1052, 214] width 131 height 22
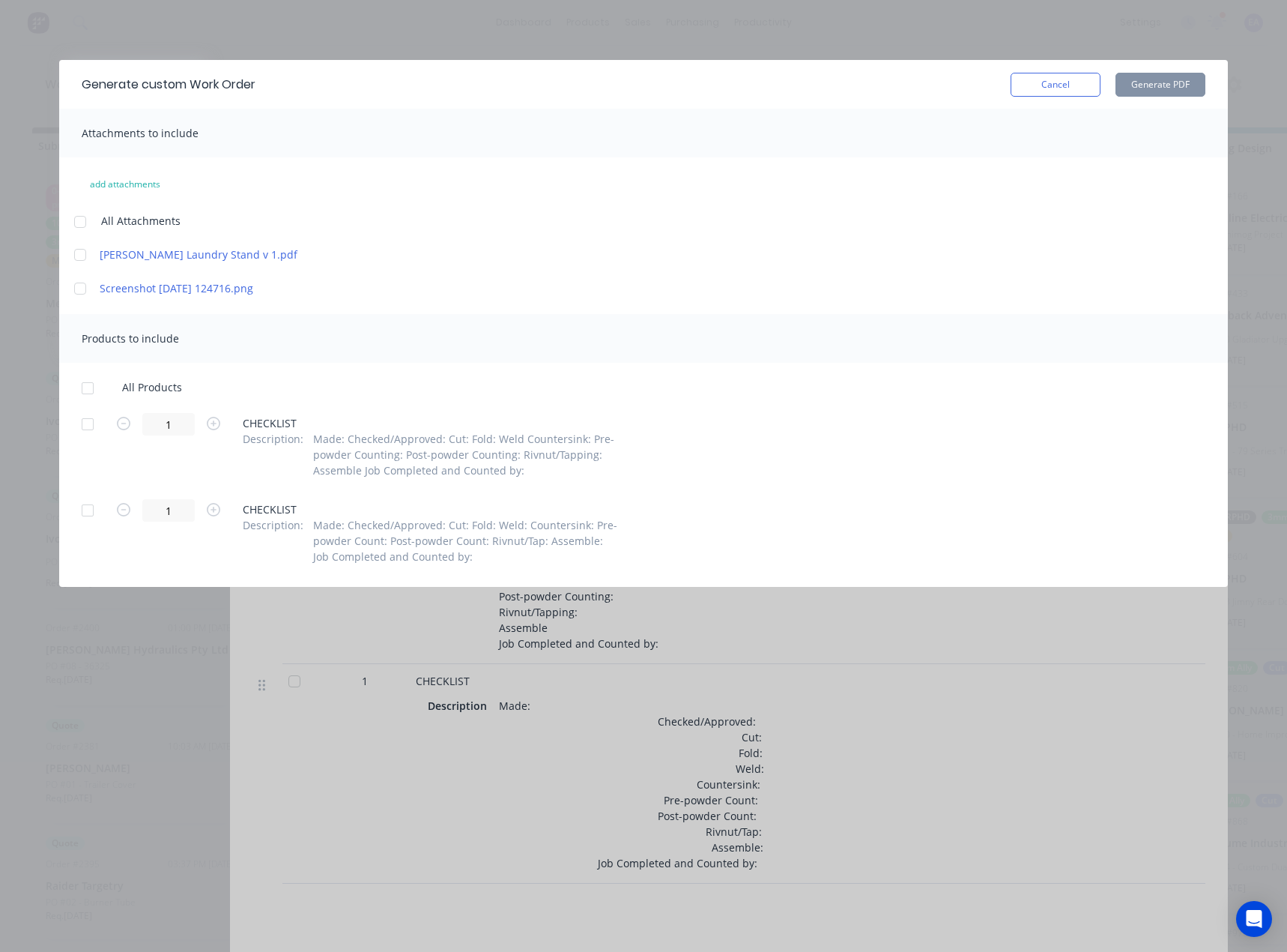
click at [89, 386] on div at bounding box center [87, 387] width 30 height 30
click at [1150, 84] on button "Generate PDF" at bounding box center [1161, 84] width 90 height 24
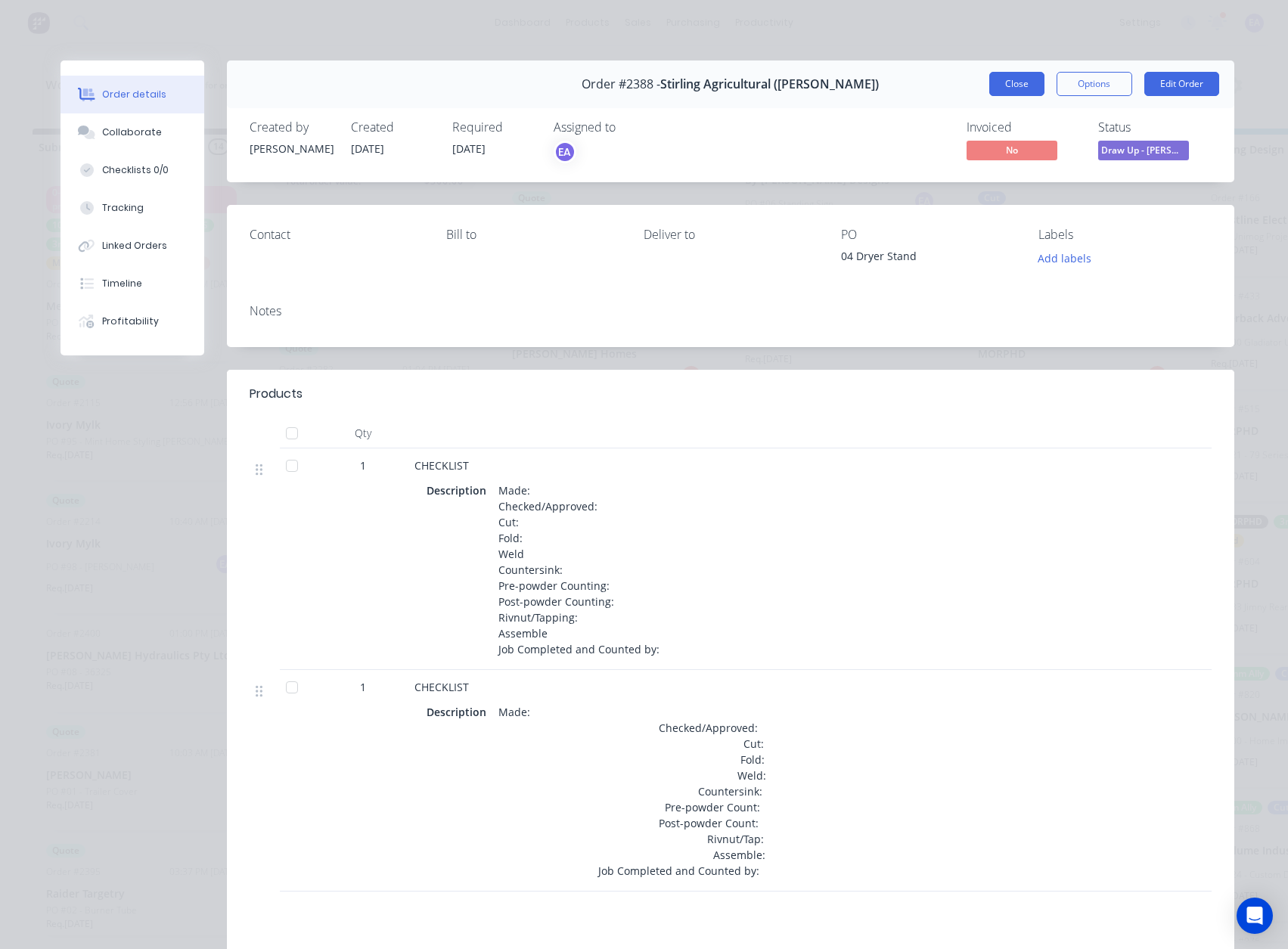
click at [1009, 89] on button "Close" at bounding box center [1016, 83] width 55 height 24
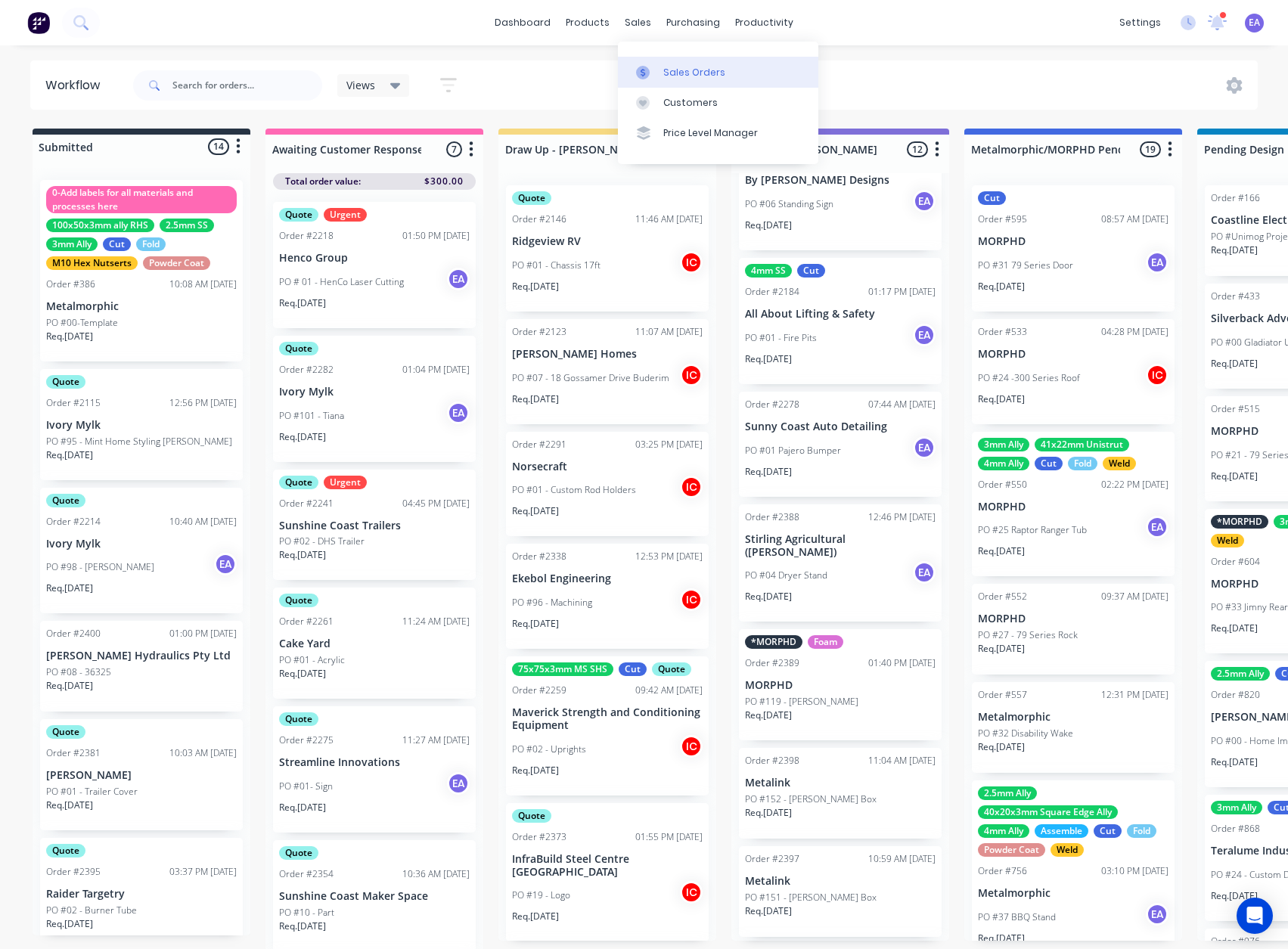
click at [658, 78] on div at bounding box center [647, 72] width 23 height 14
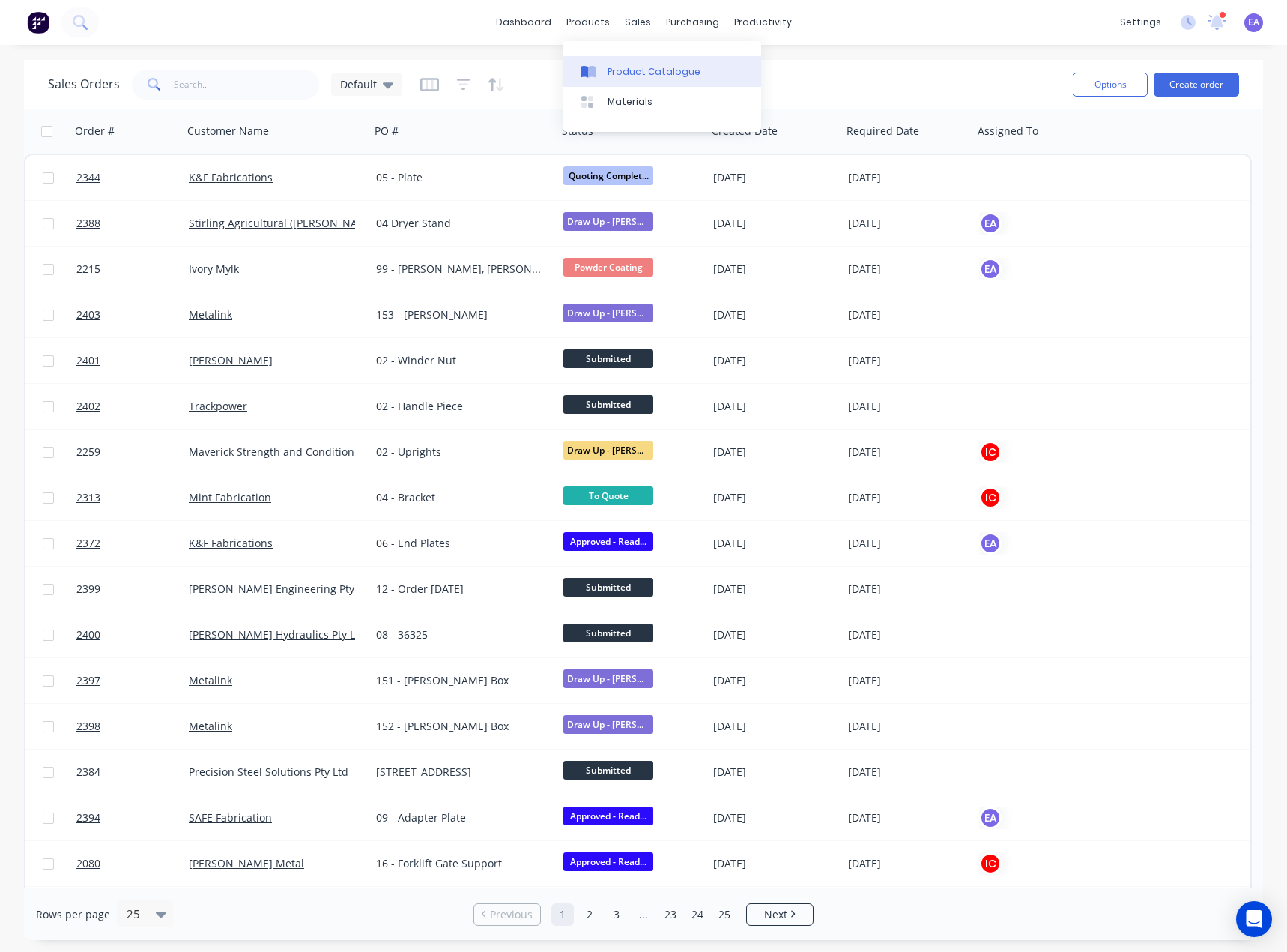
click at [615, 80] on link "Product Catalogue" at bounding box center [662, 71] width 199 height 30
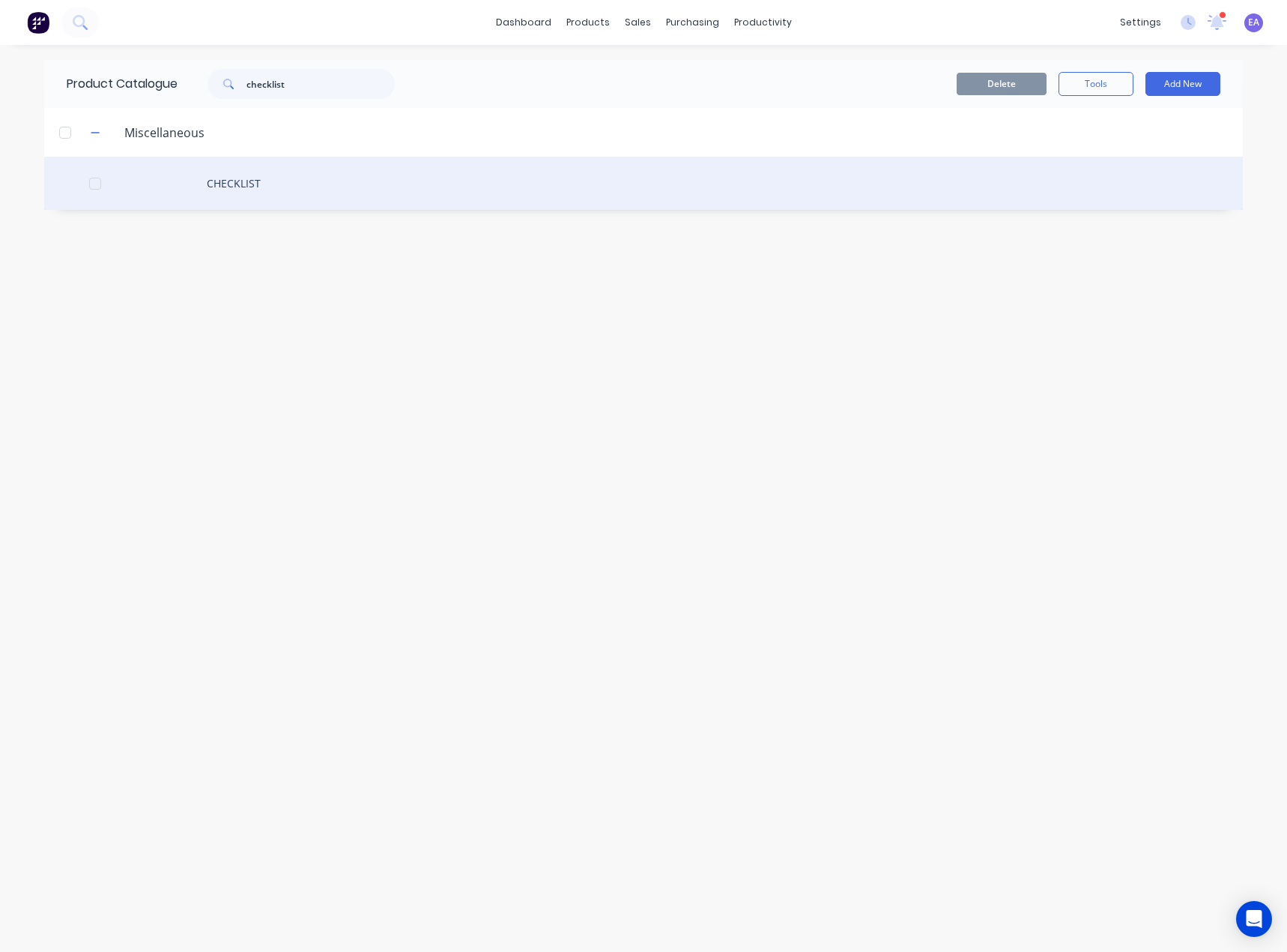
click at [235, 175] on div "CHECKLIST" at bounding box center [643, 183] width 1198 height 53
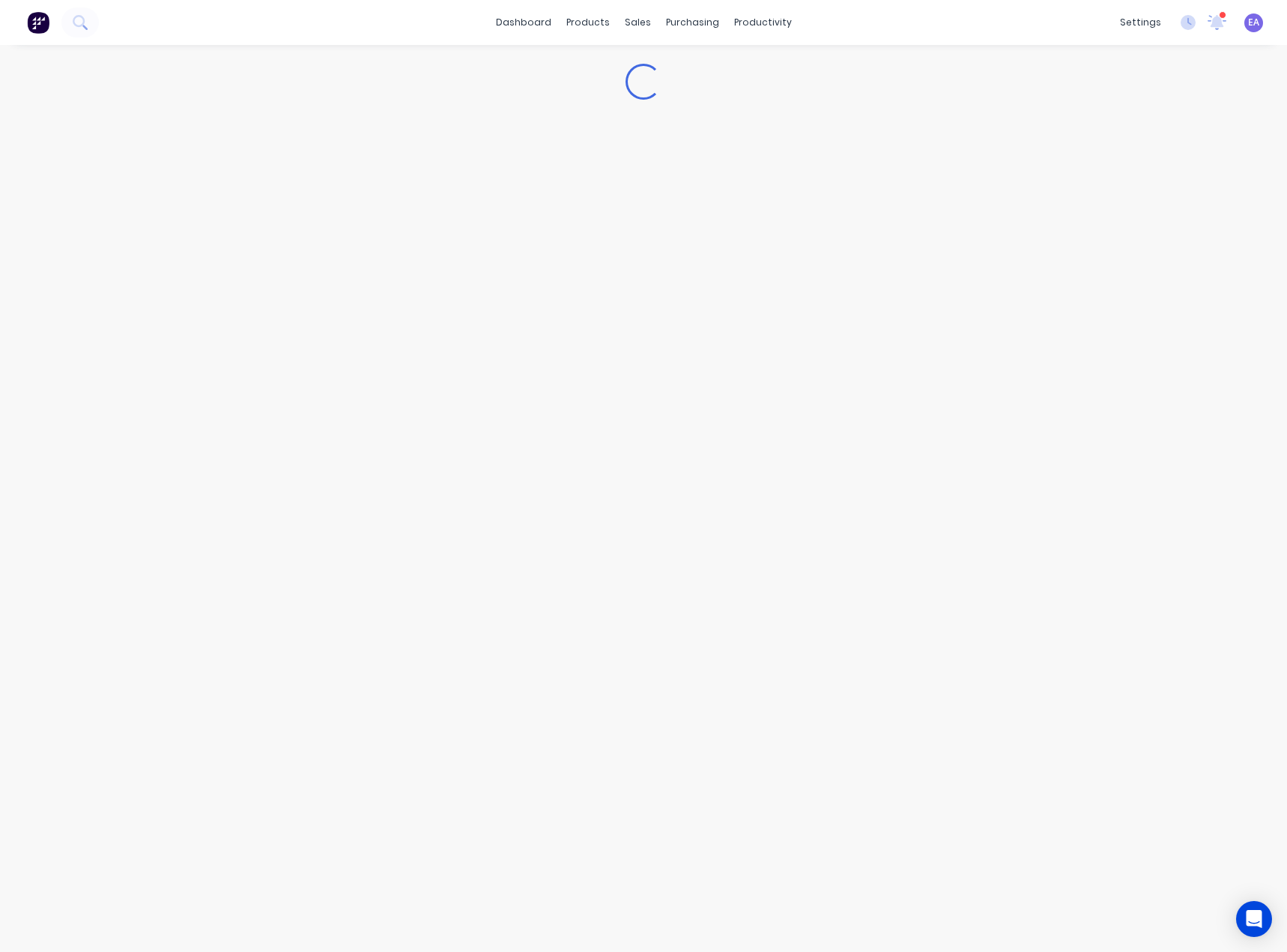
type textarea "x"
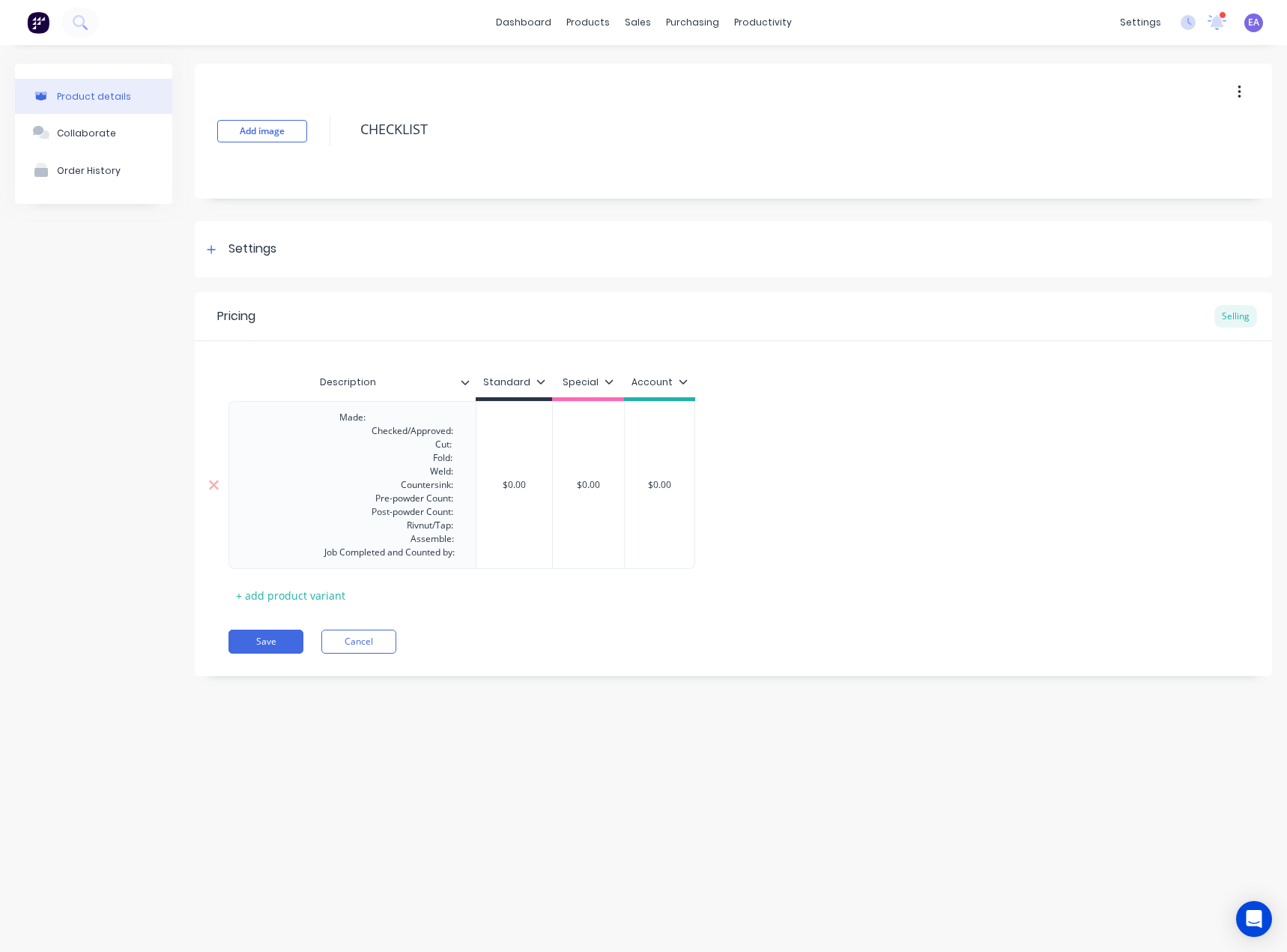
click at [415, 439] on div "Made: Checked/Approved: Cut: Fold: Weld: Countersink: Pre-powder Count: Post-po…" at bounding box center [352, 485] width 229 height 154
drag, startPoint x: 430, startPoint y: 417, endPoint x: 253, endPoint y: 422, distance: 177.1
click at [253, 422] on div "Made: Checked/Approved: Cut: Fold: Weld: Countersink: Pre-powder Count: Post-po…" at bounding box center [352, 485] width 229 height 154
click at [368, 435] on div "Made: Checked/Approved: Cut: Fold: Weld: Countersink: Pre-powder Count: Post-po…" at bounding box center [352, 485] width 229 height 154
click at [375, 434] on div "Made: Checked/Approved: Cut: Fold: Weld: Countersink: Pre-powder Count: Post-po…" at bounding box center [352, 485] width 229 height 154
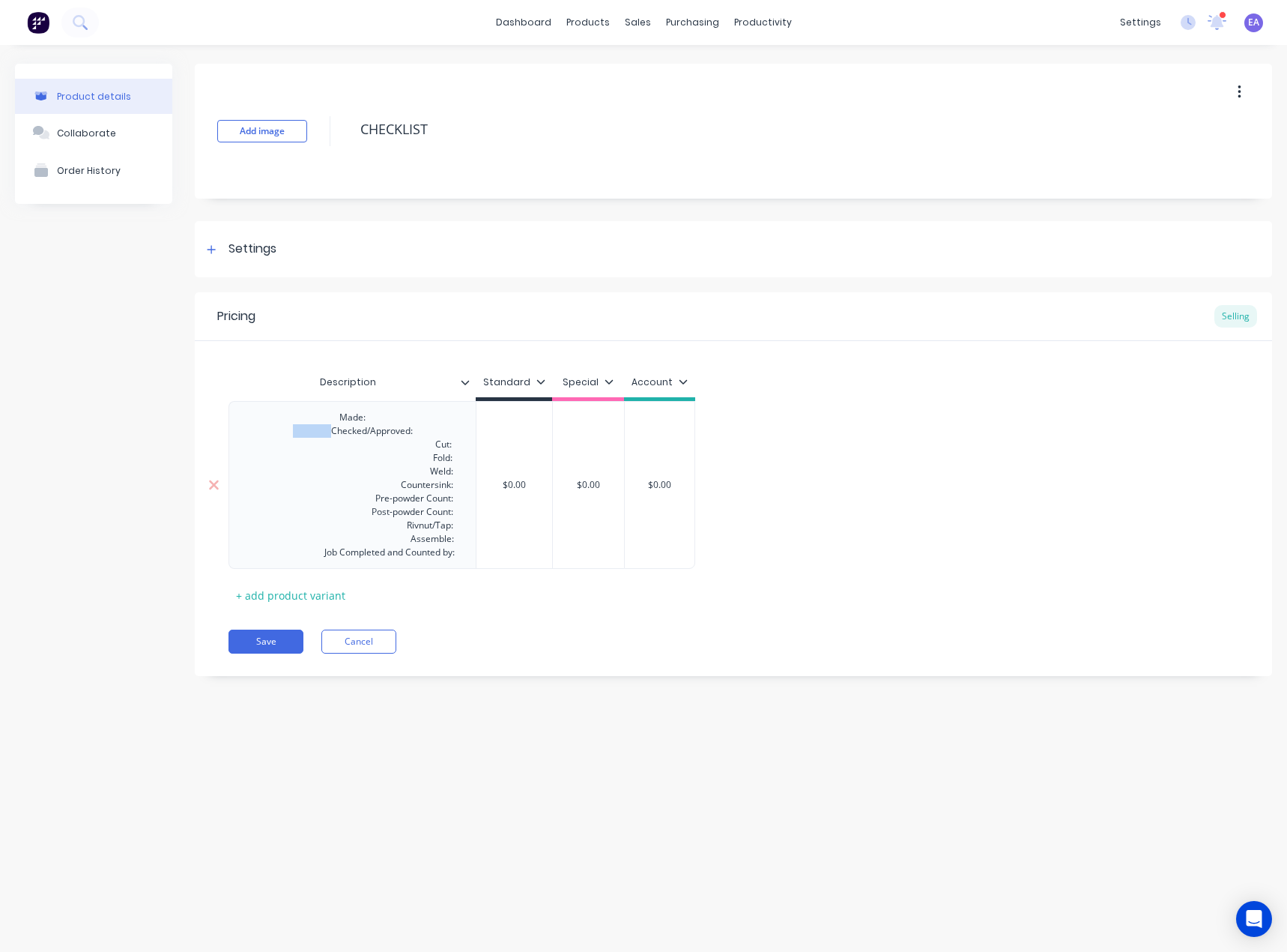
drag, startPoint x: 333, startPoint y: 430, endPoint x: 236, endPoint y: 426, distance: 97.1
click at [238, 426] on div "Made: Checked/Approved: Cut: Fold: Weld: Countersink: Pre-powder Count: Post-po…" at bounding box center [352, 485] width 229 height 154
drag, startPoint x: 442, startPoint y: 443, endPoint x: 338, endPoint y: 456, distance: 104.8
click at [254, 450] on div "Made: Checked/Approved: Cut: Fold: Weld: Countersink: Pre-powder Count: Post-po…" at bounding box center [352, 485] width 229 height 154
click at [413, 457] on div "Made: Checked/Approved: Cut: Fold: Weld: Countersink: Pre-powder Count: Post-po…" at bounding box center [352, 485] width 229 height 154
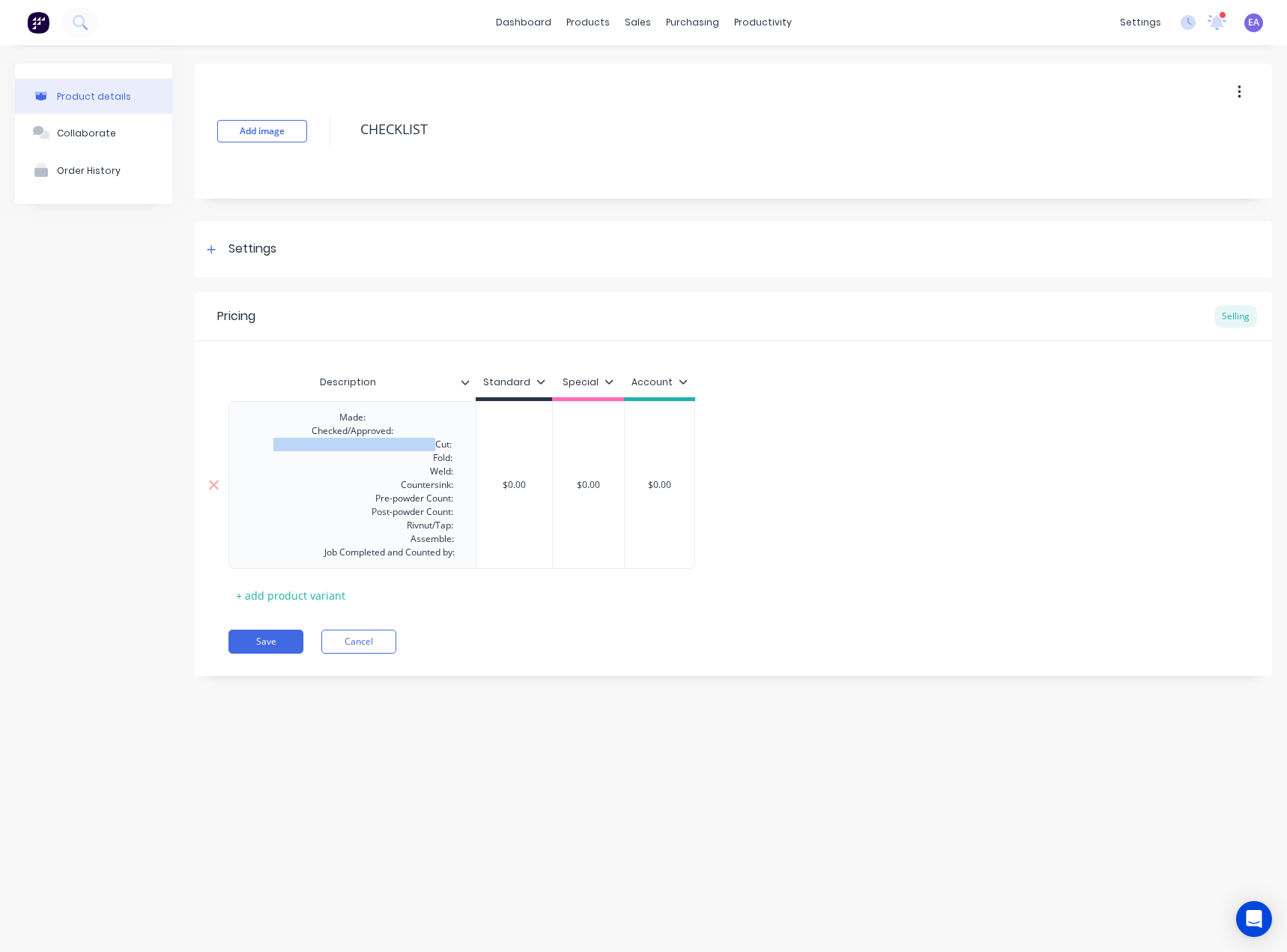
drag, startPoint x: 439, startPoint y: 446, endPoint x: 271, endPoint y: 447, distance: 168.0
click at [271, 447] on div "Made: Checked/Approved: Cut: Fold: Weld: Countersink: Pre-powder Count: Post-po…" at bounding box center [352, 485] width 229 height 154
drag, startPoint x: 436, startPoint y: 455, endPoint x: 239, endPoint y: 464, distance: 197.2
click at [238, 464] on div "Made: Checked/Approved: Cut: Fold: Weld: Countersink: Pre-powder Count: Post-po…" at bounding box center [352, 485] width 229 height 154
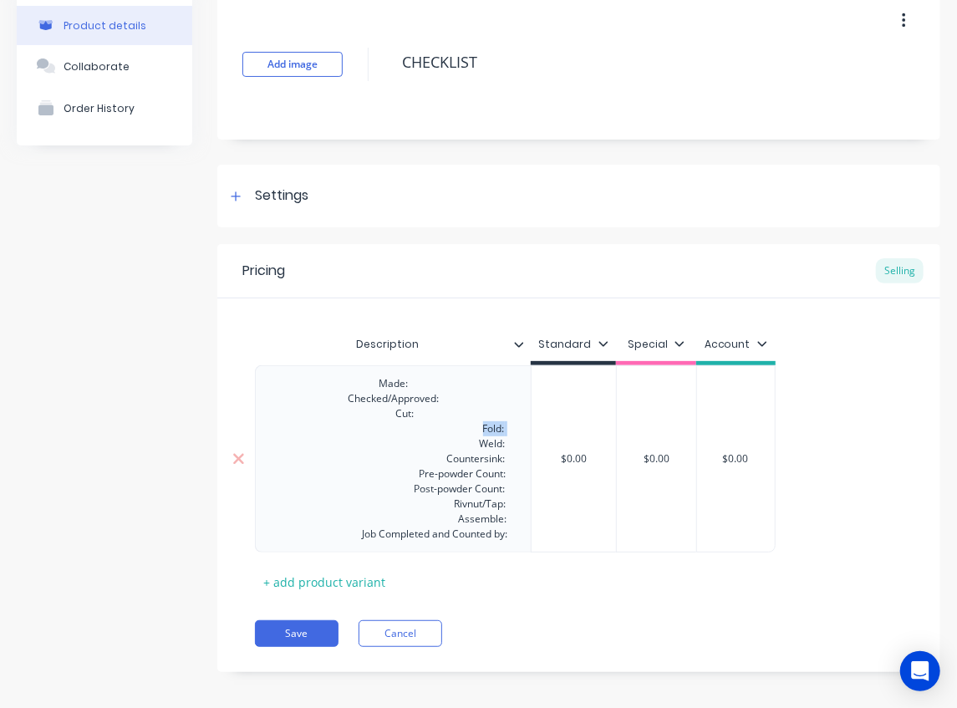
scroll to position [91, 0]
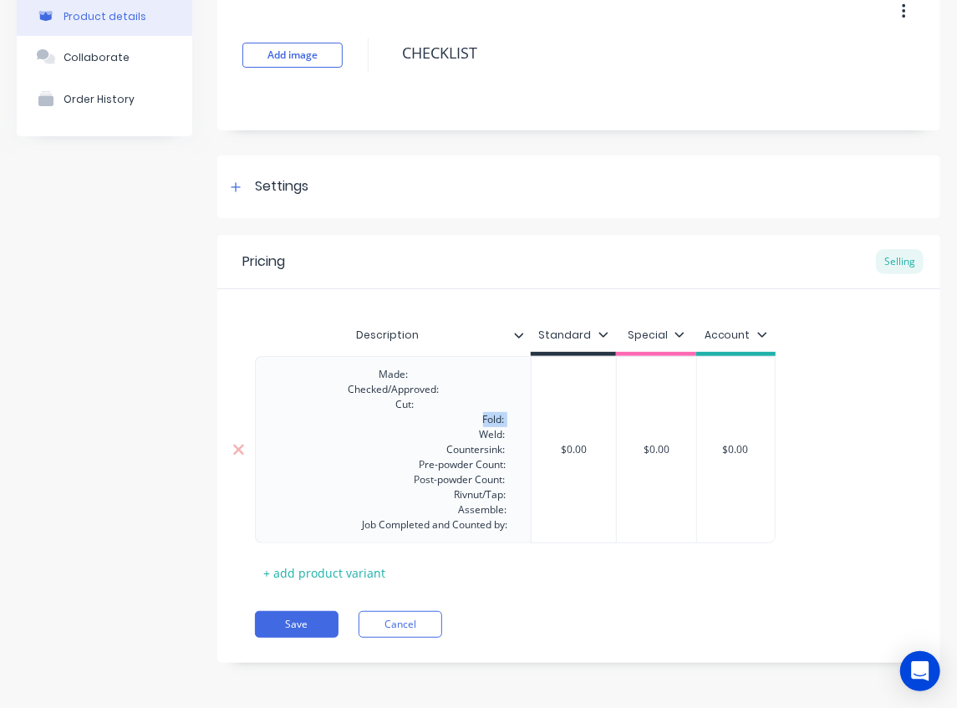
click at [488, 412] on div "Made: Checked/Approved: Cut: Fold: Weld: Countersink: Pre-powder Count: Post-po…" at bounding box center [393, 450] width 255 height 172
drag, startPoint x: 486, startPoint y: 419, endPoint x: 315, endPoint y: 427, distance: 170.7
click at [291, 423] on div "Made: Checked/Approved: Cut: Fold: Weld: Countersink: Pre-powder Count: Post-po…" at bounding box center [393, 450] width 255 height 172
drag, startPoint x: 487, startPoint y: 432, endPoint x: 303, endPoint y: 434, distance: 183.1
click at [303, 434] on div "Made: Checked/Approved: Cut: Fold: Weld: Countersink: Pre-powder Count: Post-po…" at bounding box center [393, 450] width 255 height 172
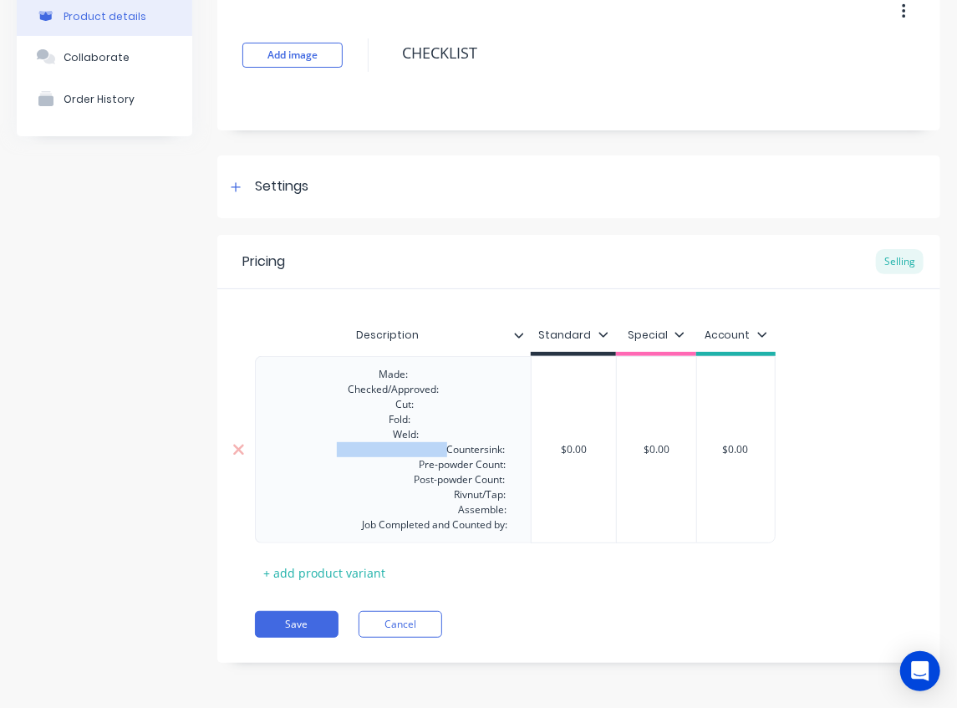
drag, startPoint x: 451, startPoint y: 447, endPoint x: 334, endPoint y: 448, distance: 117.9
click at [334, 448] on div "Made: Checked/Approved: Cut: Fold: Weld: Countersink: Pre-powder Count: Post-po…" at bounding box center [393, 450] width 255 height 172
drag, startPoint x: 392, startPoint y: 450, endPoint x: 286, endPoint y: 450, distance: 106.2
click at [287, 450] on div "Made: Checked/Approved: Cut: Fold: Weld: Countersink: Pre-powder Count: Post-po…" at bounding box center [393, 450] width 255 height 172
drag, startPoint x: 395, startPoint y: 435, endPoint x: 267, endPoint y: 435, distance: 127.1
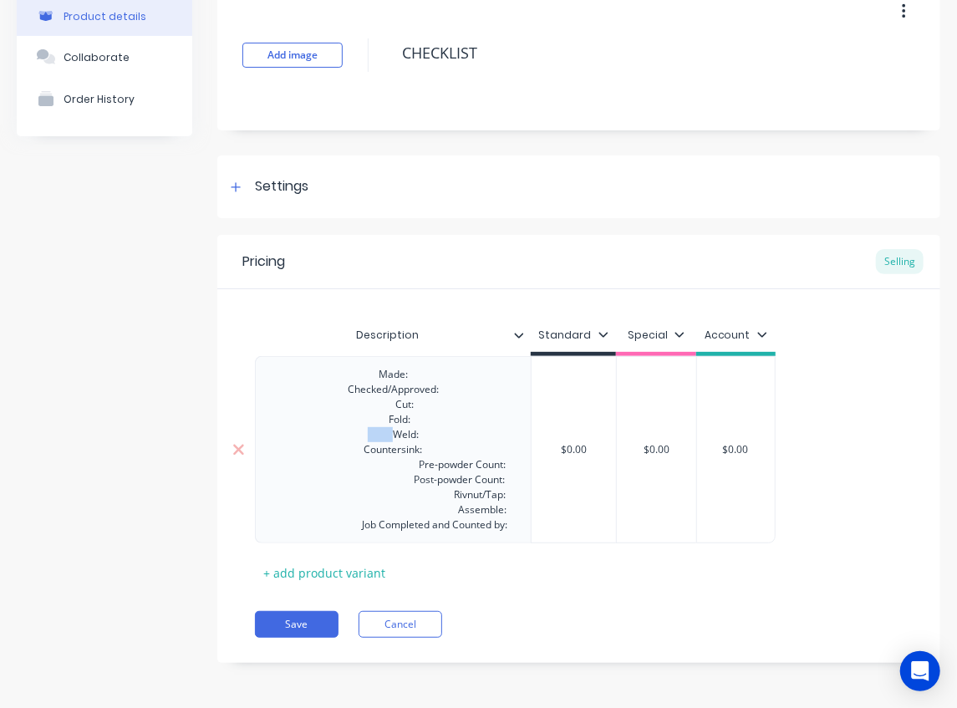
click at [268, 435] on div "Made: Checked/Approved: Cut: Fold: Weld: Countersink: Pre-powder Count: Post-po…" at bounding box center [393, 450] width 255 height 172
drag, startPoint x: 391, startPoint y: 420, endPoint x: 291, endPoint y: 421, distance: 100.3
click at [291, 421] on div "Made: Checked/Approved: Cut: Fold: Weld: Countersink: Pre-powder Count: Post-po…" at bounding box center [393, 450] width 255 height 172
click at [387, 426] on div "Made: Checked/Approved: Cut: Fold: Weld: Countersink: Pre-powder Count: Post-po…" at bounding box center [393, 450] width 255 height 172
click at [388, 420] on div "Made: Checked/Approved: Cut: Fold: Weld: Countersink: Pre-powder Count: Post-po…" at bounding box center [393, 450] width 255 height 172
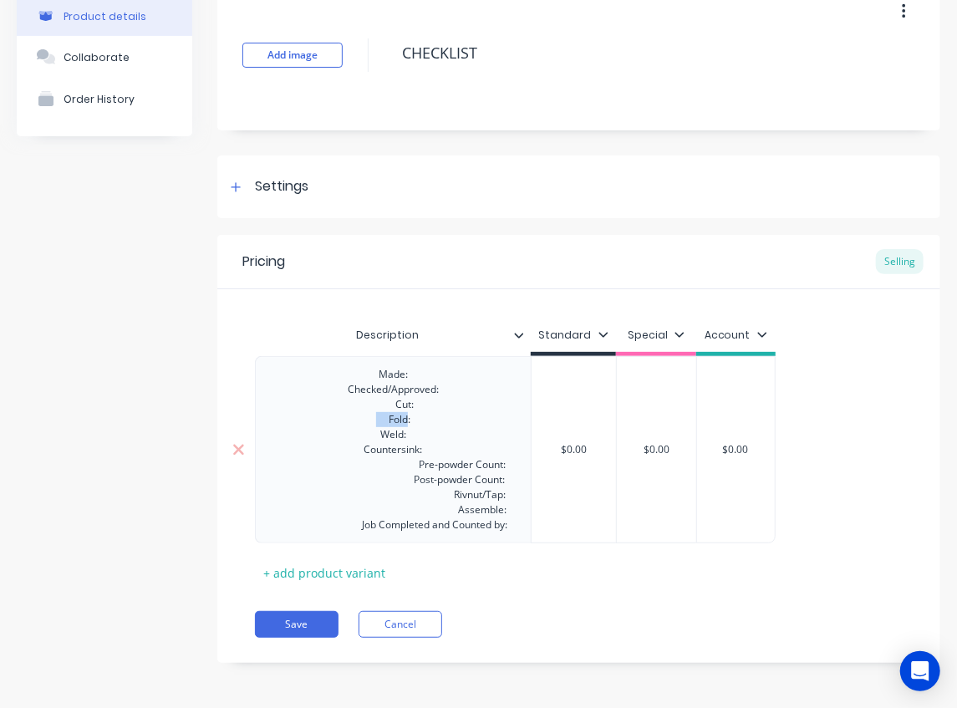
drag, startPoint x: 388, startPoint y: 420, endPoint x: 284, endPoint y: 421, distance: 103.7
click at [284, 421] on div "Made: Checked/Approved: Cut: Fold: Weld: Countersink: Pre-powder Count: Post-po…" at bounding box center [393, 450] width 255 height 172
click at [376, 423] on div "Made: Checked/Approved: Cut: Fold: Weld: Countersink: Pre-powder Count: Post-po…" at bounding box center [393, 450] width 255 height 172
drag, startPoint x: 390, startPoint y: 420, endPoint x: 346, endPoint y: 420, distance: 43.5
click at [346, 420] on div "Made: Checked/Approved: Cut: Fold: Weld: Countersink: Pre-powder Count: Post-po…" at bounding box center [393, 450] width 255 height 172
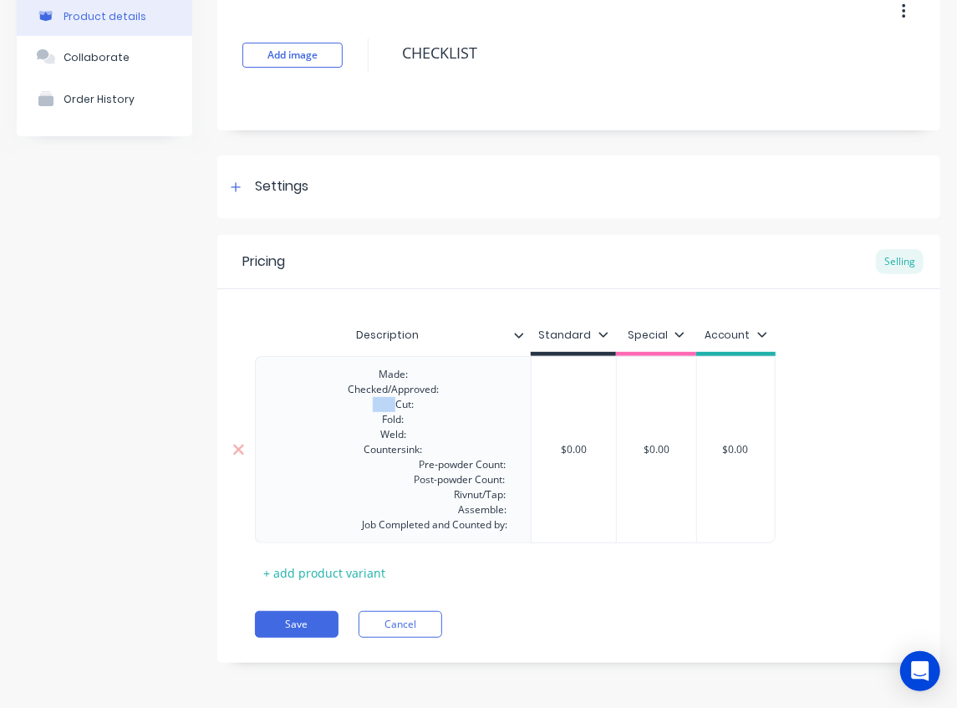
drag, startPoint x: 376, startPoint y: 405, endPoint x: 363, endPoint y: 405, distance: 13.4
click at [363, 405] on div "Made: Checked/Approved: Cut: Fold: Weld: Countersink: Pre-powder Count: Post-po…" at bounding box center [393, 450] width 255 height 172
drag, startPoint x: 347, startPoint y: 390, endPoint x: 295, endPoint y: 391, distance: 51.9
click at [296, 391] on div "Made: Checked/Approved: Cut: Fold: Weld: Countersink: Pre-powder Count: Post-po…" at bounding box center [393, 450] width 255 height 172
drag, startPoint x: 380, startPoint y: 376, endPoint x: 328, endPoint y: 389, distance: 53.3
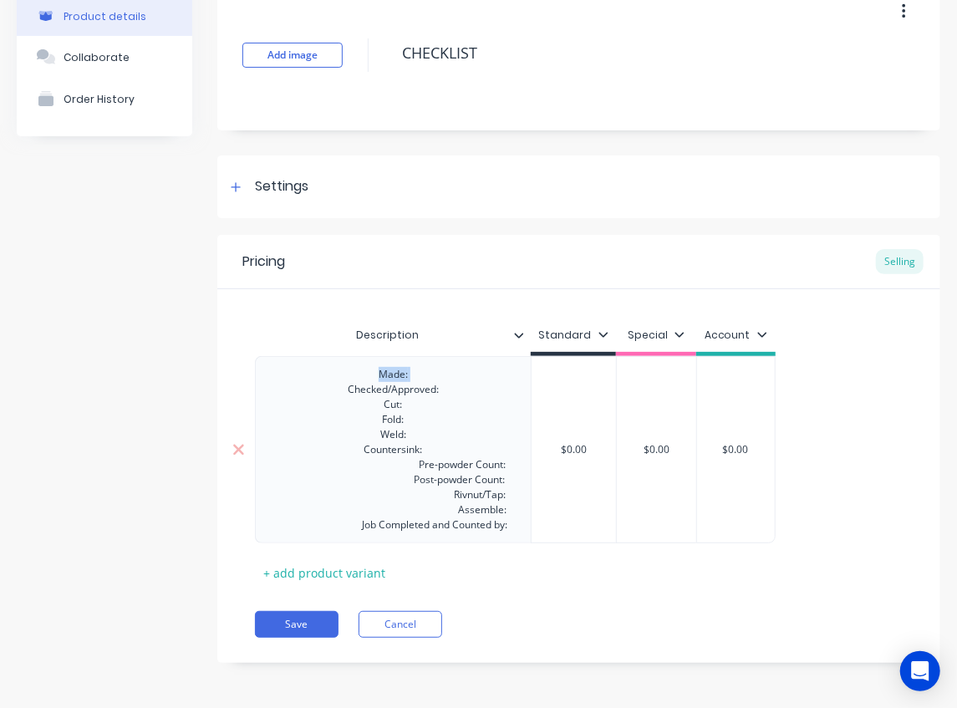
click at [328, 385] on div "Made: Checked/Approved: Cut: Fold: Weld: Countersink: Pre-powder Count: Post-po…" at bounding box center [393, 450] width 255 height 172
click at [374, 439] on div "Made: Checked/Approved: Cut: Fold: Weld: Countersink: Pre-powder Count: Post-po…" at bounding box center [393, 450] width 255 height 172
drag, startPoint x: 363, startPoint y: 448, endPoint x: 346, endPoint y: 451, distance: 17.0
click at [346, 451] on div "Made: Checked/Approved: Cut: Fold: Weld: Countersink: Pre-powder Count: Post-po…" at bounding box center [393, 450] width 255 height 172
drag, startPoint x: 423, startPoint y: 465, endPoint x: 283, endPoint y: 469, distance: 139.7
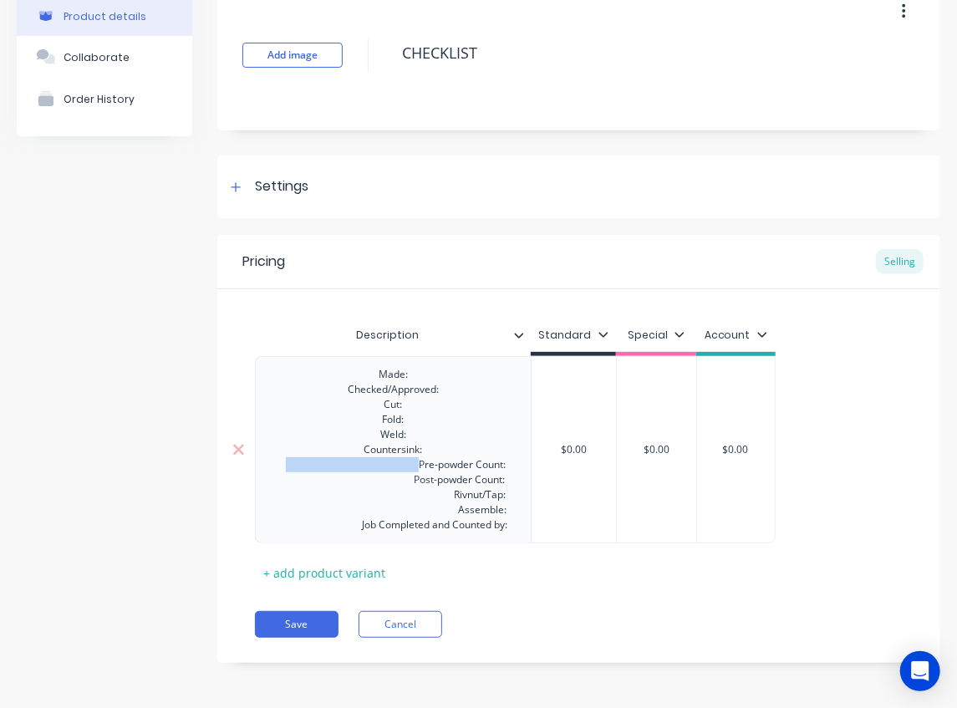
click at [283, 469] on div "Made: Checked/Approved: Cut: Fold: Weld: Countersink: Pre-powder Count: Post-po…" at bounding box center [393, 450] width 255 height 172
drag, startPoint x: 415, startPoint y: 478, endPoint x: 325, endPoint y: 483, distance: 89.6
click at [325, 483] on div "Made: Checked/Approved: Cut: Fold: Weld: Countersink: Pre-powder Count: Post-po…" at bounding box center [393, 450] width 255 height 172
drag, startPoint x: 362, startPoint y: 481, endPoint x: 325, endPoint y: 482, distance: 36.8
click at [325, 482] on div "Made: Checked/Approved: Cut: Fold: Weld: Countersink: Pre-powder Count: Post-po…" at bounding box center [393, 450] width 255 height 172
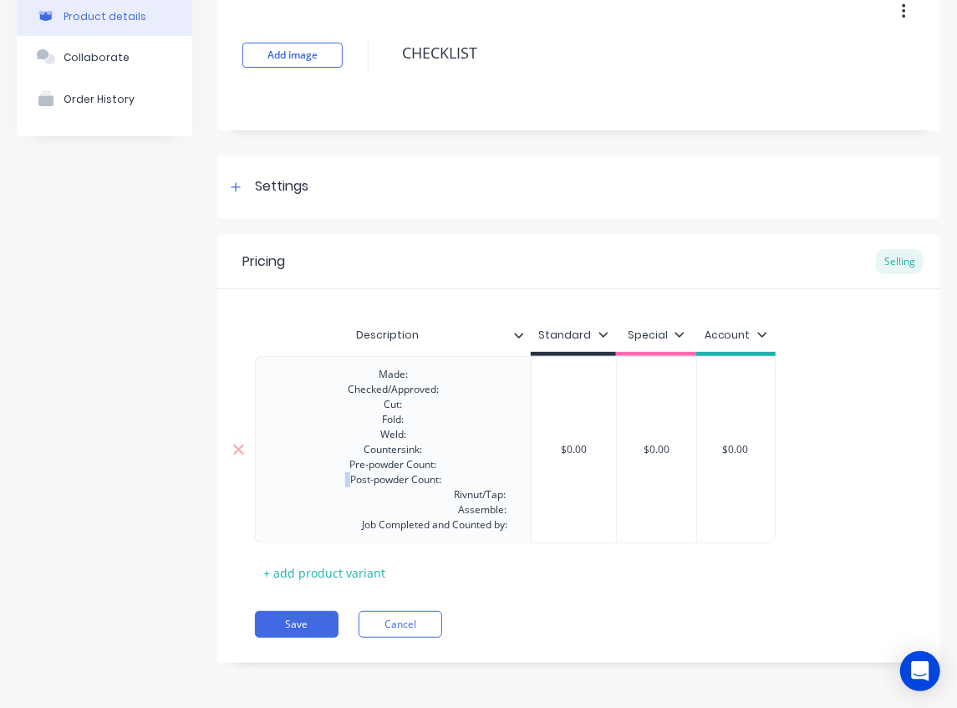
drag, startPoint x: 350, startPoint y: 483, endPoint x: 304, endPoint y: 483, distance: 46.0
click at [308, 483] on div "Made: Checked/Approved: Cut: Fold: Weld: Countersink: Pre-powder Count: Post-po…" at bounding box center [393, 450] width 255 height 172
drag, startPoint x: 388, startPoint y: 497, endPoint x: 330, endPoint y: 497, distance: 57.7
click at [331, 497] on div "Made: Checked/Approved: Cut: Fold: Weld: Countersink: Pre-powder Count: Post-po…" at bounding box center [393, 450] width 255 height 172
drag, startPoint x: 395, startPoint y: 496, endPoint x: 268, endPoint y: 498, distance: 126.3
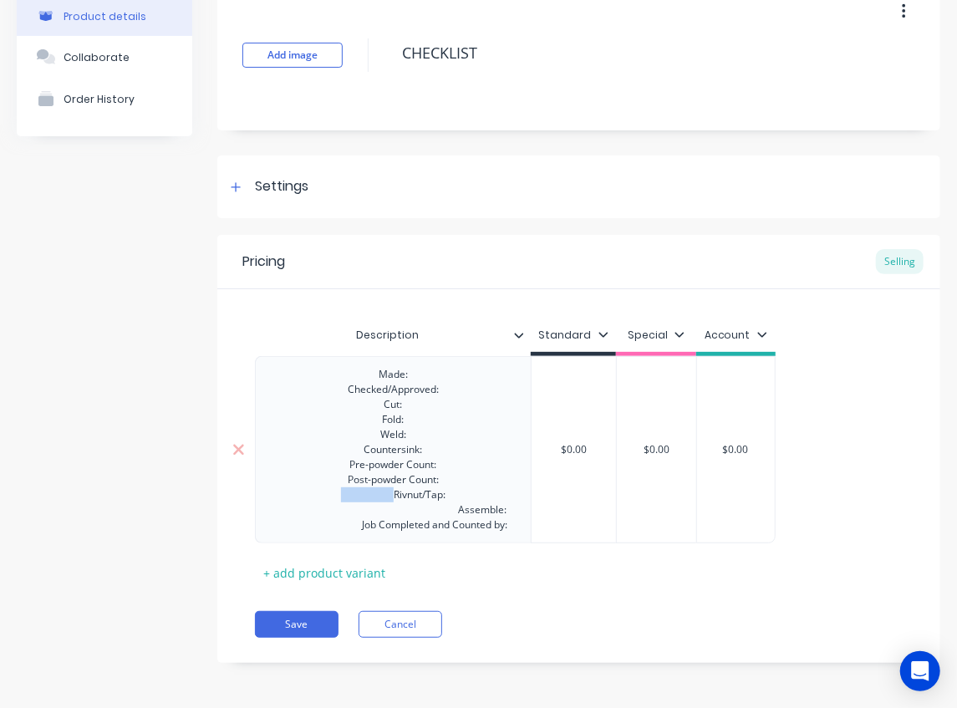
click at [268, 498] on div "Made: Checked/Approved: Cut: Fold: Weld: Countersink: Pre-powder Count: Post-po…" at bounding box center [393, 450] width 255 height 172
drag, startPoint x: 460, startPoint y: 510, endPoint x: 240, endPoint y: 511, distance: 219.9
click at [240, 511] on div "Description Standard Special Account Made: Checked/Approved: Cut: Fold: Weld: C…" at bounding box center [578, 437] width 723 height 297
drag, startPoint x: 362, startPoint y: 527, endPoint x: 207, endPoint y: 531, distance: 154.7
click at [208, 531] on div "Product details Collaborate Order History Add image CHECKLIST Settings Product …" at bounding box center [479, 334] width 924 height 708
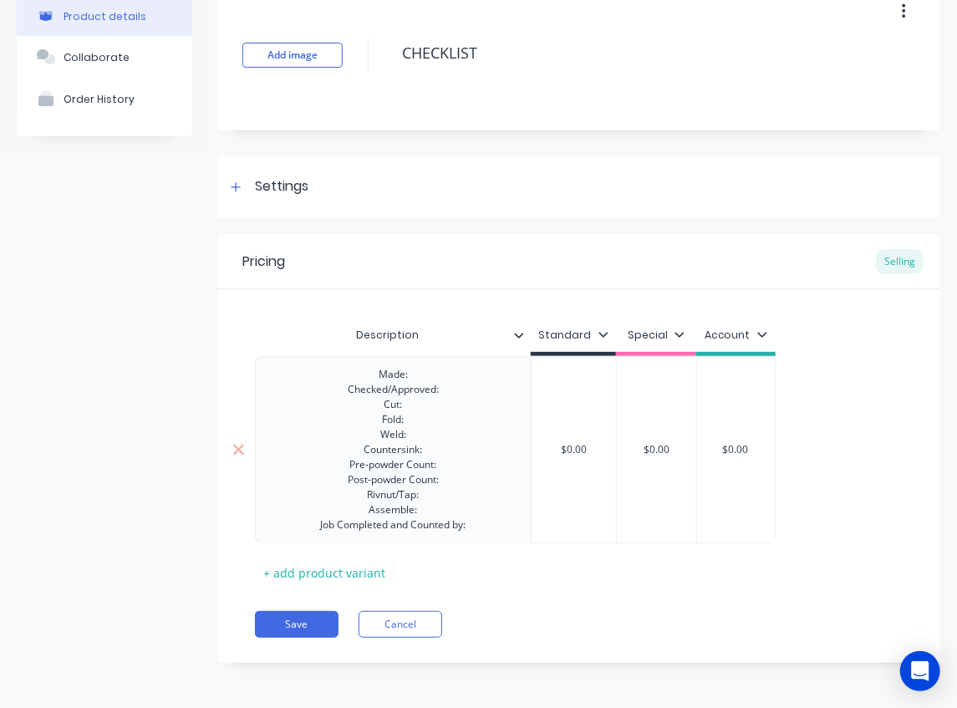
click at [378, 379] on div "Made: Checked/Approved: Cut: Fold: Weld: Countersink: Pre-powder Count: Post-po…" at bounding box center [394, 450] width 172 height 172
click at [329, 386] on div "..........................................................................Made:…" at bounding box center [394, 450] width 242 height 172
click at [376, 401] on div "..........................................................................Made:…" at bounding box center [394, 450] width 246 height 172
click at [377, 423] on div "..........................................................................Made:…" at bounding box center [394, 450] width 246 height 172
click at [370, 436] on div "..........................................................................Made:…" at bounding box center [394, 450] width 246 height 172
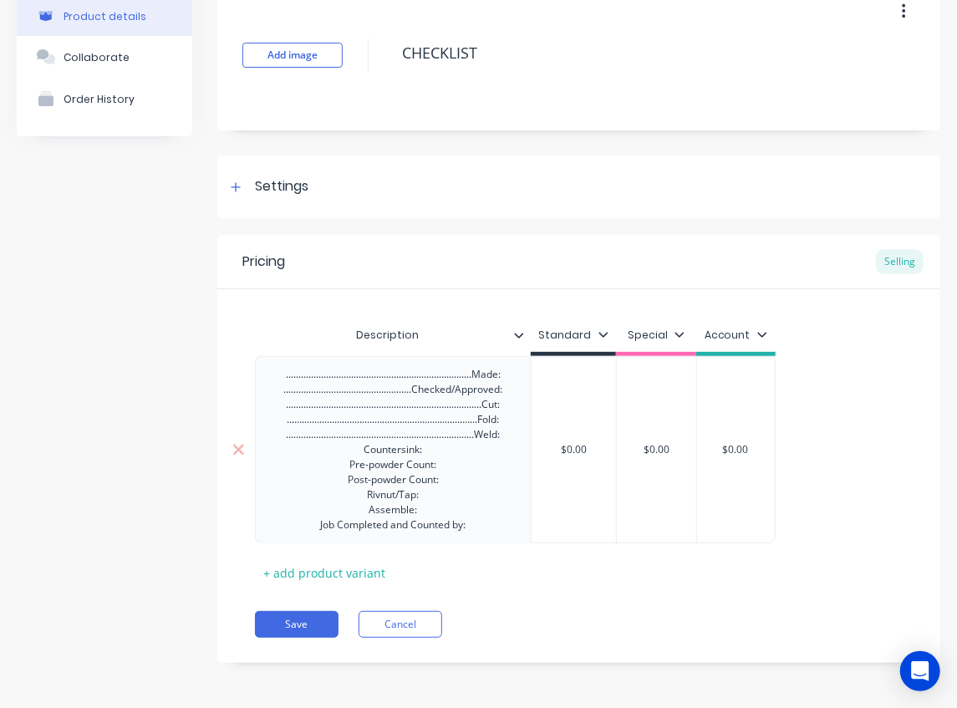
click at [363, 453] on div "..........................................................................Made:…" at bounding box center [394, 450] width 246 height 172
click at [338, 463] on div "..........................................................................Made:…" at bounding box center [394, 450] width 246 height 172
click at [335, 482] on div "..........................................................................Made:…" at bounding box center [394, 450] width 246 height 172
click at [349, 494] on div "..........................................................................Made:…" at bounding box center [394, 450] width 246 height 172
click at [357, 510] on div "..........................................................................Made:…" at bounding box center [394, 450] width 246 height 172
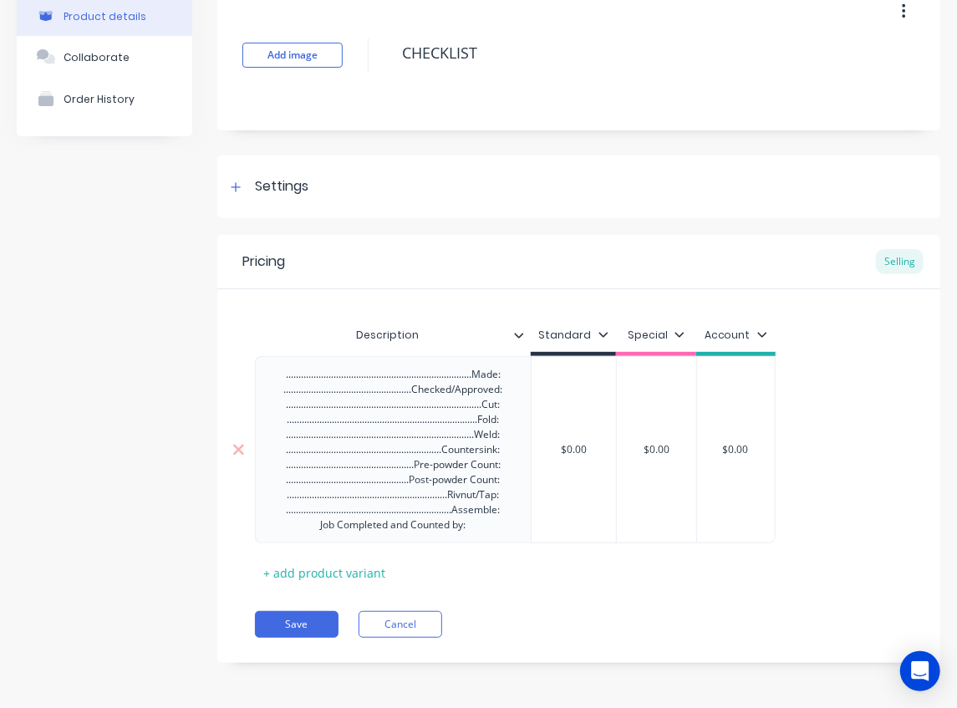
click at [313, 527] on div "..........................................................................Made:…" at bounding box center [394, 450] width 246 height 172
click at [316, 624] on button "Save" at bounding box center [297, 624] width 84 height 27
type textarea "x"
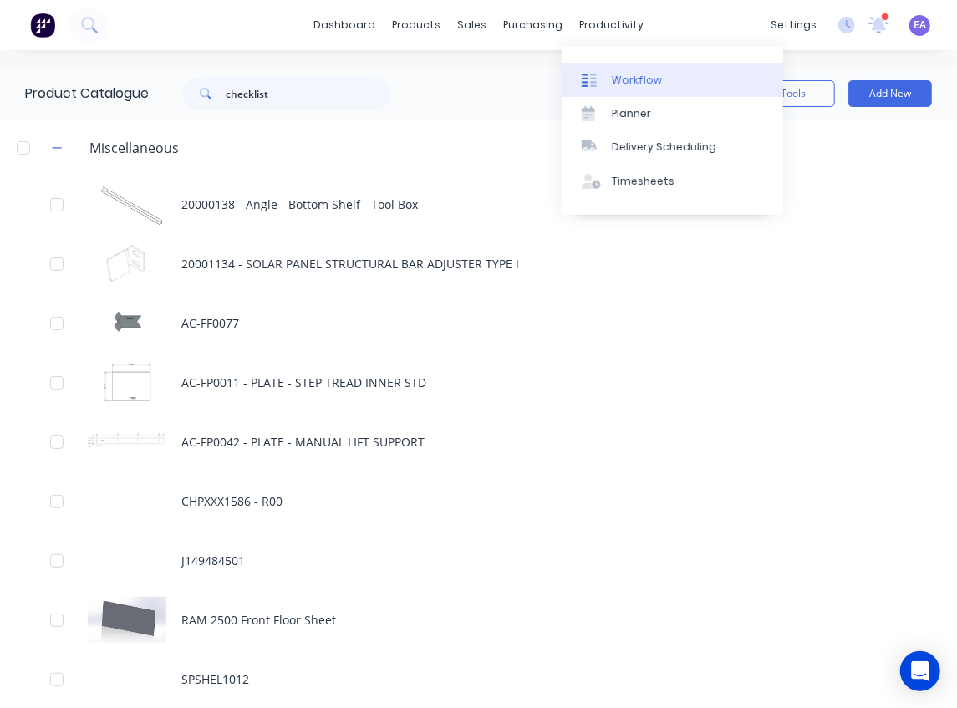
click at [610, 73] on link "Workflow" at bounding box center [673, 79] width 222 height 33
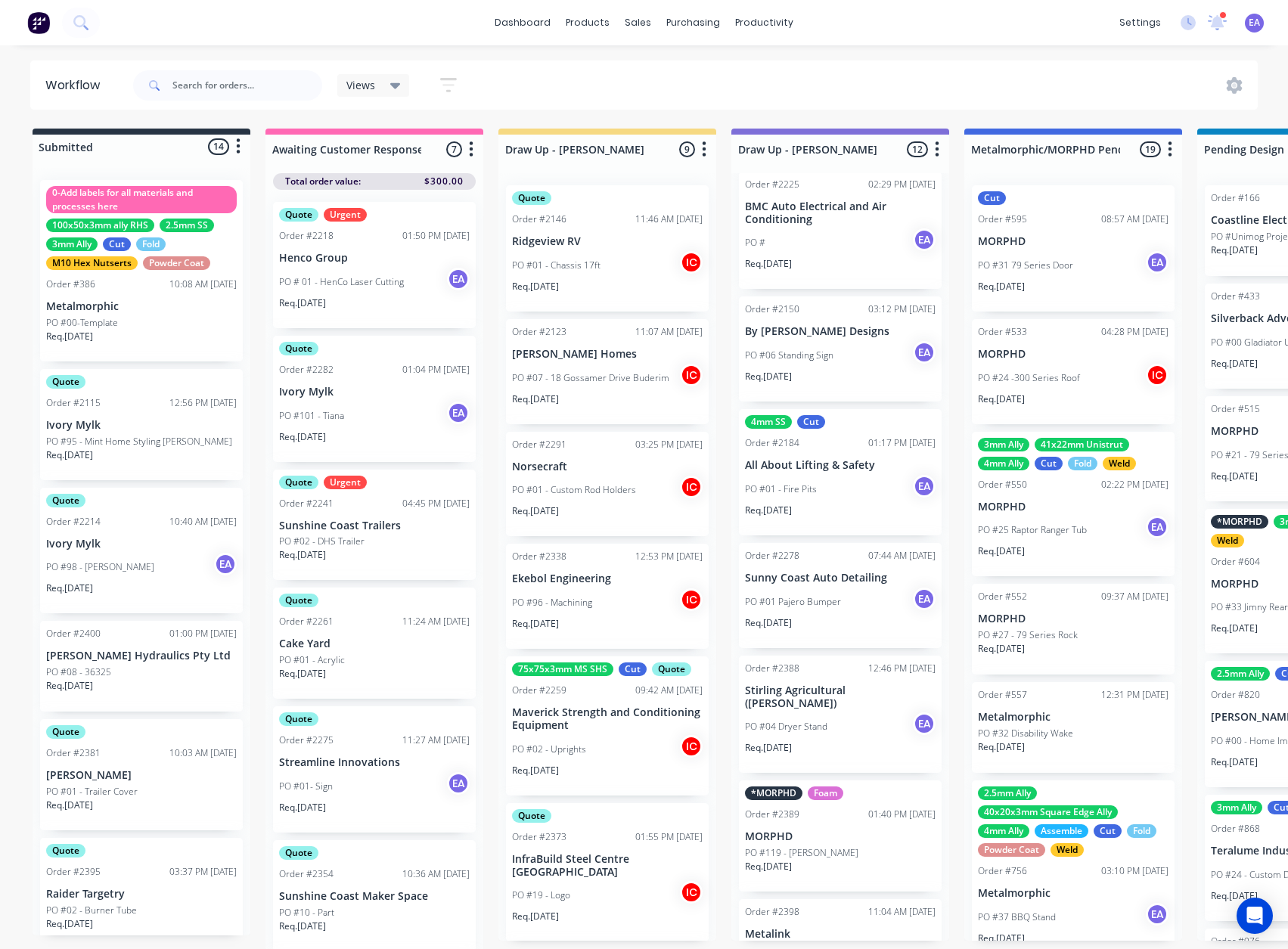
scroll to position [378, 0]
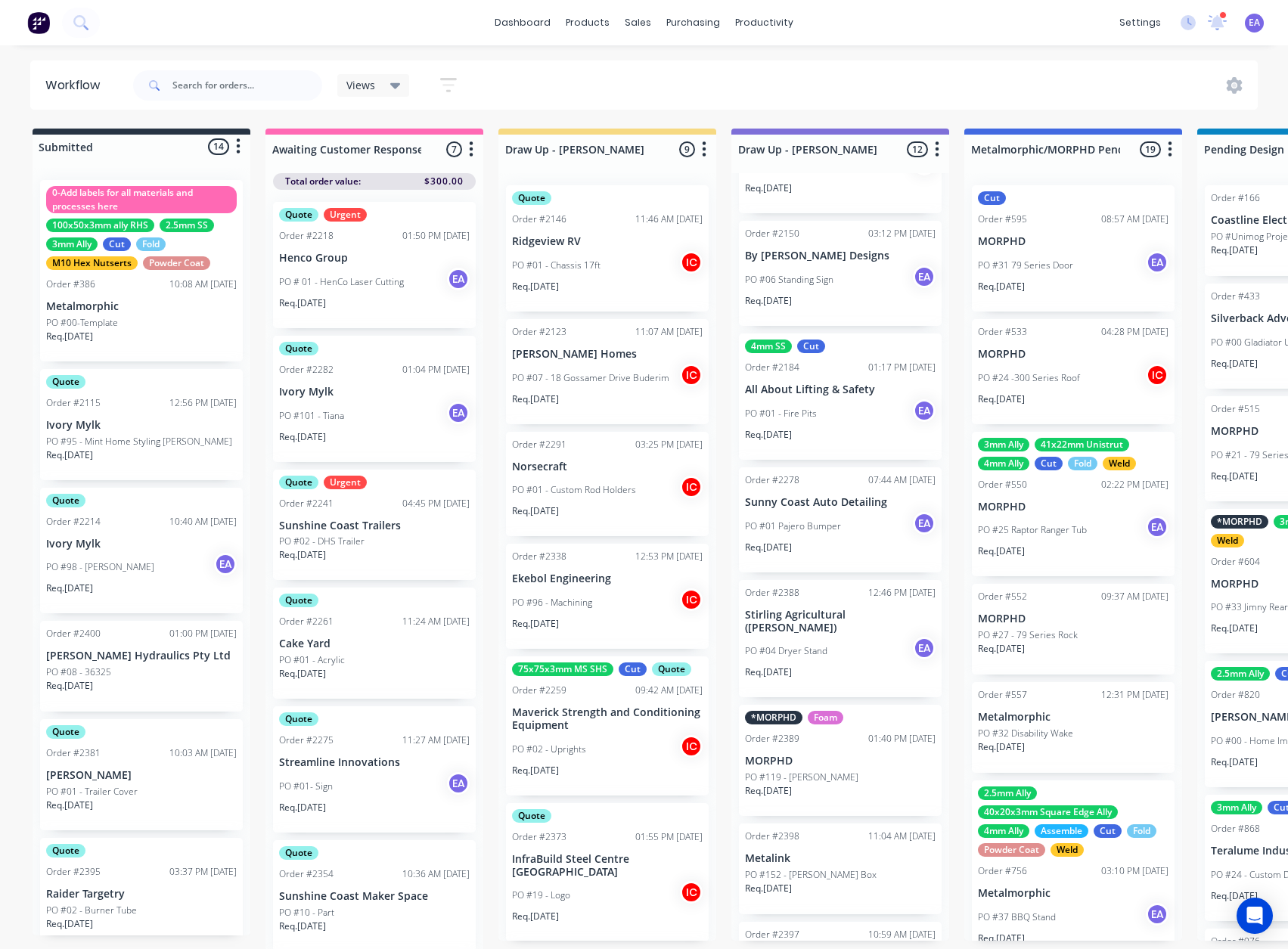
click at [813, 679] on div "Req. [DATE]" at bounding box center [839, 679] width 191 height 25
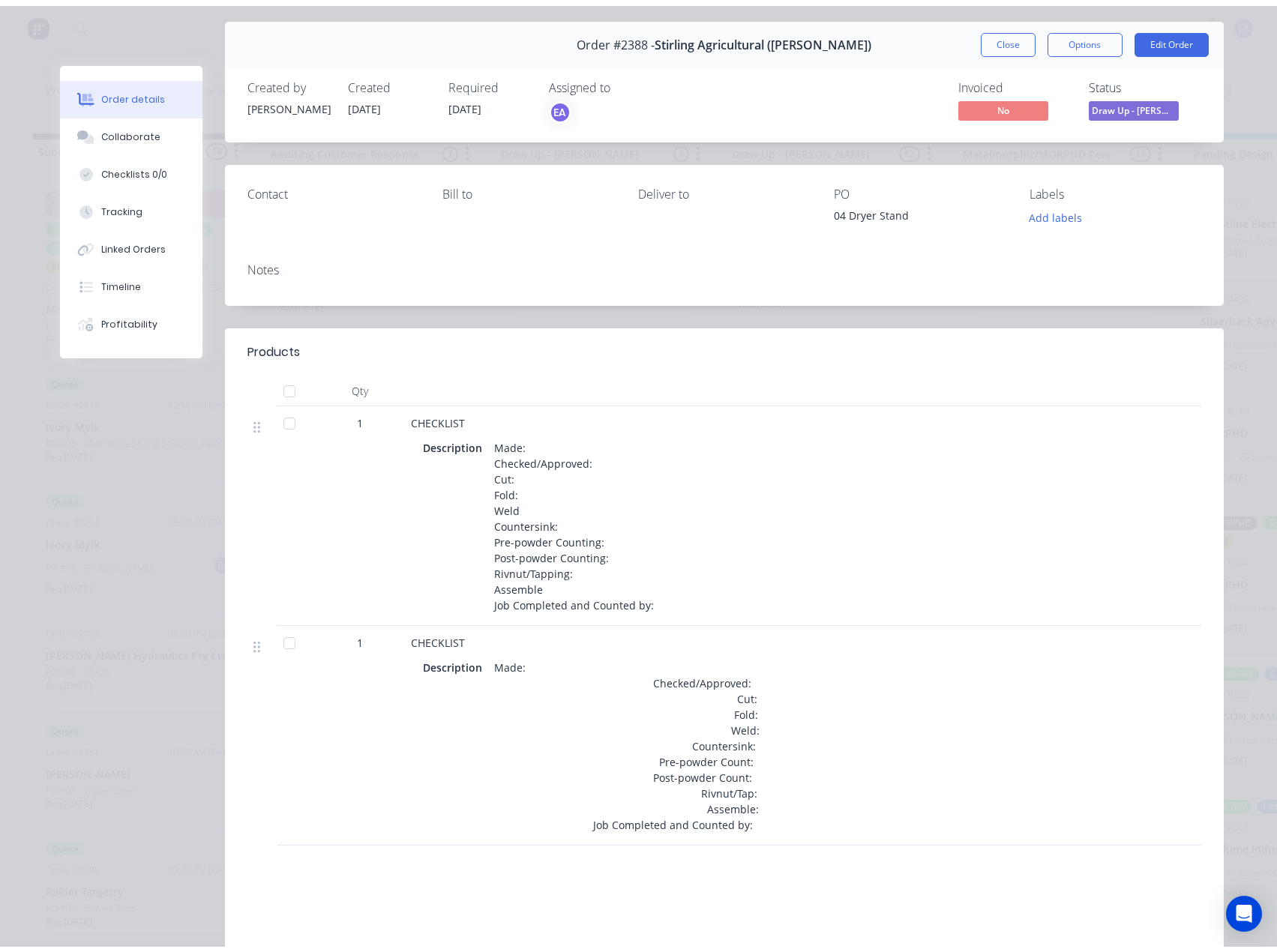
scroll to position [75, 0]
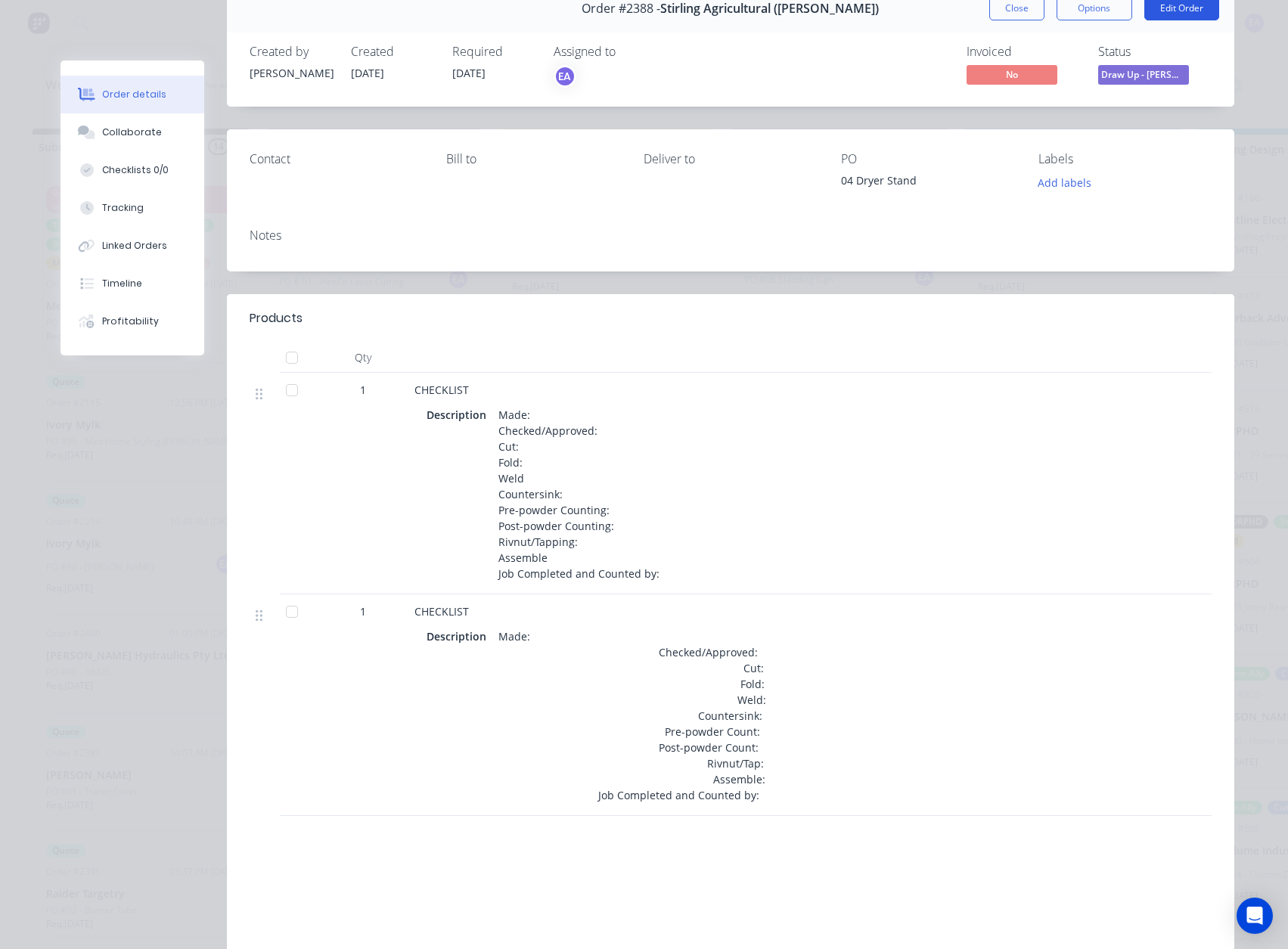
click at [1179, 6] on button "Edit Order" at bounding box center [1181, 8] width 75 height 24
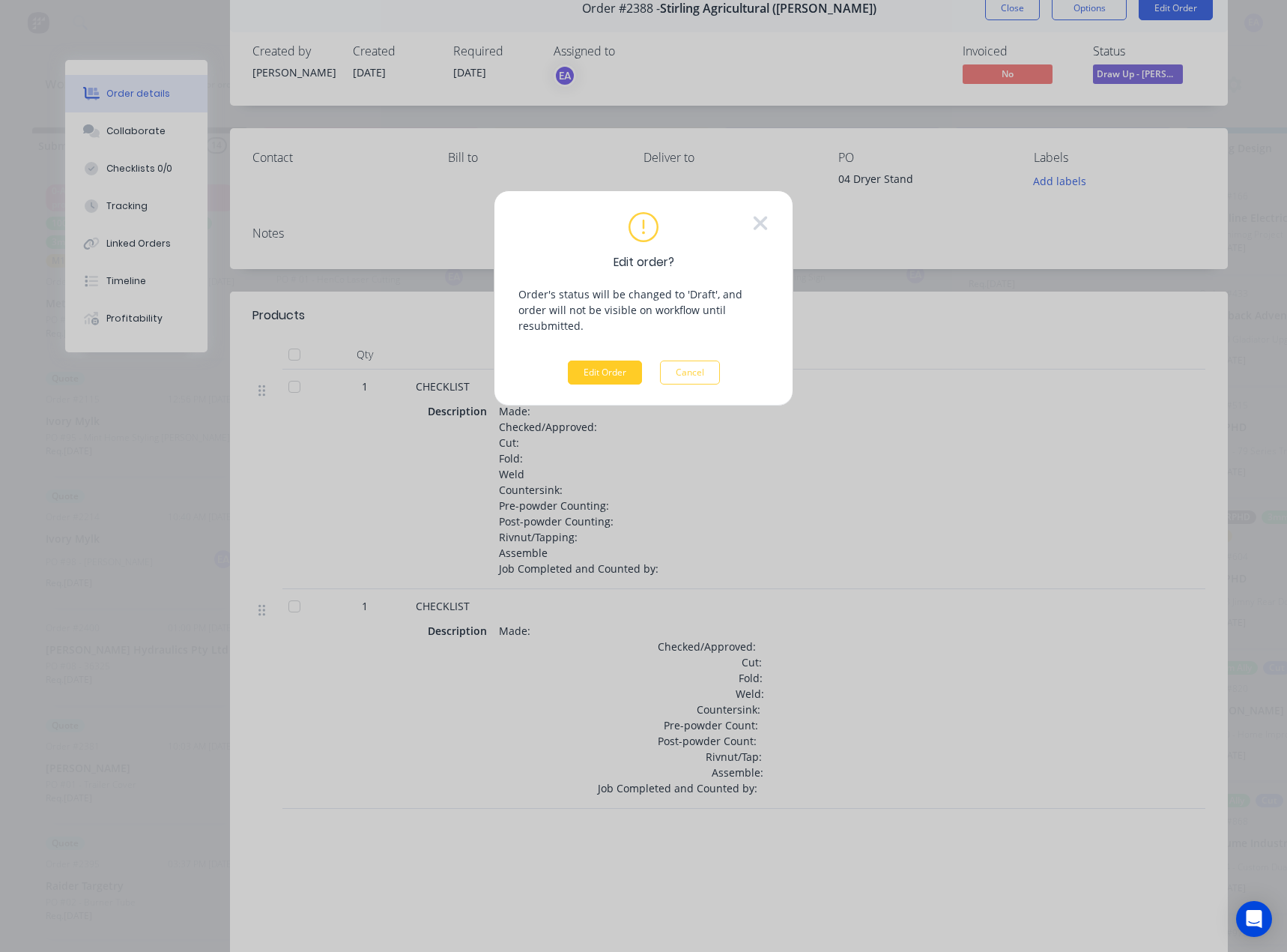
click at [625, 365] on button "Edit Order" at bounding box center [605, 372] width 74 height 24
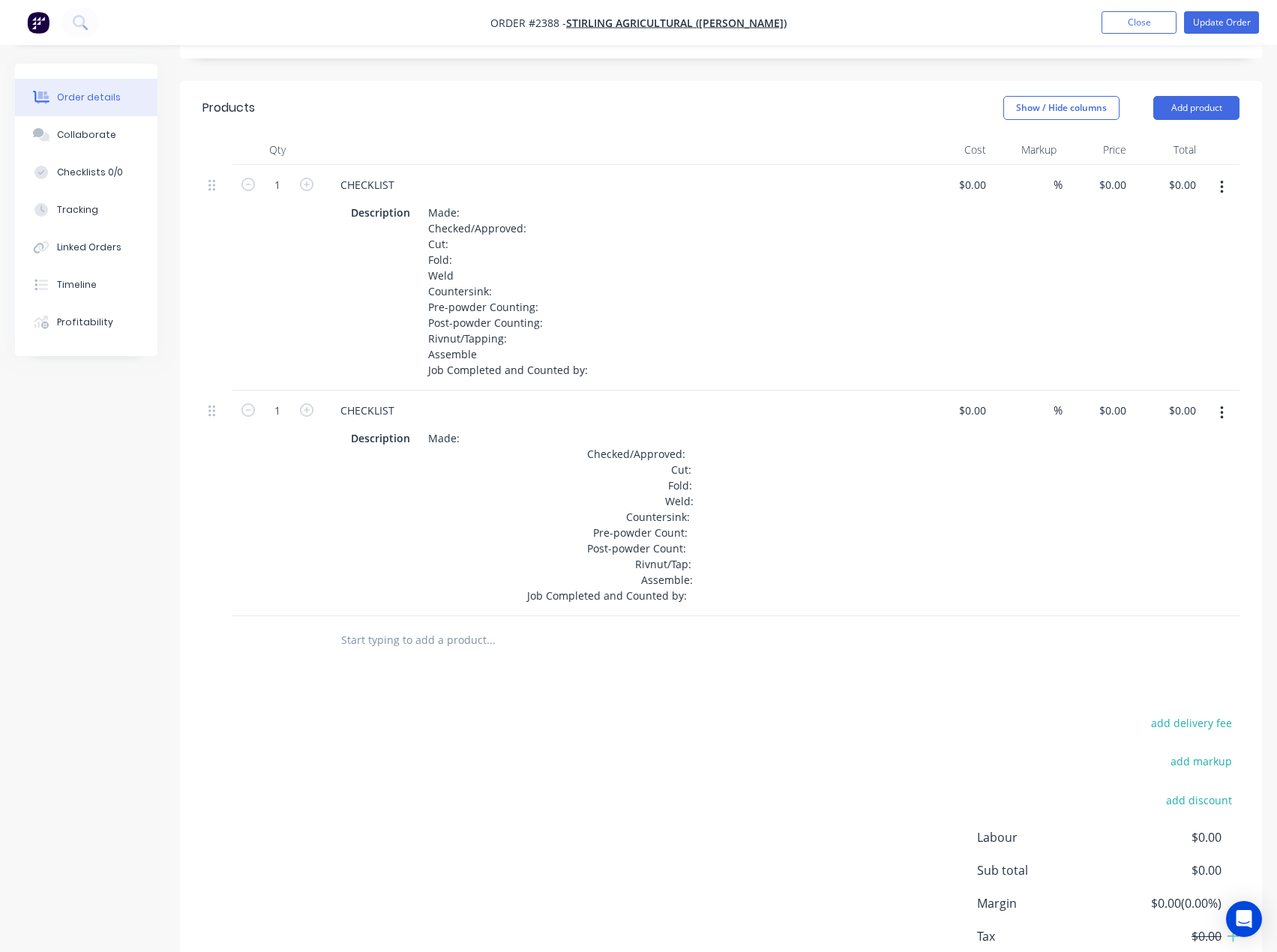
scroll to position [299, 0]
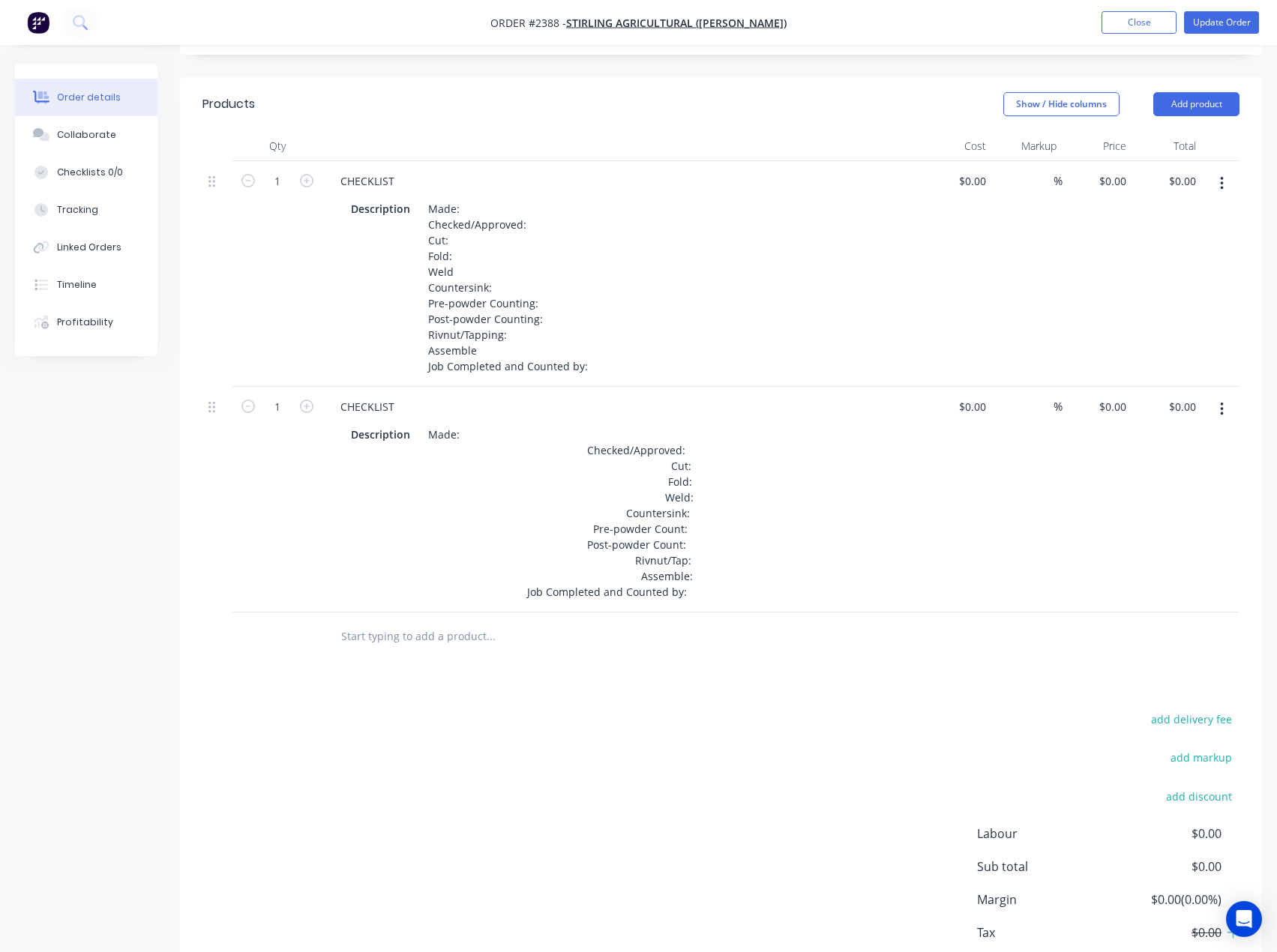
drag, startPoint x: 420, startPoint y: 641, endPoint x: 427, endPoint y: 653, distance: 13.9
click at [420, 640] on input "text" at bounding box center [491, 636] width 300 height 30
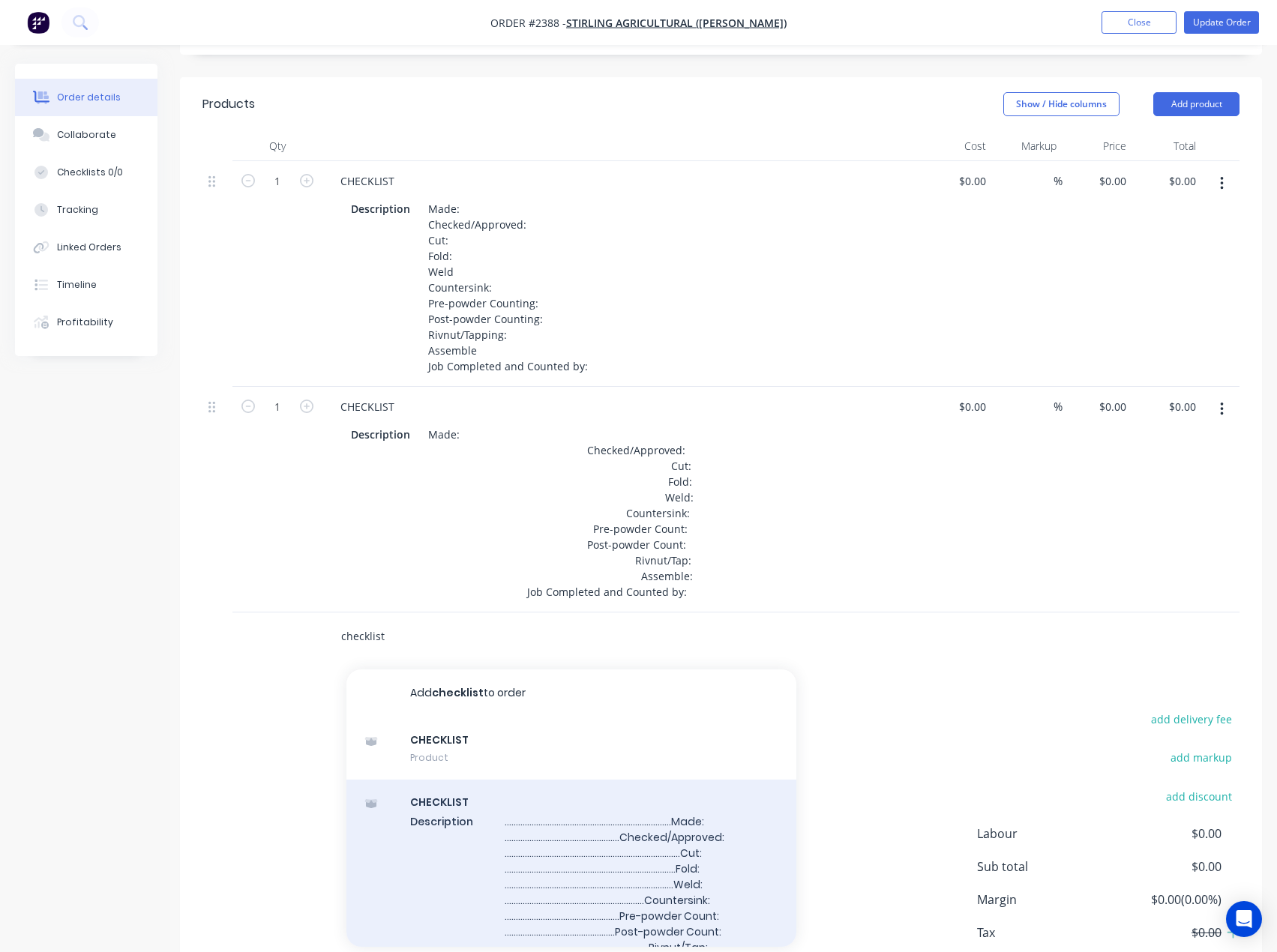
type input "checklist"
click at [500, 847] on div "CHECKLIST Description .........................................................…" at bounding box center [571, 898] width 450 height 239
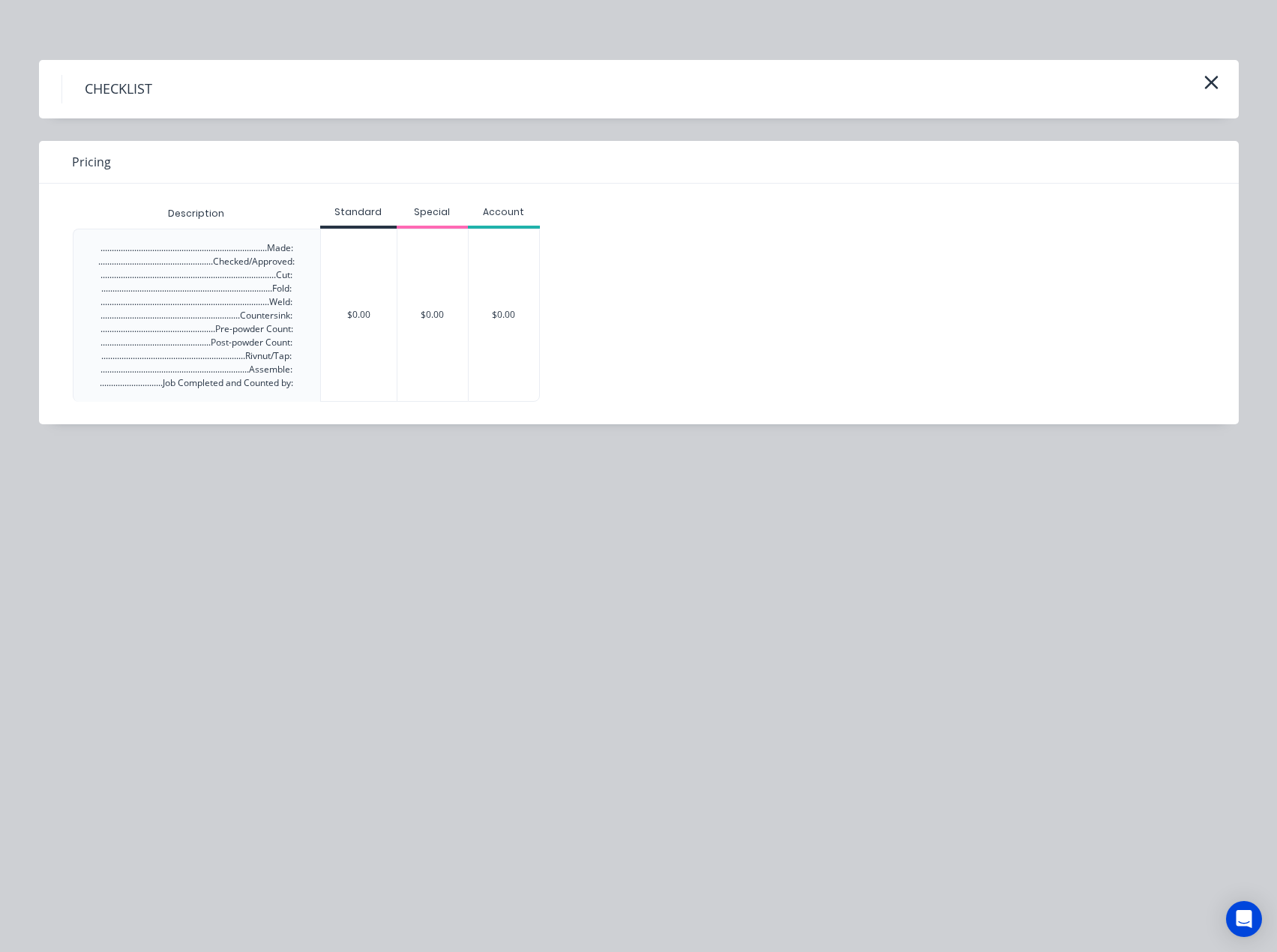
click at [331, 291] on div "$0.00" at bounding box center [359, 315] width 75 height 171
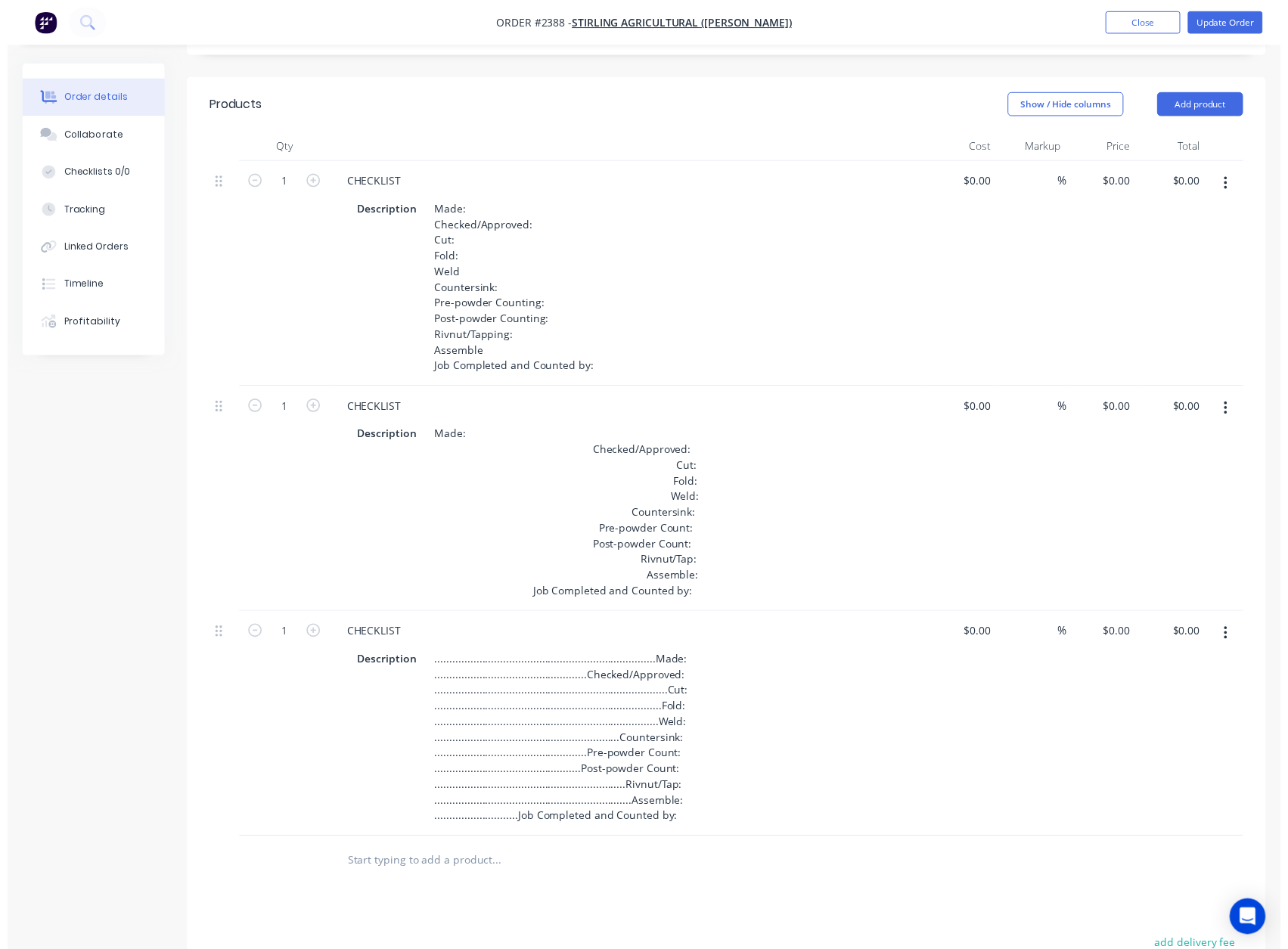
scroll to position [0, 0]
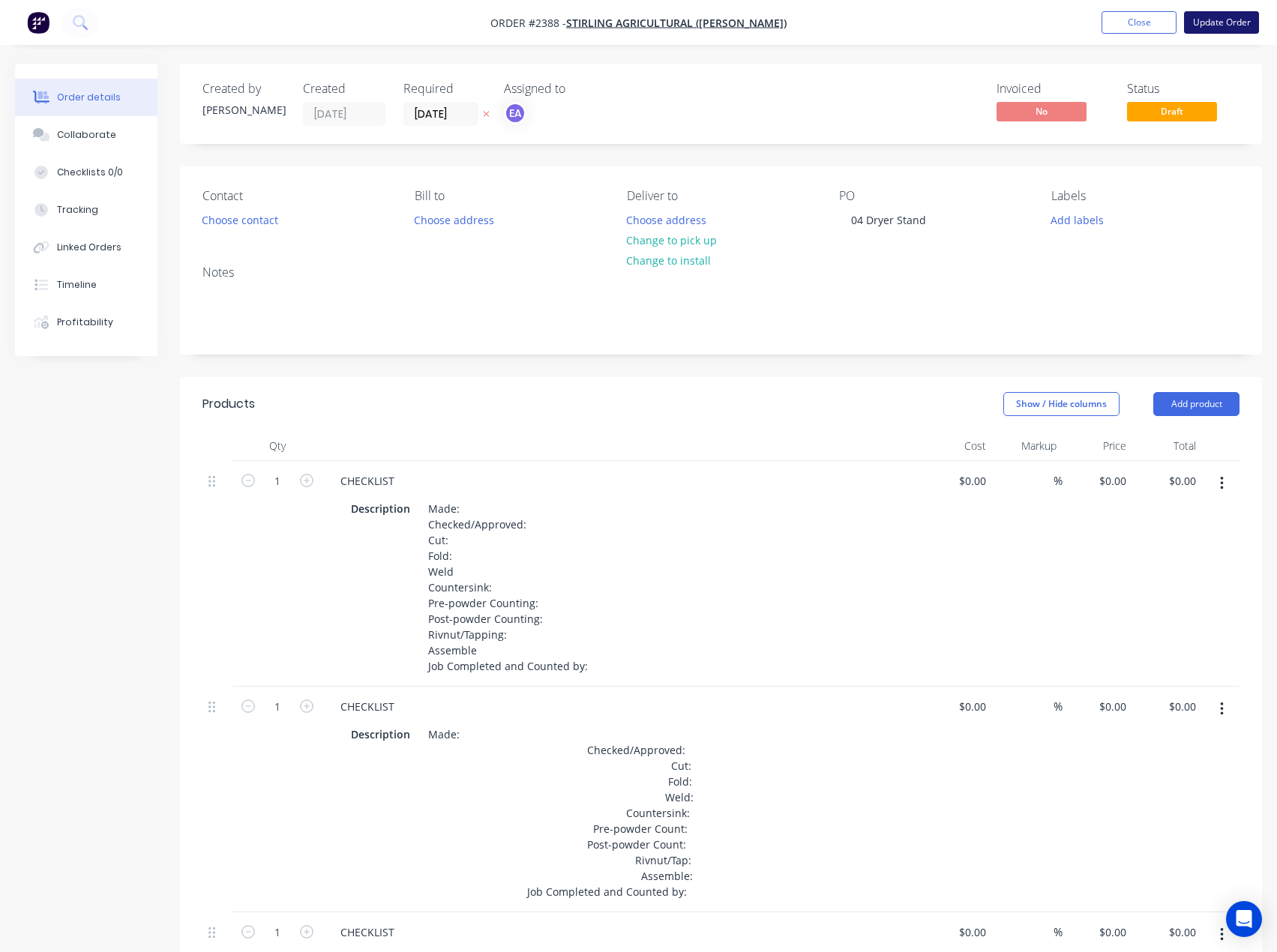
click at [1209, 21] on button "Update Order" at bounding box center [1221, 22] width 75 height 22
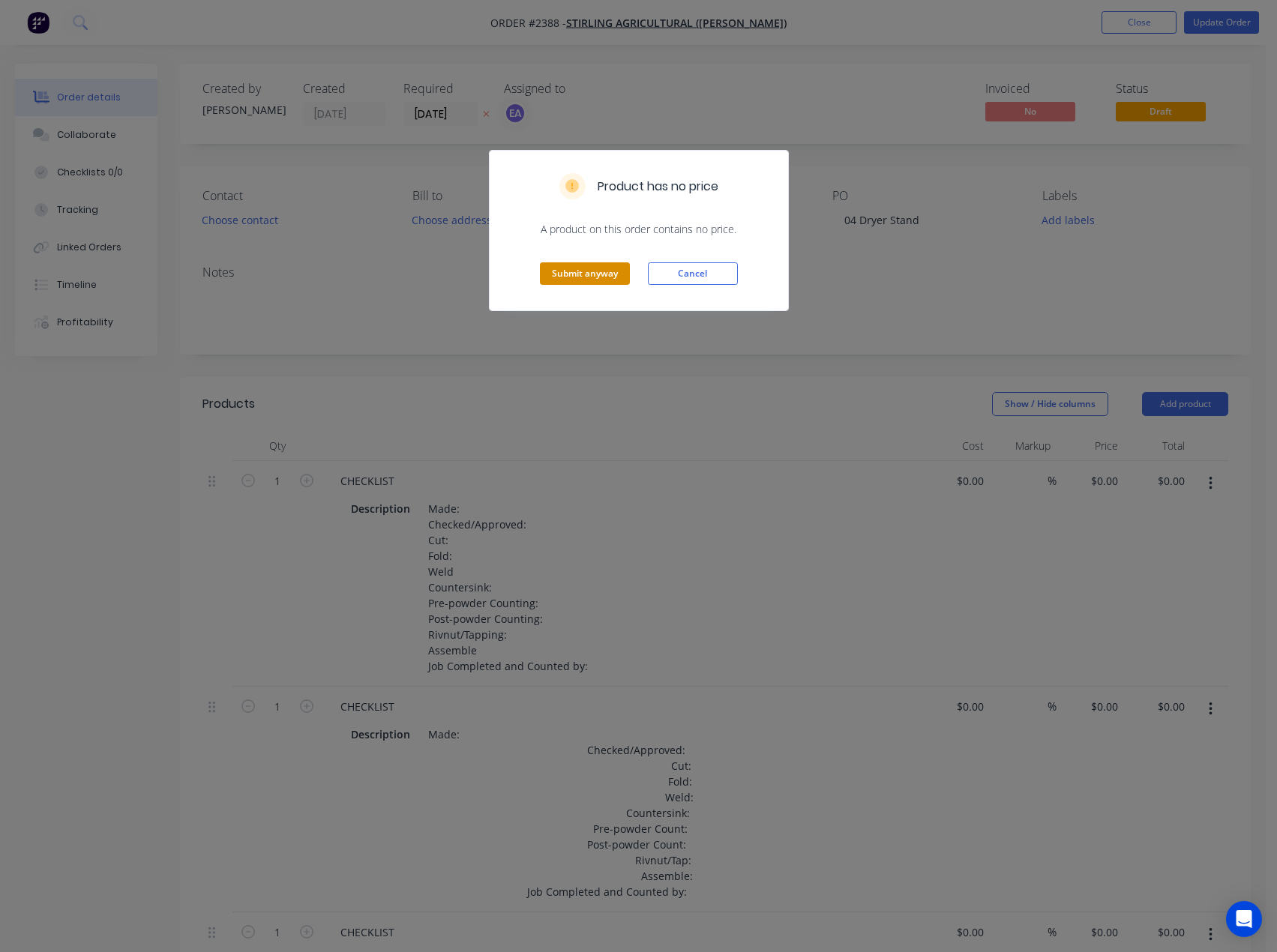
click at [603, 281] on button "Submit anyway" at bounding box center [585, 273] width 90 height 22
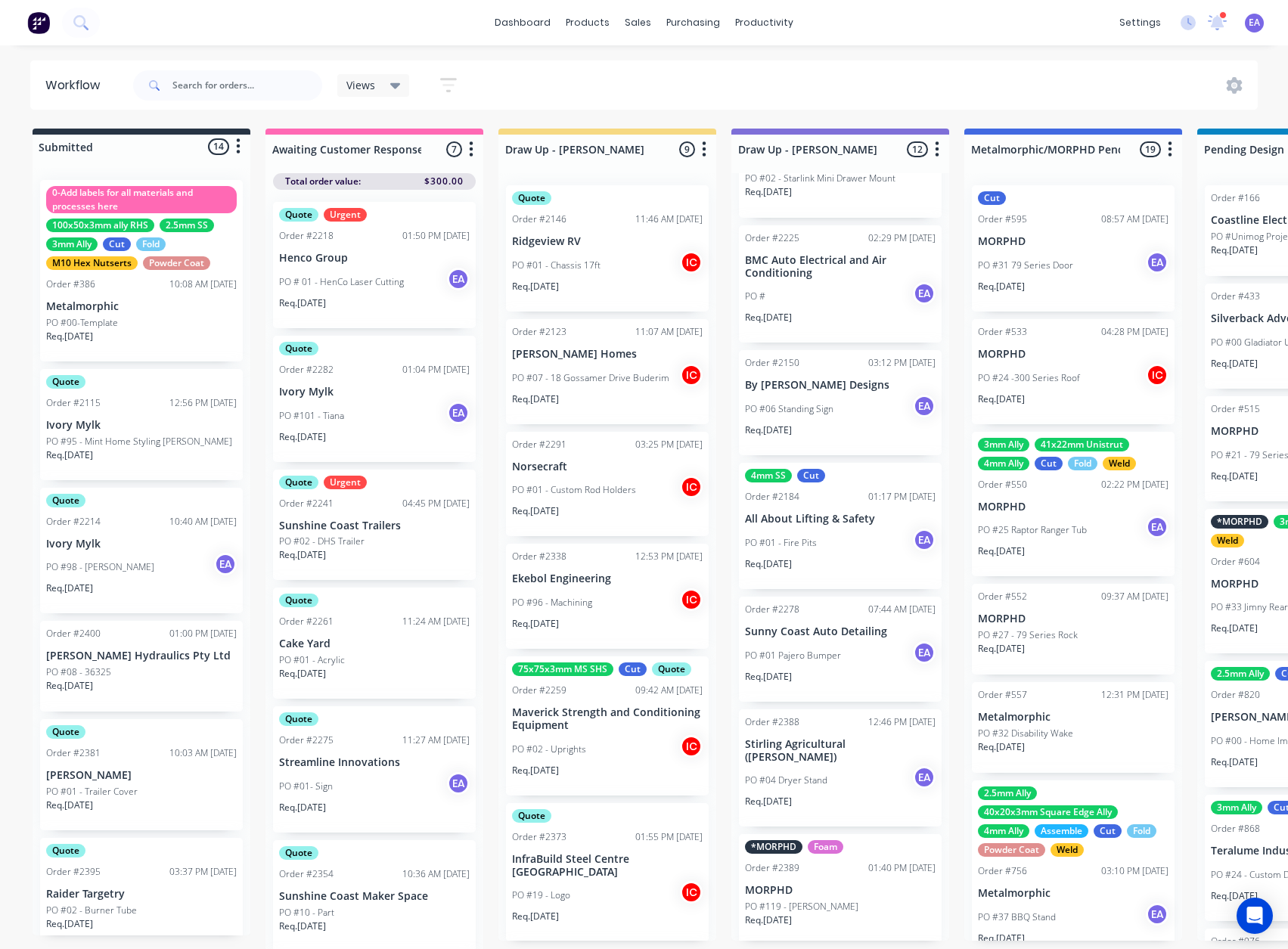
scroll to position [302, 0]
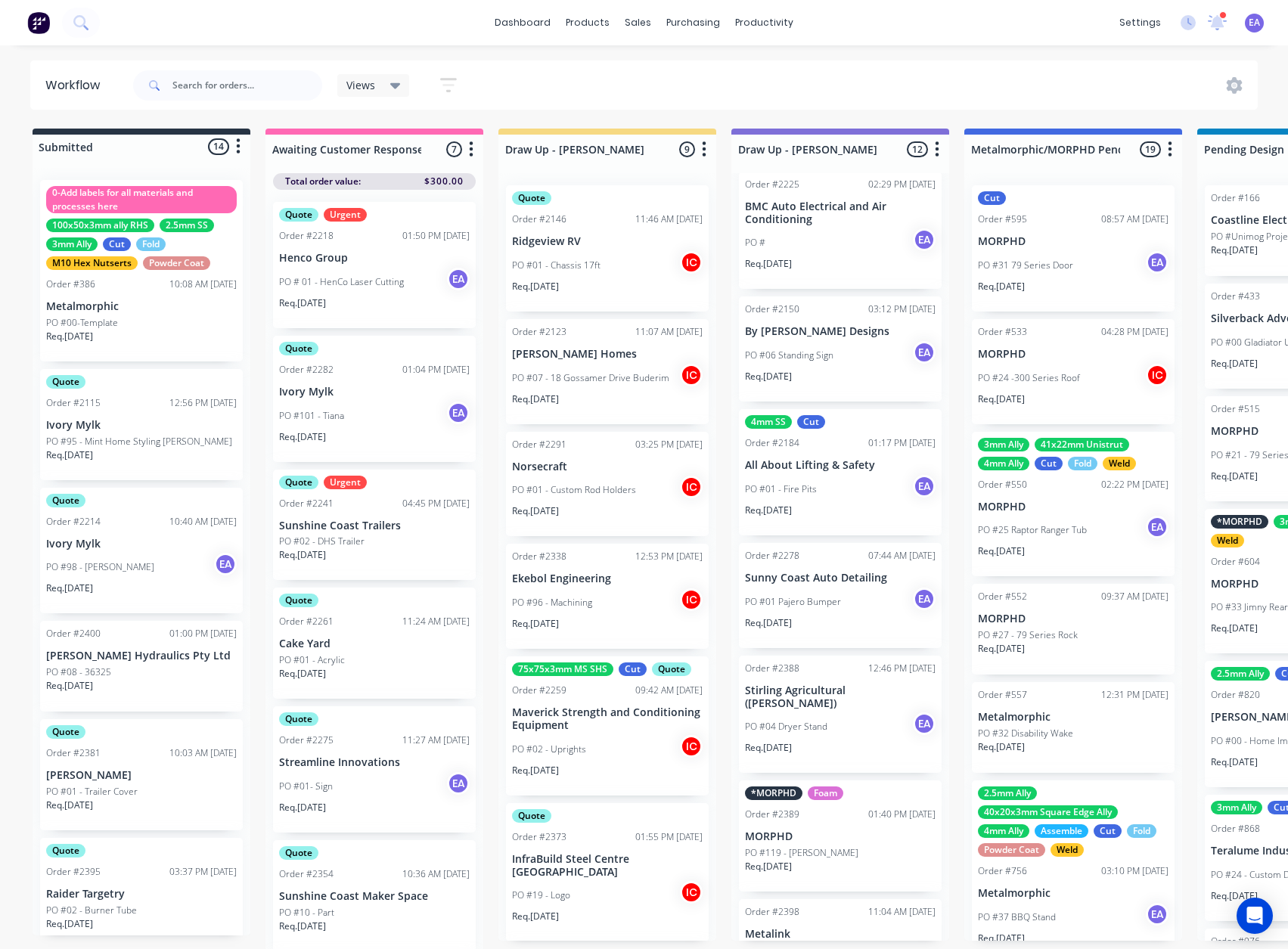
click at [824, 710] on p "Stirling Agricultural ([PERSON_NAME])" at bounding box center [839, 698] width 191 height 25
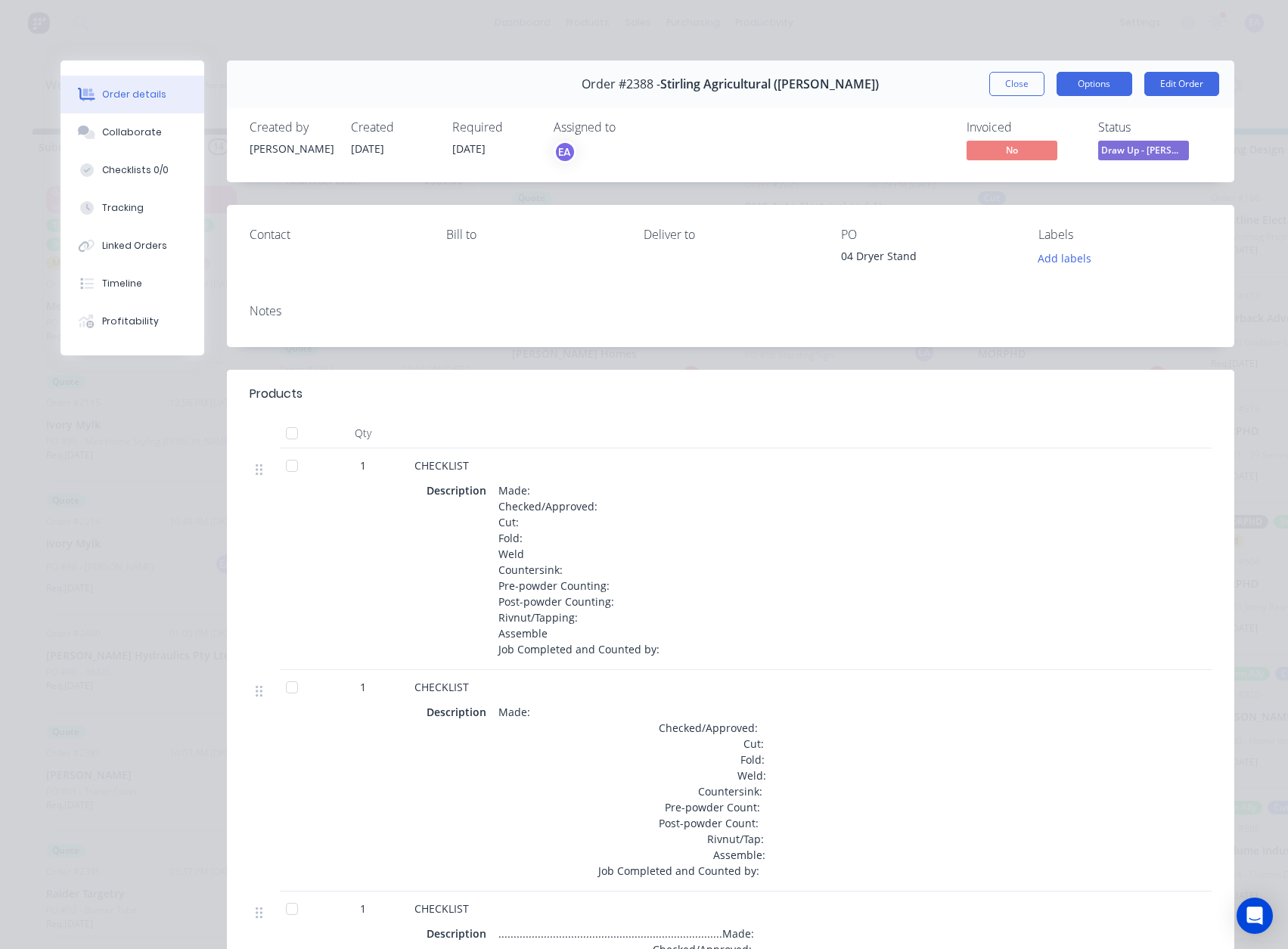
click at [1096, 85] on button "Options" at bounding box center [1094, 83] width 76 height 24
click at [1048, 155] on div "Work Order" at bounding box center [1052, 153] width 131 height 22
click at [1019, 180] on div "Standard" at bounding box center [1052, 184] width 131 height 22
click at [1005, 82] on button "Close" at bounding box center [1016, 83] width 55 height 24
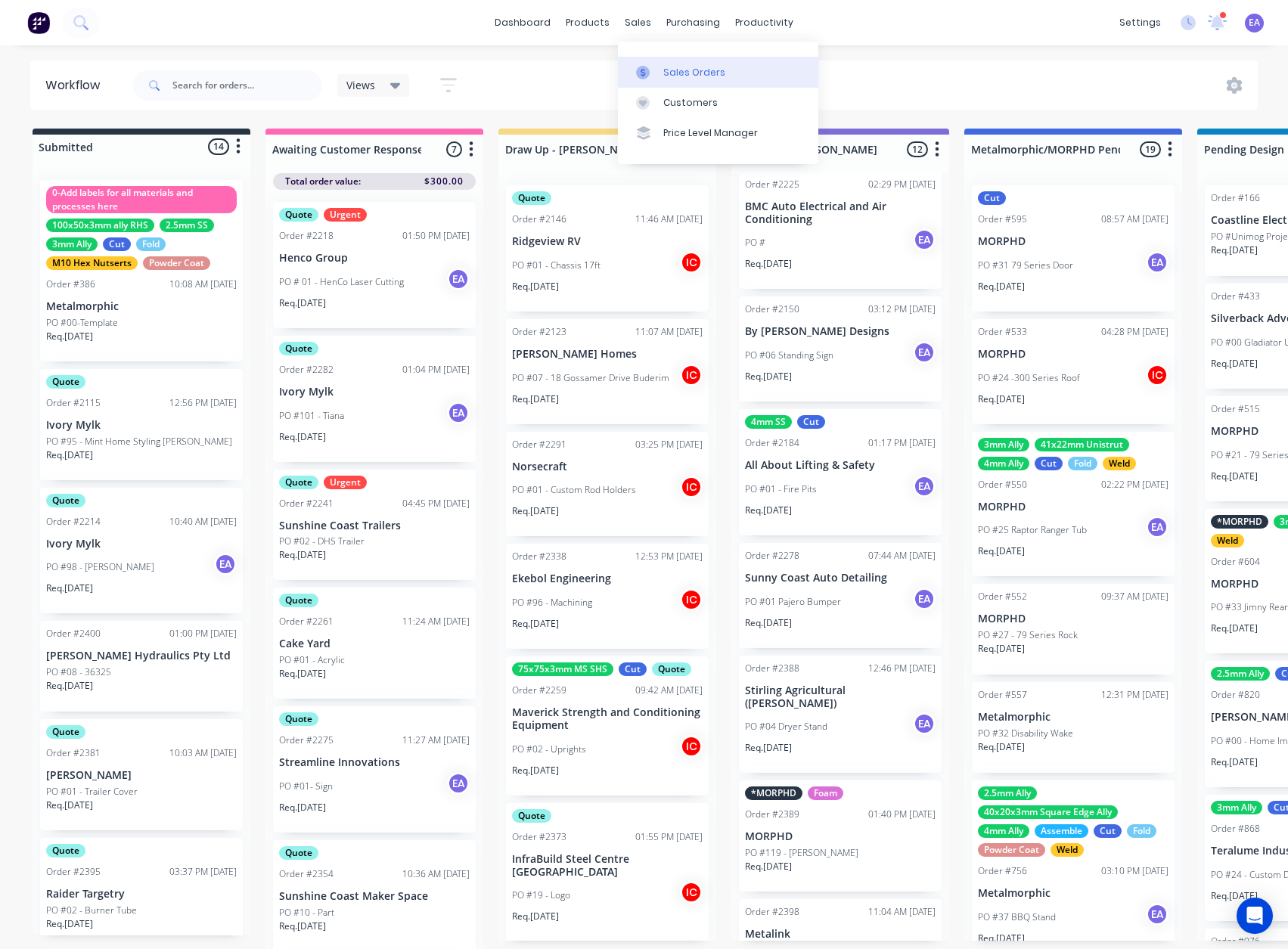
click at [659, 66] on link "Sales Orders" at bounding box center [718, 71] width 201 height 30
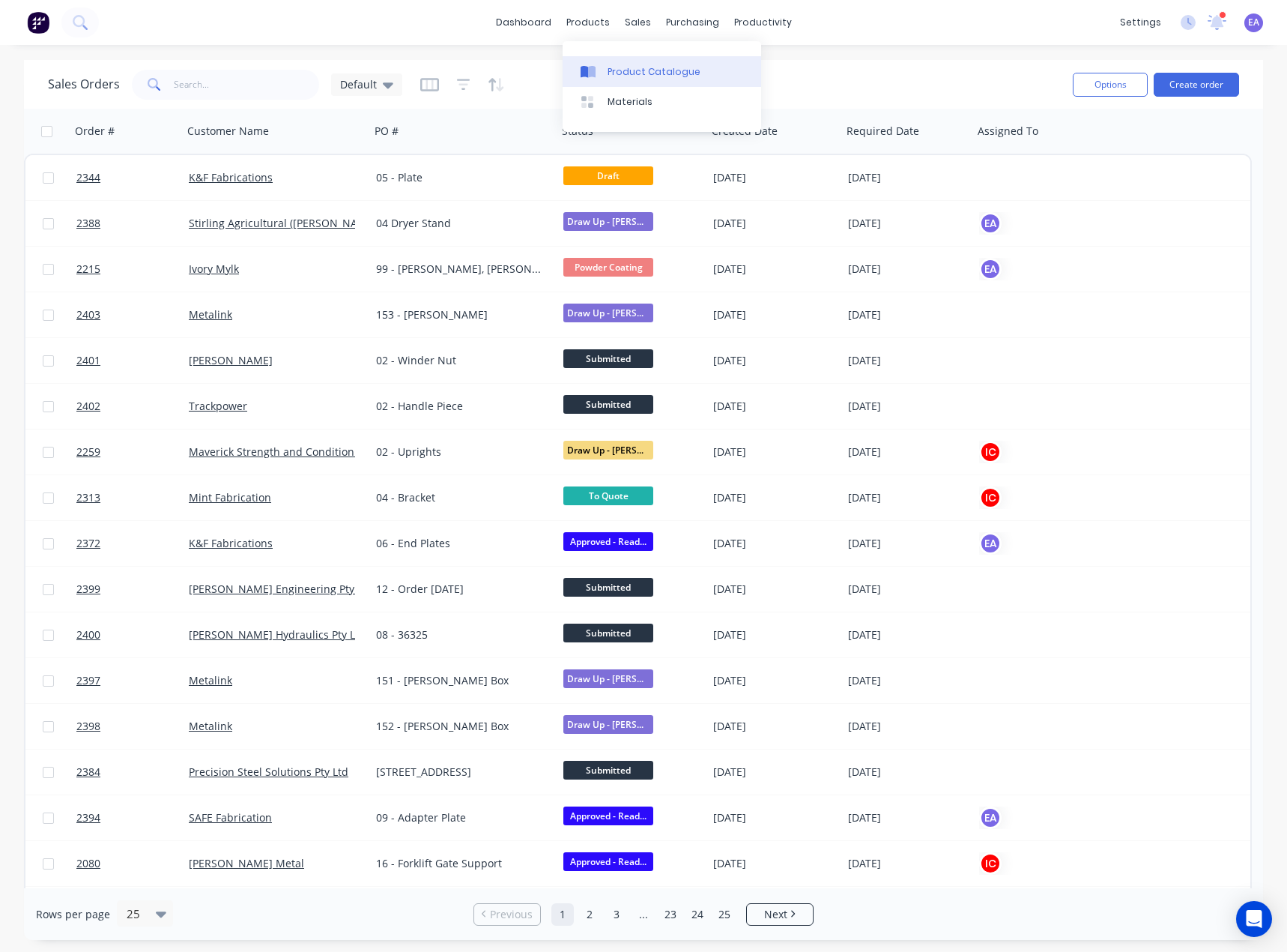
click at [642, 67] on div "Product Catalogue" at bounding box center [654, 72] width 93 height 13
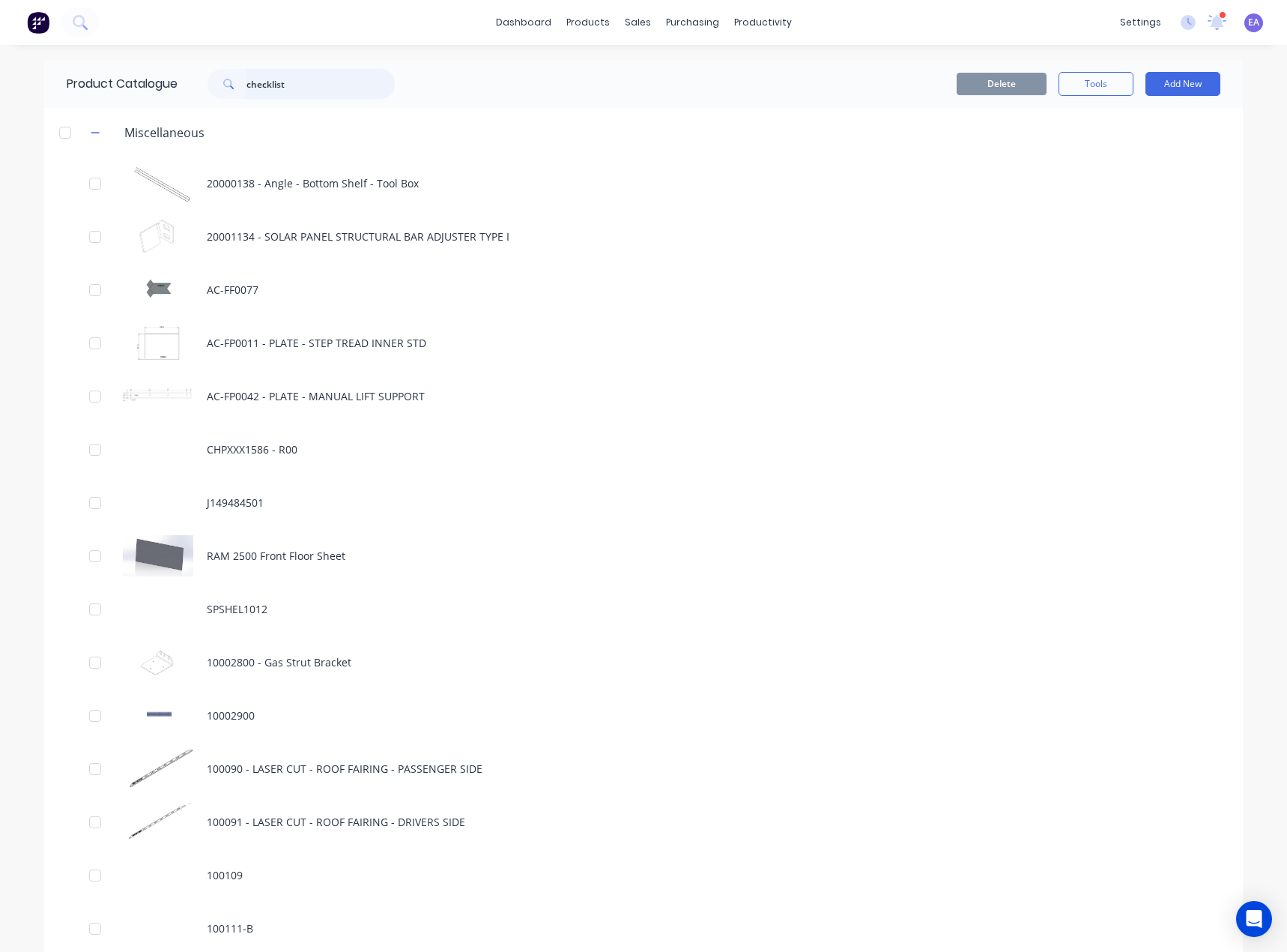
click at [305, 88] on input "checklist" at bounding box center [321, 83] width 149 height 30
type input "checklist"
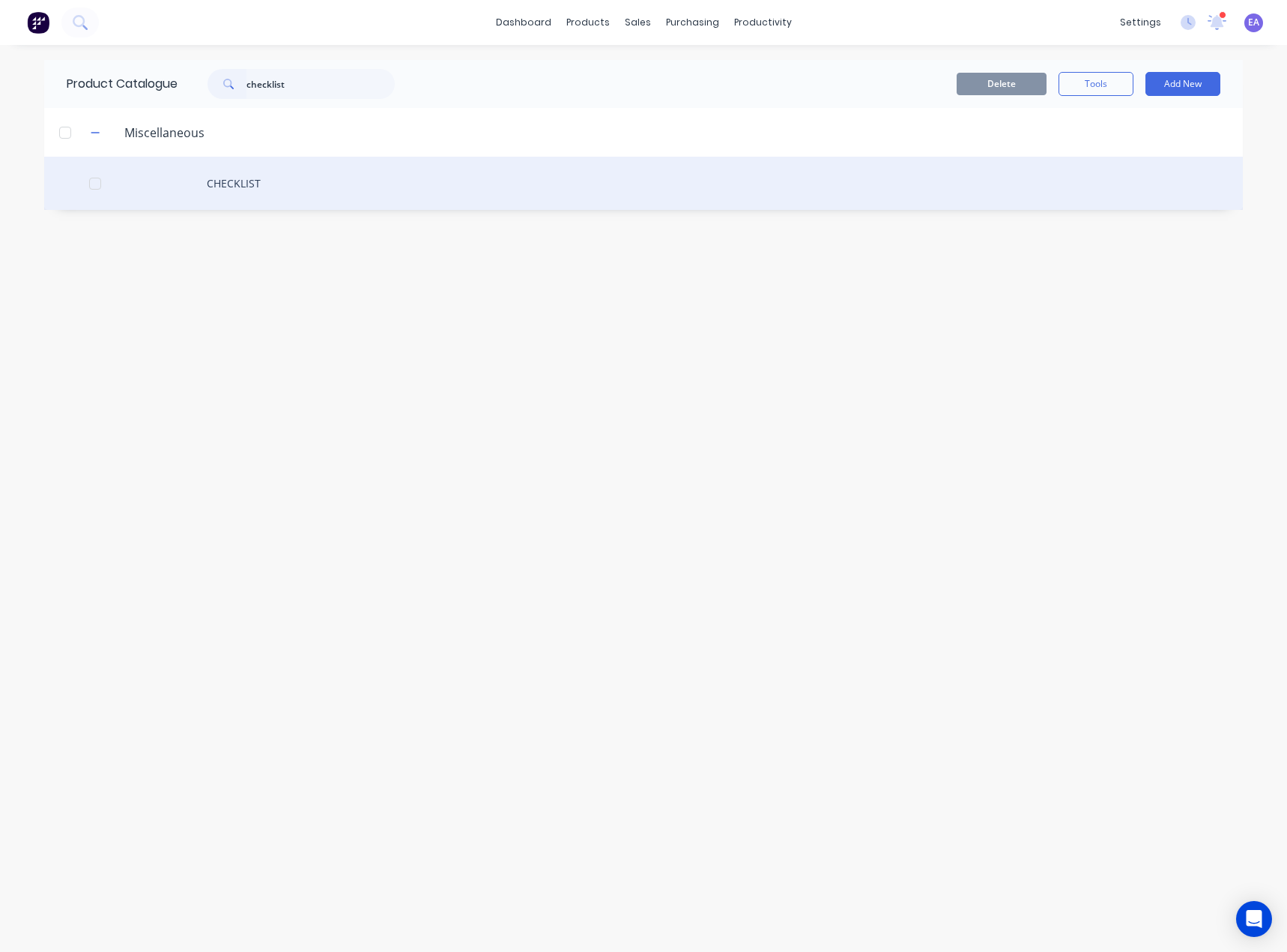
click at [230, 190] on div "CHECKLIST" at bounding box center [643, 183] width 1198 height 53
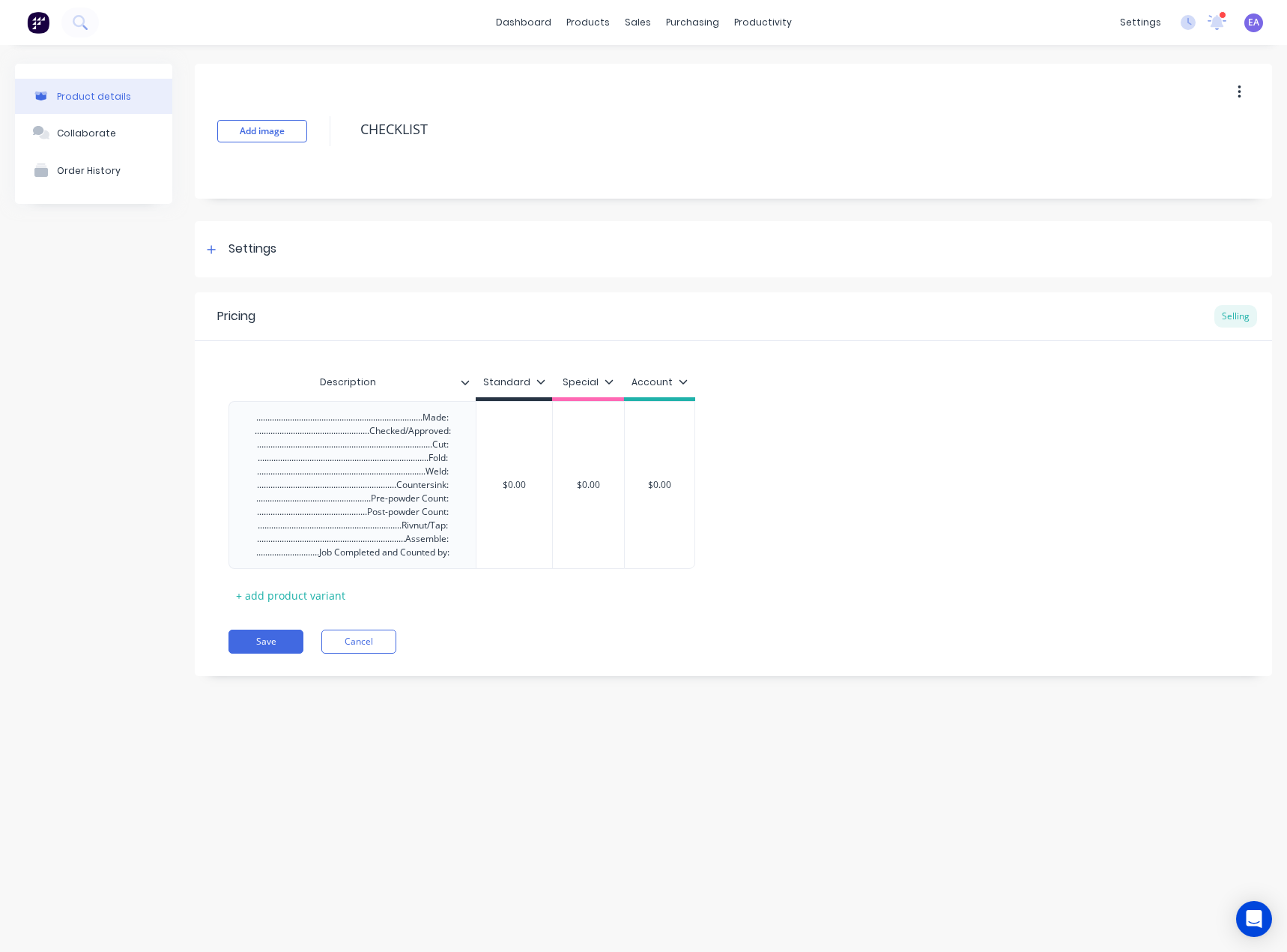
type textarea "x"
click at [409, 419] on div "..........................................................................Made:…" at bounding box center [353, 485] width 220 height 154
click at [393, 432] on div "...........................................................................Made…" at bounding box center [353, 485] width 220 height 154
click at [348, 434] on div "...........................................................................Made…" at bounding box center [353, 485] width 220 height 154
click at [381, 645] on button "Cancel" at bounding box center [359, 641] width 75 height 24
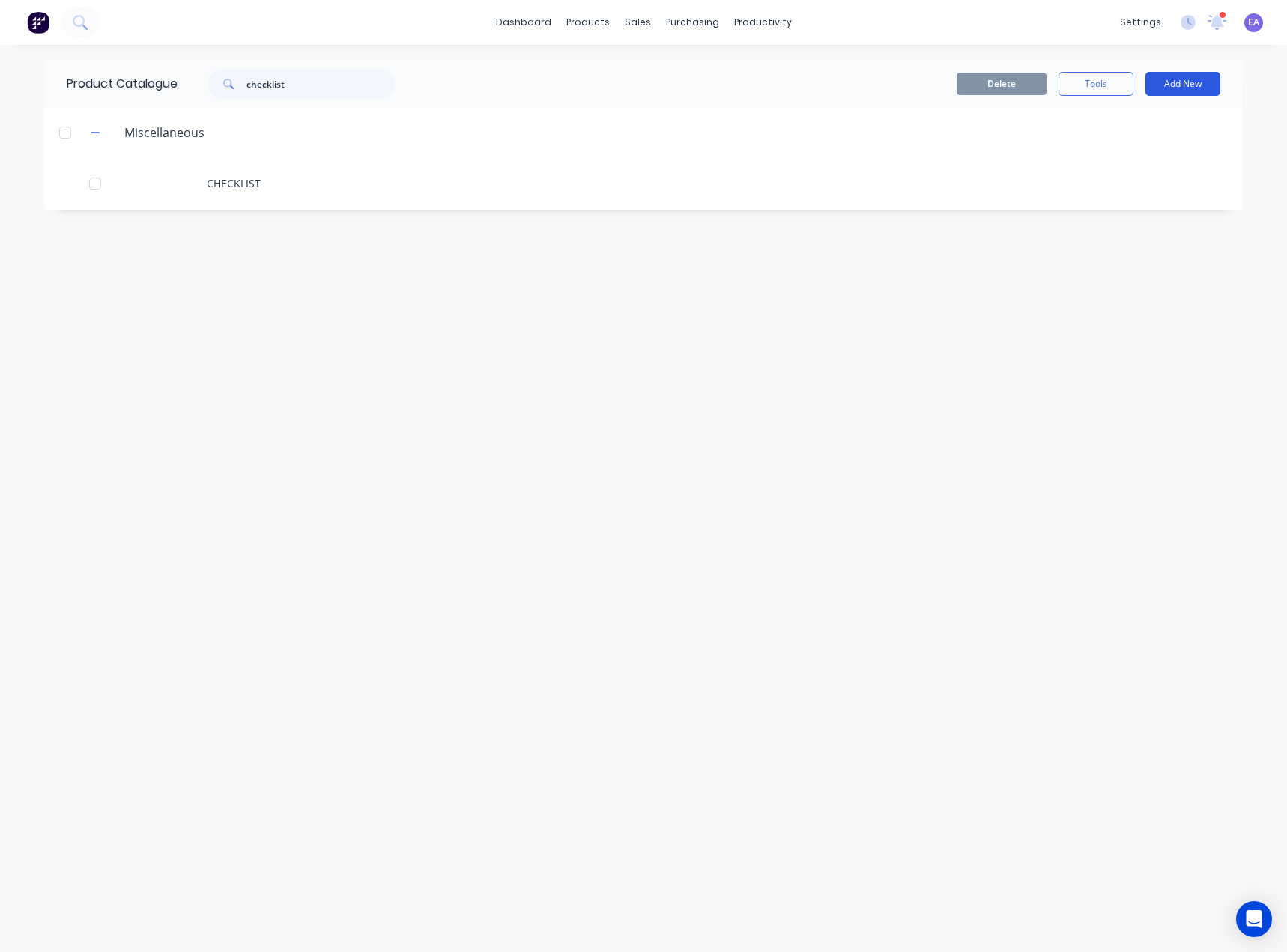
click at [1180, 86] on button "Add New" at bounding box center [1183, 83] width 75 height 24
click at [1140, 163] on button "Product" at bounding box center [1149, 151] width 143 height 30
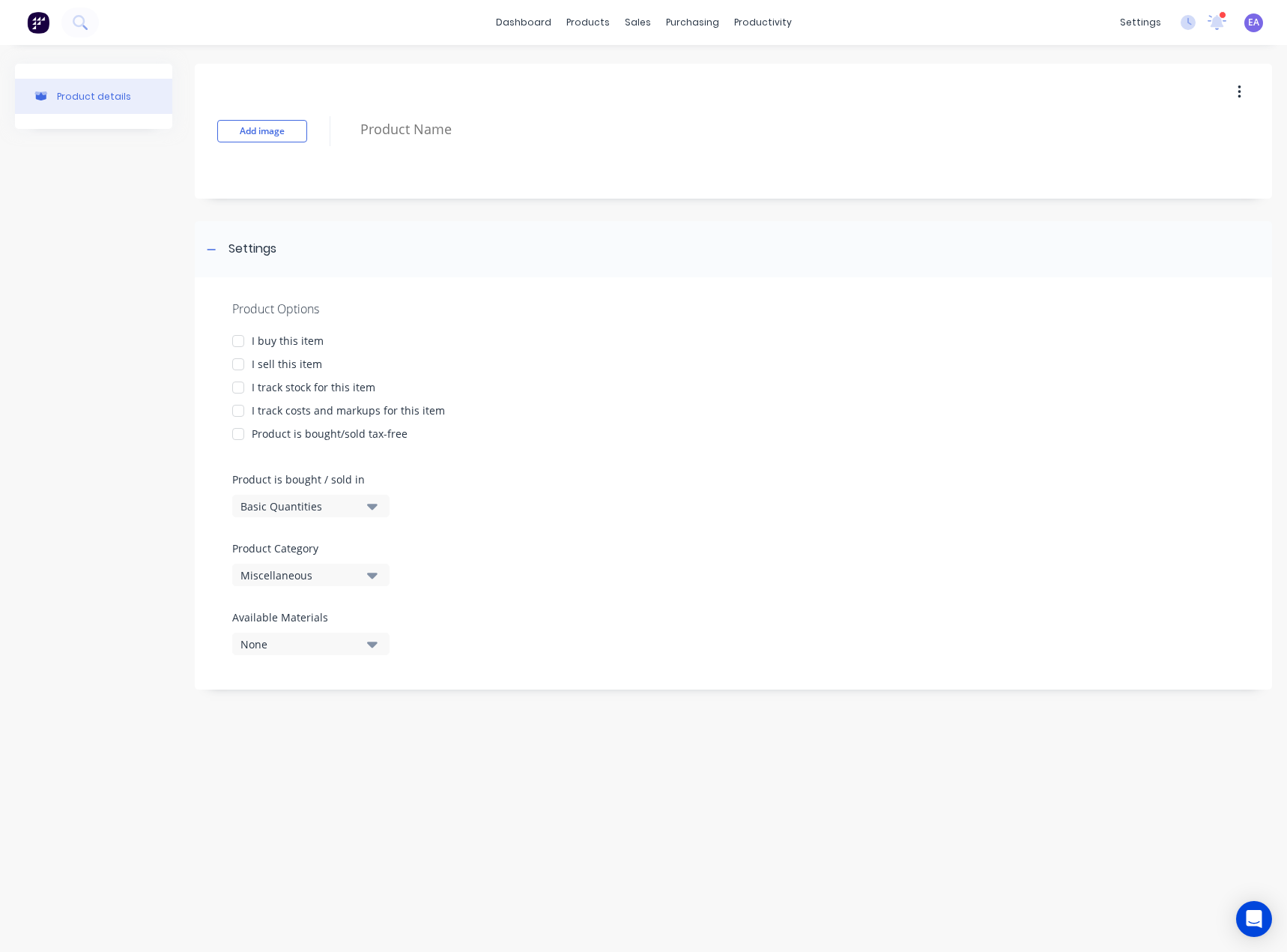
click at [298, 414] on div "I track costs and markups for this item" at bounding box center [349, 411] width 194 height 16
click at [298, 393] on div "I track stock for this item" at bounding box center [314, 387] width 124 height 16
click at [363, 512] on button "Basic Quantities" at bounding box center [311, 506] width 158 height 22
click at [345, 540] on div "Basic Quantities" at bounding box center [344, 542] width 225 height 30
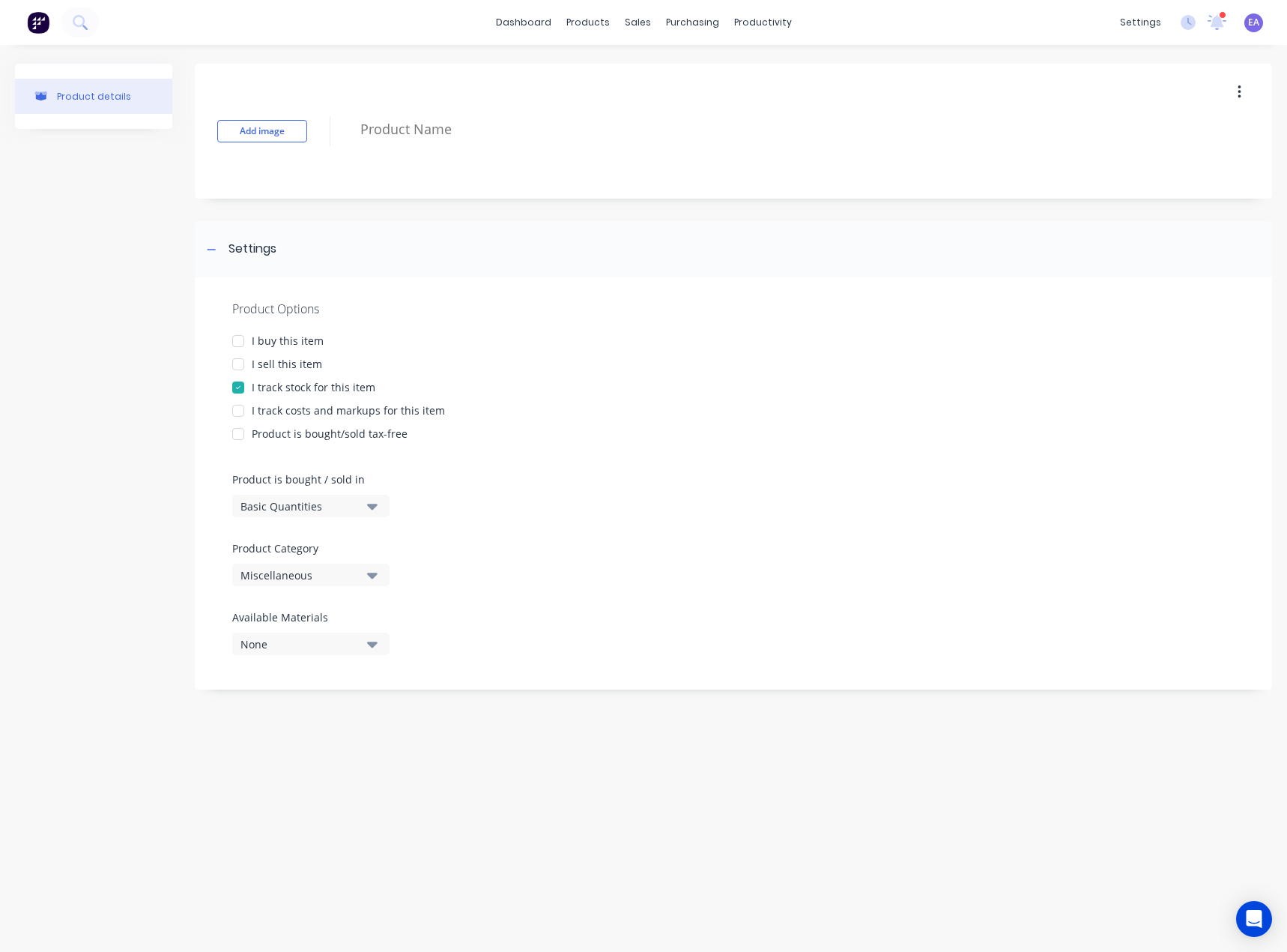
click at [308, 570] on div "Miscellaneous" at bounding box center [300, 576] width 120 height 16
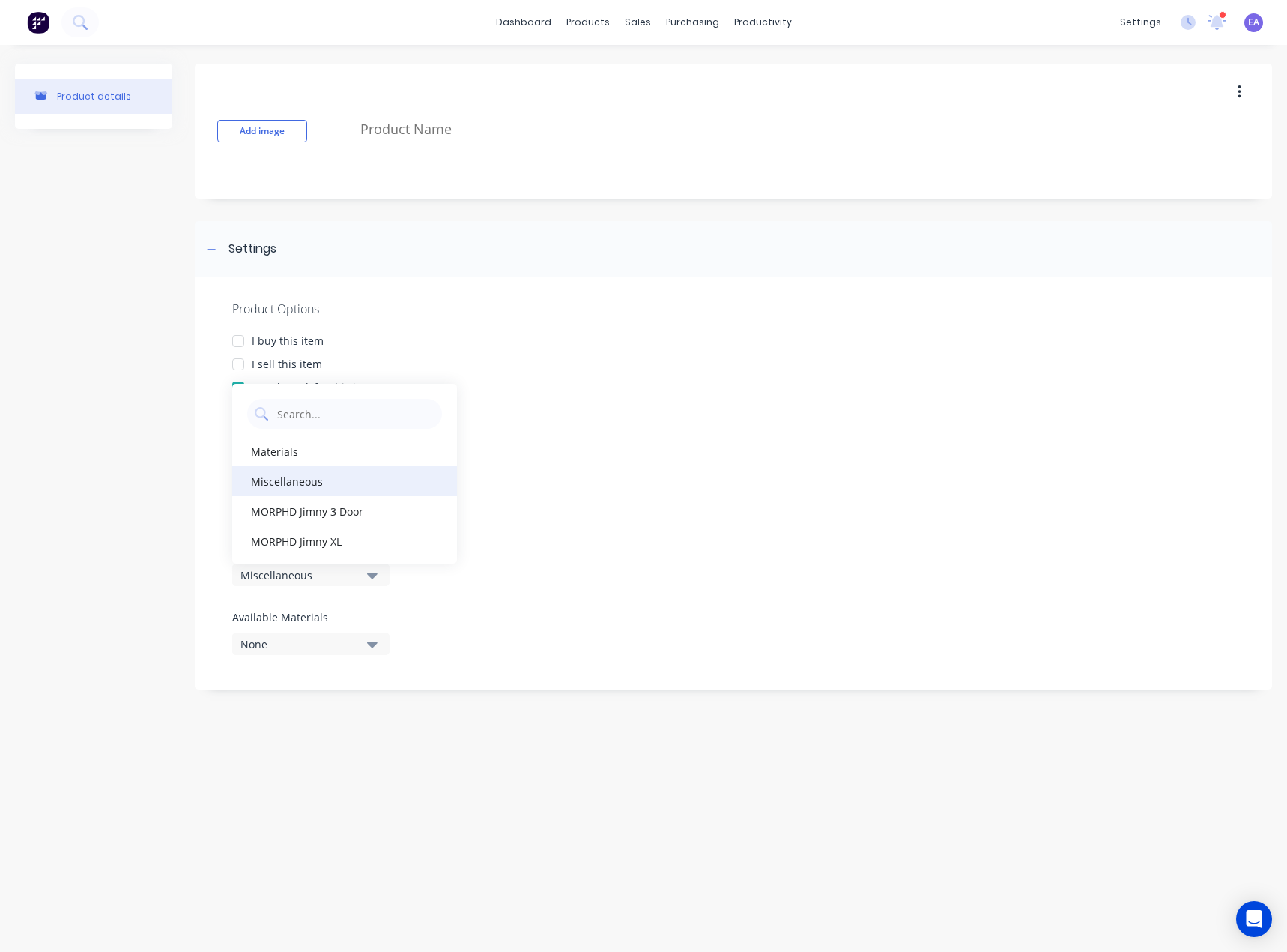
click at [322, 485] on div "Miscellaneous" at bounding box center [344, 480] width 225 height 30
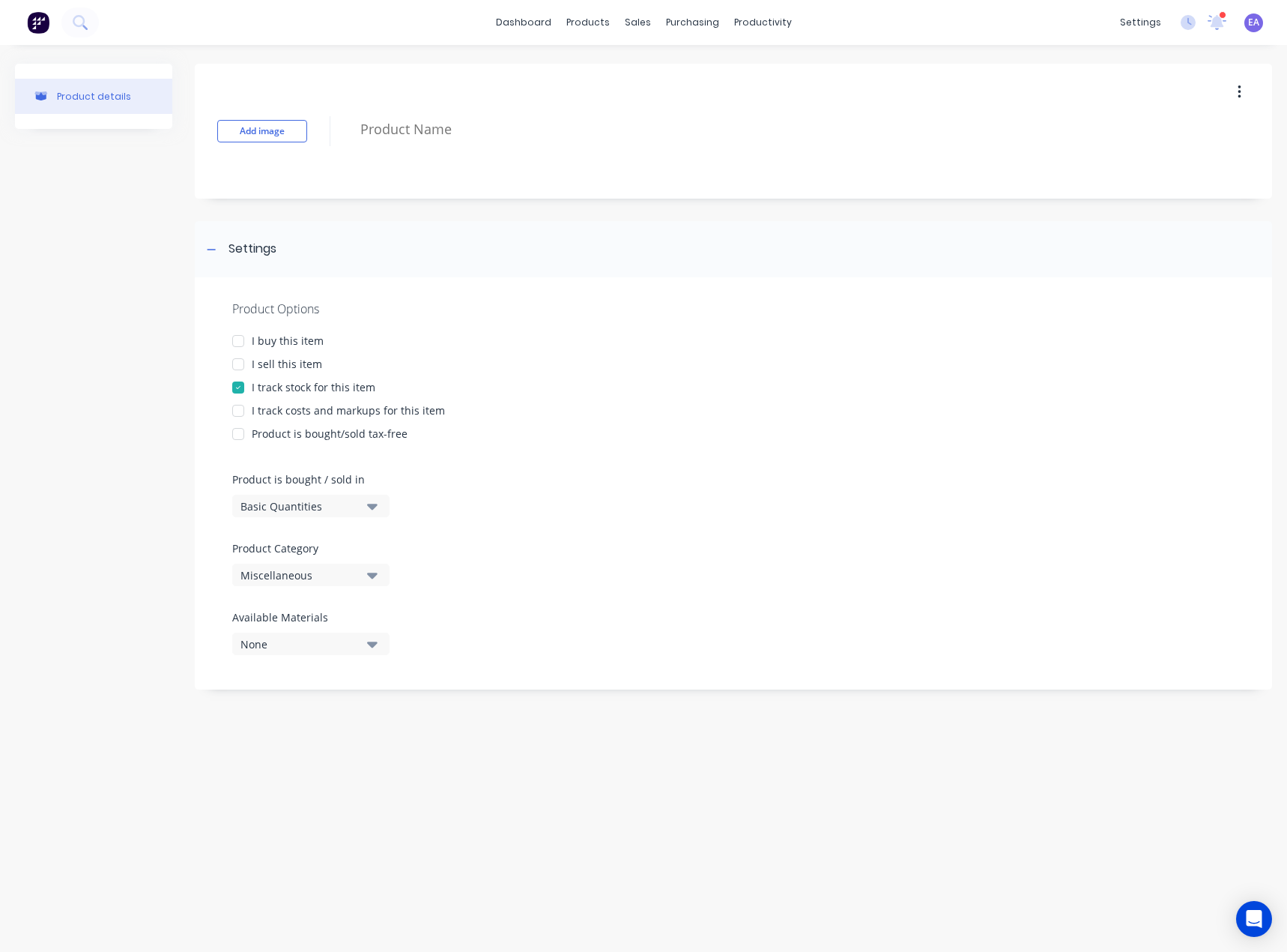
click at [279, 643] on div "None" at bounding box center [300, 645] width 120 height 16
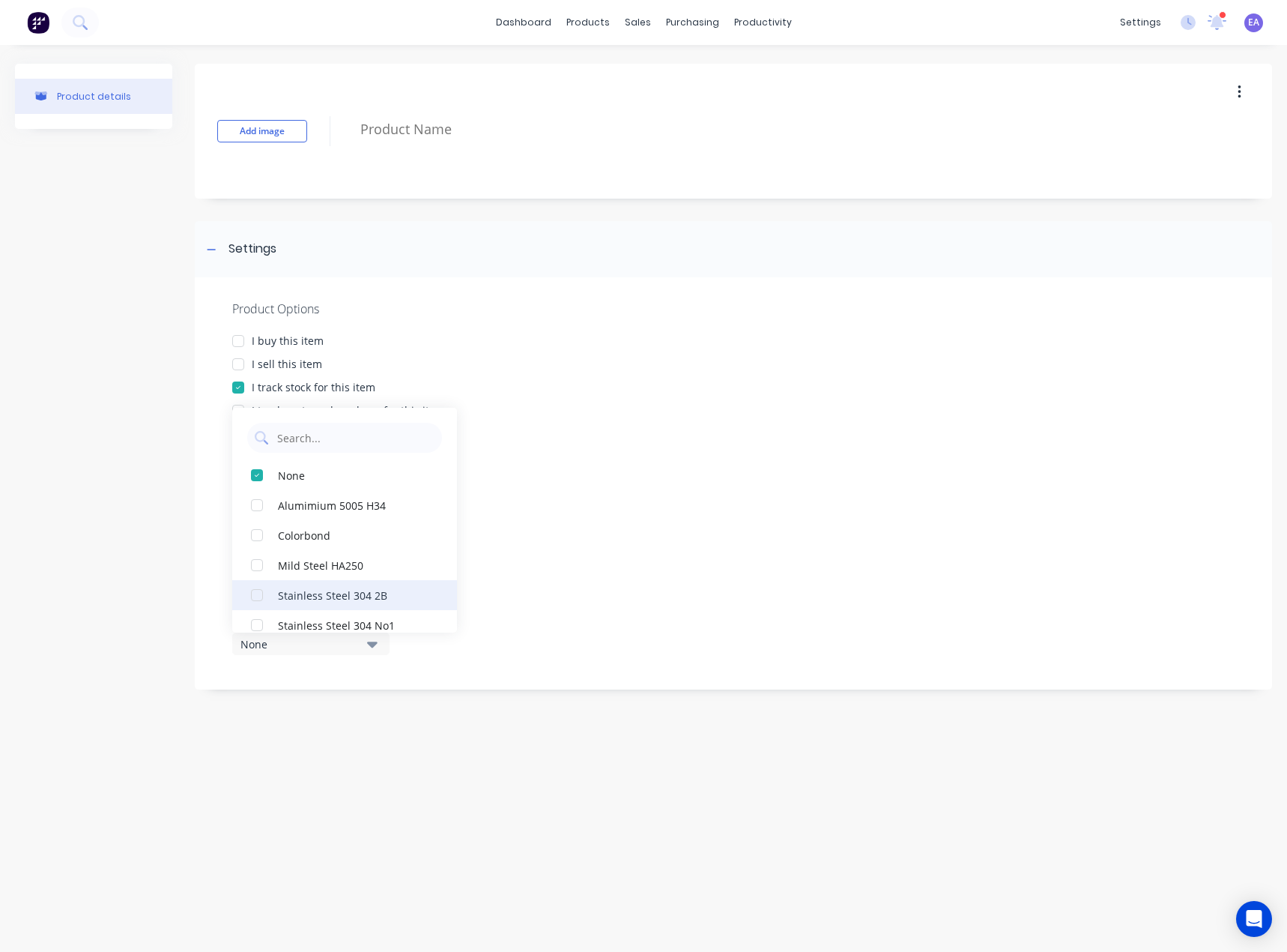
click at [340, 586] on button "Stainless Steel 304 2B" at bounding box center [344, 594] width 225 height 30
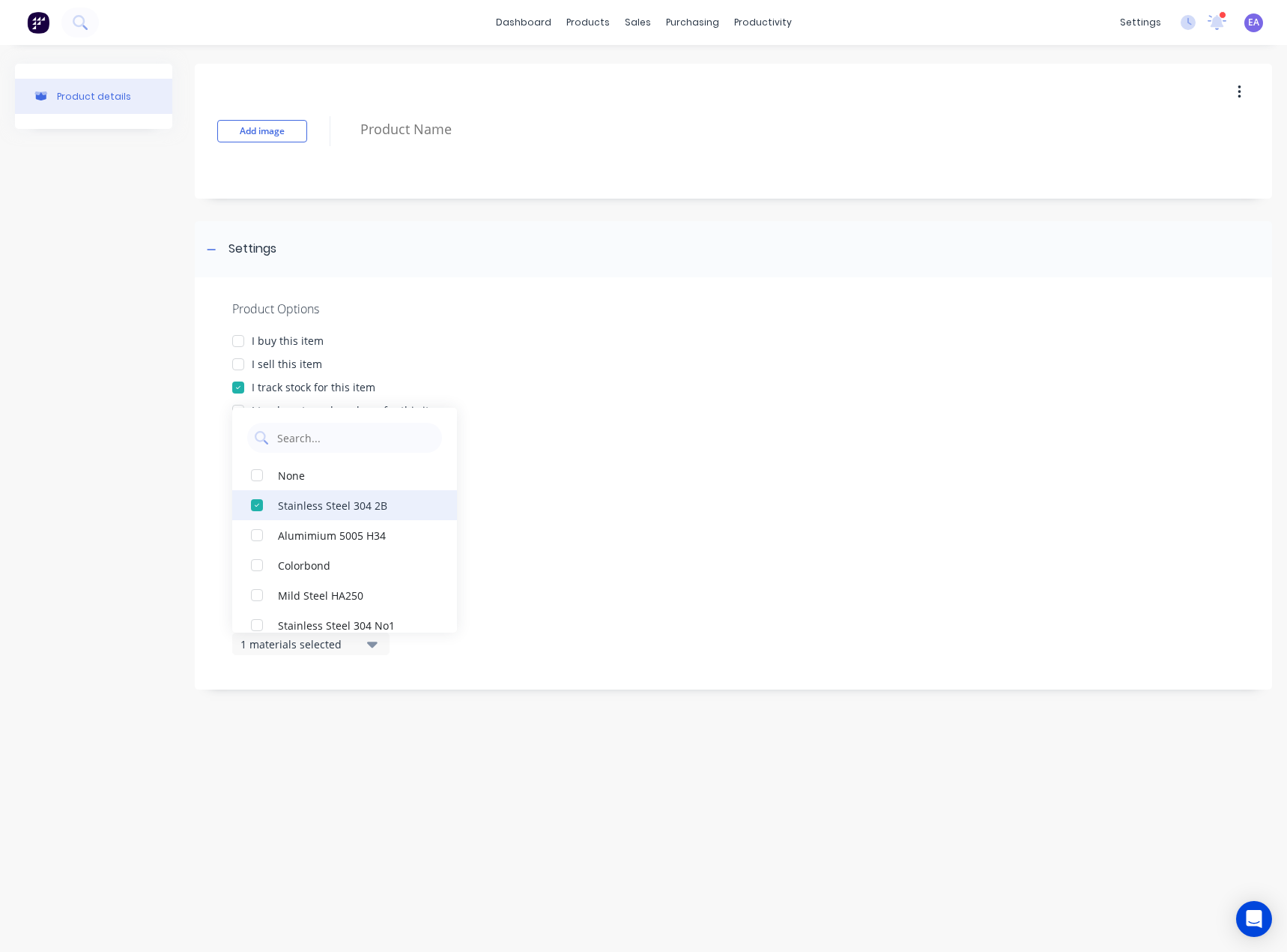
click at [257, 506] on div "button" at bounding box center [256, 505] width 30 height 30
type textarea "x"
click at [673, 546] on div "Product Options I buy this item I sell this item I track stock for this item I …" at bounding box center [733, 483] width 1077 height 412
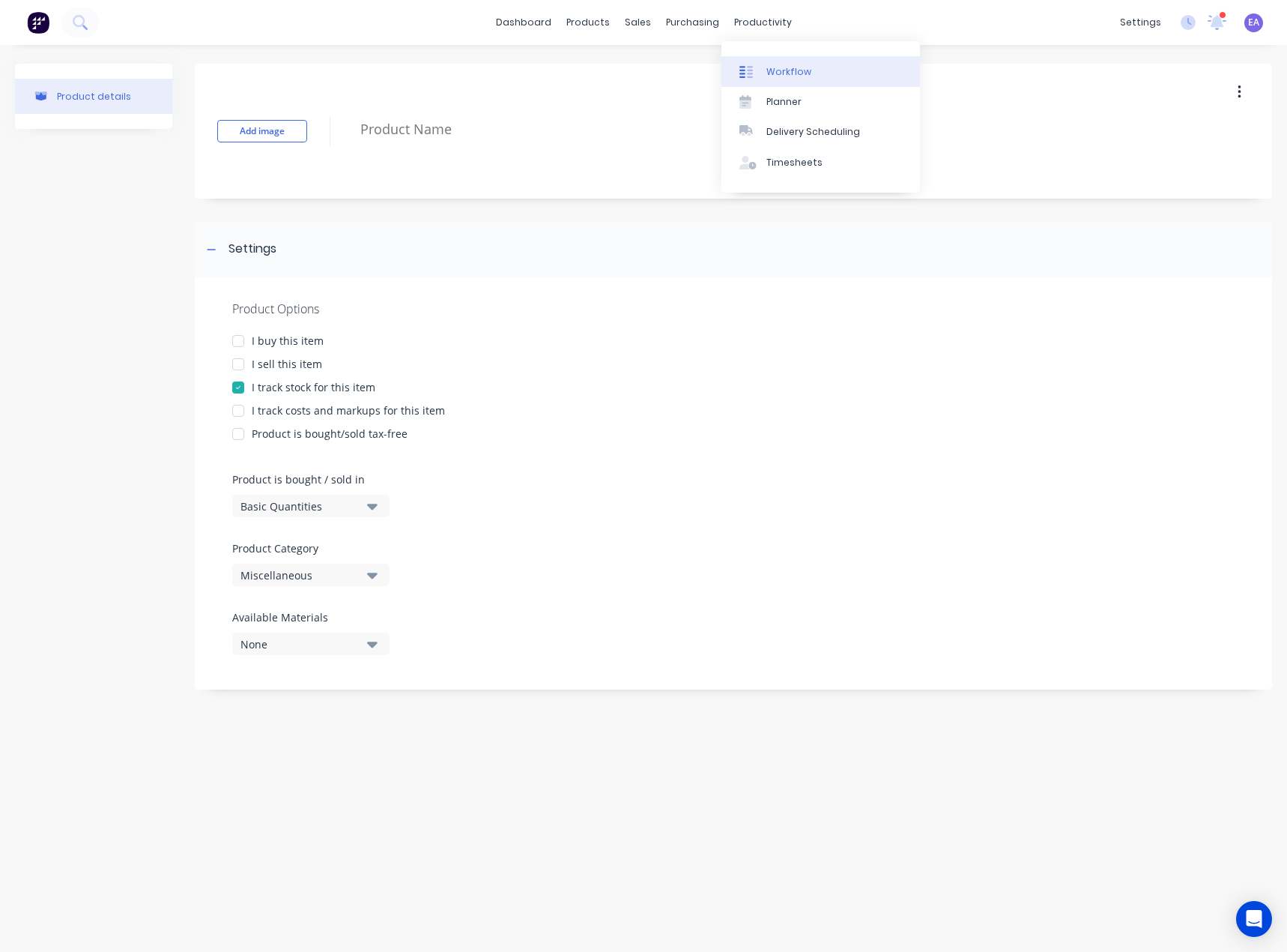
click at [773, 65] on div "Workflow" at bounding box center [789, 72] width 45 height 13
